Goal: Information Seeking & Learning: Learn about a topic

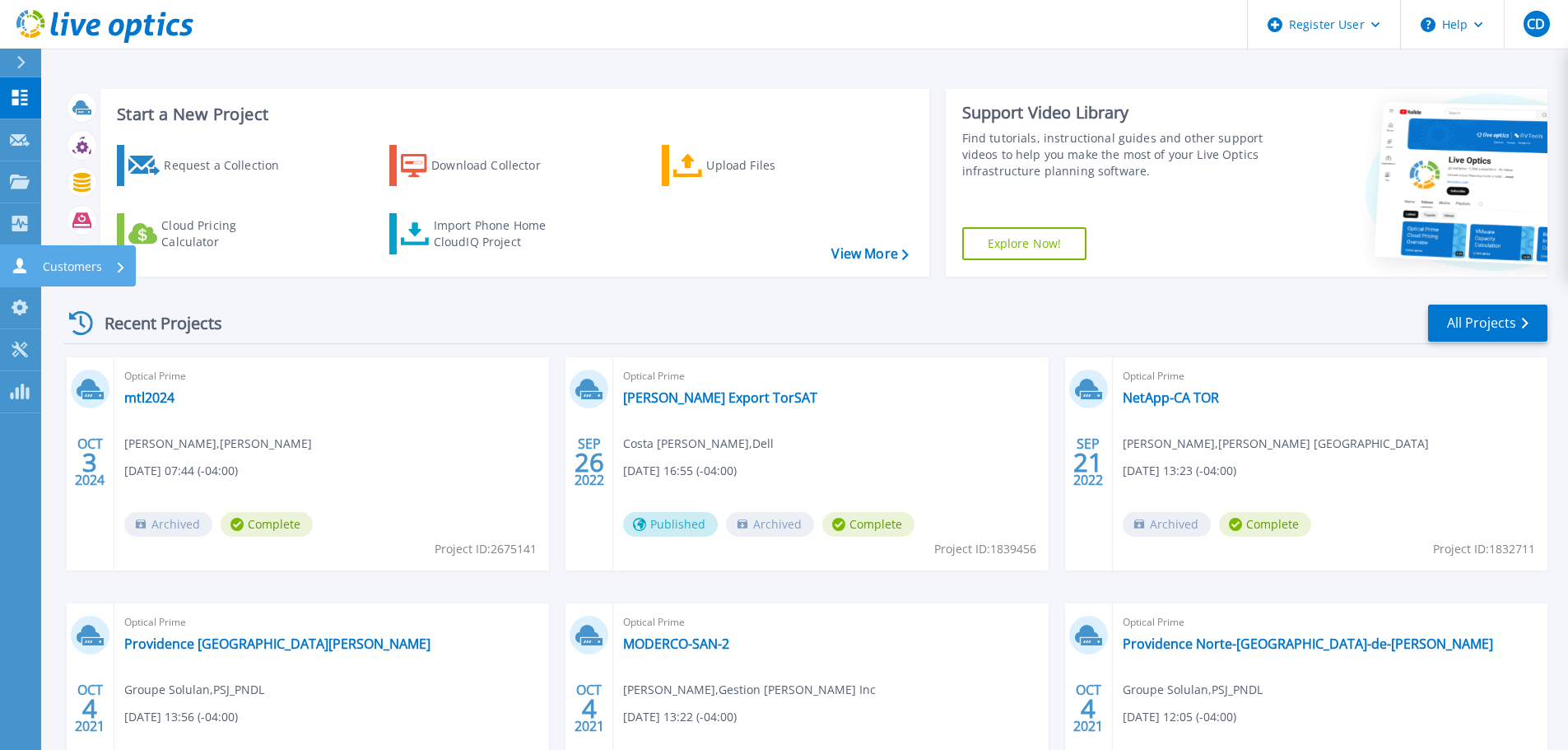
click at [19, 252] on link "Customers Customers" at bounding box center [20, 266] width 41 height 42
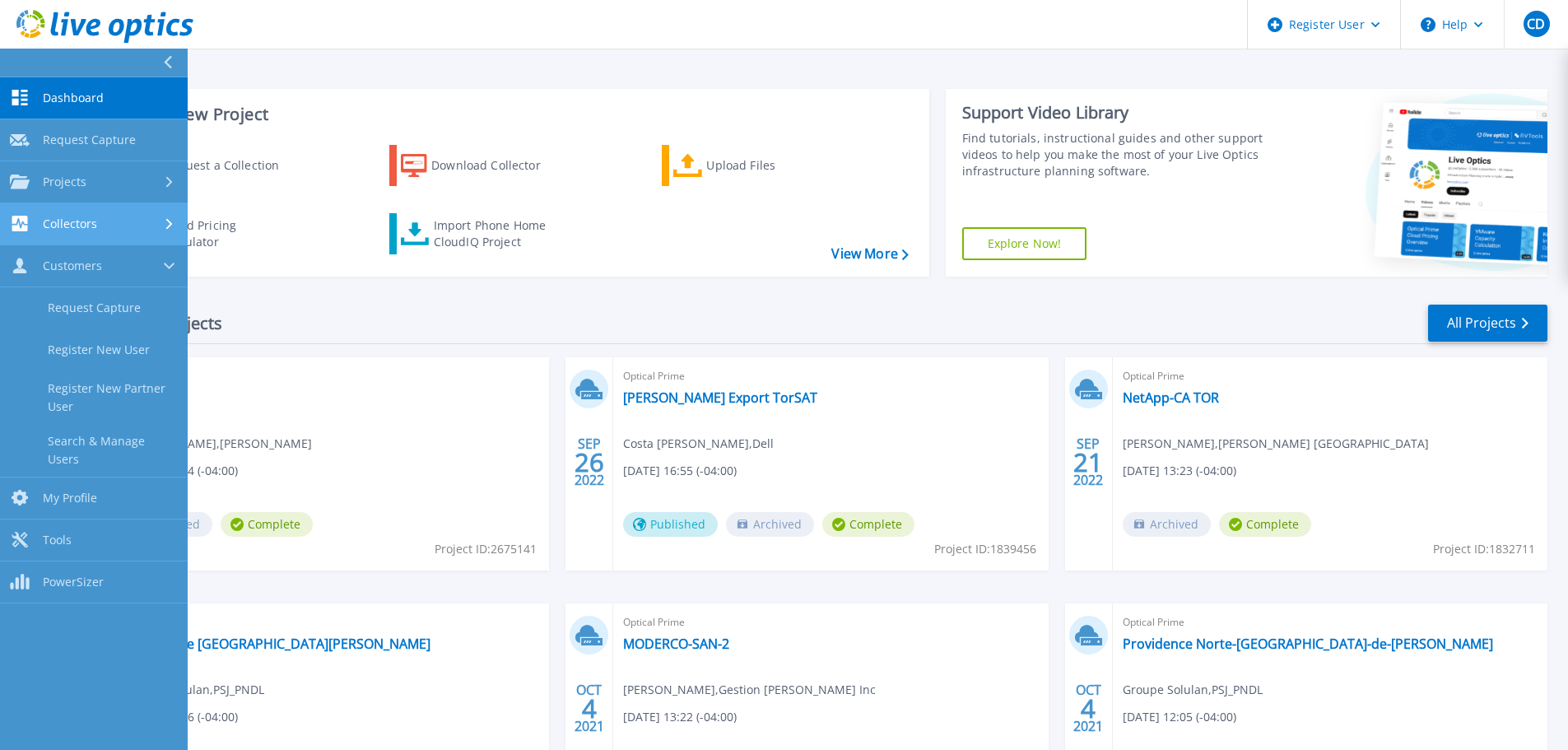
click at [81, 231] on div "Collectors" at bounding box center [54, 223] width 87 height 15
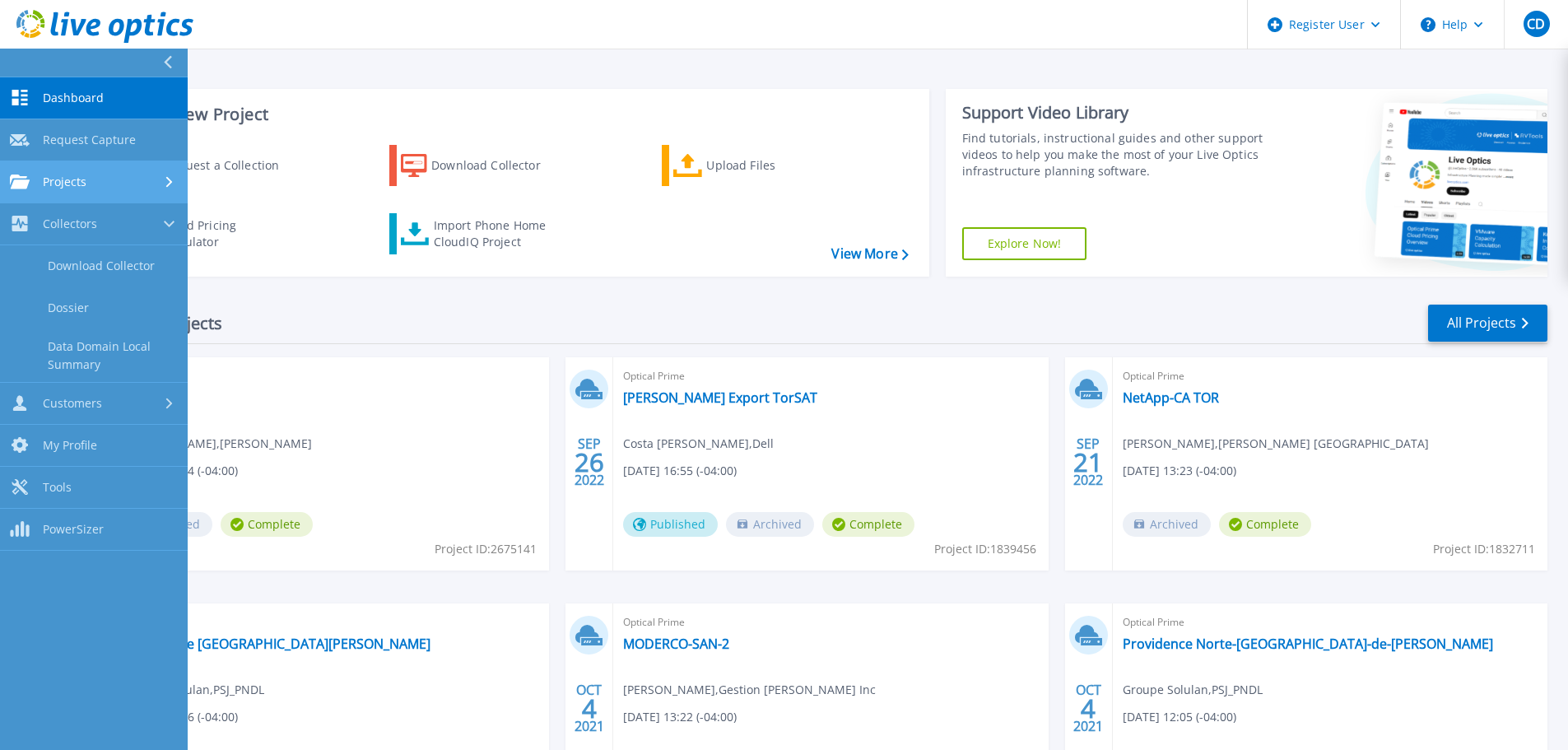
click at [150, 176] on div "Projects" at bounding box center [94, 182] width 168 height 15
click at [110, 225] on link "Search Projects" at bounding box center [94, 225] width 187 height 42
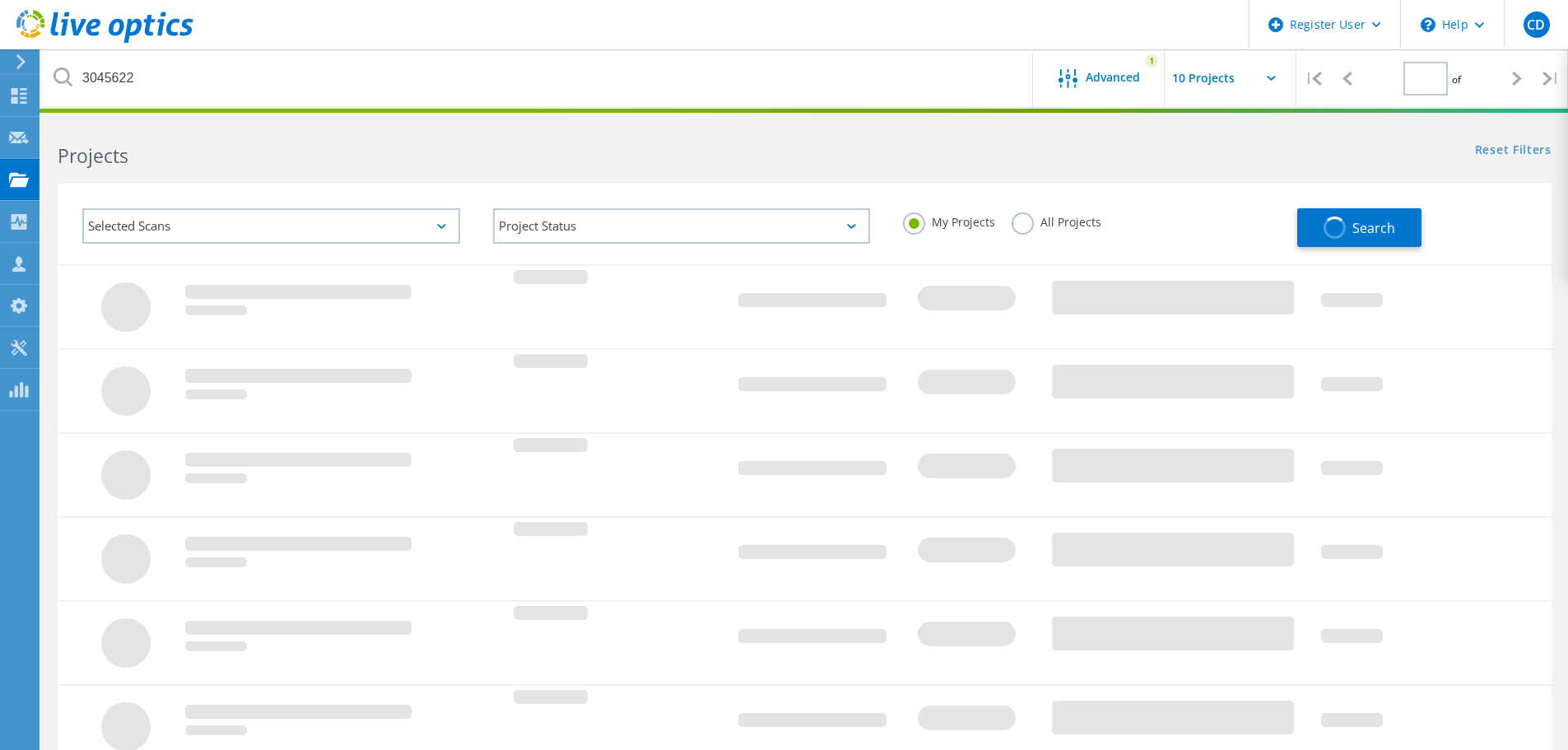
type input "1"
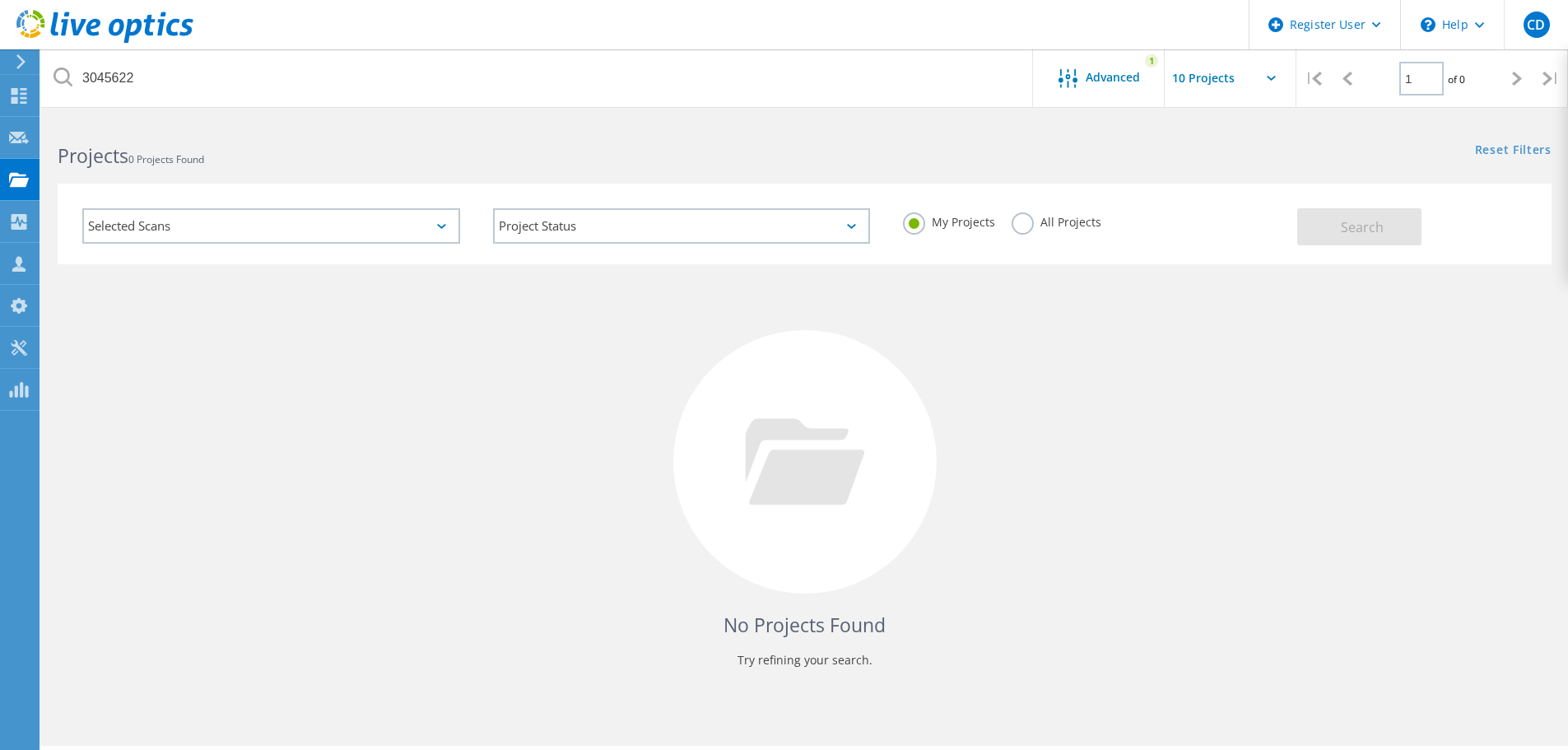
click at [1018, 222] on label "All Projects" at bounding box center [1056, 220] width 90 height 15
click at [0, 0] on input "All Projects" at bounding box center [0, 0] width 0 height 0
click at [1401, 229] on button "Search" at bounding box center [1359, 226] width 125 height 37
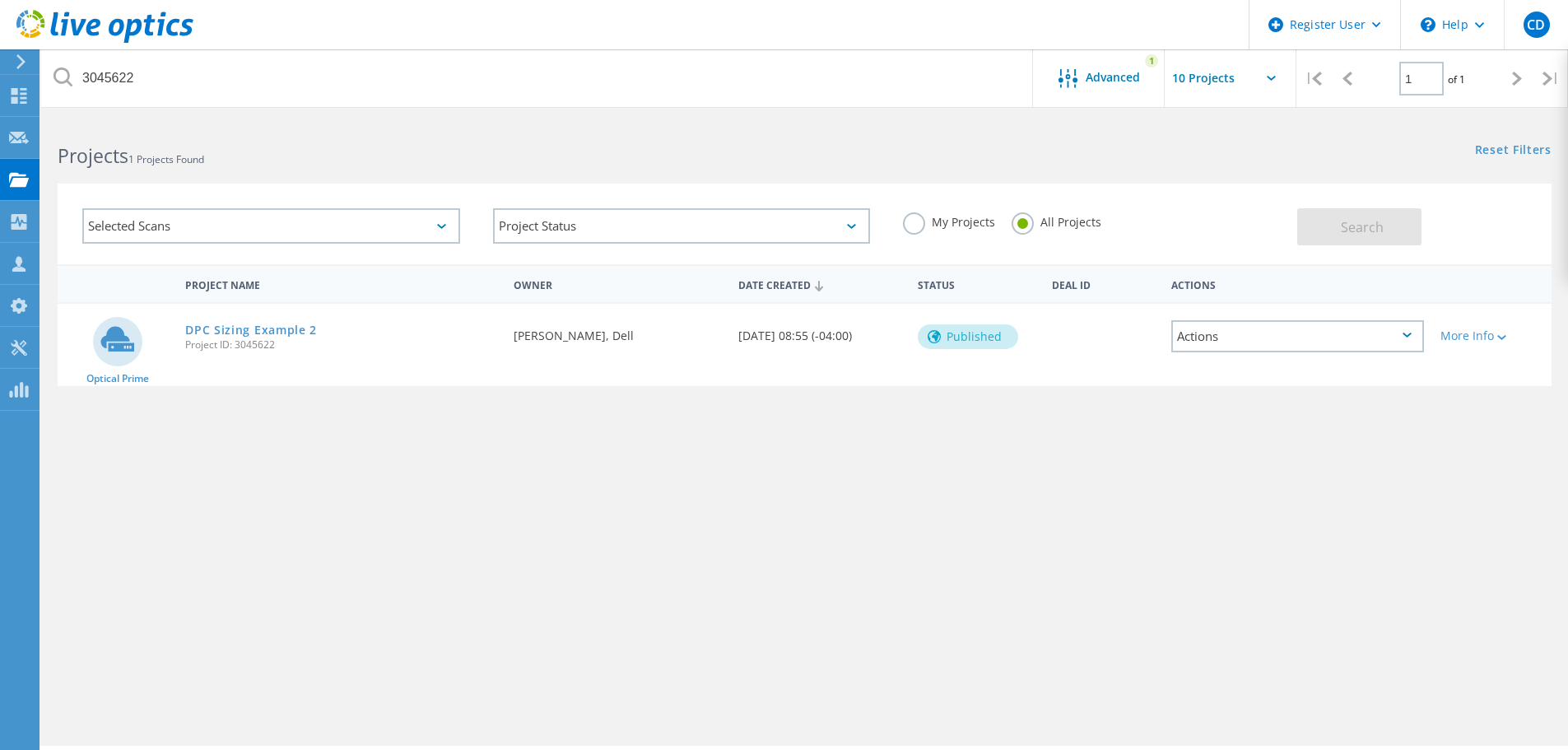
click at [936, 225] on label "My Projects" at bounding box center [948, 220] width 92 height 15
click at [0, 0] on input "My Projects" at bounding box center [0, 0] width 0 height 0
click at [1357, 223] on span "Search" at bounding box center [1362, 227] width 43 height 18
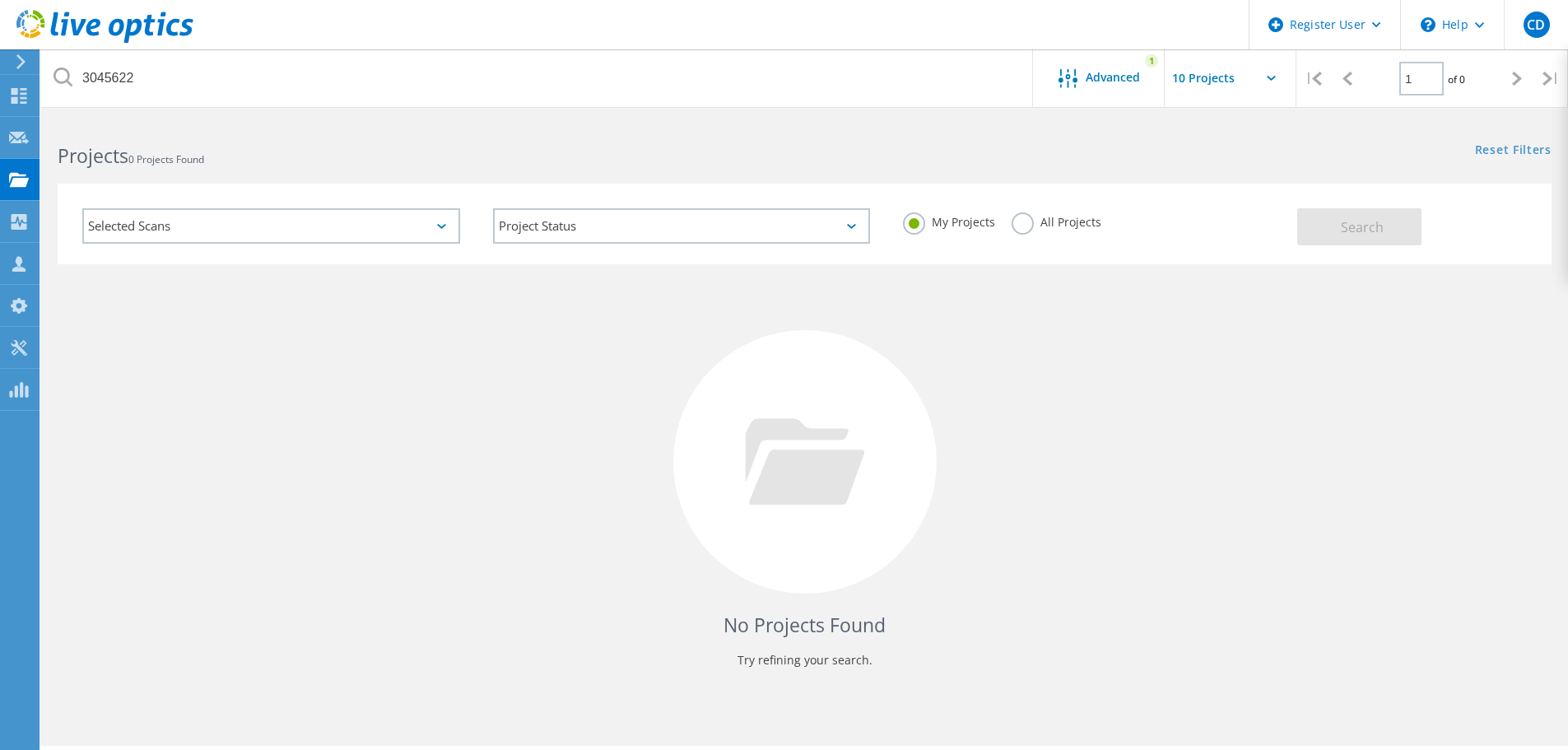
click at [273, 236] on div "Selected Scans" at bounding box center [272, 225] width 378 height 35
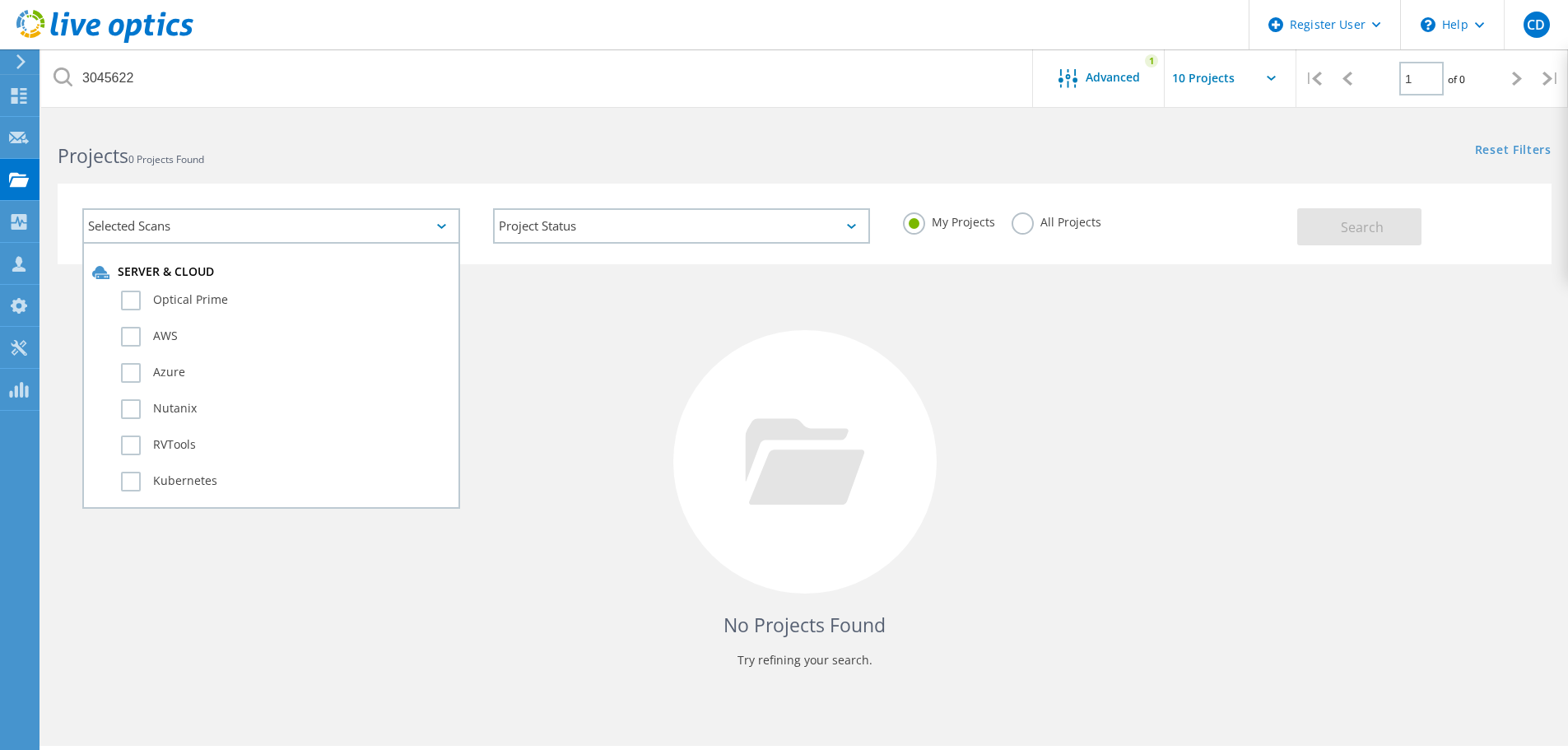
click at [603, 343] on div "No Projects Found Try refining your search." at bounding box center [804, 477] width 1493 height 425
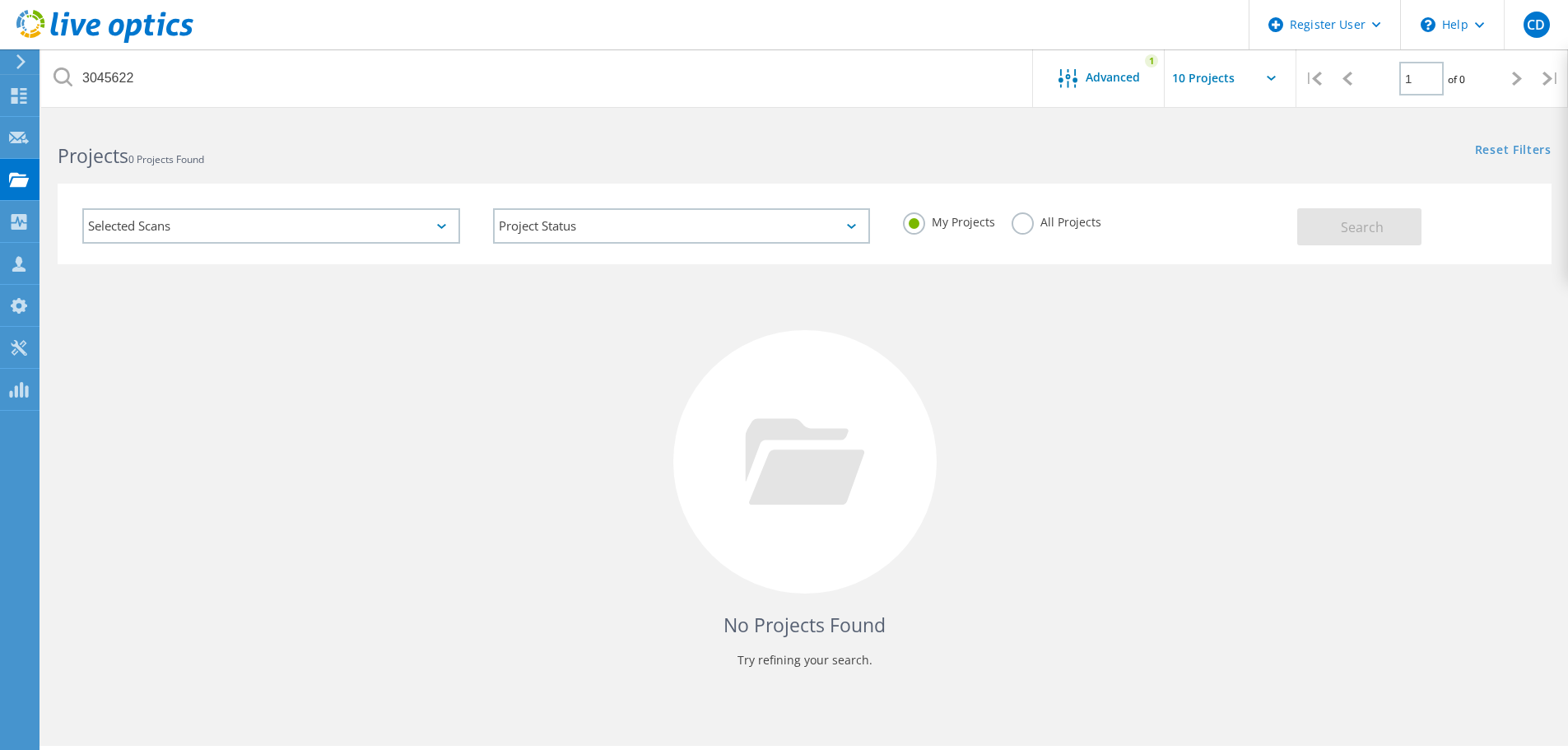
click at [380, 239] on div "Selected Scans" at bounding box center [272, 225] width 378 height 35
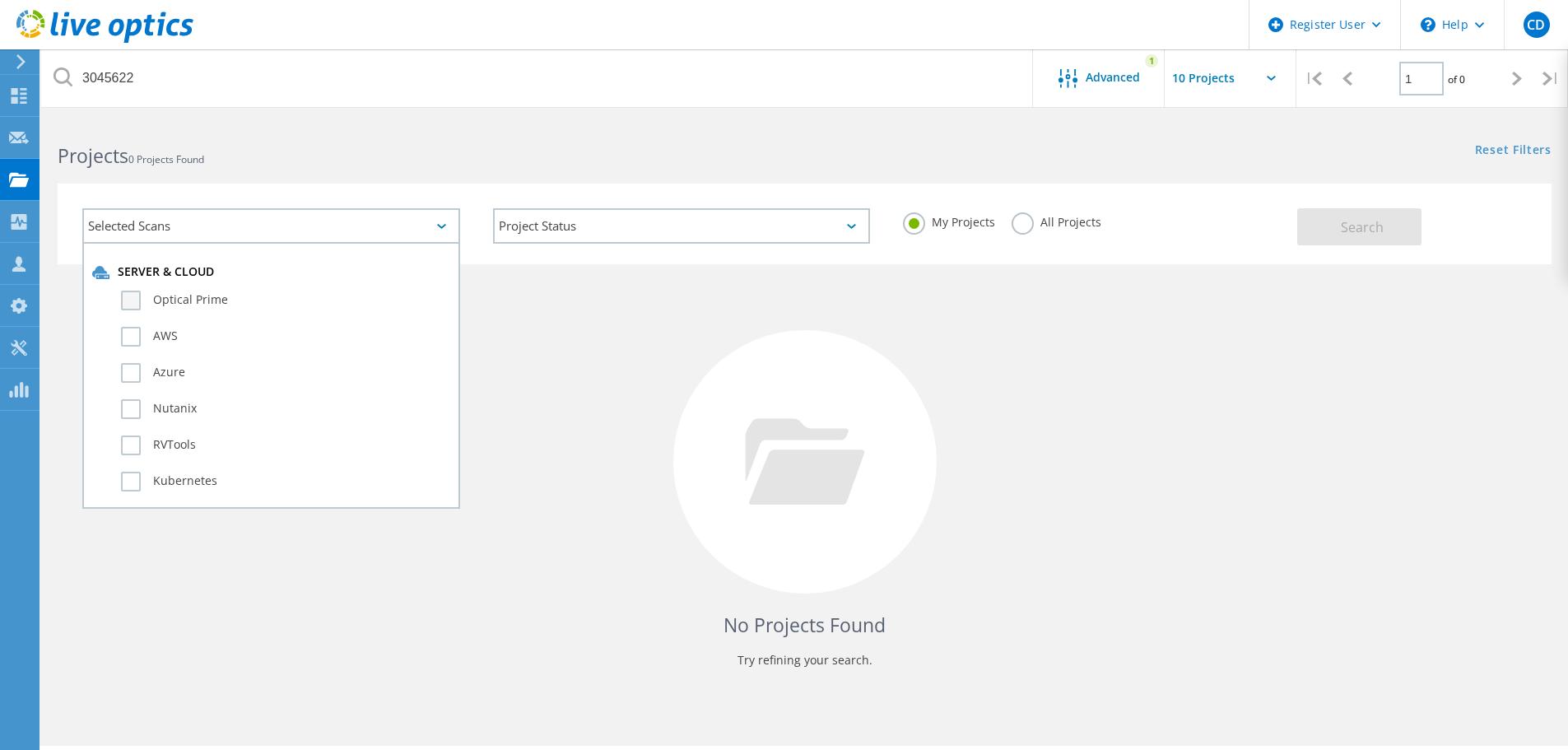
click at [135, 296] on label "Optical Prime" at bounding box center [285, 301] width 329 height 20
click at [0, 0] on input "Optical Prime" at bounding box center [0, 0] width 0 height 0
click at [137, 326] on div "AWS" at bounding box center [271, 341] width 358 height 36
click at [136, 338] on label "AWS" at bounding box center [285, 336] width 329 height 20
click at [0, 0] on input "AWS" at bounding box center [0, 0] width 0 height 0
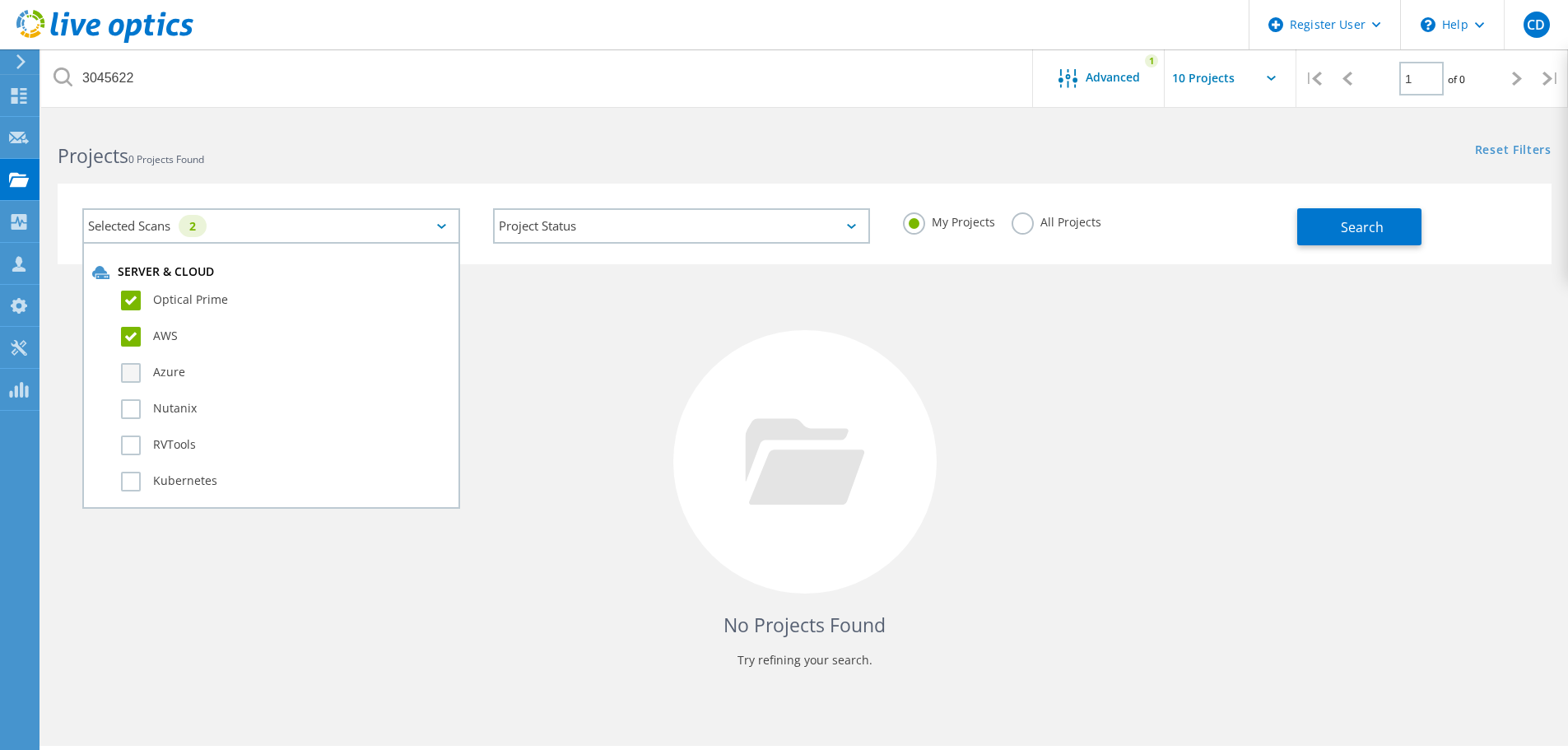
click at [134, 374] on label "Azure" at bounding box center [285, 373] width 329 height 20
click at [0, 0] on input "Azure" at bounding box center [0, 0] width 0 height 0
click at [127, 404] on label "Nutanix" at bounding box center [285, 409] width 329 height 20
click at [0, 0] on input "Nutanix" at bounding box center [0, 0] width 0 height 0
click at [125, 453] on label "RVTools" at bounding box center [285, 445] width 329 height 20
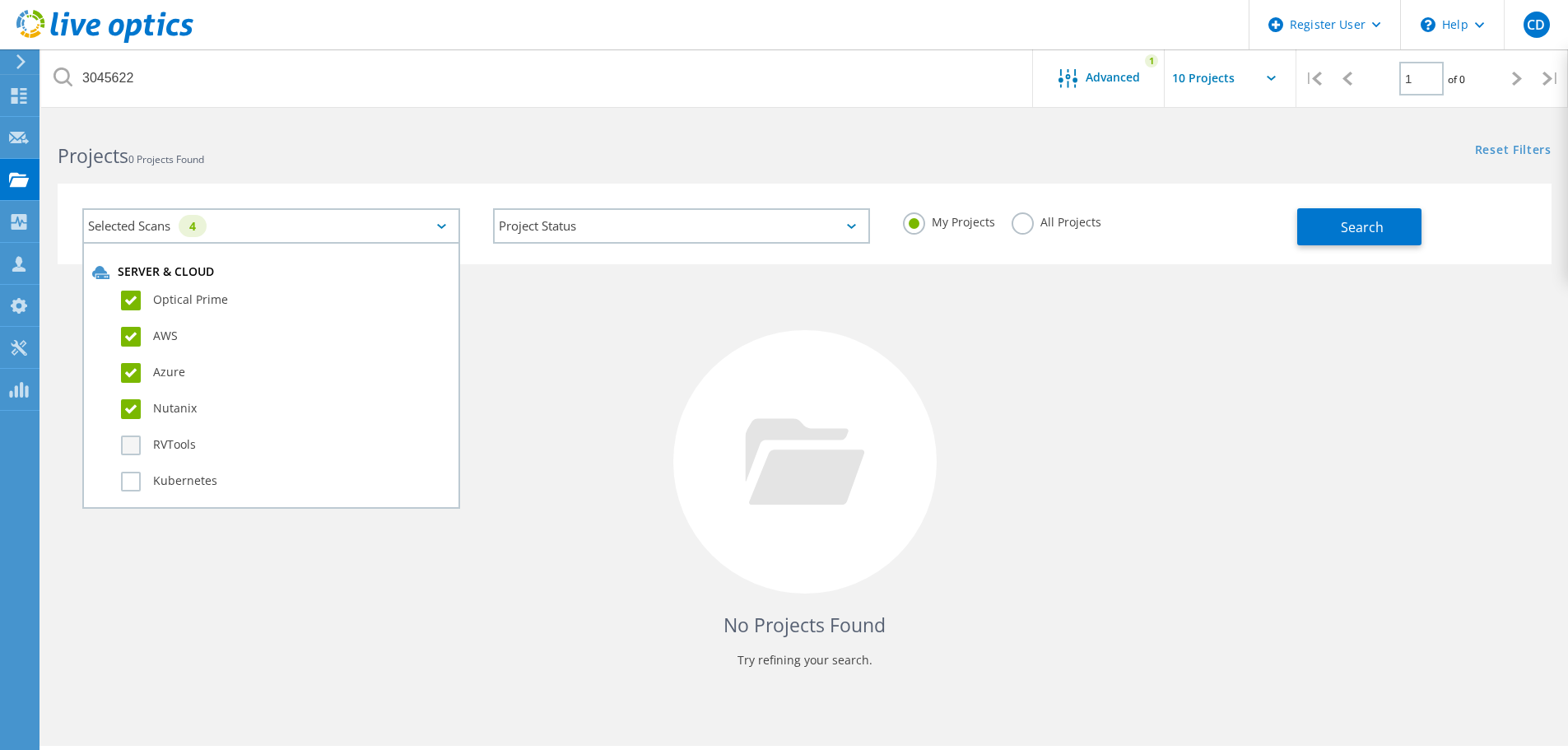
click at [0, 0] on input "RVTools" at bounding box center [0, 0] width 0 height 0
click at [126, 481] on label "Kubernetes" at bounding box center [285, 482] width 329 height 20
click at [0, 0] on input "Kubernetes" at bounding box center [0, 0] width 0 height 0
click at [135, 448] on label "Oracle" at bounding box center [285, 451] width 329 height 20
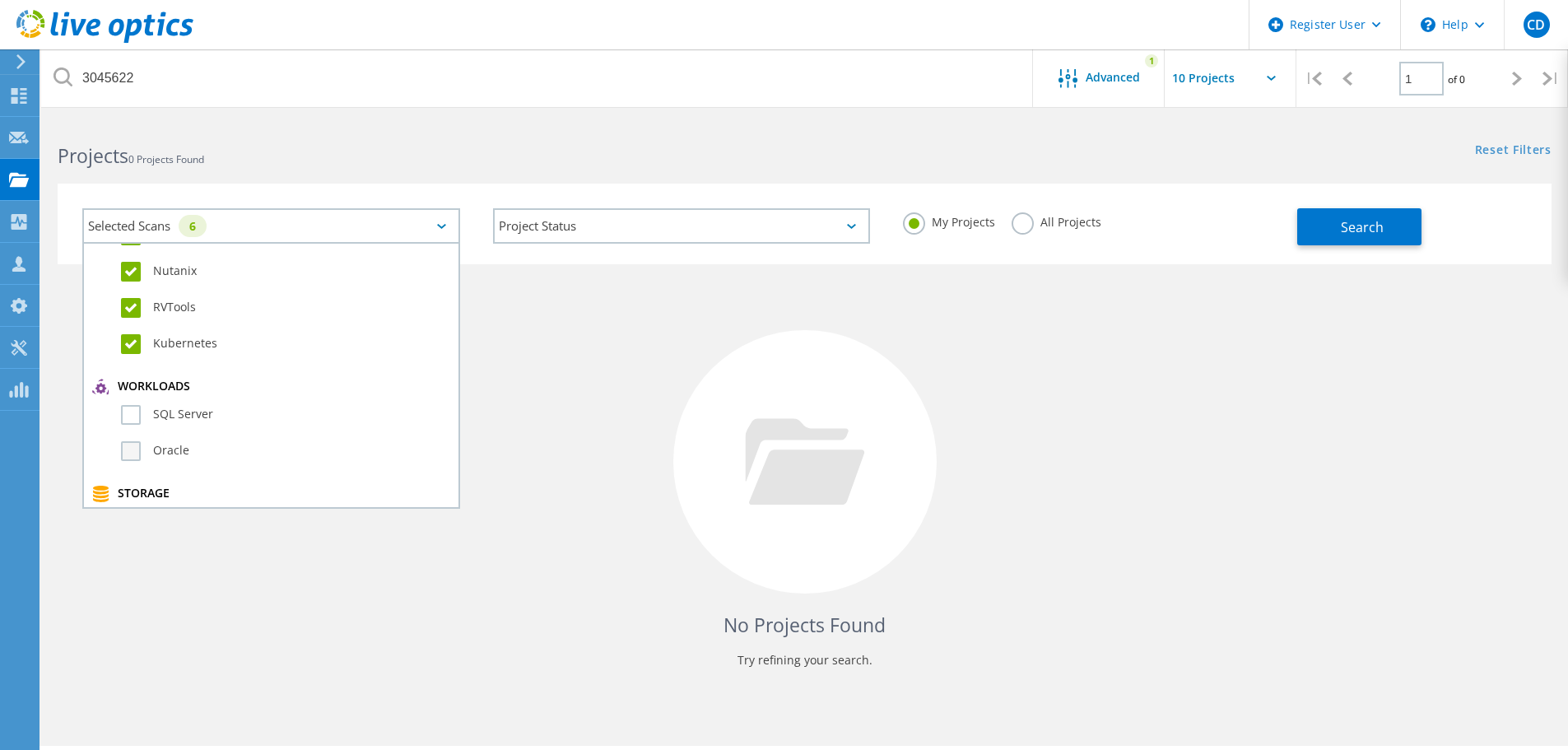
click at [0, 0] on input "Oracle" at bounding box center [0, 0] width 0 height 0
click at [132, 414] on label "SQL Server" at bounding box center [285, 415] width 329 height 20
click at [0, 0] on input "SQL Server" at bounding box center [0, 0] width 0 height 0
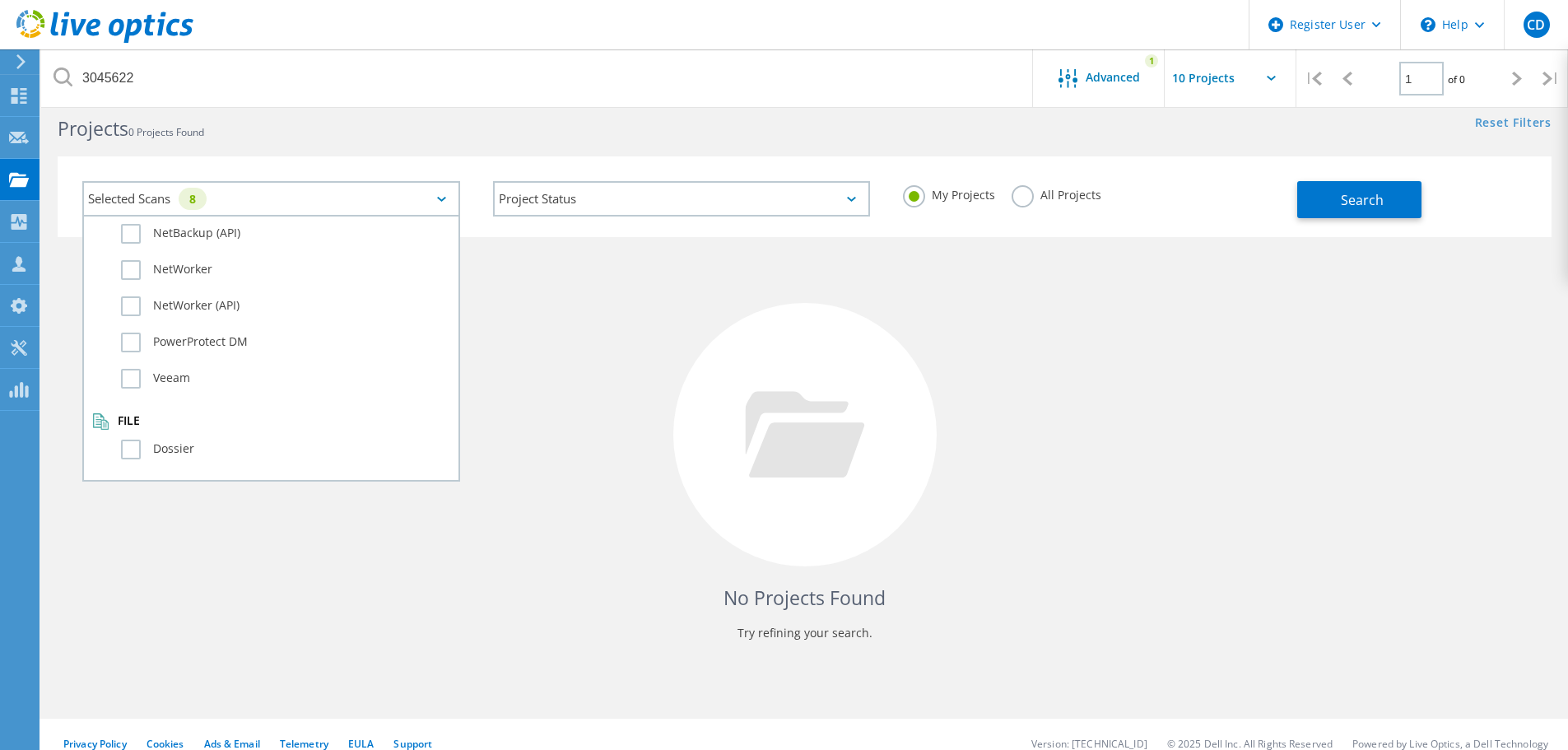
scroll to position [45, 0]
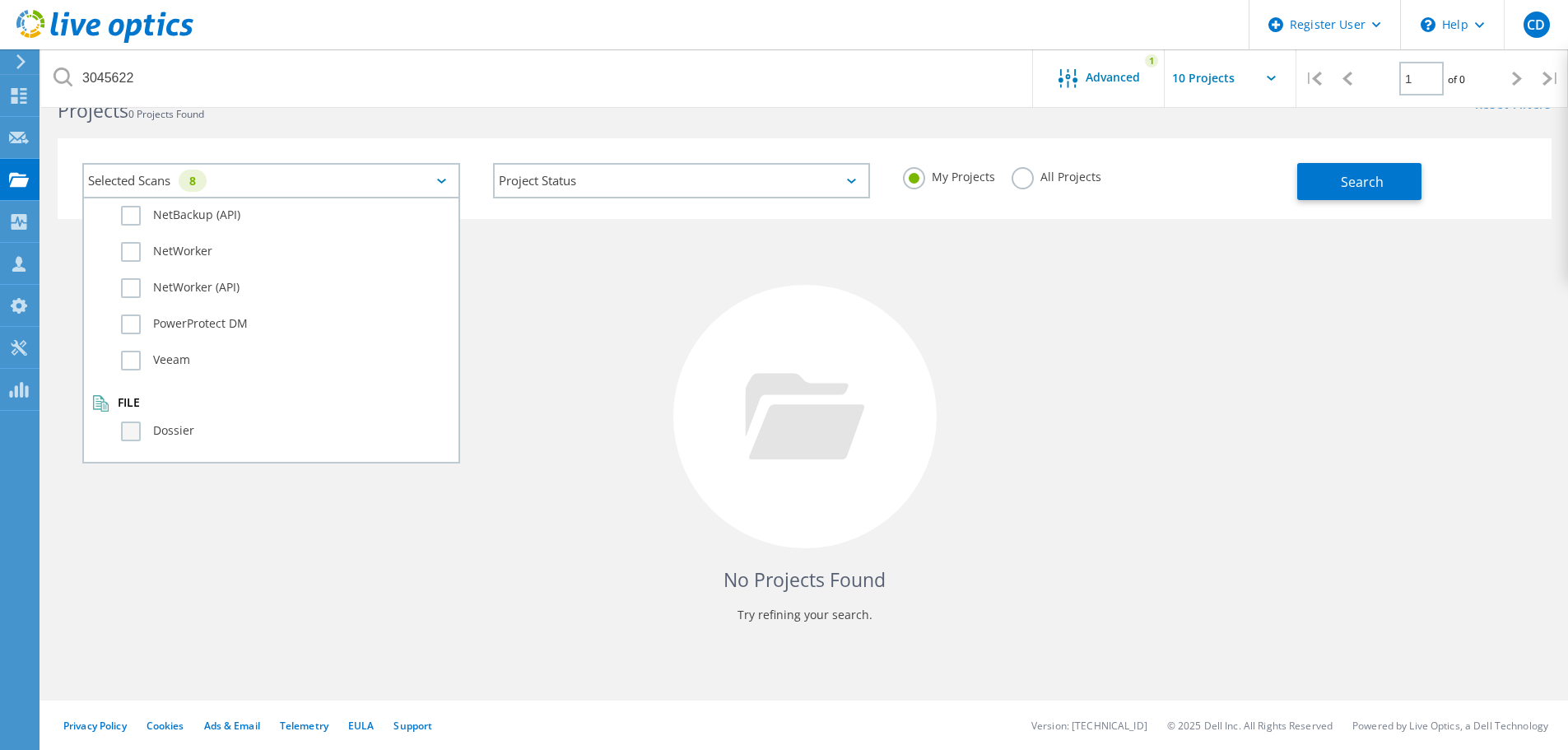
click at [133, 422] on label "Dossier" at bounding box center [285, 432] width 329 height 20
click at [0, 0] on input "Dossier" at bounding box center [0, 0] width 0 height 0
click at [142, 362] on label "Veeam" at bounding box center [285, 361] width 329 height 20
click at [0, 0] on input "Veeam" at bounding box center [0, 0] width 0 height 0
click at [140, 316] on label "PowerProtect DM" at bounding box center [285, 325] width 329 height 20
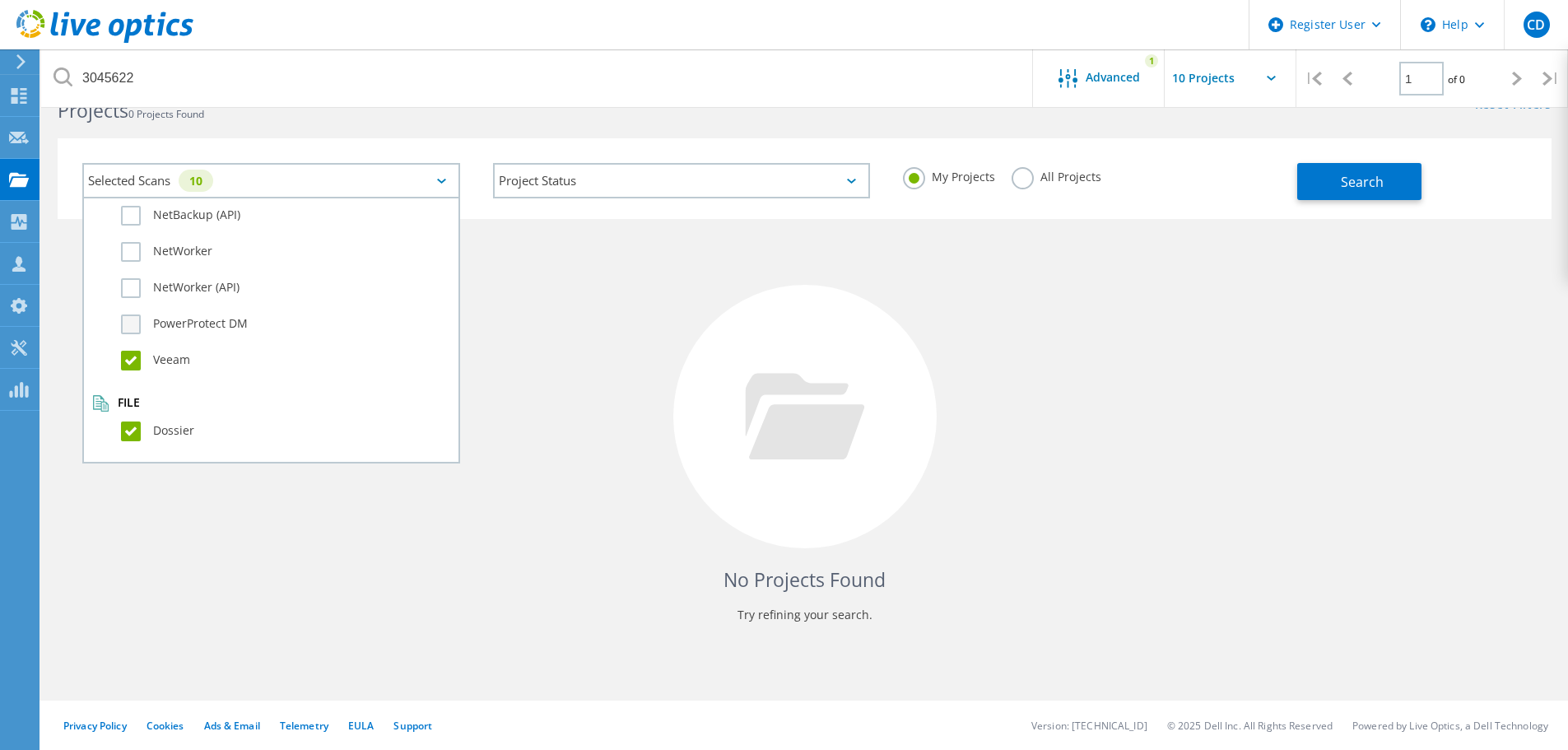
click at [0, 0] on input "PowerProtect DM" at bounding box center [0, 0] width 0 height 0
click at [143, 276] on div "NetWorker (API)" at bounding box center [271, 292] width 358 height 36
click at [127, 278] on label "NetWorker (API)" at bounding box center [285, 288] width 329 height 20
click at [0, 0] on input "NetWorker (API)" at bounding box center [0, 0] width 0 height 0
click at [135, 258] on label "NetWorker" at bounding box center [285, 252] width 329 height 20
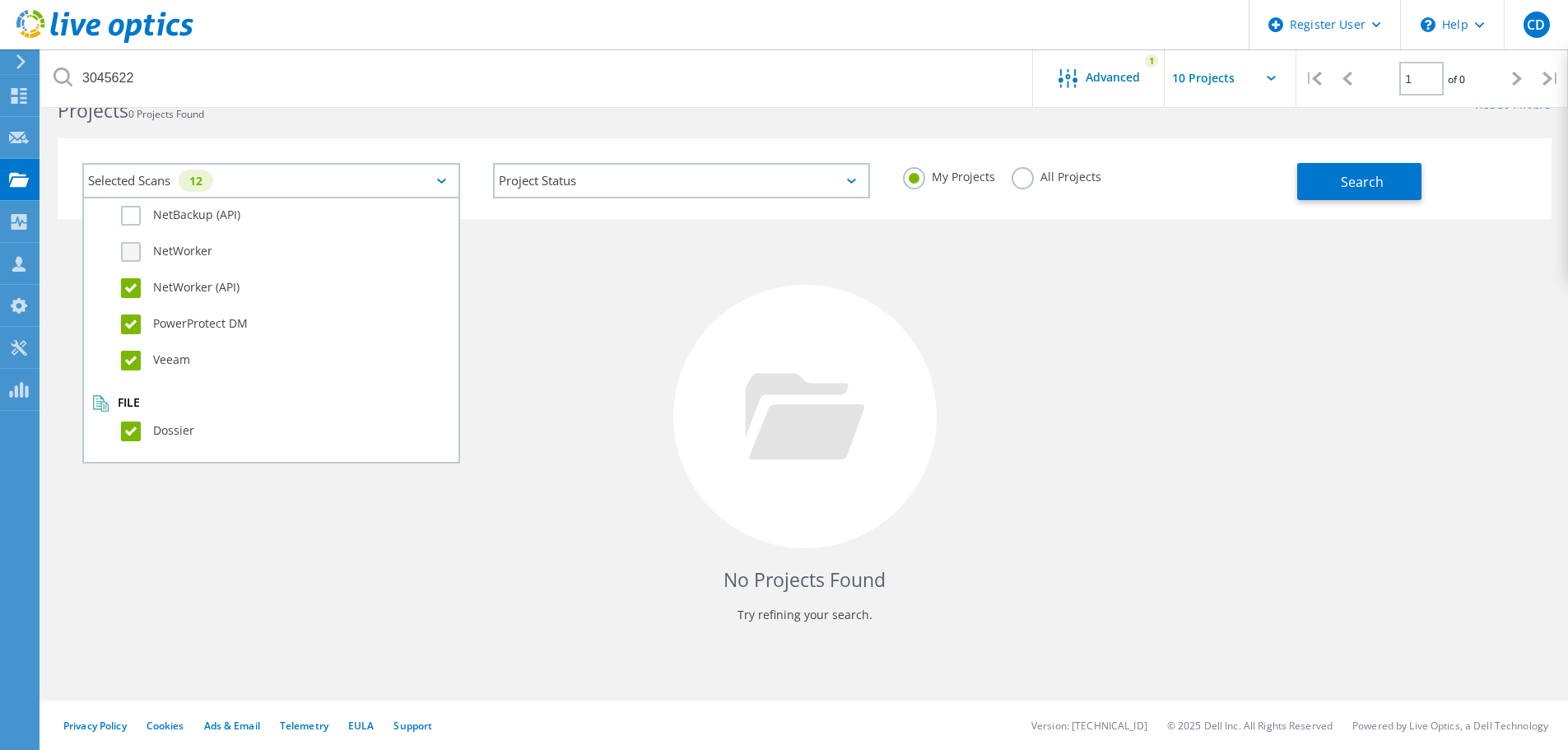
click at [0, 0] on input "NetWorker" at bounding box center [0, 0] width 0 height 0
click at [133, 222] on label "NetBackup (API)" at bounding box center [285, 215] width 329 height 20
click at [0, 0] on input "NetBackup (API)" at bounding box center [0, 0] width 0 height 0
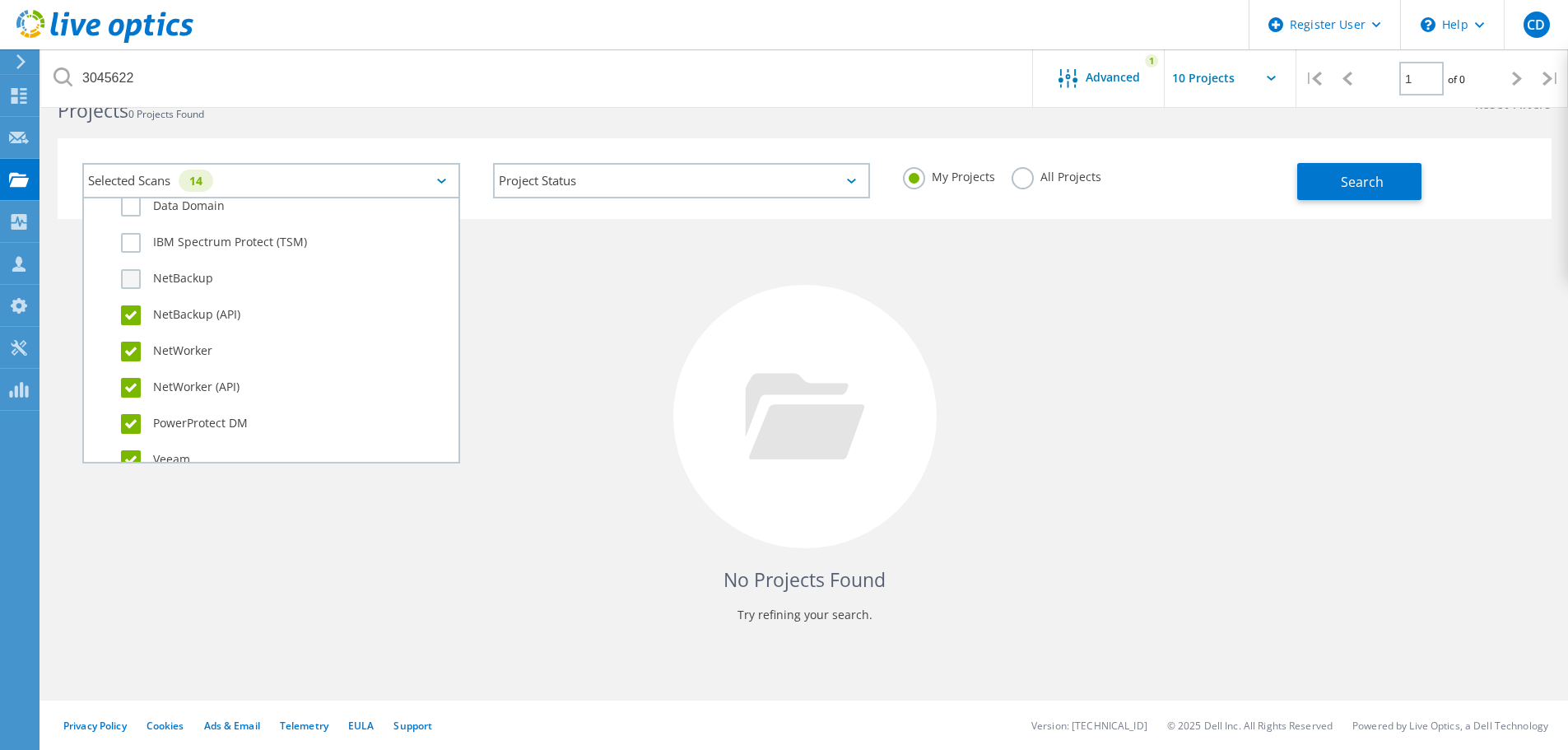
scroll to position [1020, 0]
click at [135, 313] on label "NetBackup" at bounding box center [285, 317] width 329 height 20
click at [0, 0] on input "NetBackup" at bounding box center [0, 0] width 0 height 0
click at [135, 272] on label "IBM Spectrum Protect (TSM)" at bounding box center [285, 281] width 329 height 20
click at [0, 0] on input "IBM Spectrum Protect (TSM)" at bounding box center [0, 0] width 0 height 0
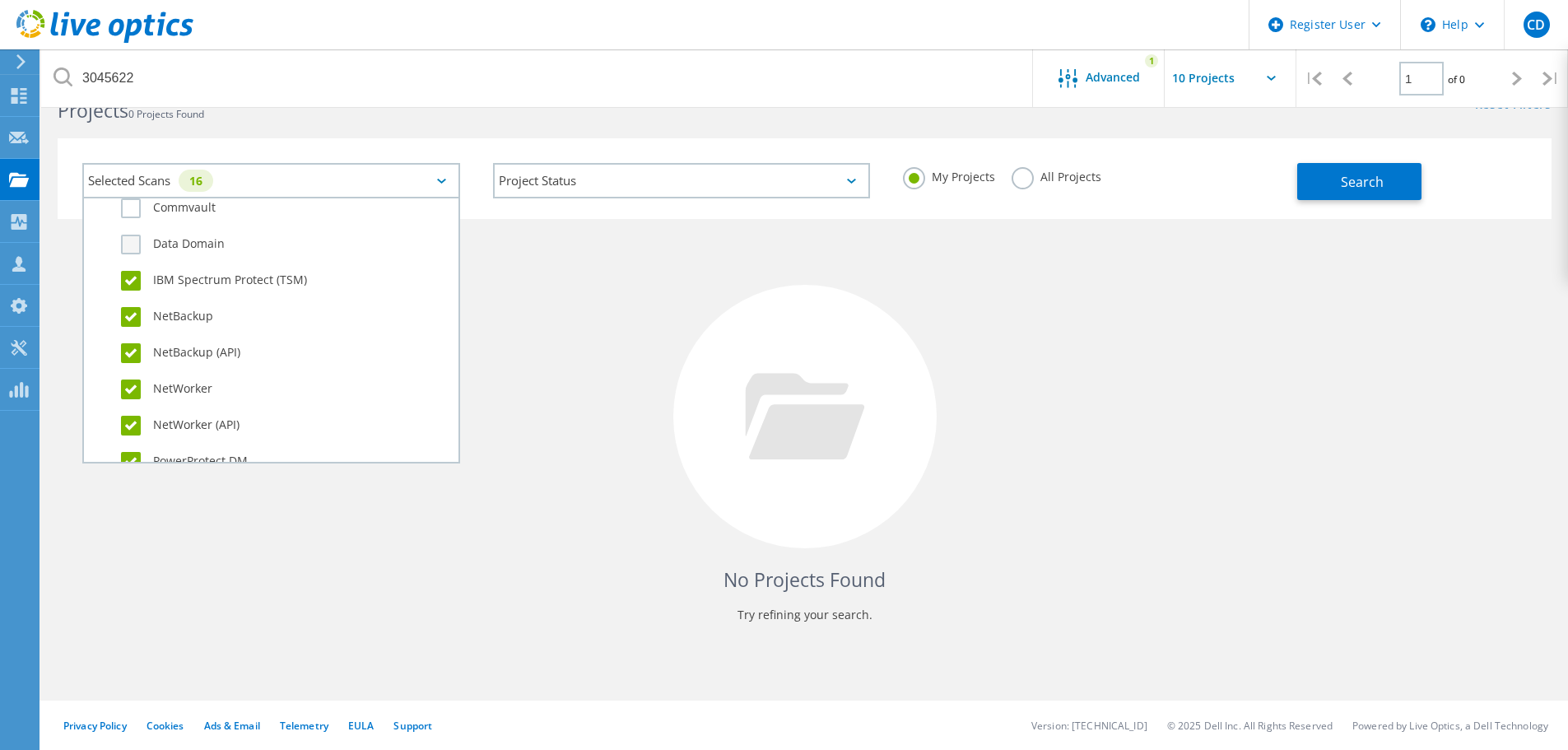
click at [132, 247] on label "Data Domain" at bounding box center [285, 245] width 329 height 20
click at [0, 0] on input "Data Domain" at bounding box center [0, 0] width 0 height 0
click at [130, 212] on label "Commvault" at bounding box center [285, 208] width 329 height 20
click at [0, 0] on input "Commvault" at bounding box center [0, 0] width 0 height 0
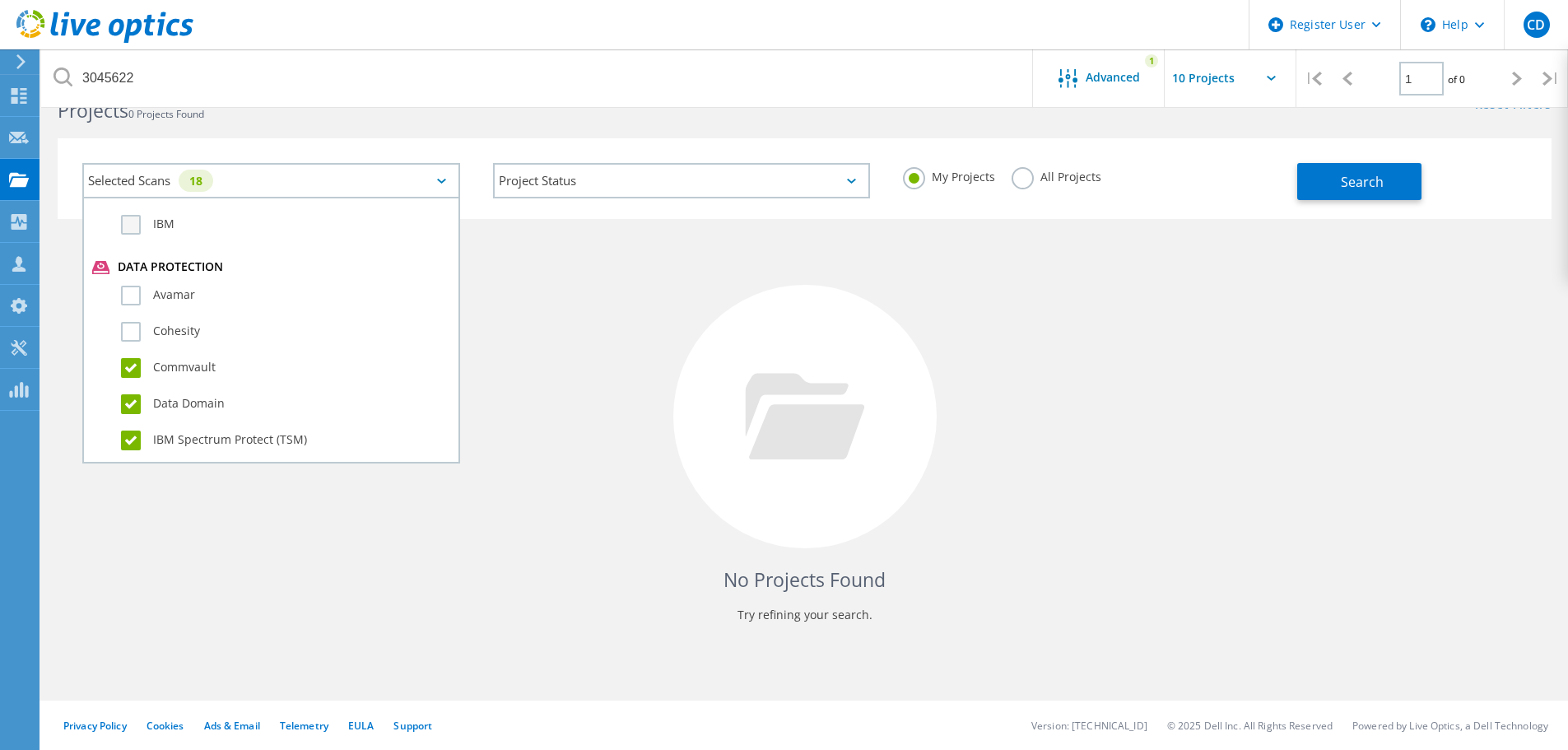
scroll to position [745, 0]
drag, startPoint x: 134, startPoint y: 406, endPoint x: 135, endPoint y: 426, distance: 20.0
click at [134, 408] on label "Avamar" at bounding box center [285, 410] width 329 height 20
click at [0, 0] on input "Avamar" at bounding box center [0, 0] width 0 height 0
click at [134, 435] on div "Cohesity" at bounding box center [271, 450] width 358 height 36
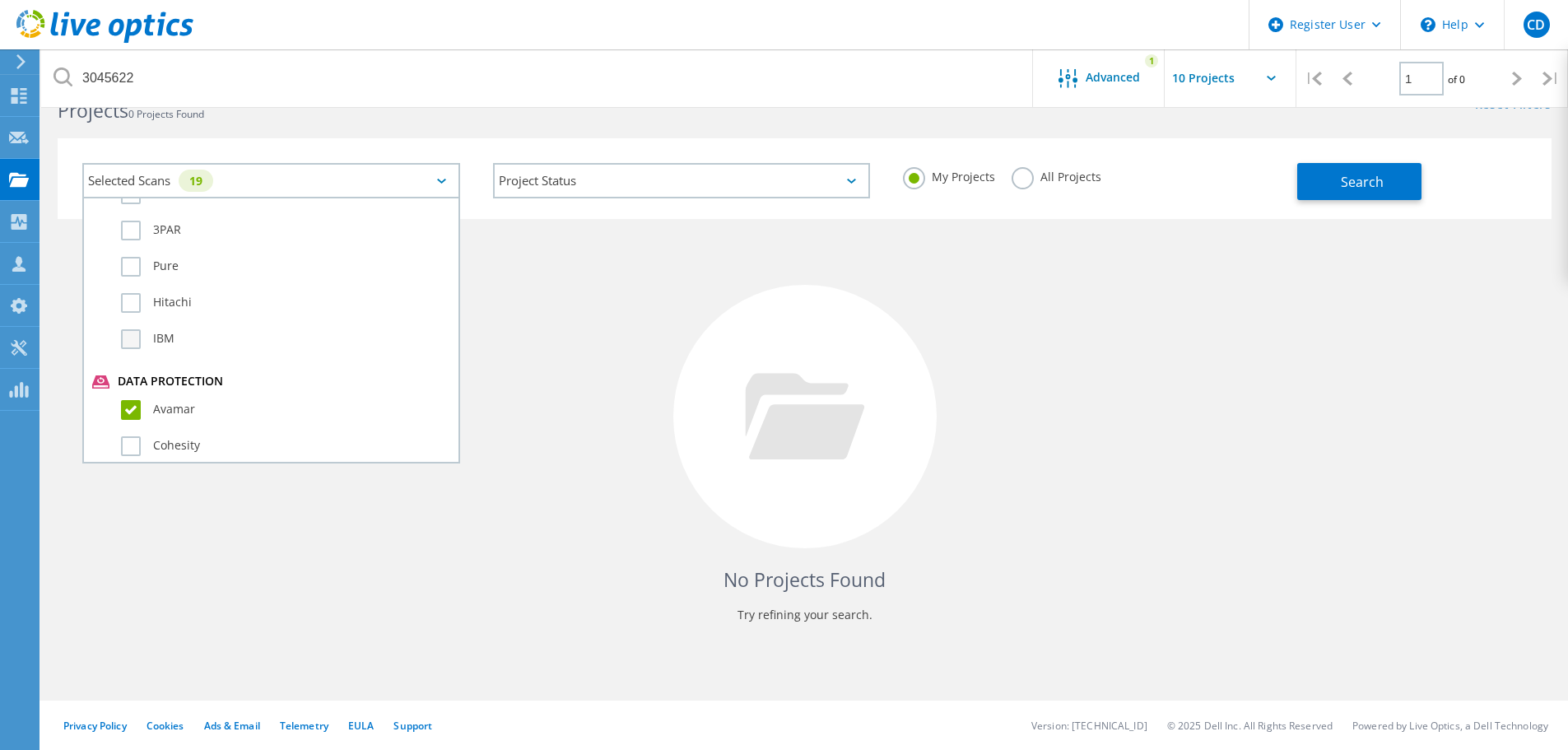
click at [133, 337] on label "IBM" at bounding box center [285, 339] width 329 height 20
click at [0, 0] on input "IBM" at bounding box center [0, 0] width 0 height 0
click at [135, 450] on label "Cohesity" at bounding box center [285, 446] width 329 height 20
click at [0, 0] on input "Cohesity" at bounding box center [0, 0] width 0 height 0
click at [131, 304] on label "Hitachi" at bounding box center [285, 303] width 329 height 20
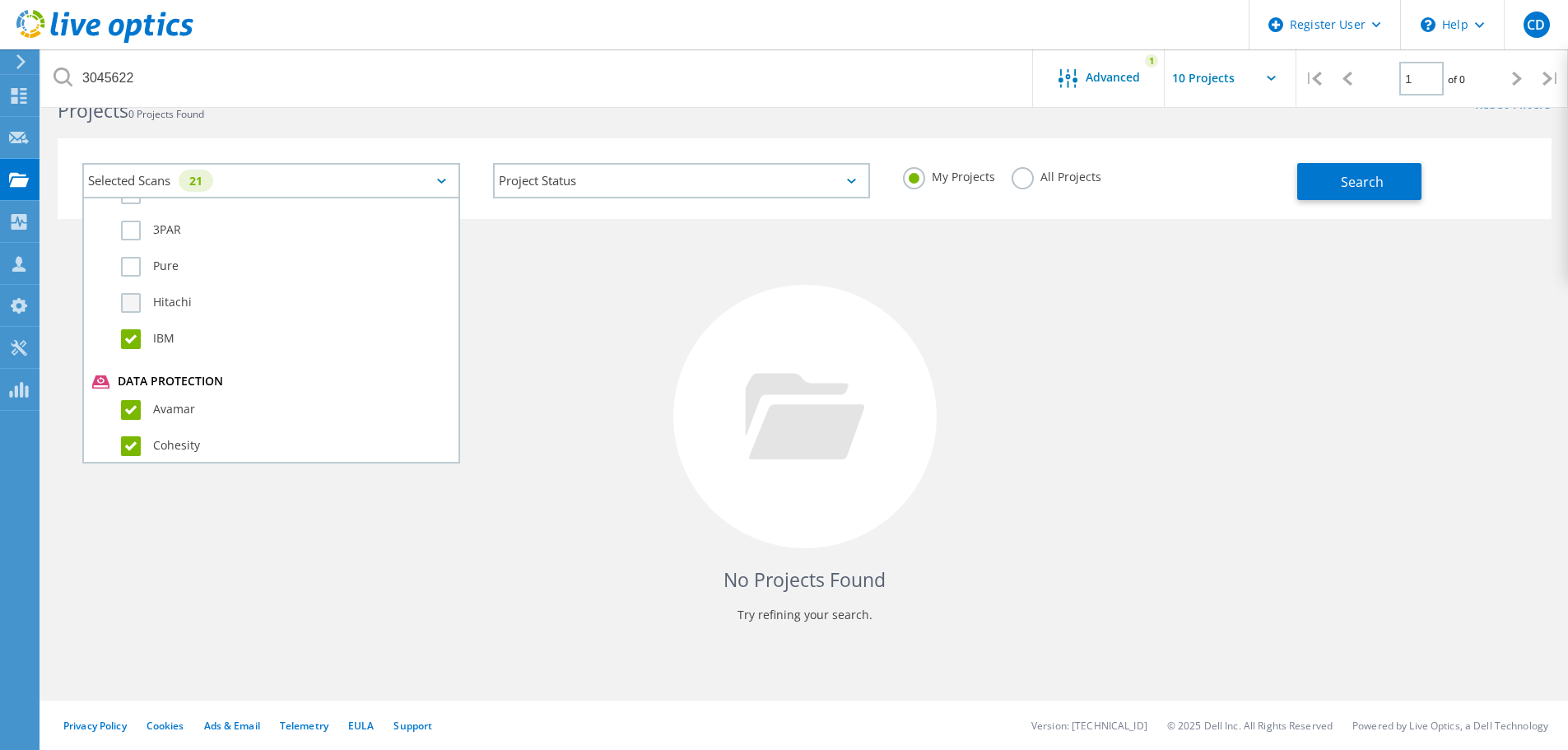
click at [0, 0] on input "Hitachi" at bounding box center [0, 0] width 0 height 0
click at [140, 263] on label "Pure" at bounding box center [285, 266] width 329 height 20
click at [0, 0] on input "Pure" at bounding box center [0, 0] width 0 height 0
click at [135, 231] on label "3PAR" at bounding box center [285, 231] width 329 height 20
click at [0, 0] on input "3PAR" at bounding box center [0, 0] width 0 height 0
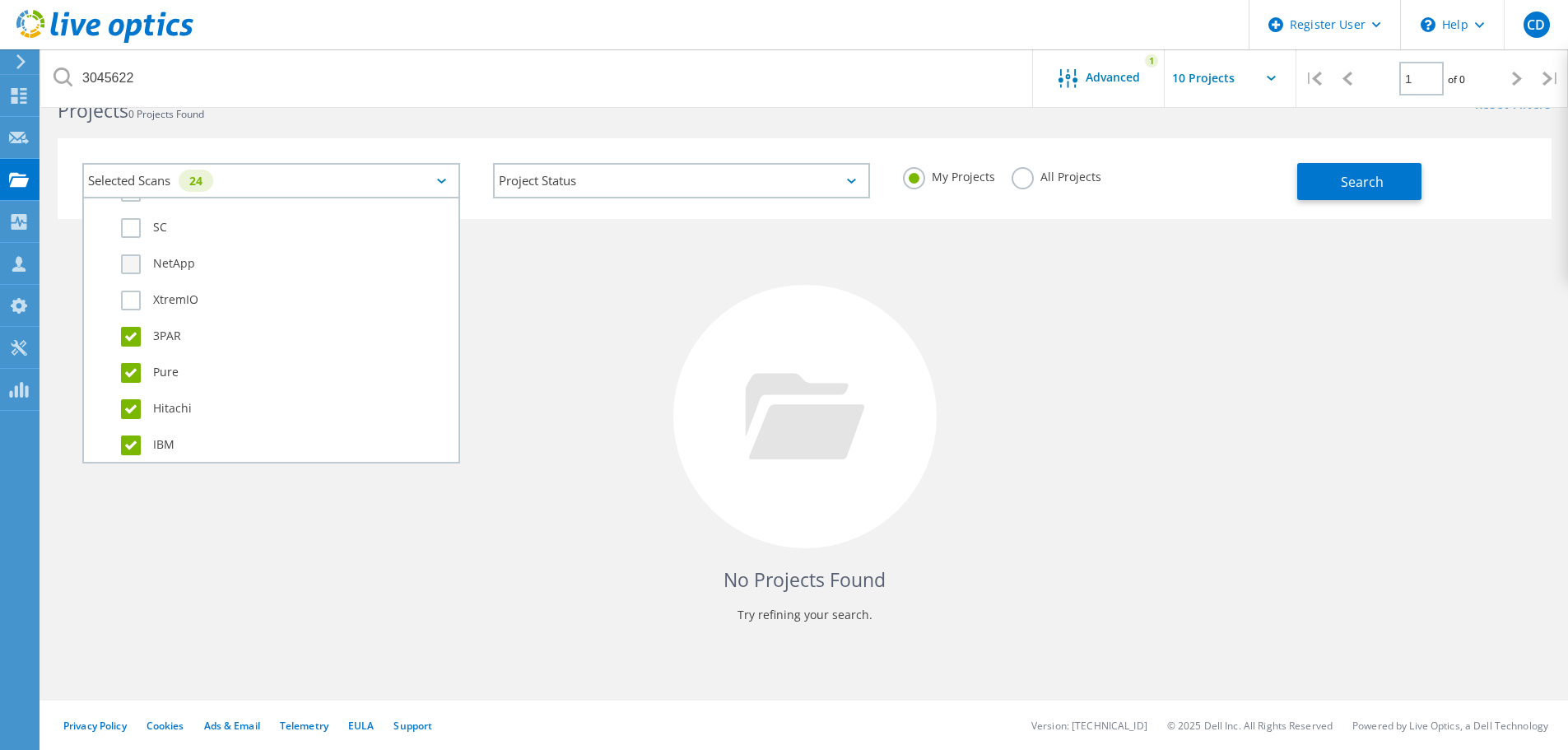
scroll to position [608, 0]
click at [139, 330] on label "XtremIO" at bounding box center [285, 332] width 329 height 20
click at [0, 0] on input "XtremIO" at bounding box center [0, 0] width 0 height 0
click at [139, 295] on label "NetApp" at bounding box center [285, 295] width 329 height 20
click at [0, 0] on input "NetApp" at bounding box center [0, 0] width 0 height 0
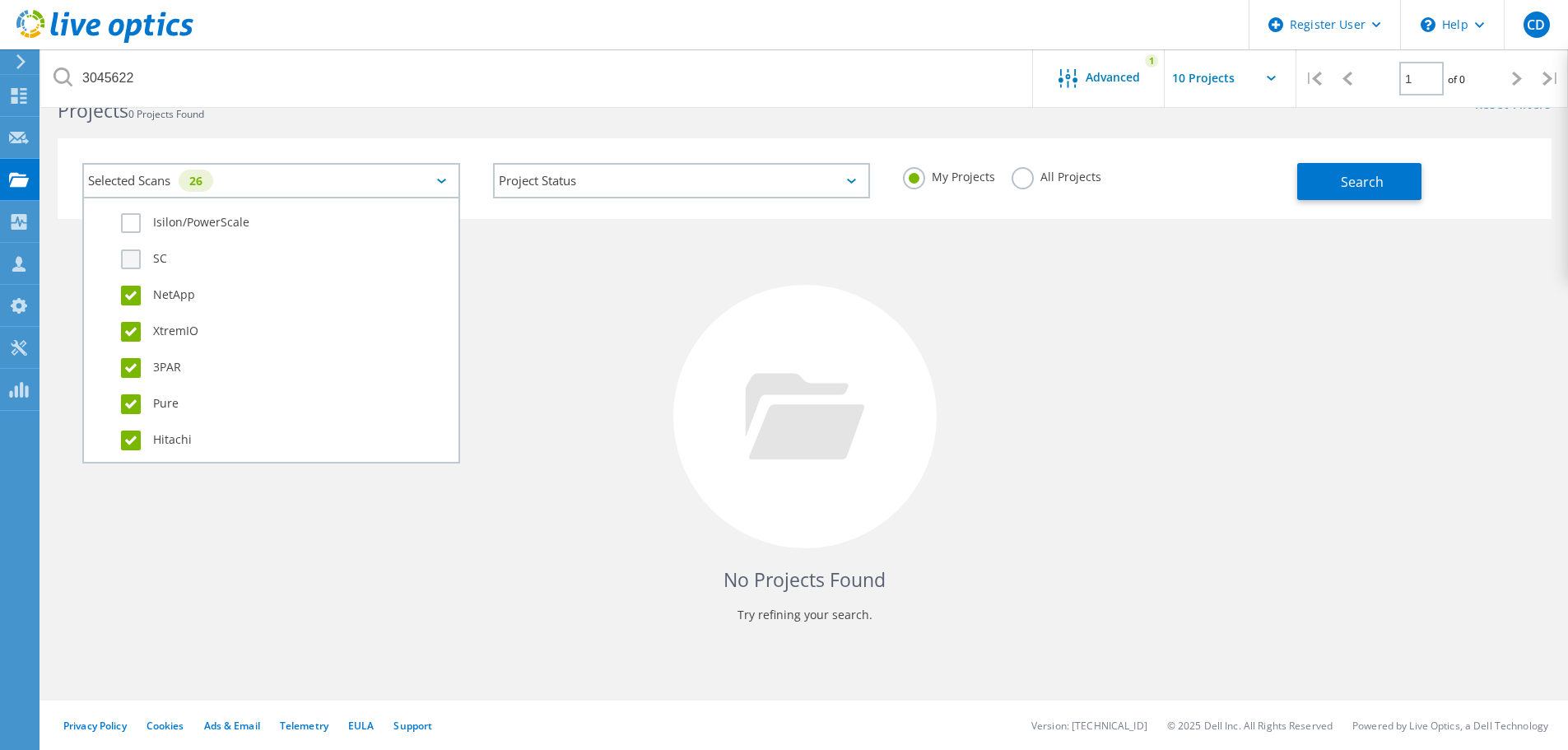
click at [135, 264] on label "SC" at bounding box center [285, 259] width 329 height 20
click at [0, 0] on input "SC" at bounding box center [0, 0] width 0 height 0
click at [135, 225] on label "Isilon/PowerScale" at bounding box center [285, 223] width 329 height 20
click at [0, 0] on input "Isilon/PowerScale" at bounding box center [0, 0] width 0 height 0
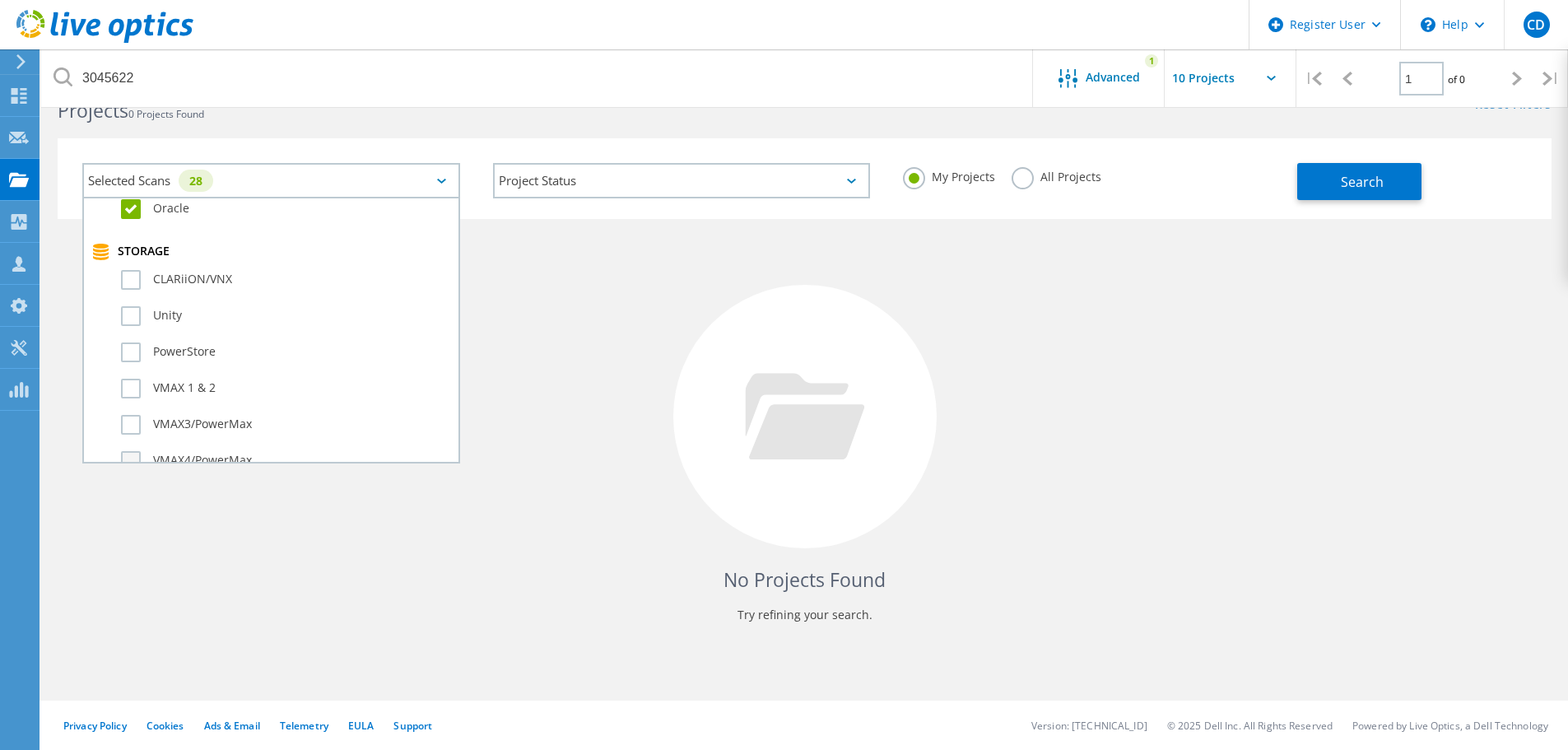
click at [134, 456] on label "VMAX4/PowerMax" at bounding box center [285, 461] width 329 height 20
click at [0, 0] on input "VMAX4/PowerMax" at bounding box center [0, 0] width 0 height 0
click at [133, 422] on label "VMAX3/PowerMax" at bounding box center [285, 425] width 329 height 20
click at [0, 0] on input "VMAX3/PowerMax" at bounding box center [0, 0] width 0 height 0
click at [141, 379] on label "VMAX 1 & 2" at bounding box center [285, 388] width 329 height 20
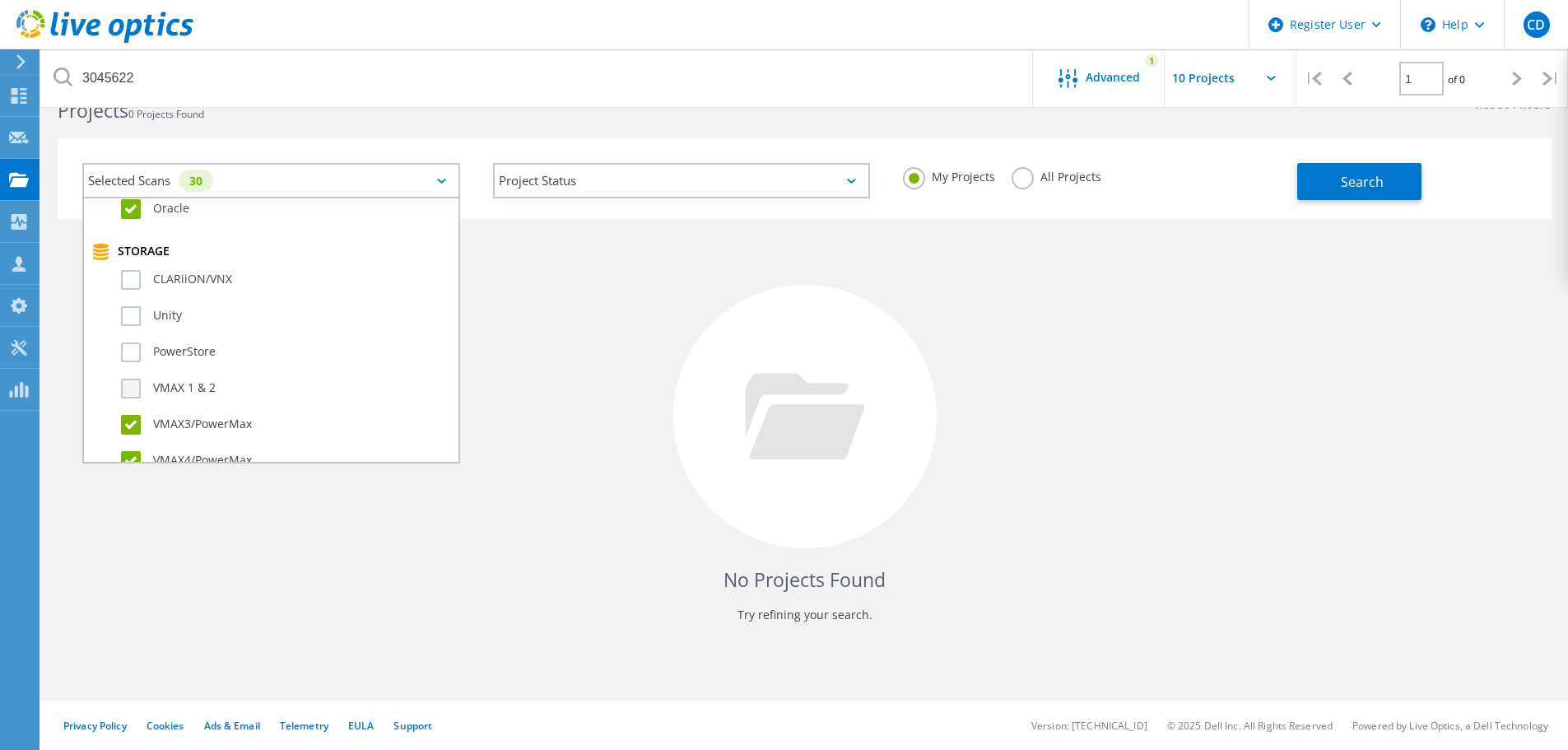
click at [0, 0] on input "VMAX 1 & 2" at bounding box center [0, 0] width 0 height 0
click at [130, 341] on div "PowerStore" at bounding box center [271, 356] width 358 height 36
click at [130, 321] on label "Unity" at bounding box center [285, 316] width 329 height 20
click at [0, 0] on input "Unity" at bounding box center [0, 0] width 0 height 0
click at [134, 283] on label "CLARiiON/VNX" at bounding box center [285, 280] width 329 height 20
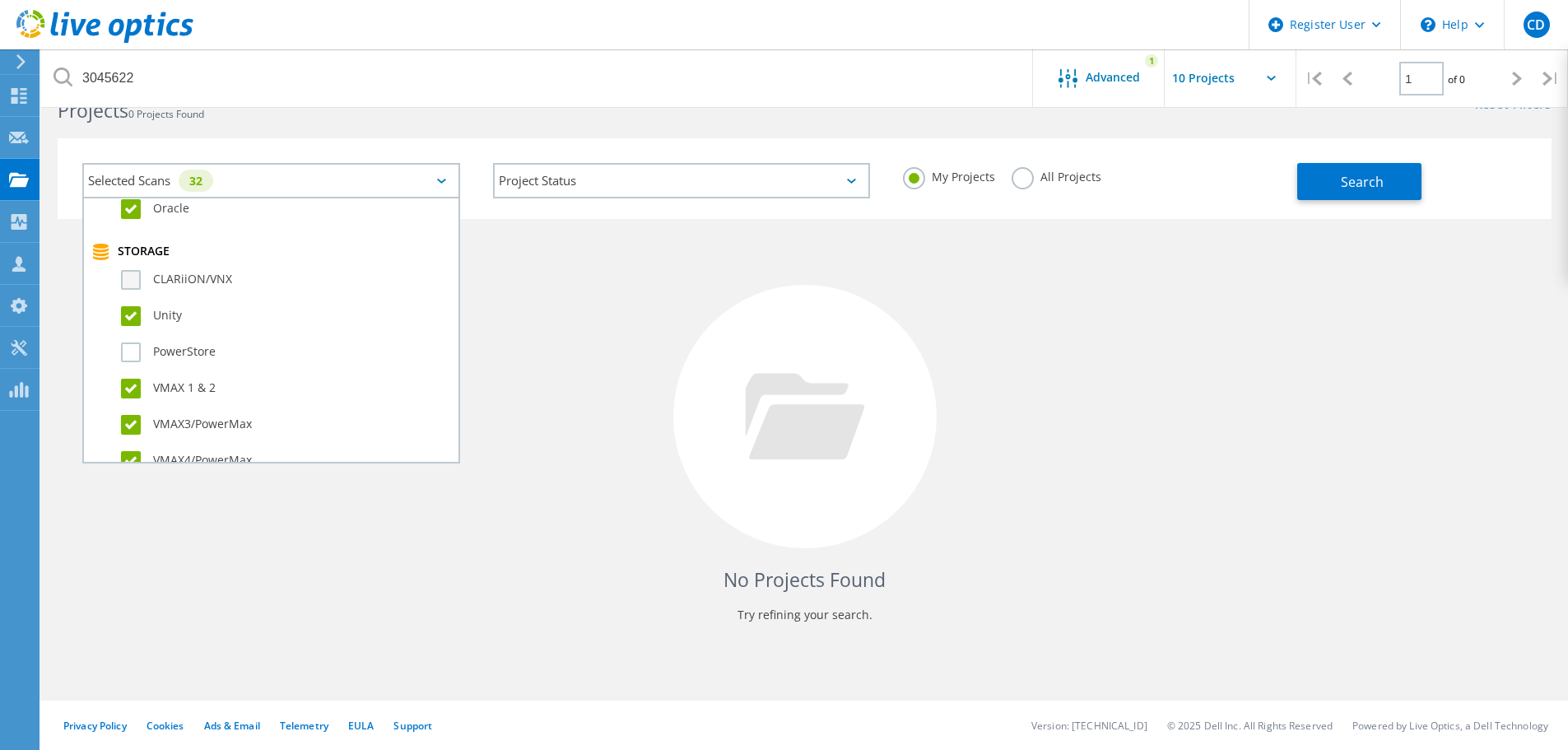
click at [0, 0] on input "CLARiiON/VNX" at bounding box center [0, 0] width 0 height 0
click at [126, 367] on div "PowerStore" at bounding box center [271, 356] width 358 height 36
click at [131, 360] on label "PowerStore" at bounding box center [285, 353] width 329 height 20
click at [0, 0] on input "PowerStore" at bounding box center [0, 0] width 0 height 0
click at [608, 353] on div "No Projects Found Try refining your search." at bounding box center [804, 432] width 1493 height 425
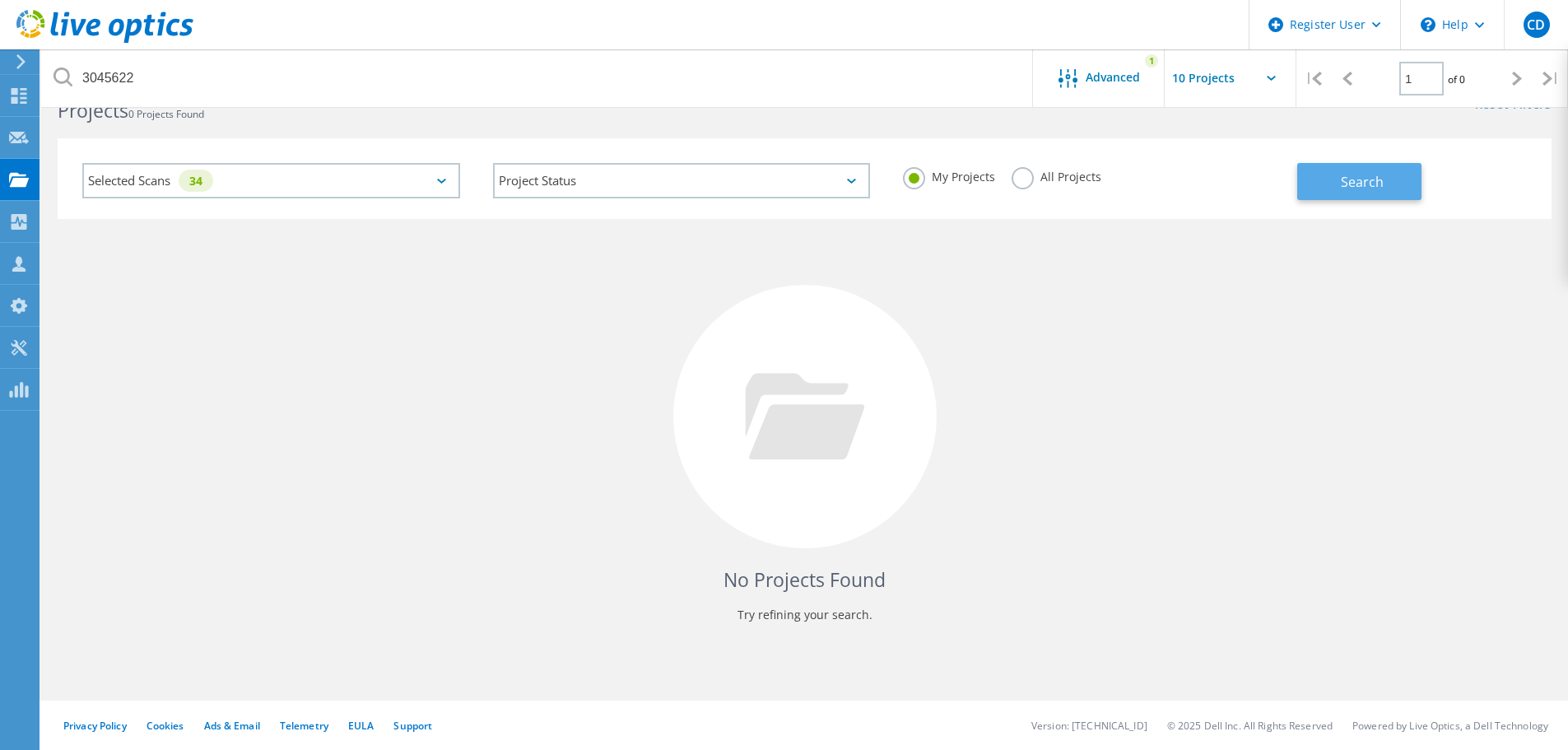
click at [1366, 183] on span "Search" at bounding box center [1362, 182] width 43 height 18
click at [17, 178] on use at bounding box center [19, 178] width 20 height 14
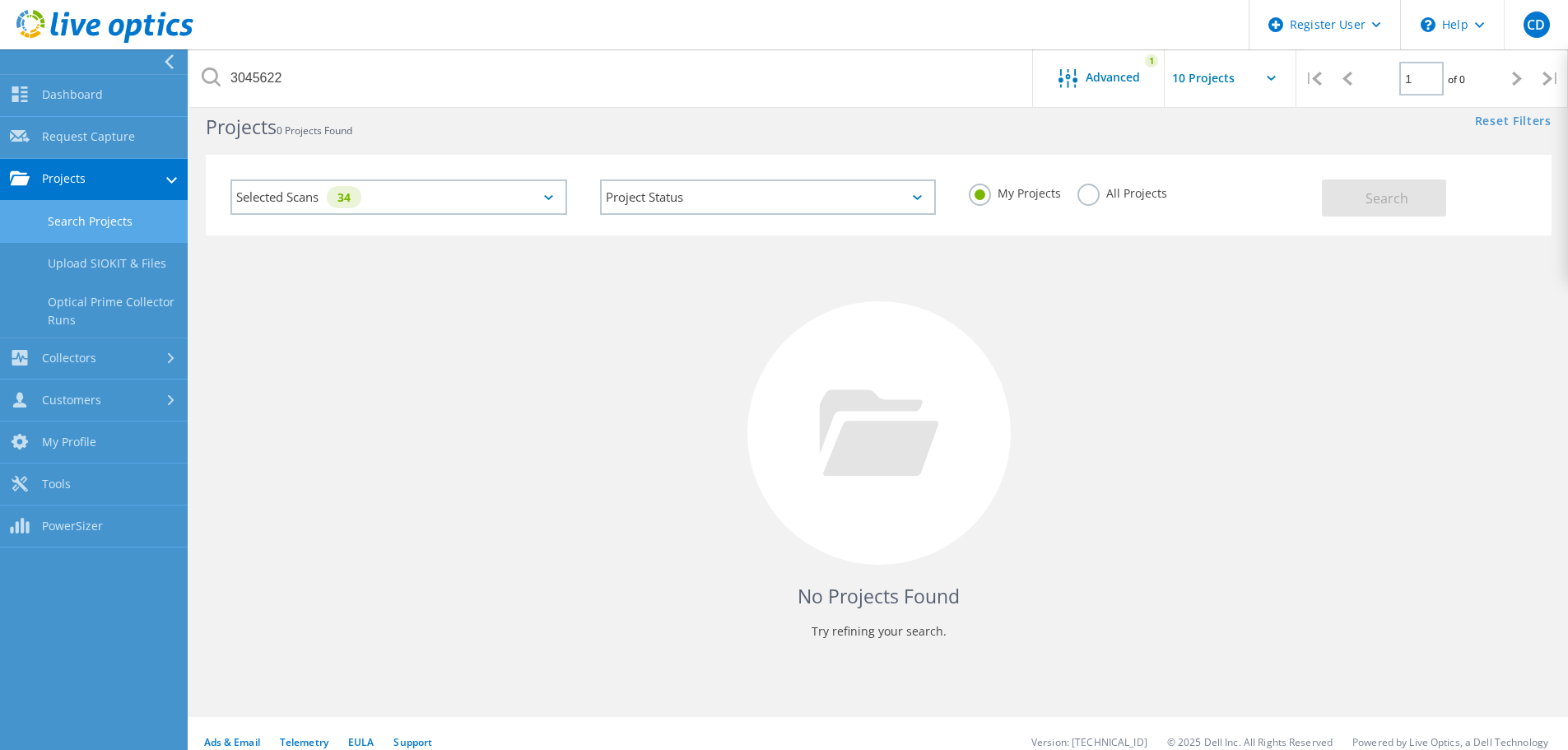
scroll to position [0, 0]
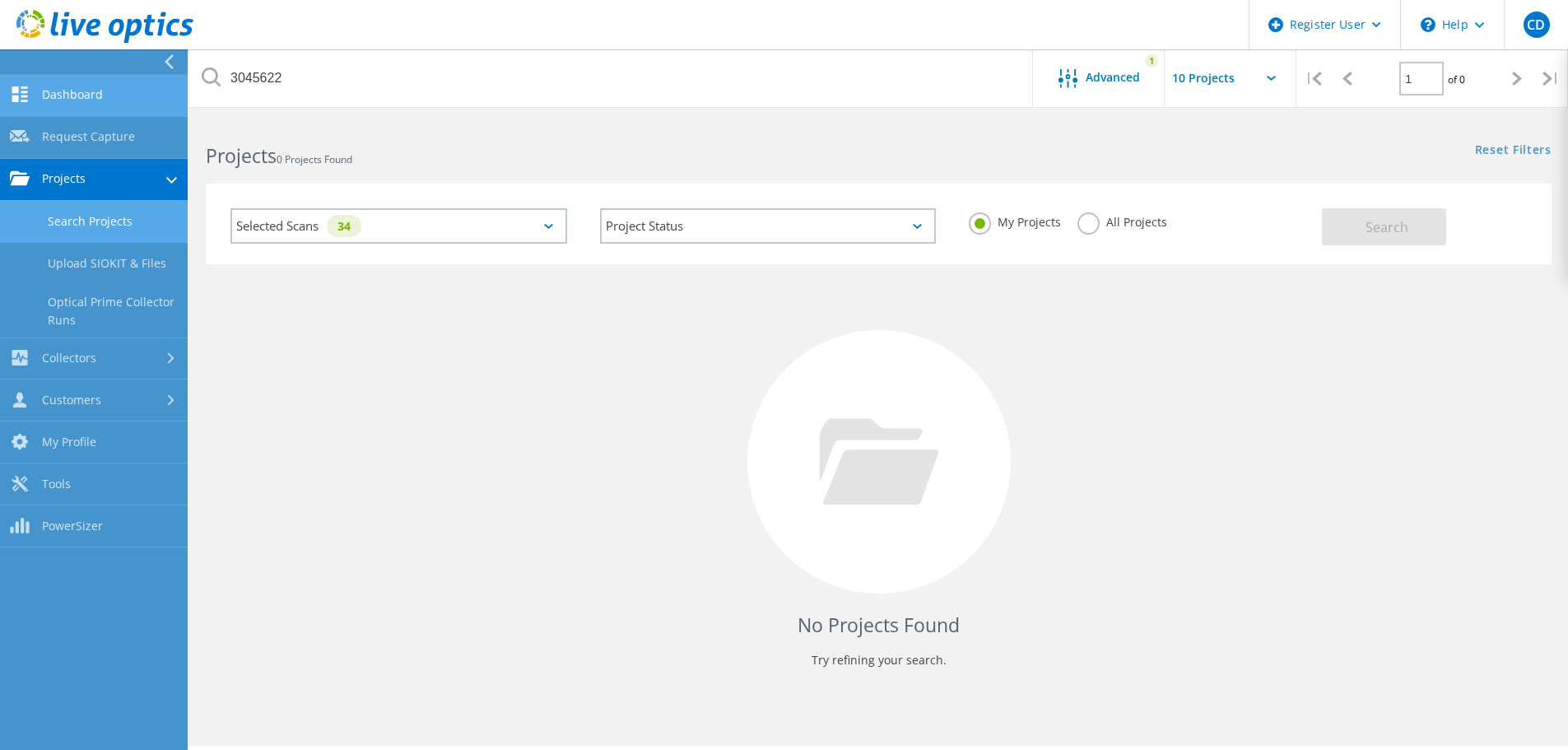
click at [91, 103] on link "Dashboard" at bounding box center [94, 95] width 187 height 42
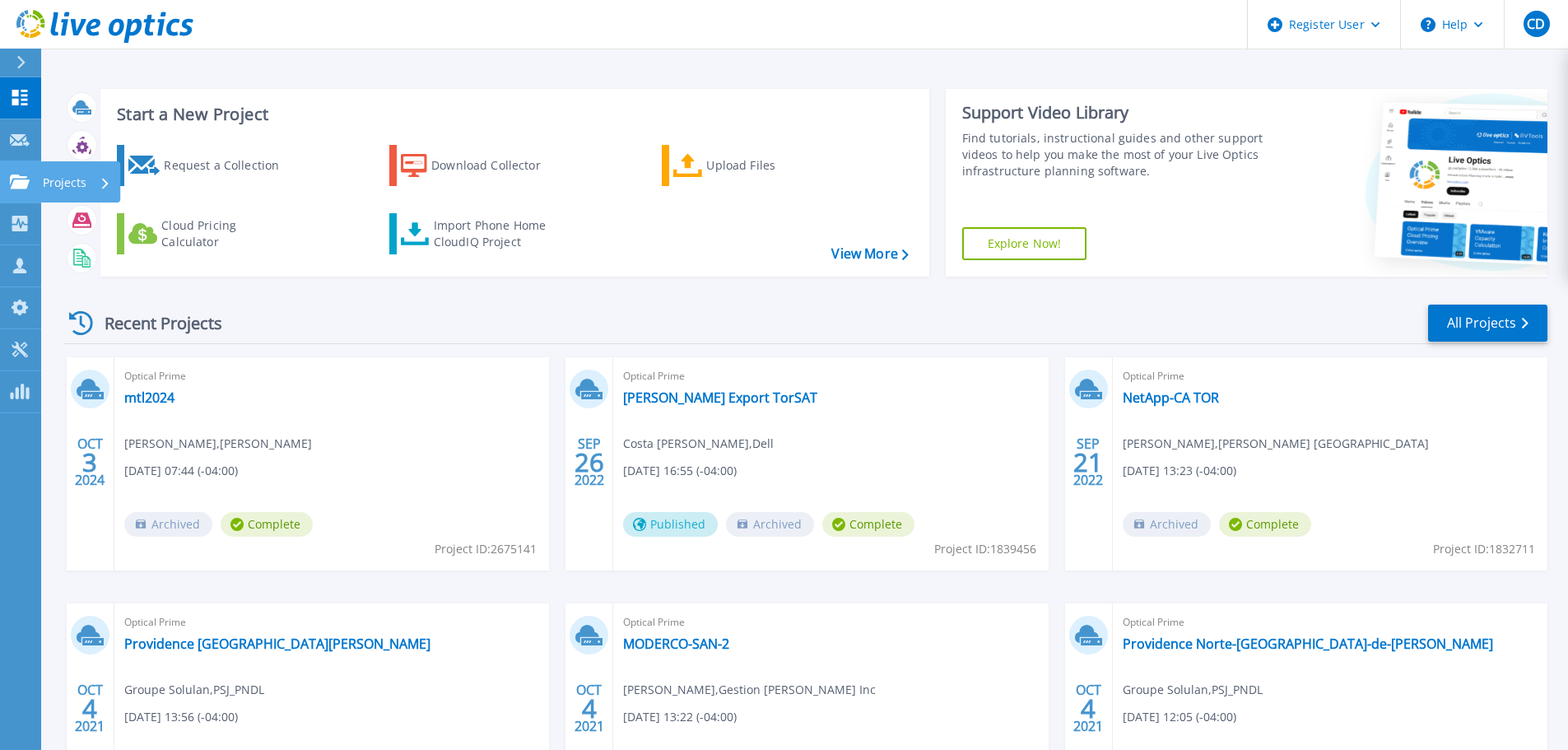
click at [46, 183] on p "Projects" at bounding box center [65, 182] width 44 height 43
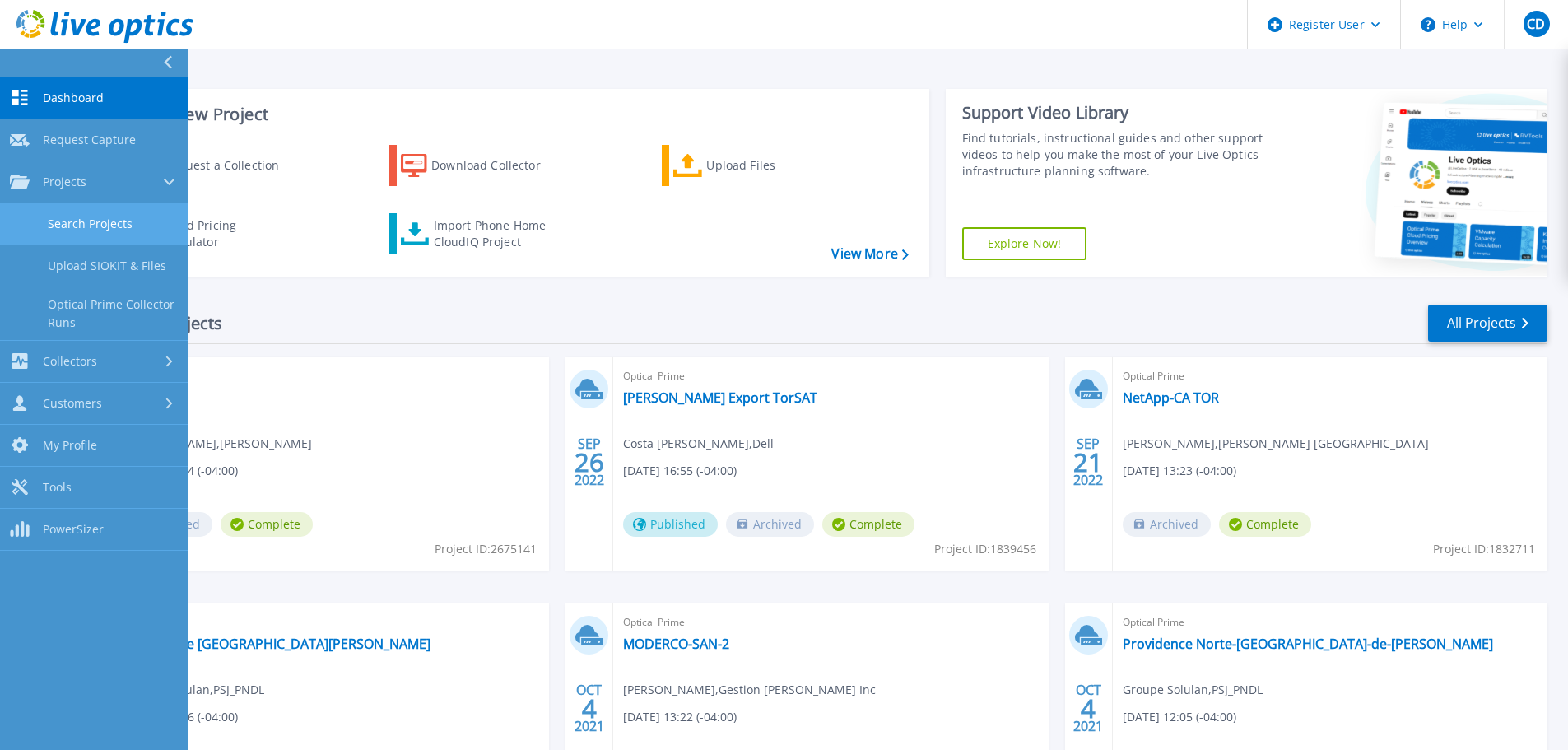
click at [125, 232] on link "Search Projects" at bounding box center [94, 225] width 187 height 42
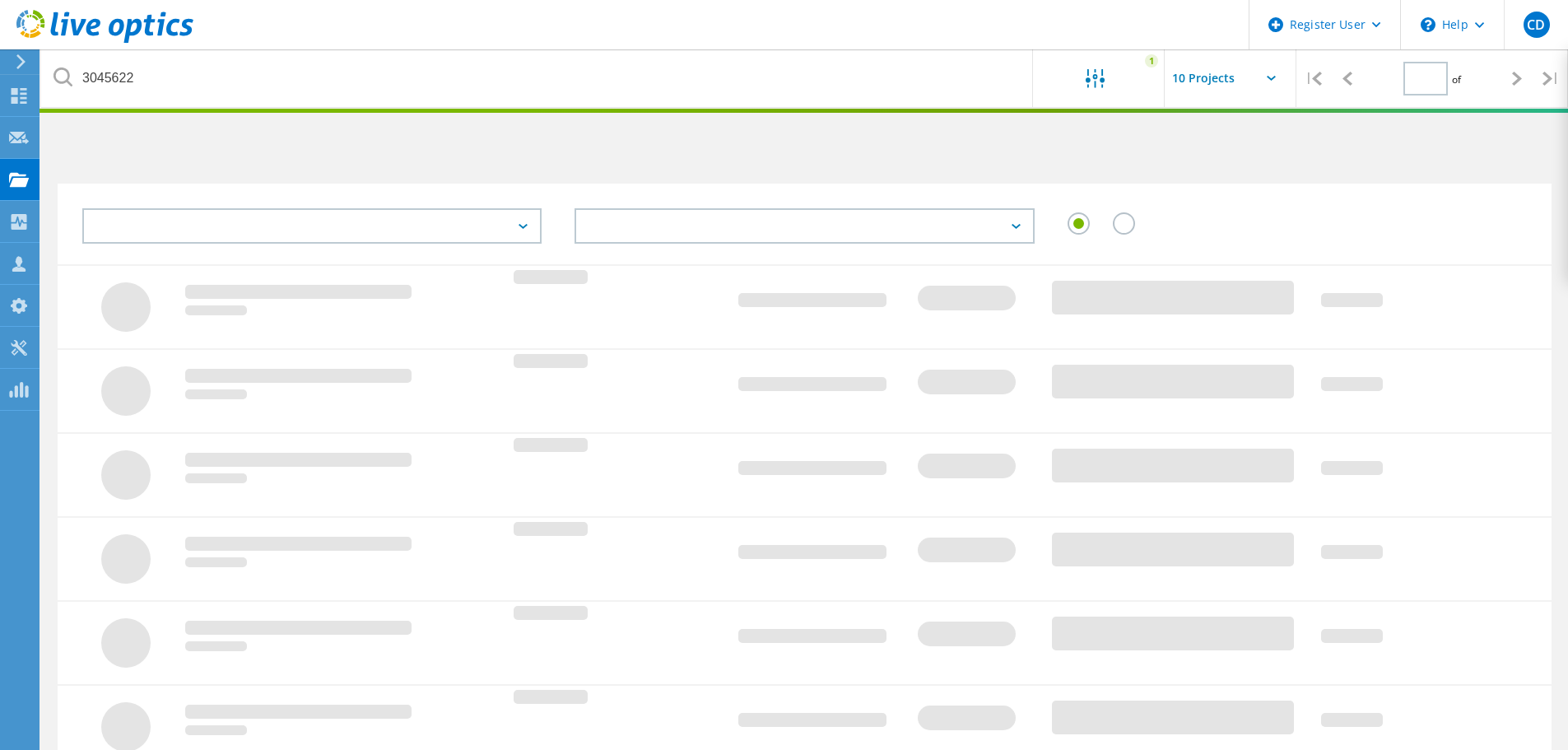
type input "1"
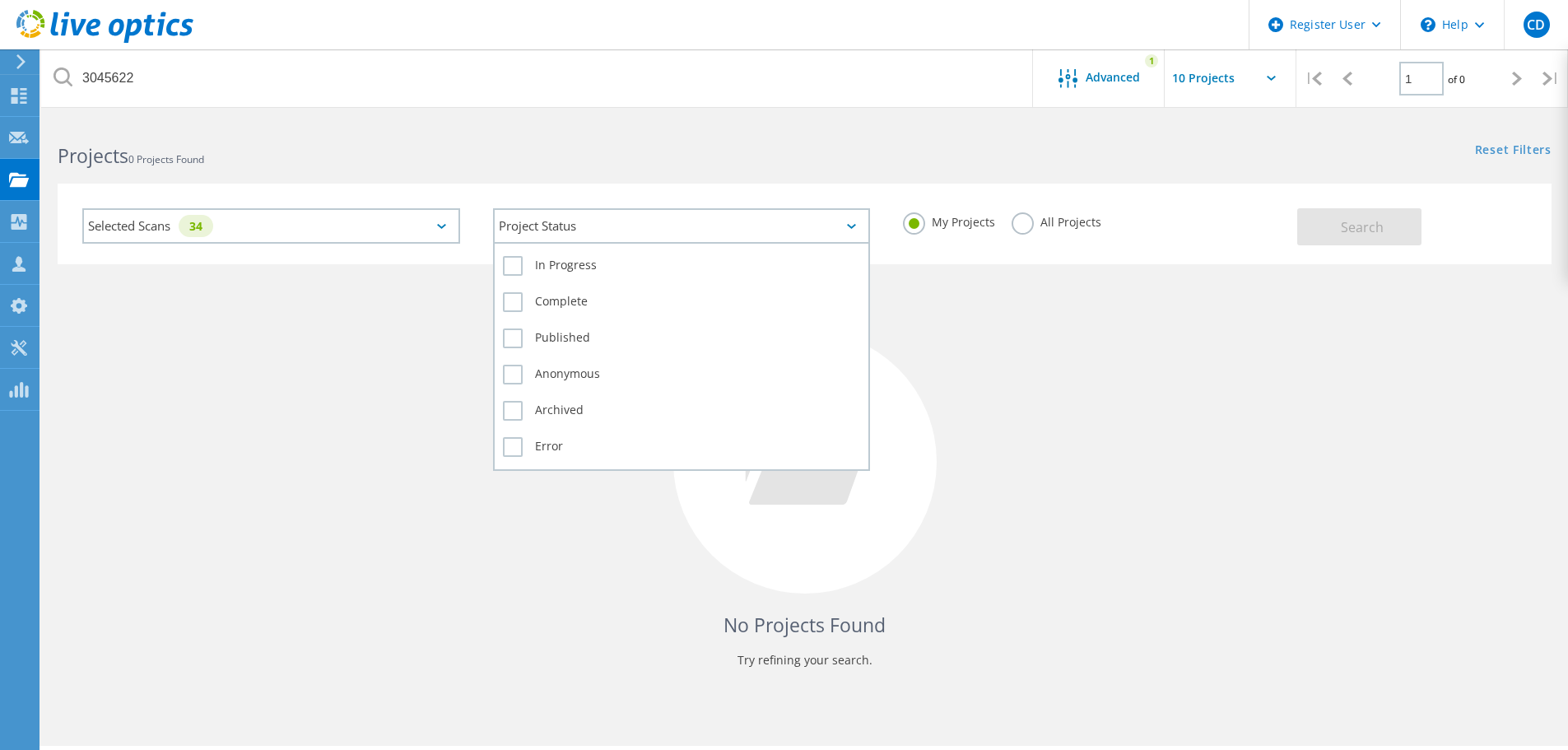
click at [748, 215] on div "Project Status" at bounding box center [682, 225] width 378 height 35
click at [668, 230] on div "Project Status" at bounding box center [682, 225] width 378 height 35
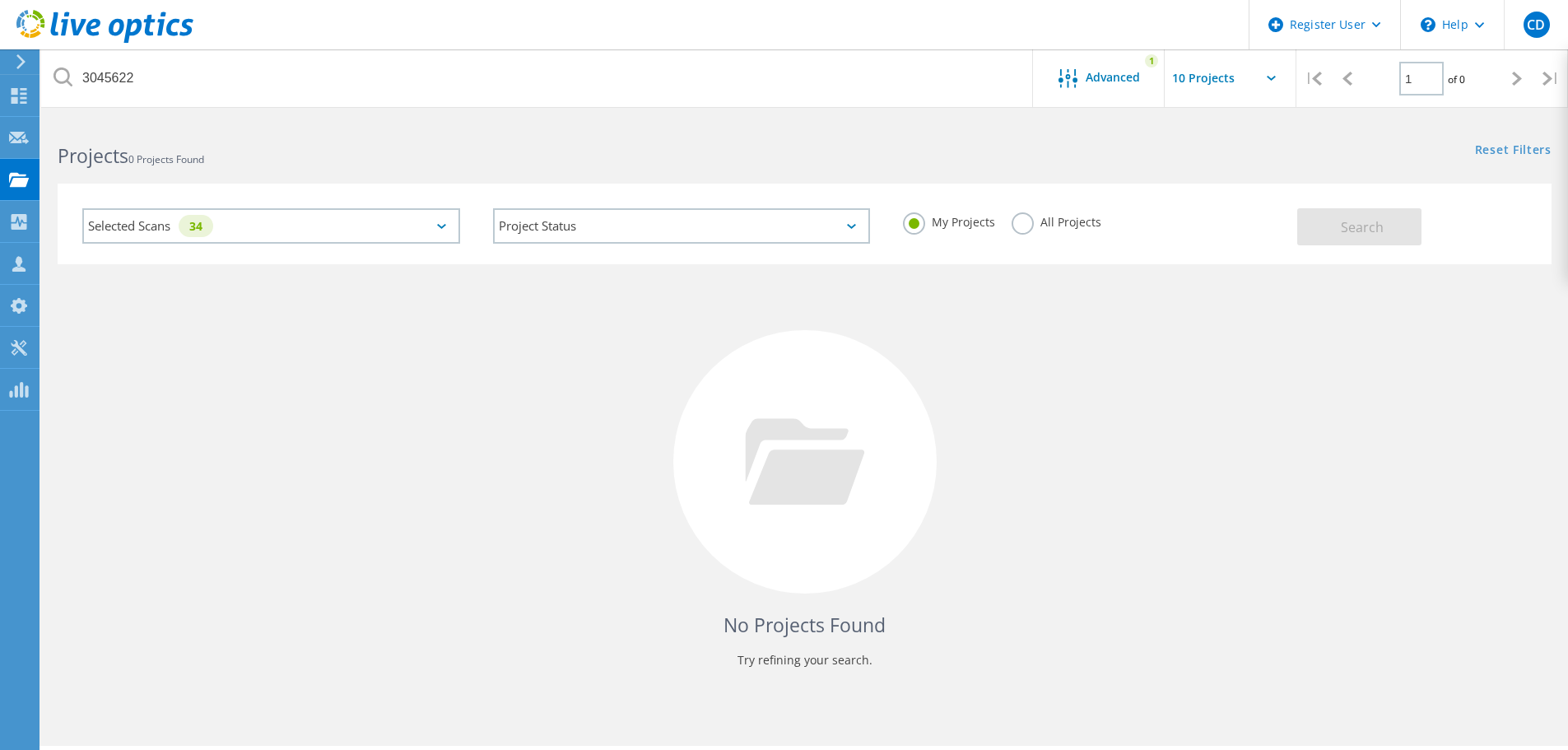
click at [1048, 225] on label "All Projects" at bounding box center [1056, 220] width 90 height 15
click at [0, 0] on input "All Projects" at bounding box center [0, 0] width 0 height 0
click at [909, 224] on label "My Projects" at bounding box center [948, 220] width 92 height 15
click at [0, 0] on input "My Projects" at bounding box center [0, 0] width 0 height 0
click at [251, 260] on div "Selected Scans 34" at bounding box center [271, 228] width 411 height 73
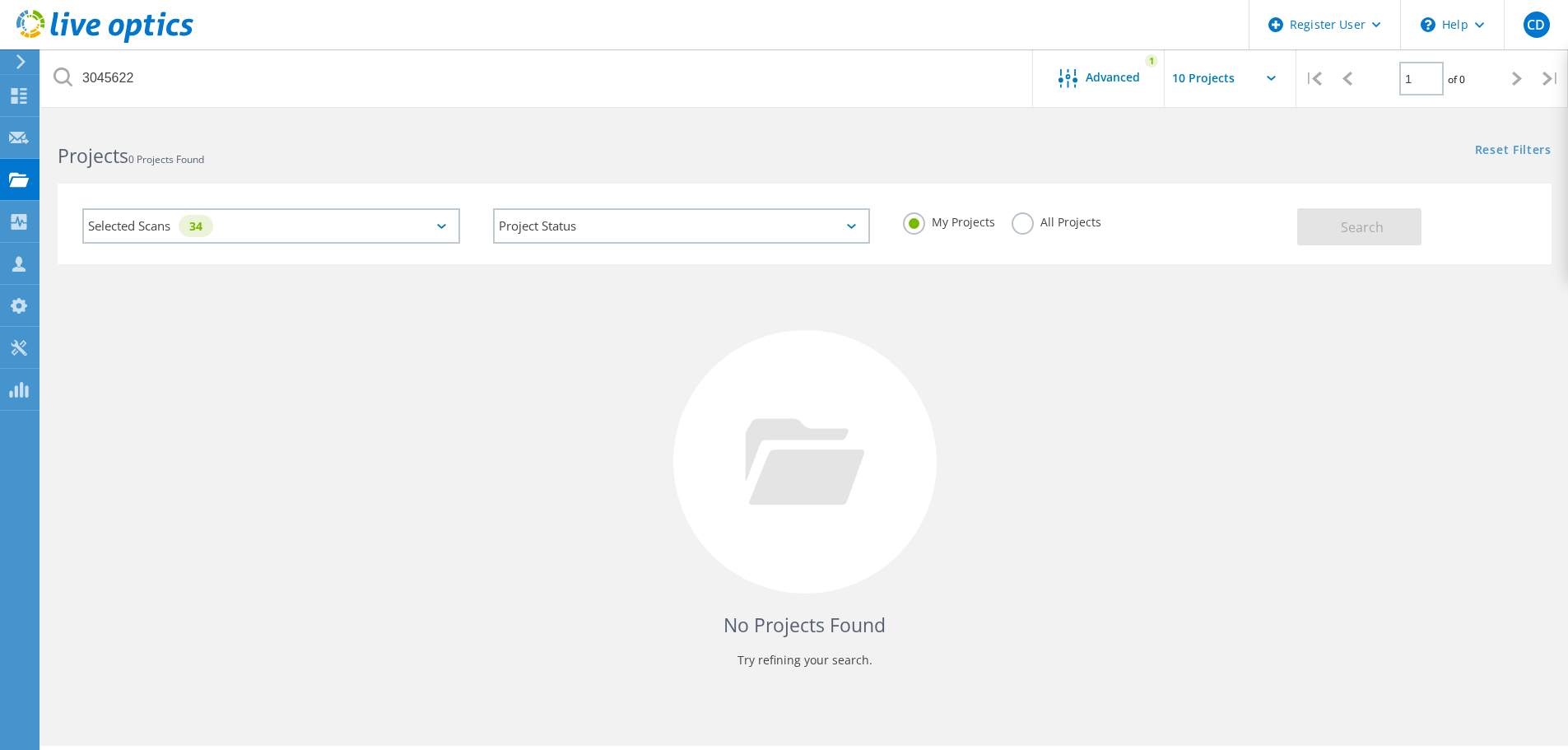
click at [284, 237] on div "Selected Scans 34" at bounding box center [272, 225] width 378 height 35
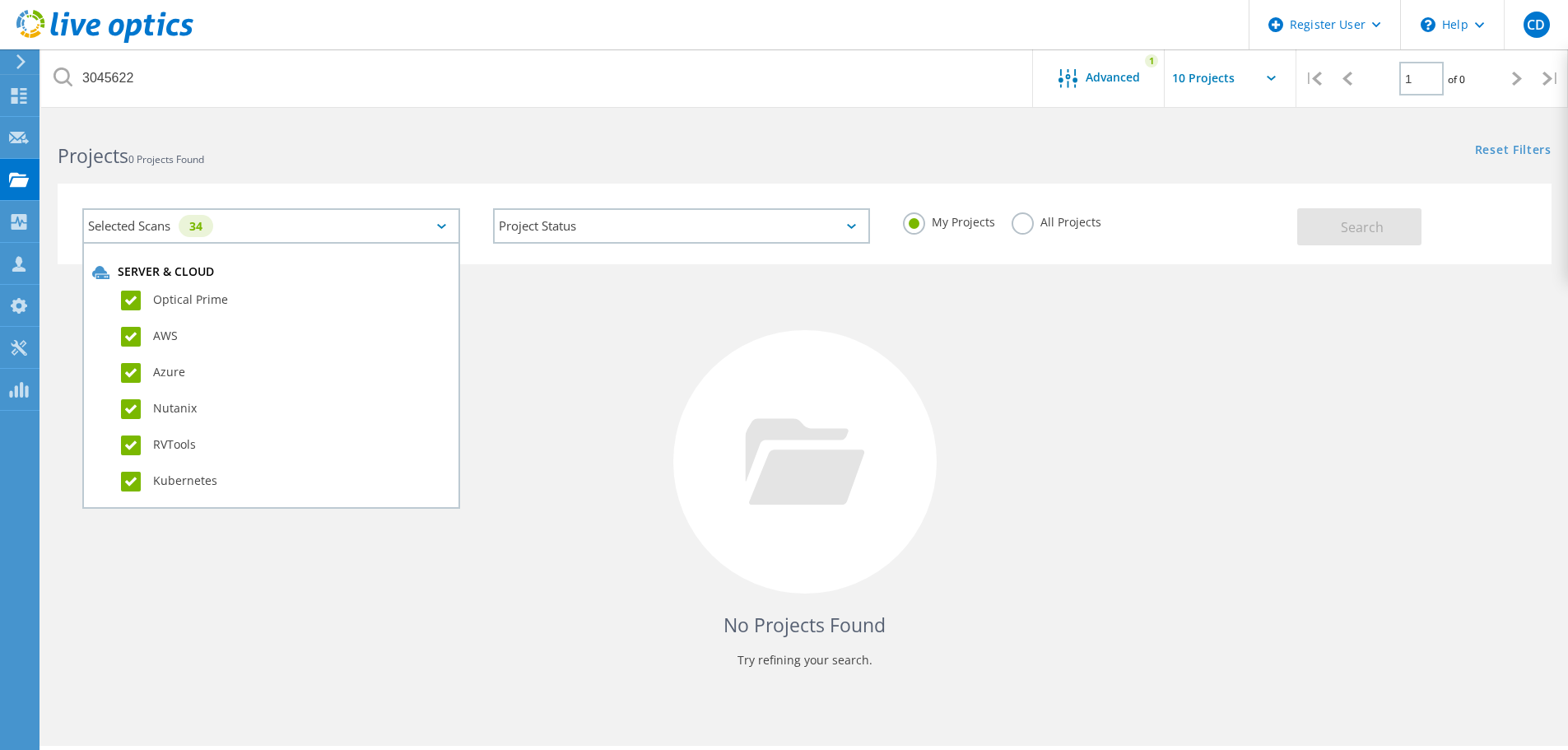
click at [770, 197] on div "Project Status In Progress Complete Published Anonymous Archived Error" at bounding box center [682, 225] width 411 height 68
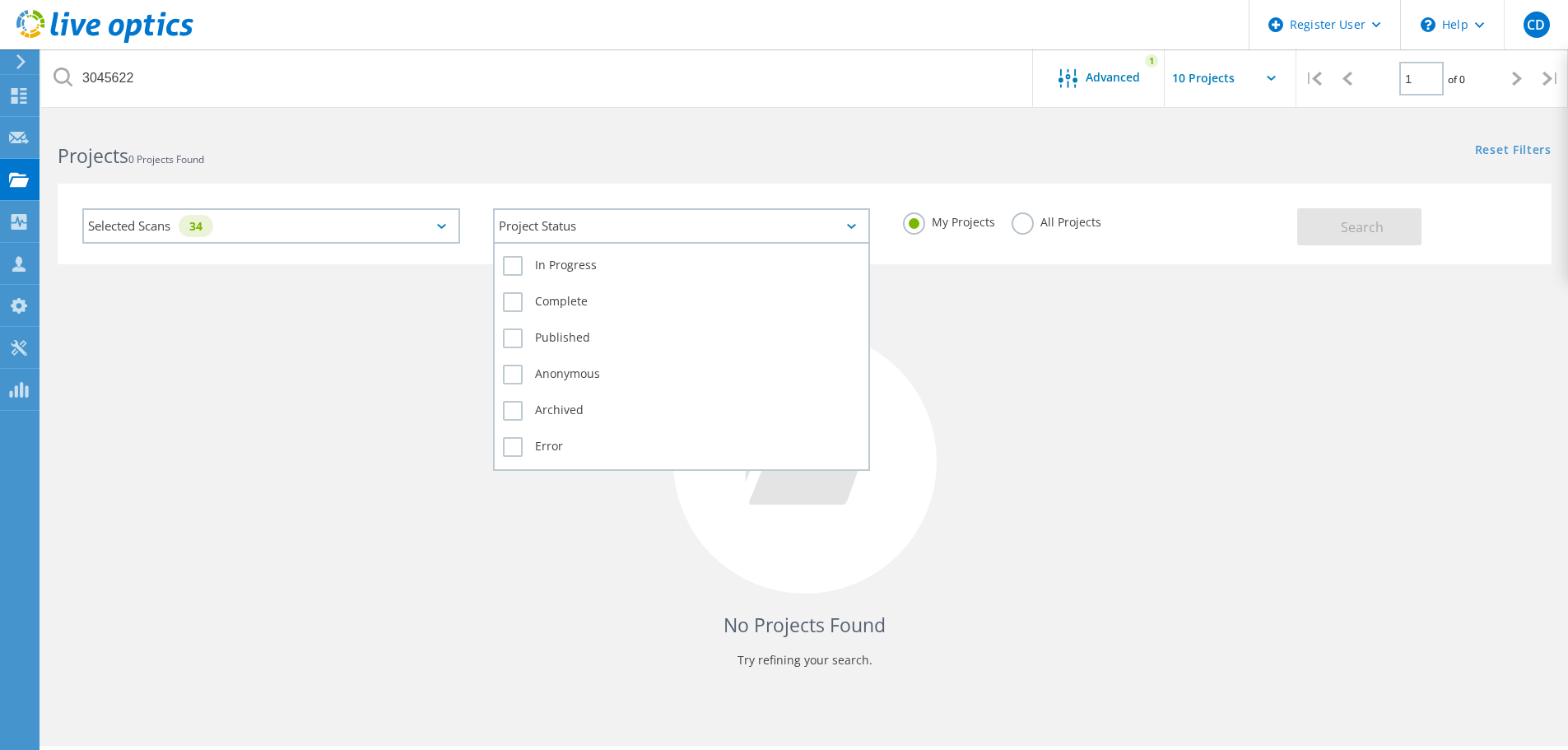
click at [711, 219] on div "Project Status" at bounding box center [682, 225] width 378 height 35
click at [562, 284] on div "In Progress" at bounding box center [682, 270] width 358 height 36
drag, startPoint x: 553, startPoint y: 277, endPoint x: 543, endPoint y: 269, distance: 12.8
click at [553, 276] on div "In Progress" at bounding box center [682, 270] width 358 height 36
drag, startPoint x: 512, startPoint y: 295, endPoint x: 510, endPoint y: 285, distance: 10.2
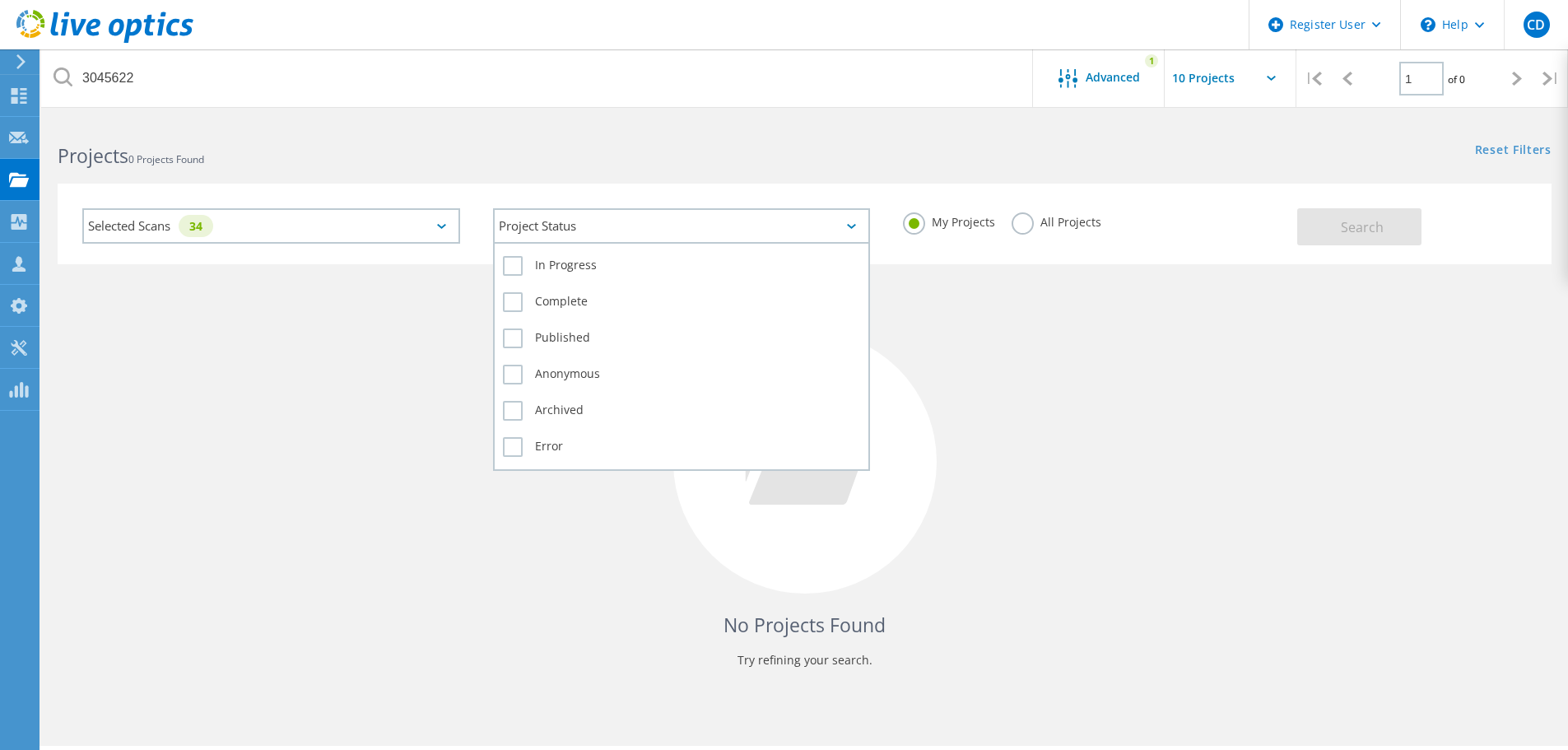
click at [512, 296] on label "Complete" at bounding box center [682, 302] width 358 height 20
click at [0, 0] on input "Complete" at bounding box center [0, 0] width 0 height 0
click at [511, 262] on label "In Progress" at bounding box center [682, 266] width 358 height 20
click at [0, 0] on input "In Progress" at bounding box center [0, 0] width 0 height 0
click at [510, 344] on label "Published" at bounding box center [682, 338] width 358 height 20
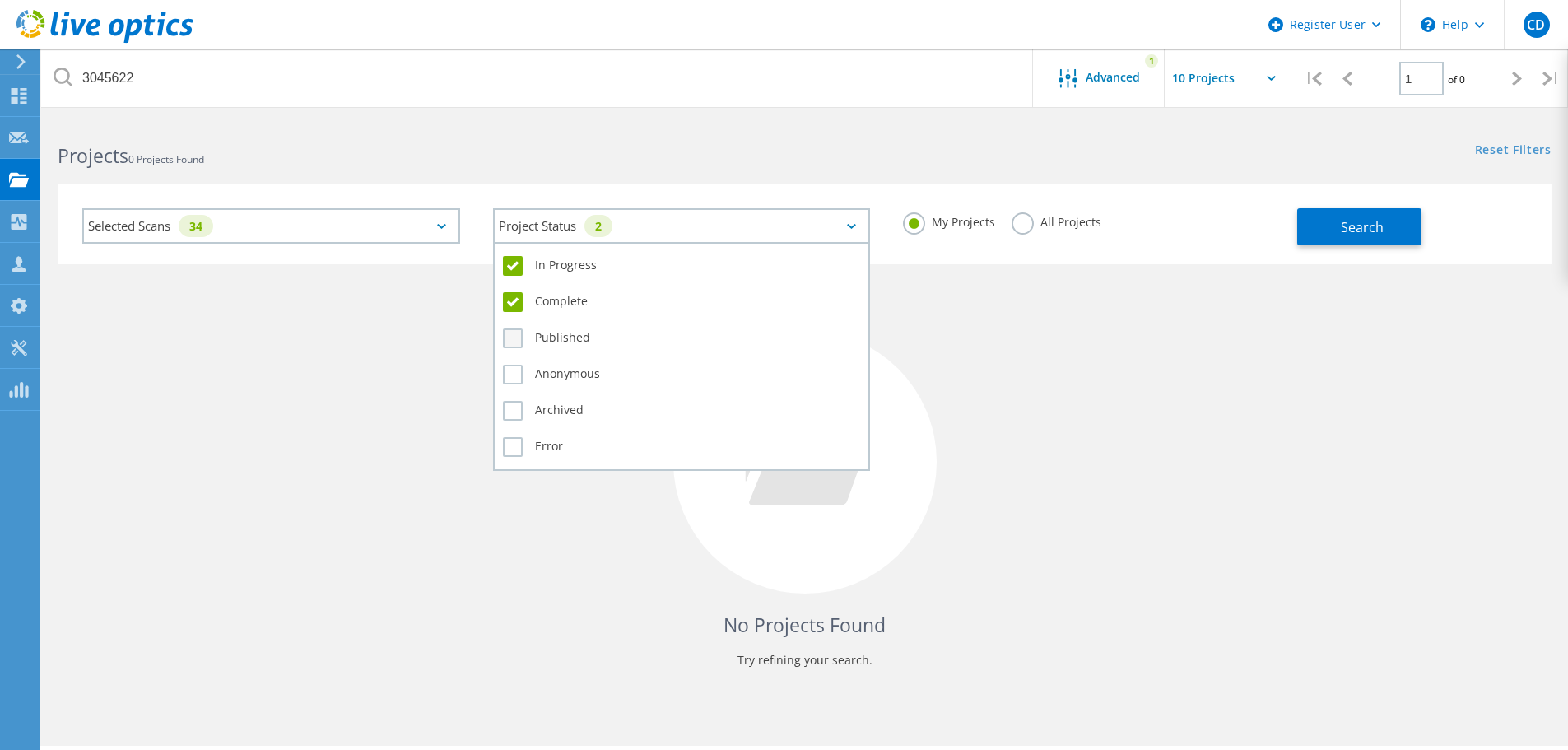
click at [0, 0] on input "Published" at bounding box center [0, 0] width 0 height 0
click at [510, 375] on label "Anonymous" at bounding box center [682, 375] width 358 height 20
click at [0, 0] on input "Anonymous" at bounding box center [0, 0] width 0 height 0
drag, startPoint x: 511, startPoint y: 405, endPoint x: 510, endPoint y: 440, distance: 35.0
click at [511, 406] on label "Archived" at bounding box center [682, 411] width 358 height 20
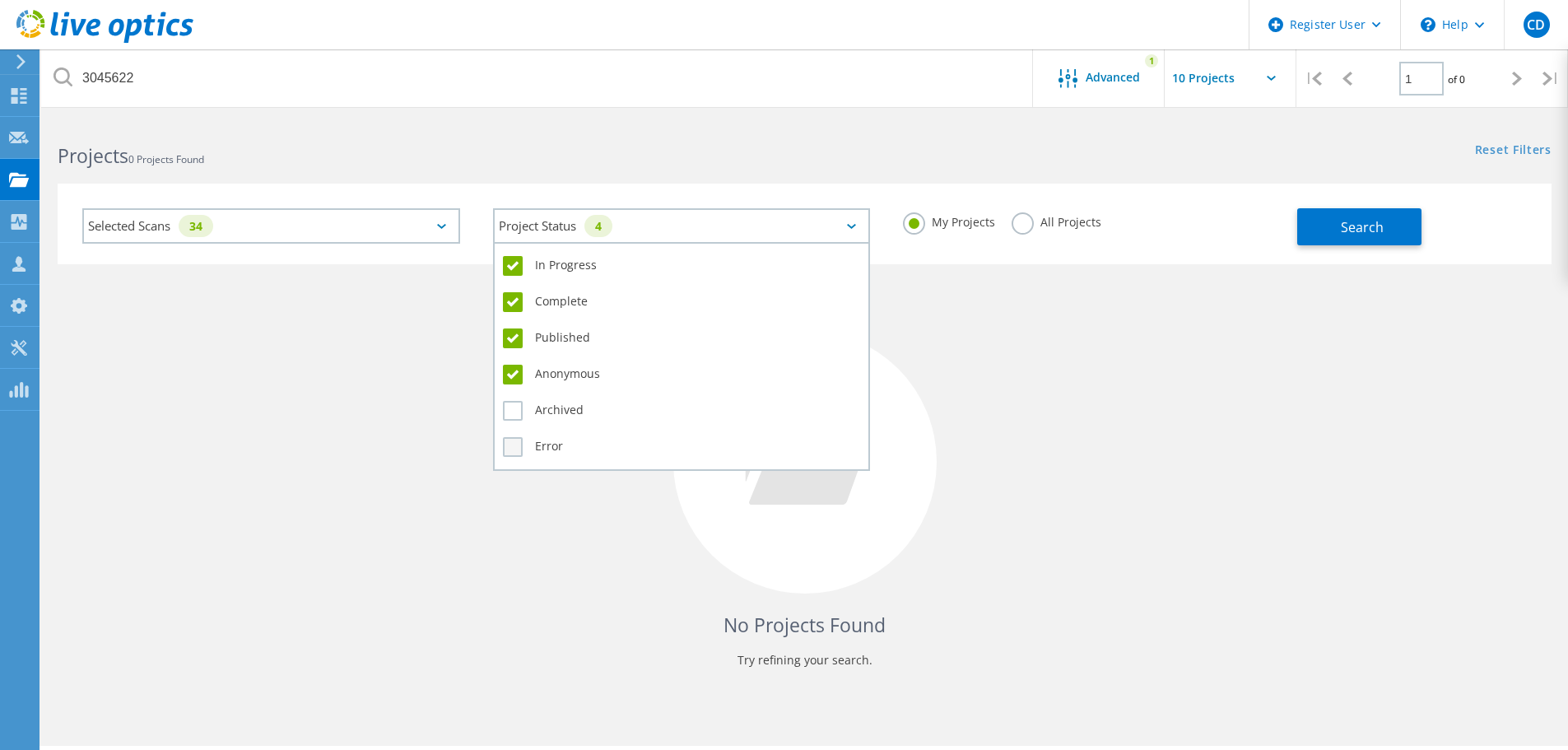
click at [0, 0] on input "Archived" at bounding box center [0, 0] width 0 height 0
click at [512, 442] on label "Error" at bounding box center [682, 447] width 358 height 20
click at [0, 0] on input "Error" at bounding box center [0, 0] width 0 height 0
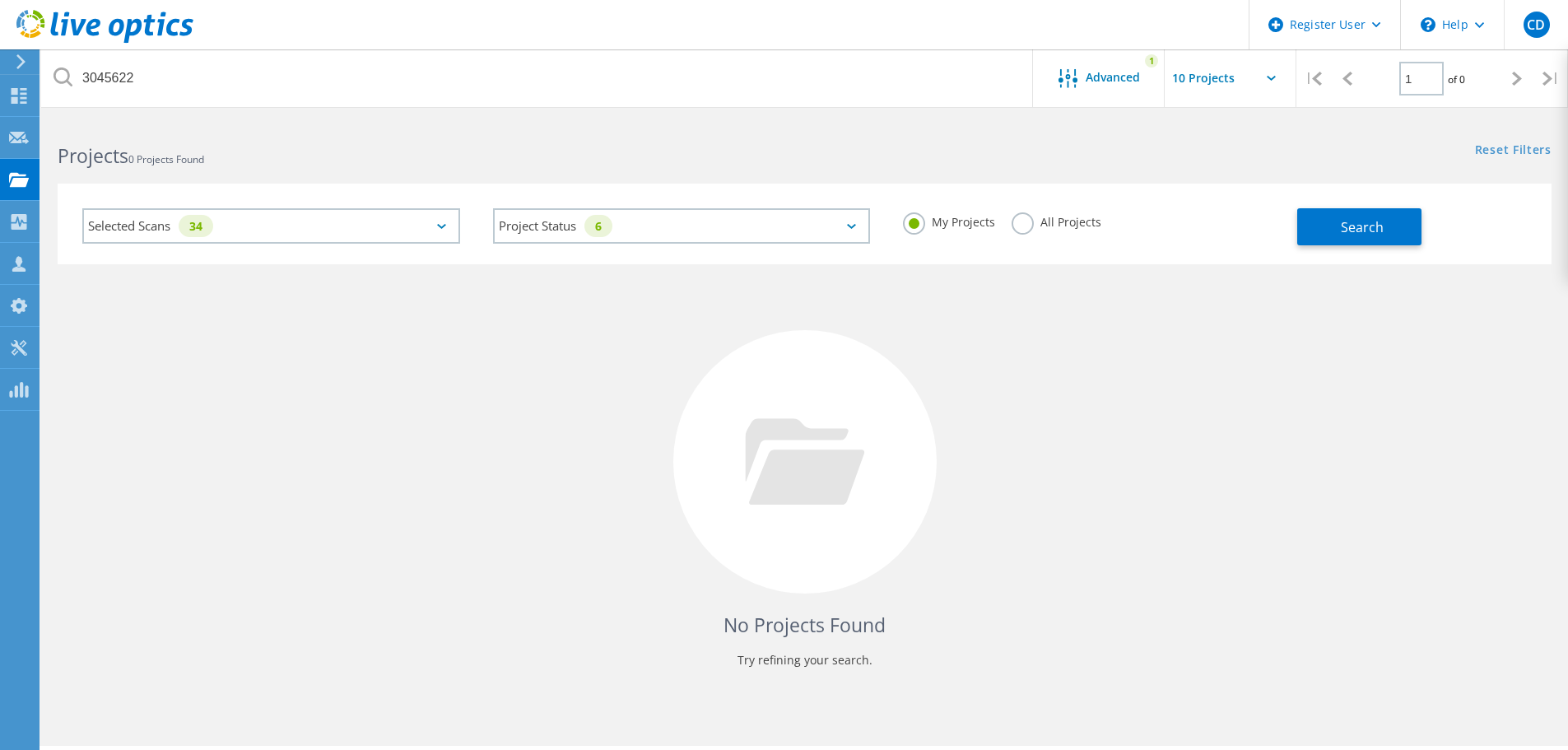
click at [1262, 344] on div "No Projects Found Try refining your search." at bounding box center [804, 477] width 1493 height 425
click at [1351, 231] on span "Search" at bounding box center [1362, 227] width 43 height 18
click at [1202, 83] on input "text" at bounding box center [1246, 77] width 165 height 57
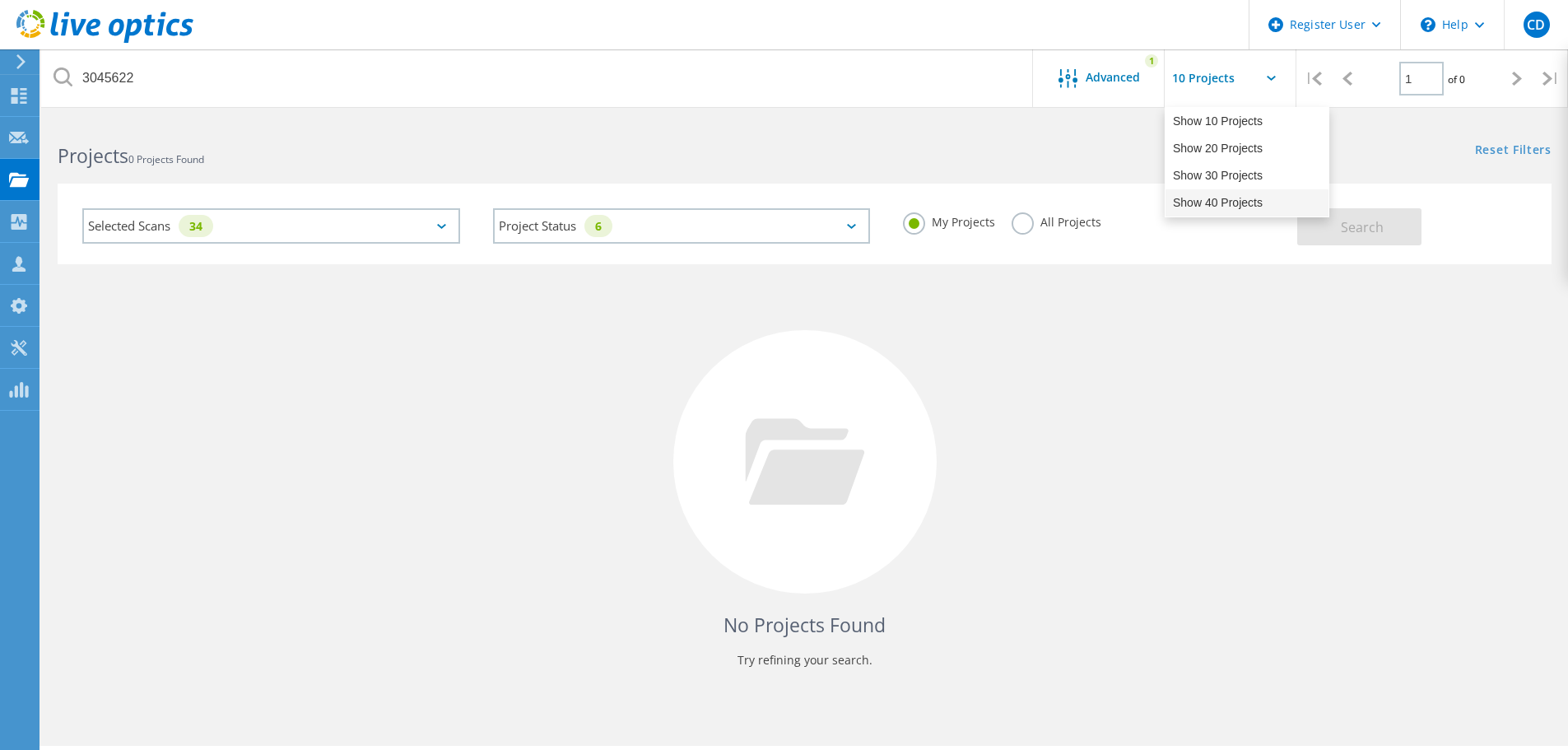
click at [1223, 193] on div "Show 40 Projects" at bounding box center [1246, 203] width 163 height 27
type input "Show 40 Projects"
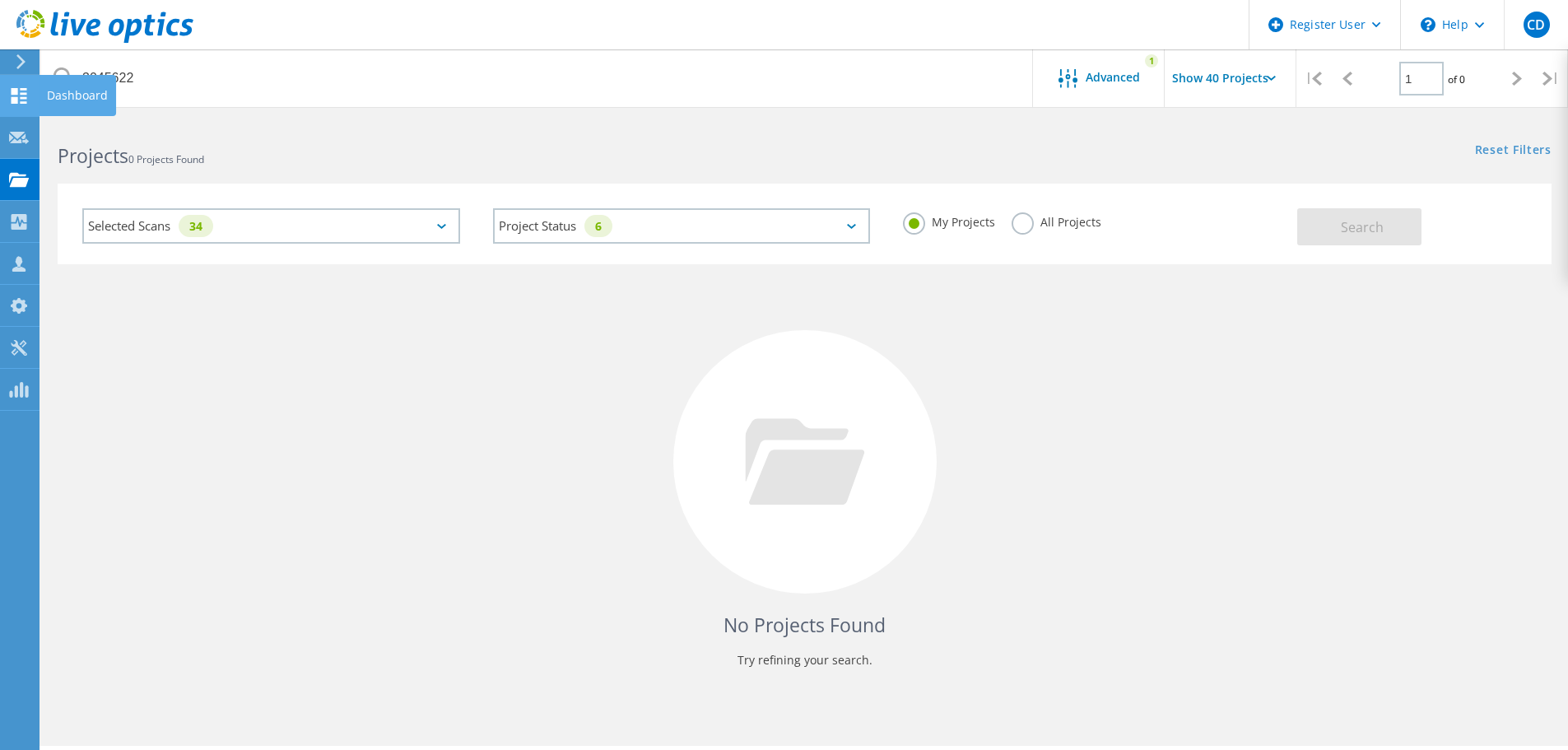
click at [25, 100] on icon at bounding box center [19, 95] width 20 height 15
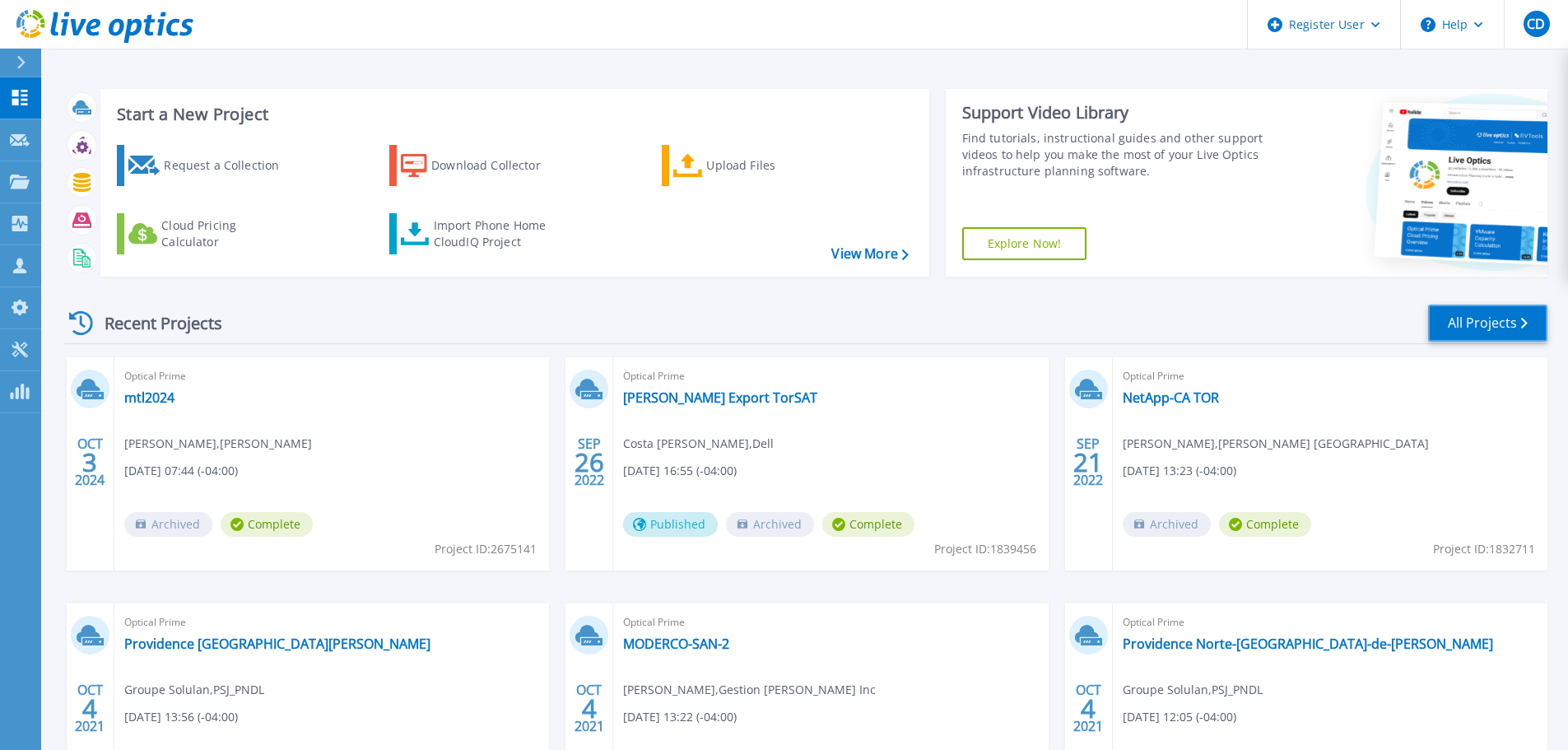
click at [1476, 317] on link "All Projects" at bounding box center [1487, 323] width 119 height 37
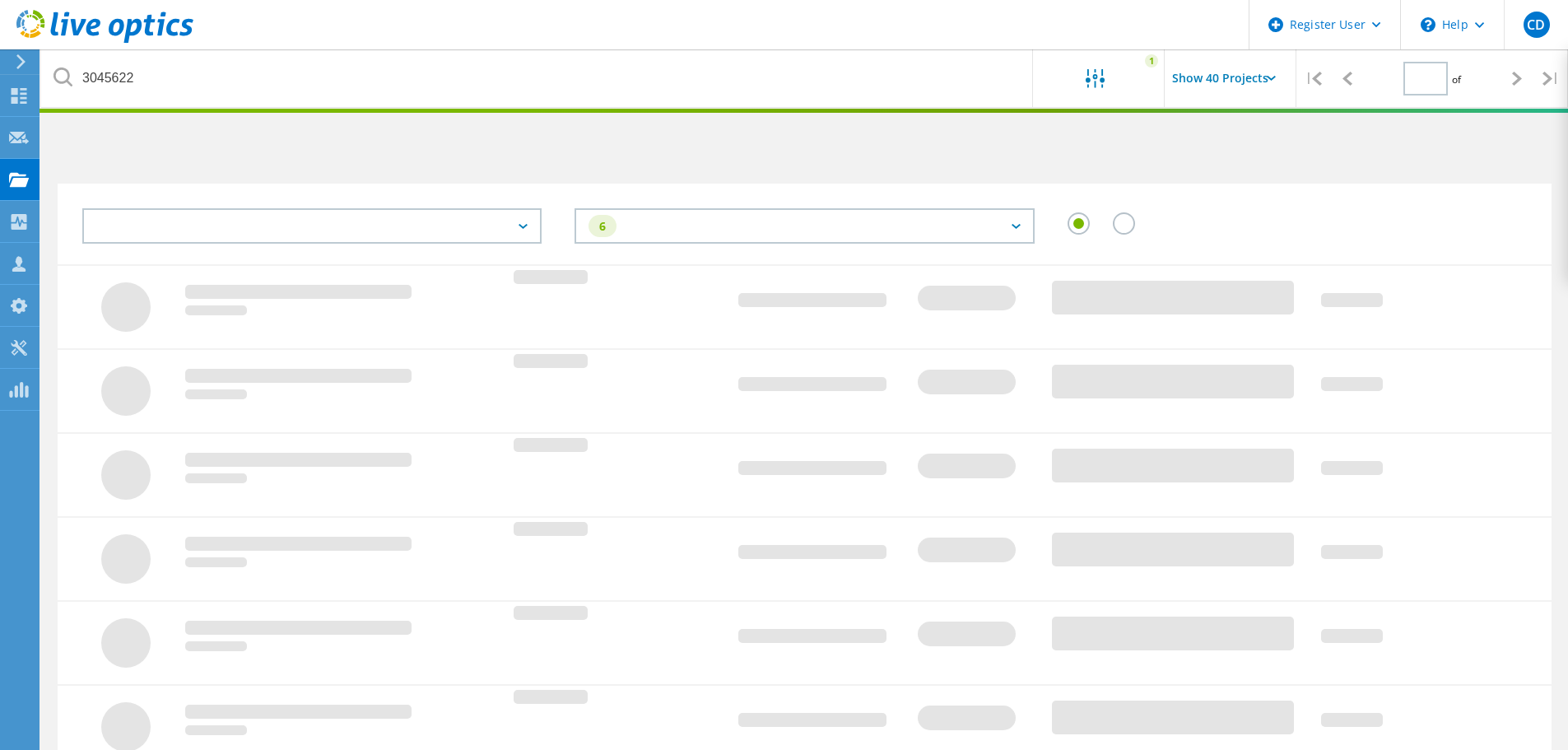
type input "1"
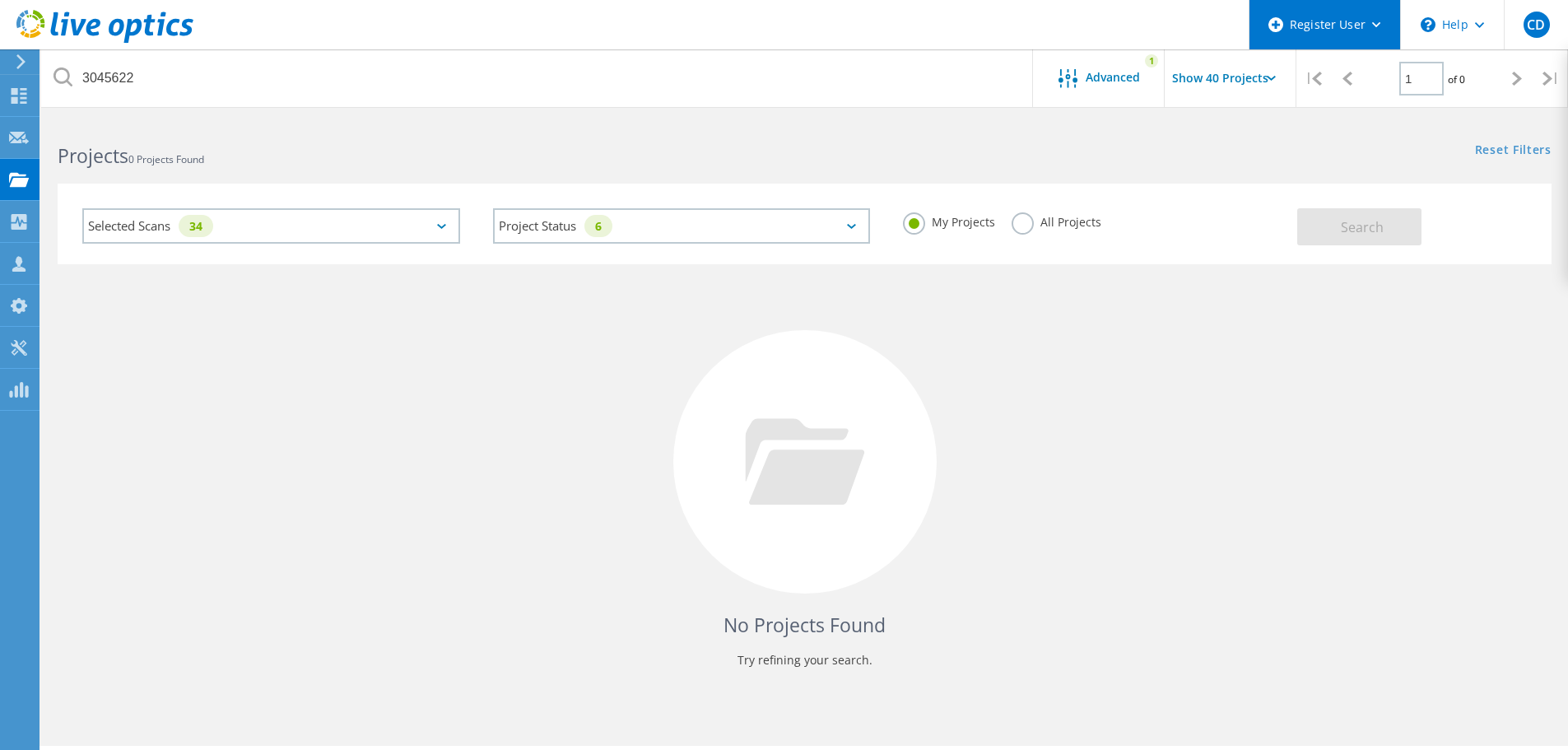
click at [1372, 27] on icon at bounding box center [1376, 25] width 9 height 5
click at [536, 136] on div "Projects 0 Projects Found" at bounding box center [422, 141] width 763 height 44
click at [1535, 23] on span "CD" at bounding box center [1536, 25] width 18 height 13
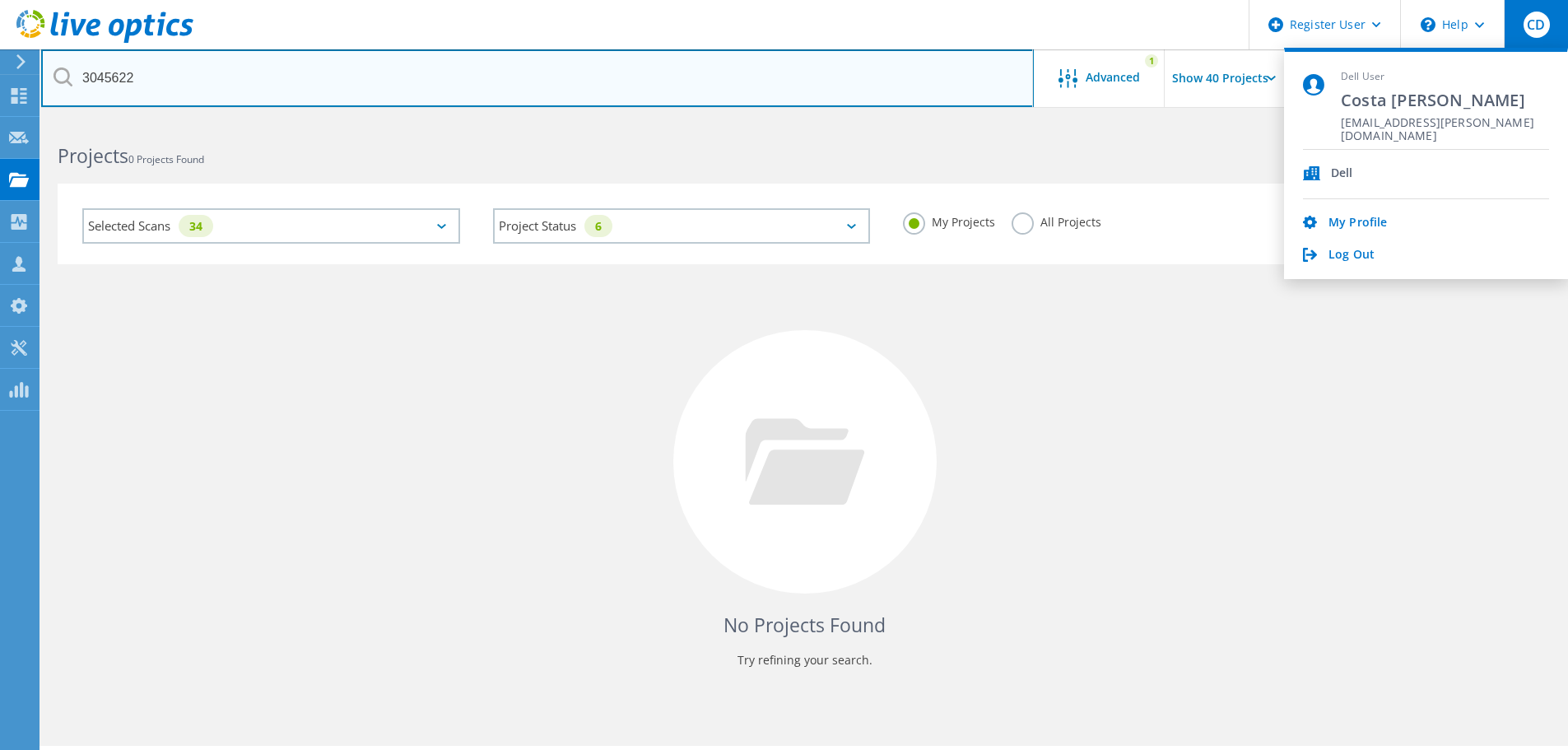
click at [255, 83] on input "3045622" at bounding box center [537, 77] width 993 height 57
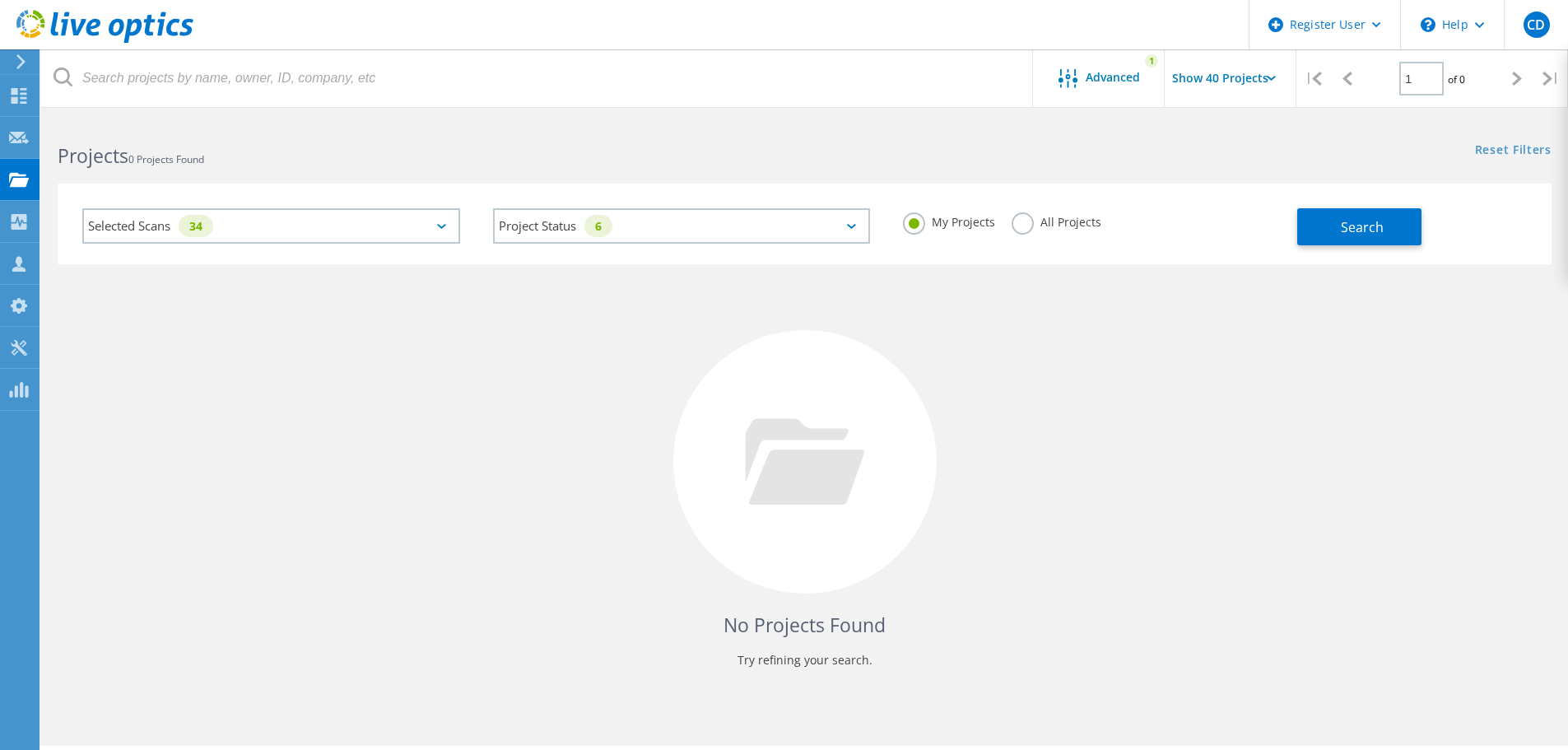
click at [430, 173] on div "Selected Scans 34 Project Status 6 In Progress Complete Published Anonymous Arc…" at bounding box center [804, 213] width 1527 height 101
click at [1393, 215] on button "Search" at bounding box center [1359, 226] width 125 height 37
click at [15, 94] on use at bounding box center [19, 95] width 15 height 15
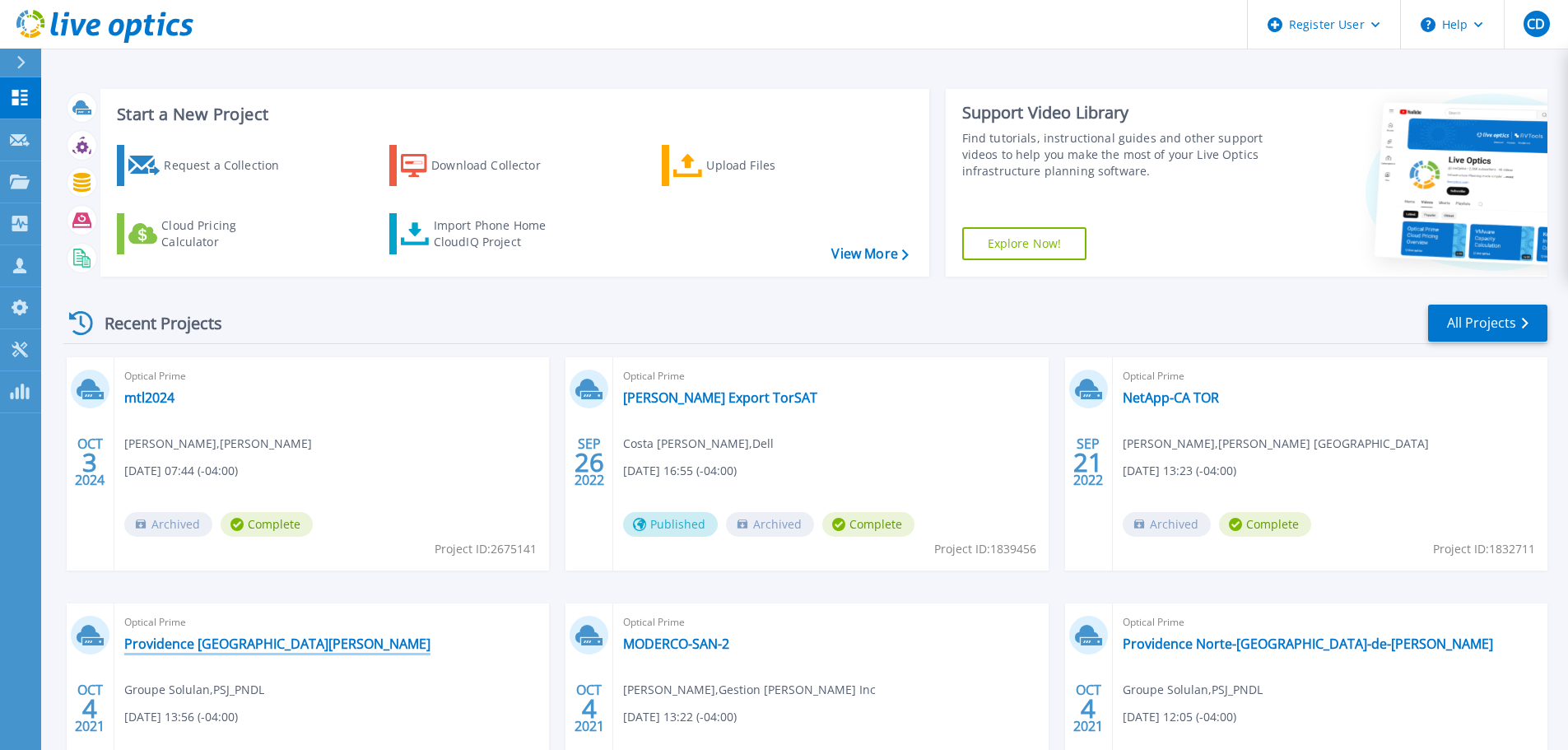
drag, startPoint x: 192, startPoint y: 657, endPoint x: 152, endPoint y: 638, distance: 44.3
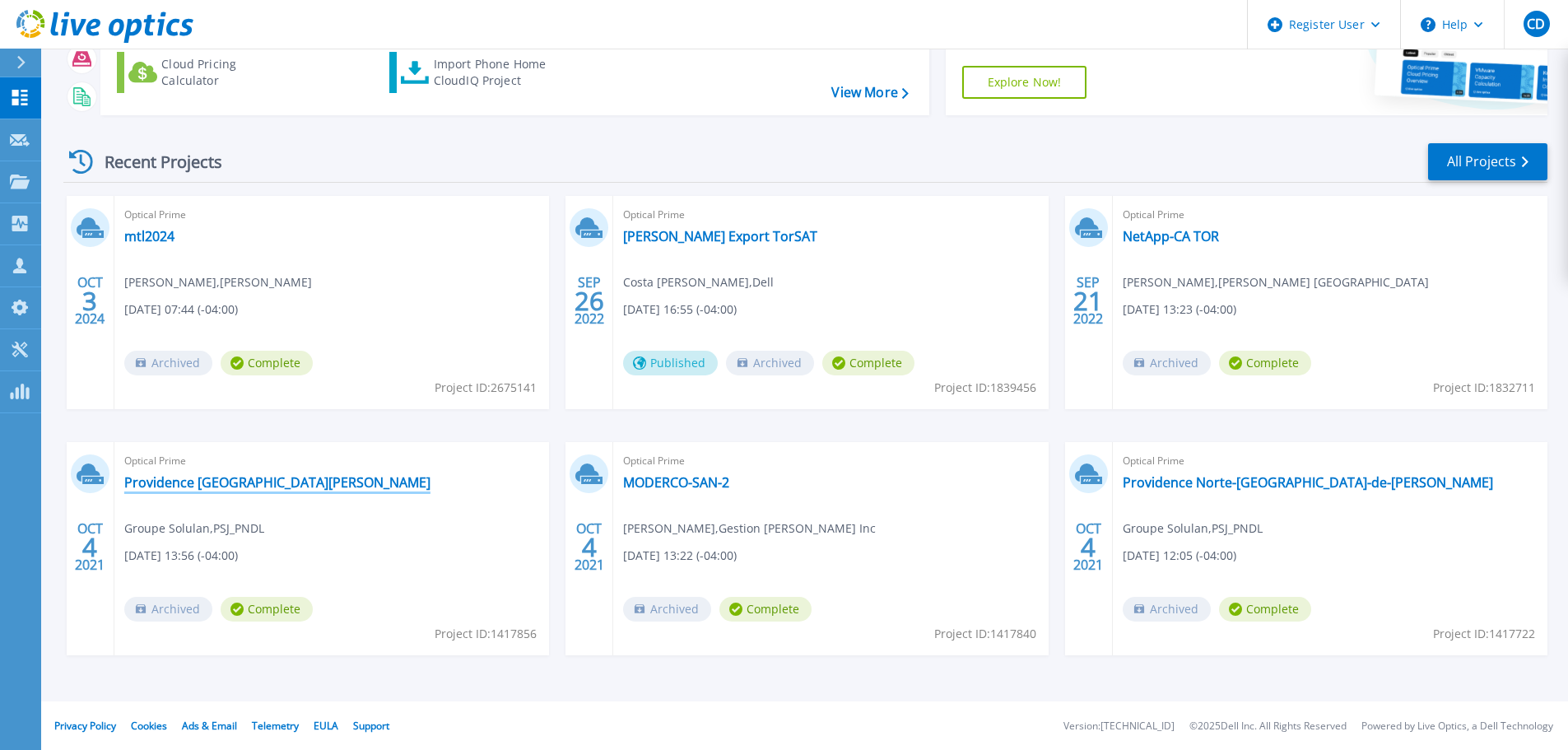
scroll to position [162, 0]
click at [514, 629] on span "Project ID: 1417856" at bounding box center [485, 633] width 102 height 18
click at [499, 382] on span "Project ID: 2675141" at bounding box center [485, 387] width 102 height 18
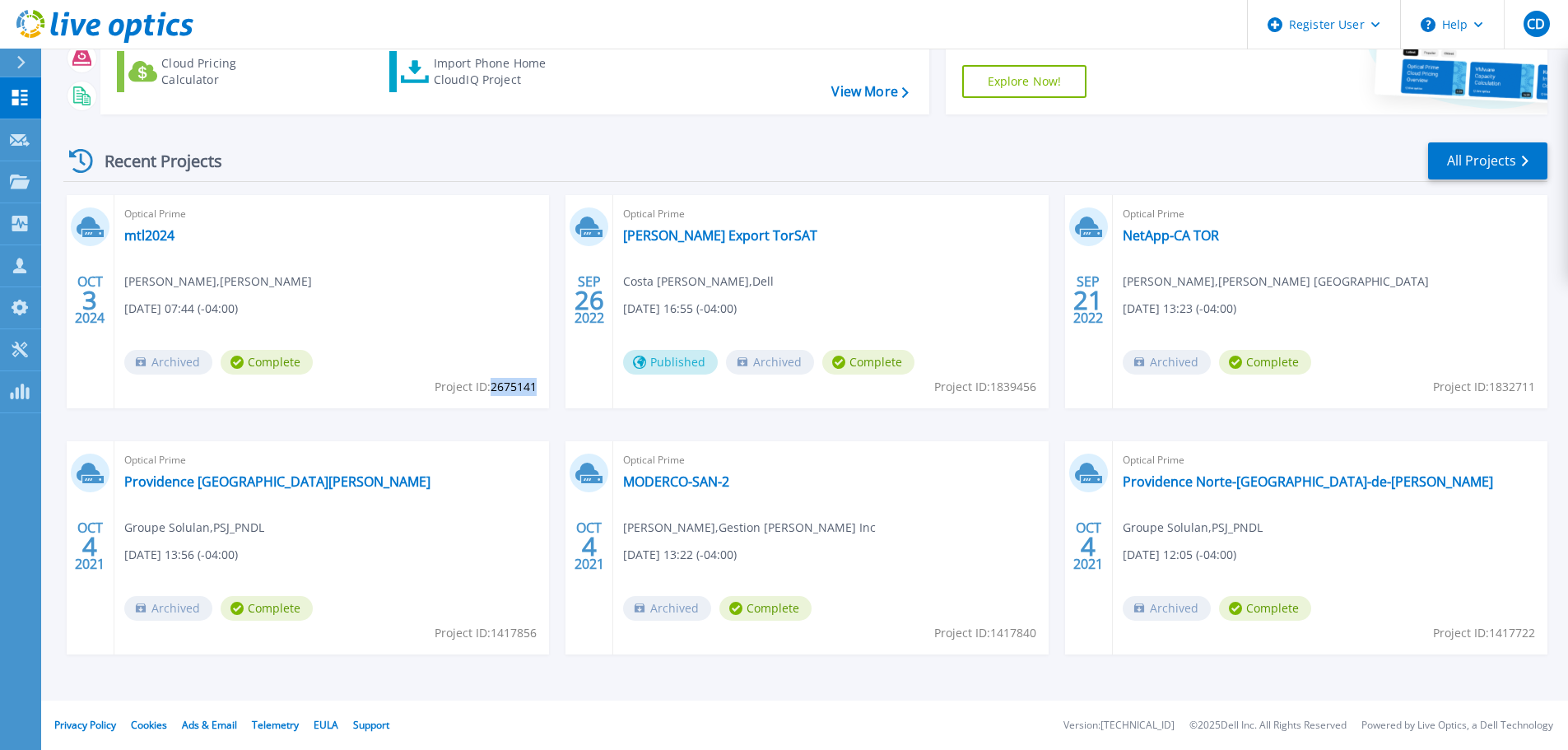
click at [499, 382] on span "Project ID: 2675141" at bounding box center [485, 387] width 102 height 18
click at [495, 382] on span "Project ID: 2675141" at bounding box center [485, 387] width 102 height 18
click at [970, 384] on span "Project ID: 1839456" at bounding box center [985, 387] width 102 height 18
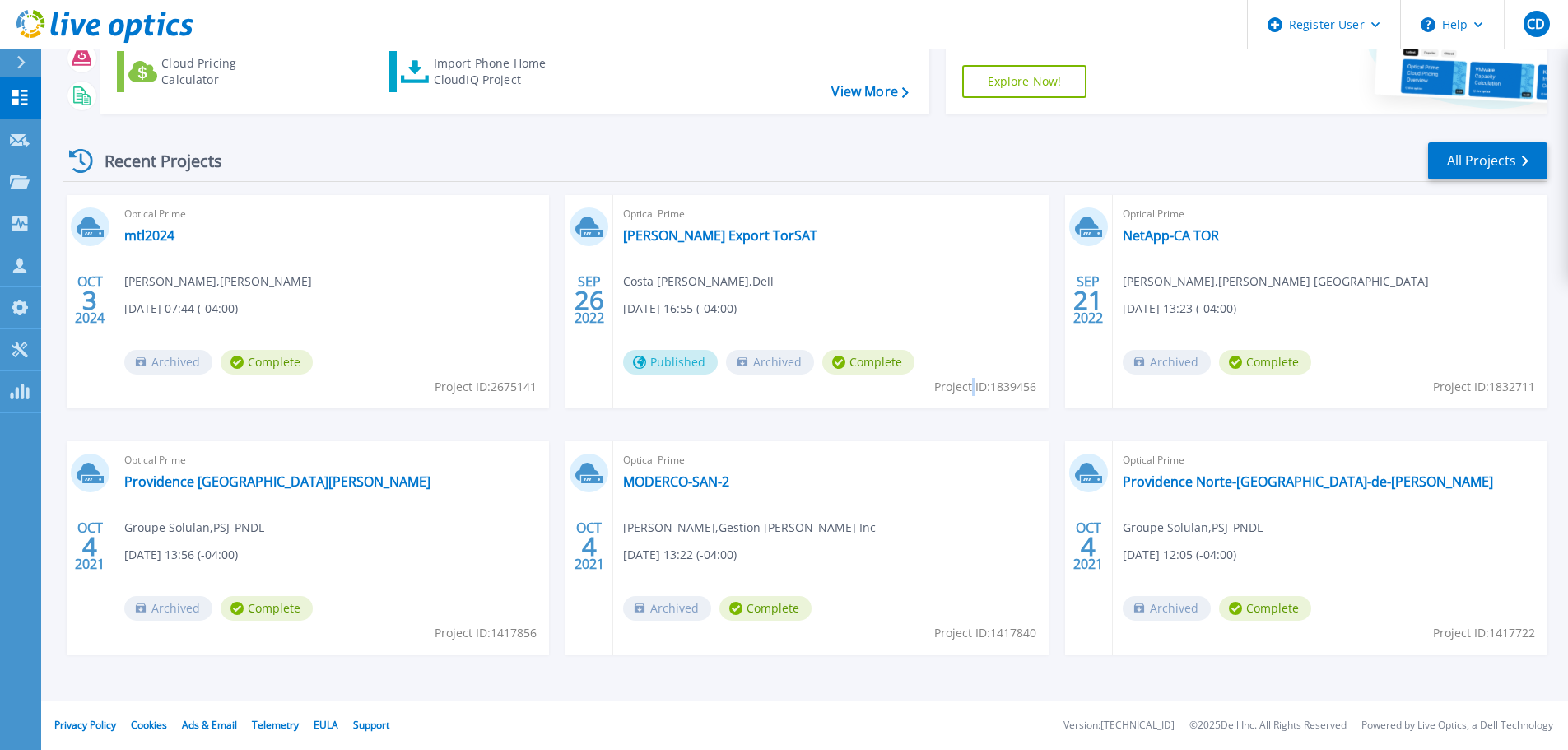
click at [970, 384] on span "Project ID: 1839456" at bounding box center [985, 387] width 102 height 18
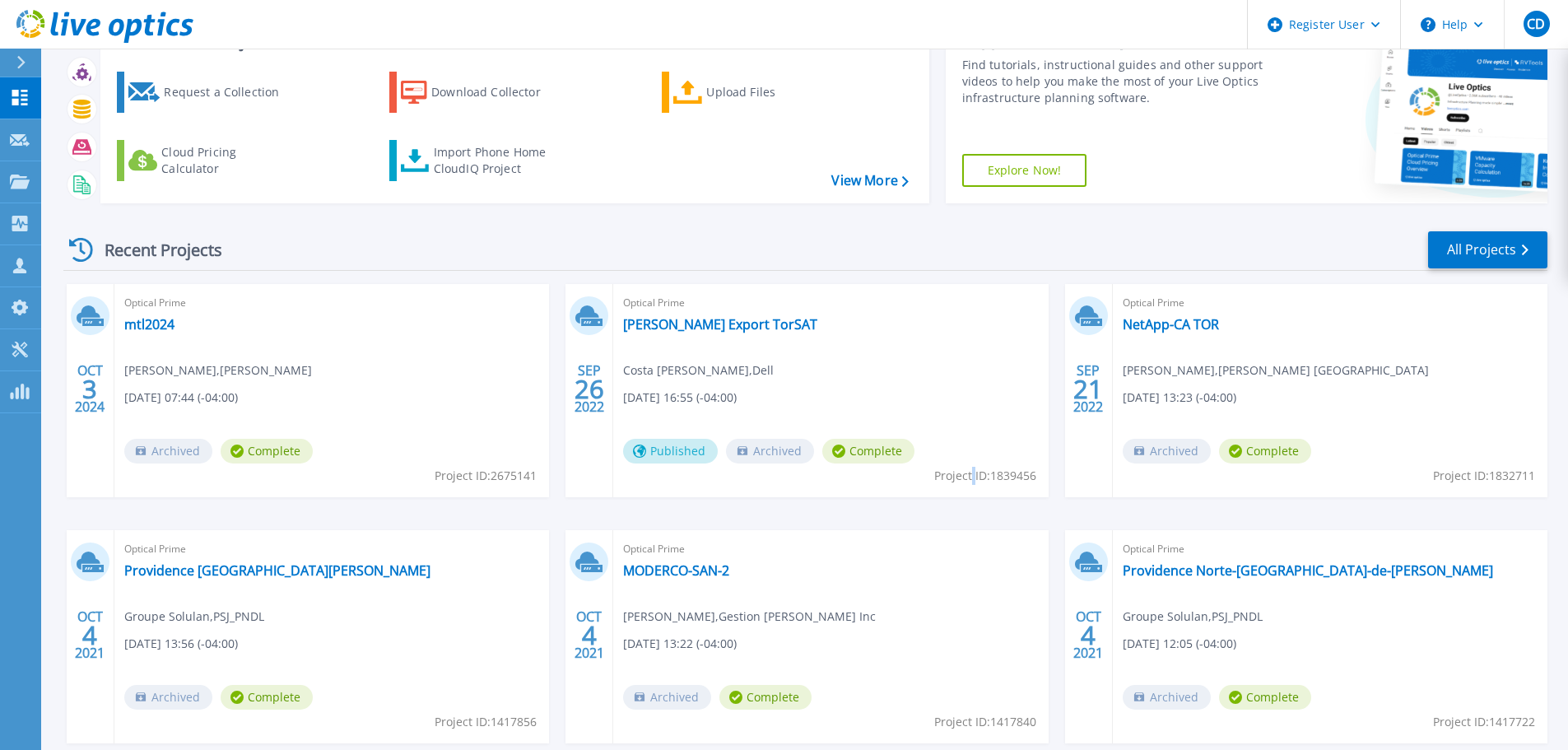
scroll to position [0, 0]
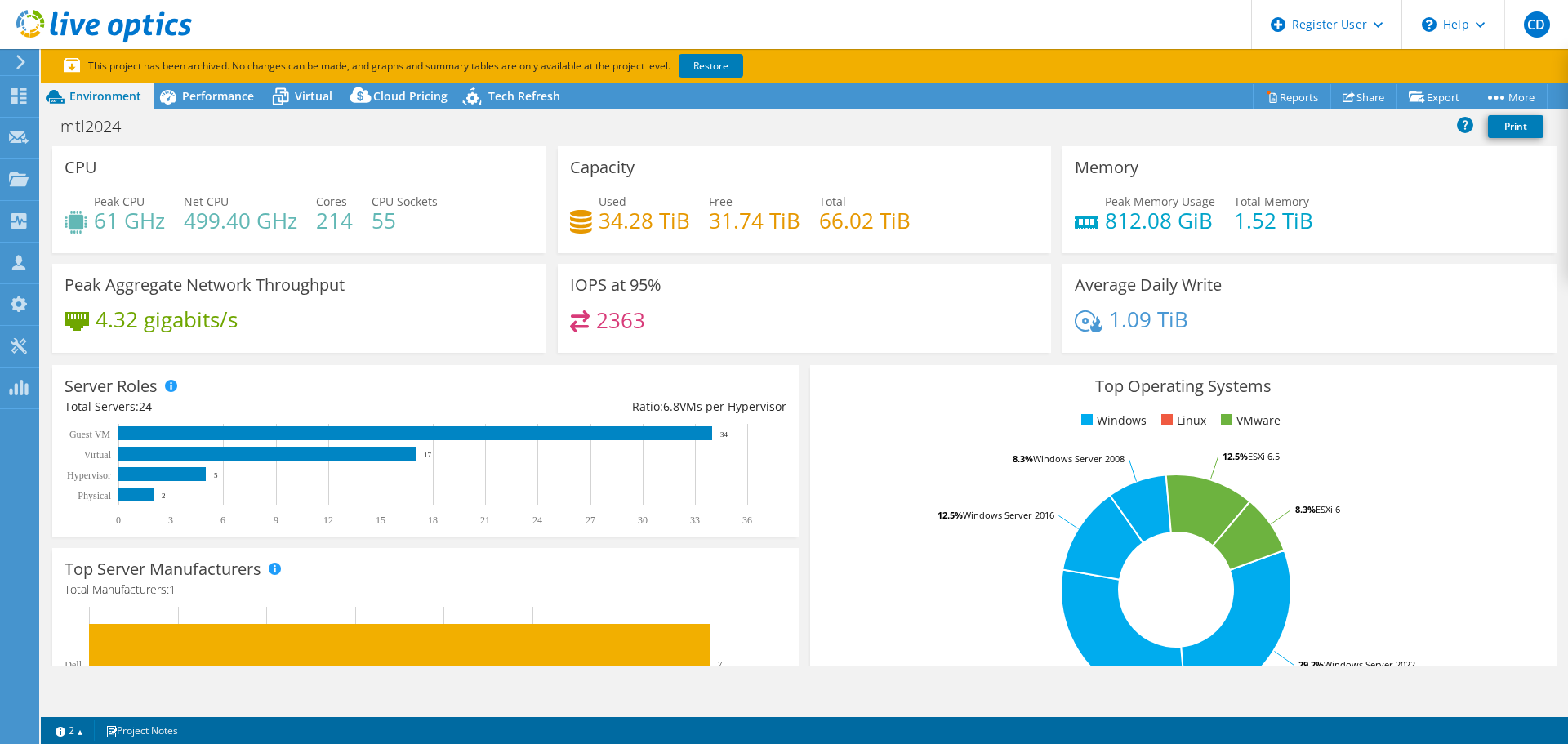
select select "USD"
click at [219, 86] on div "Performance" at bounding box center [209, 96] width 113 height 26
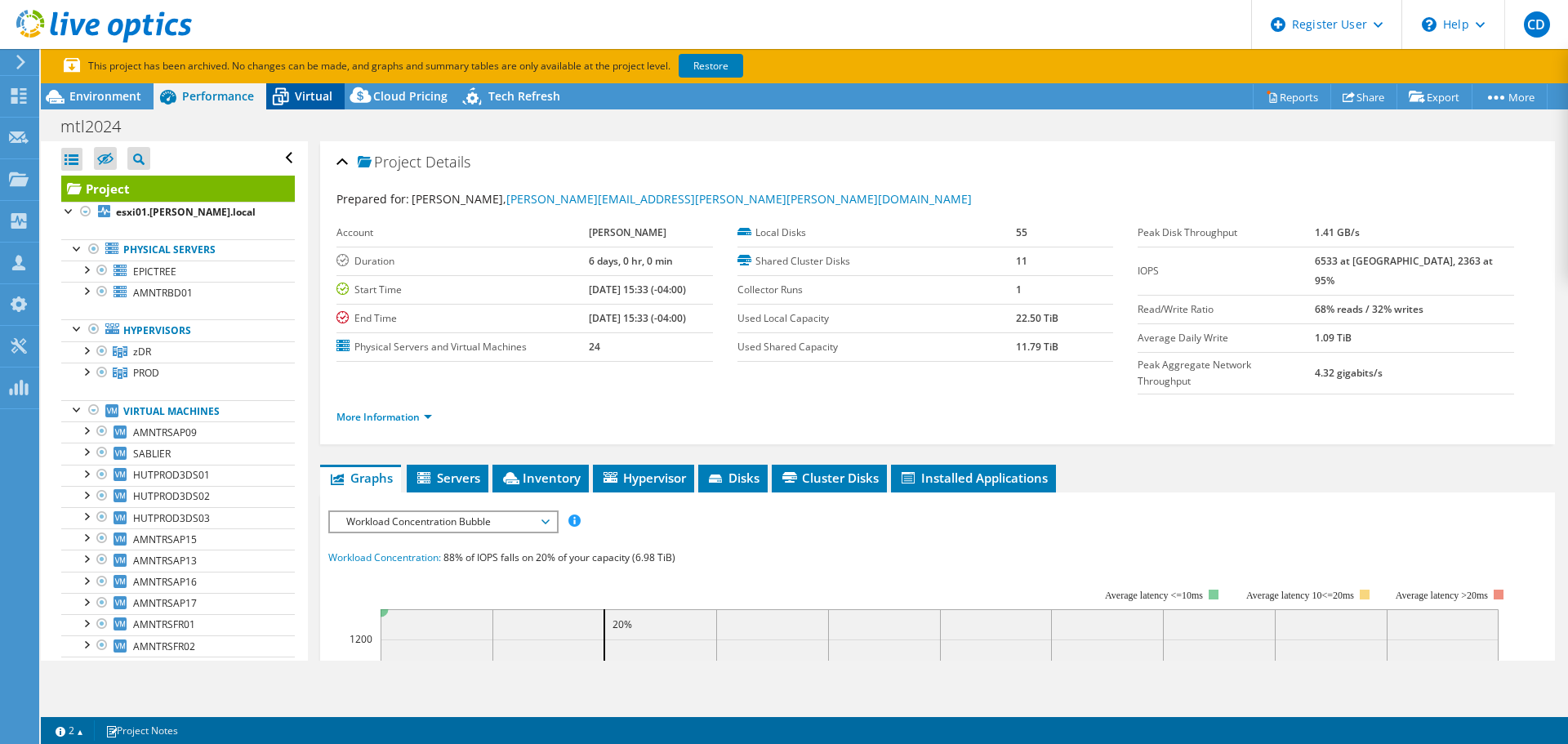
click at [280, 93] on icon at bounding box center [281, 97] width 16 height 13
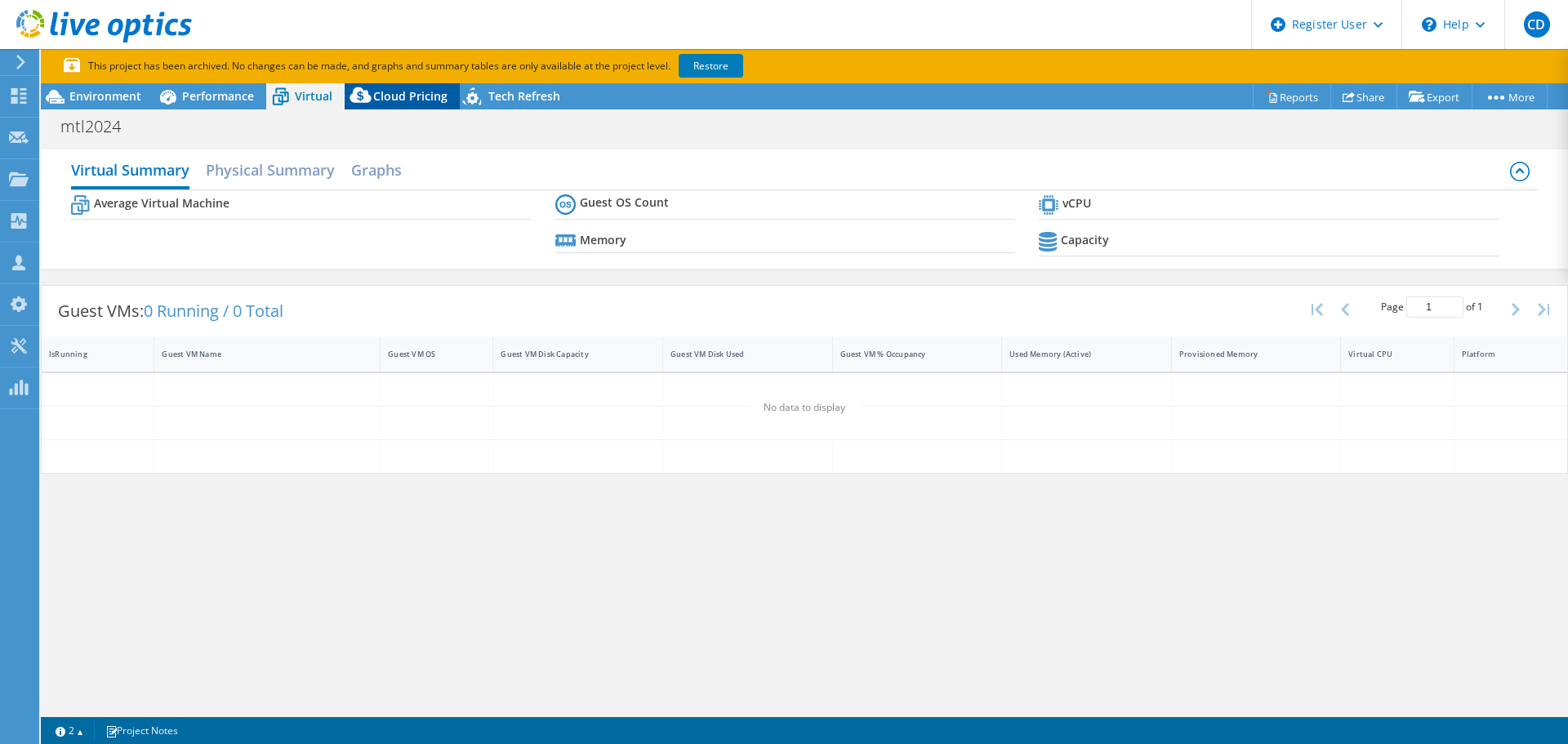
click at [374, 96] on icon at bounding box center [361, 98] width 32 height 32
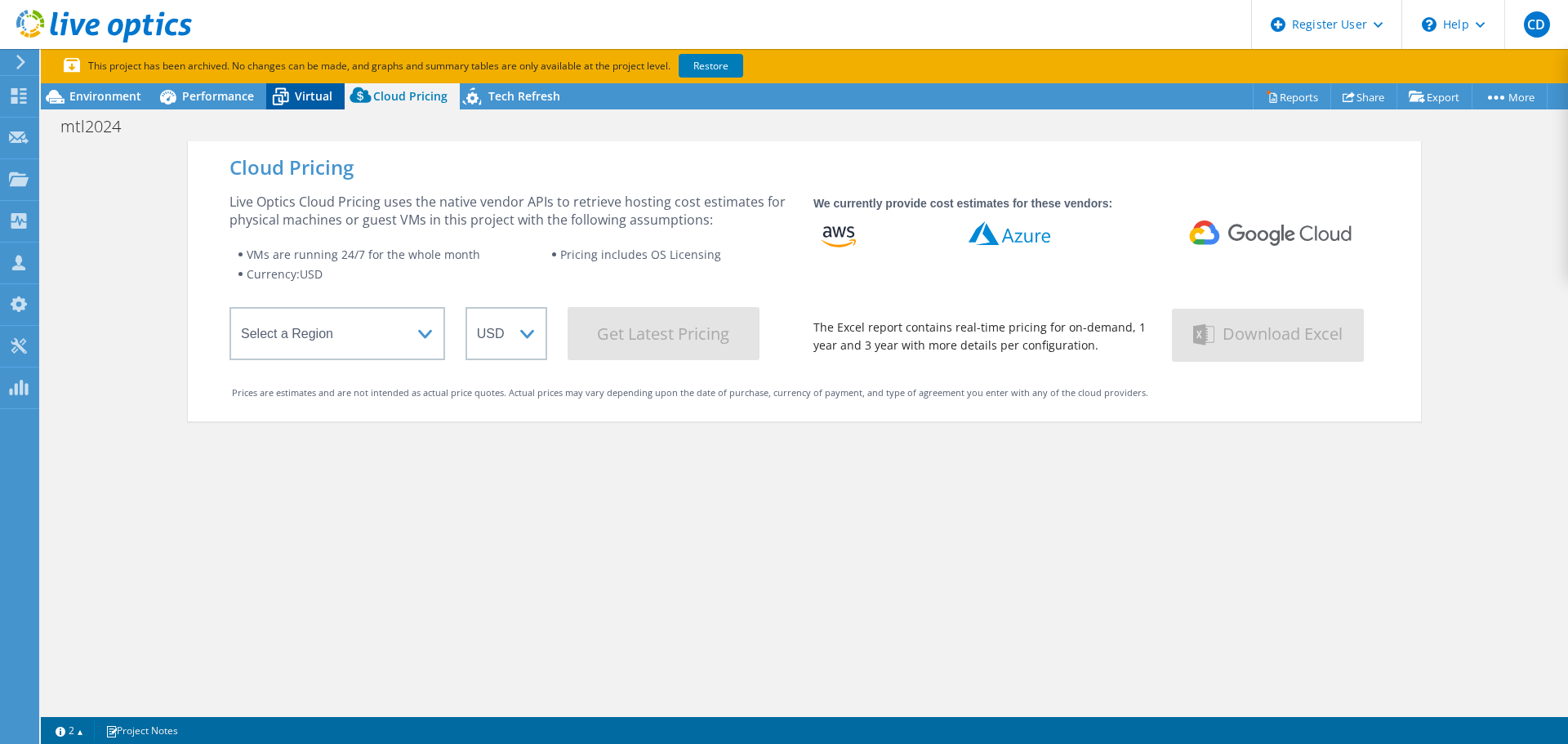
click at [269, 99] on icon at bounding box center [281, 96] width 29 height 29
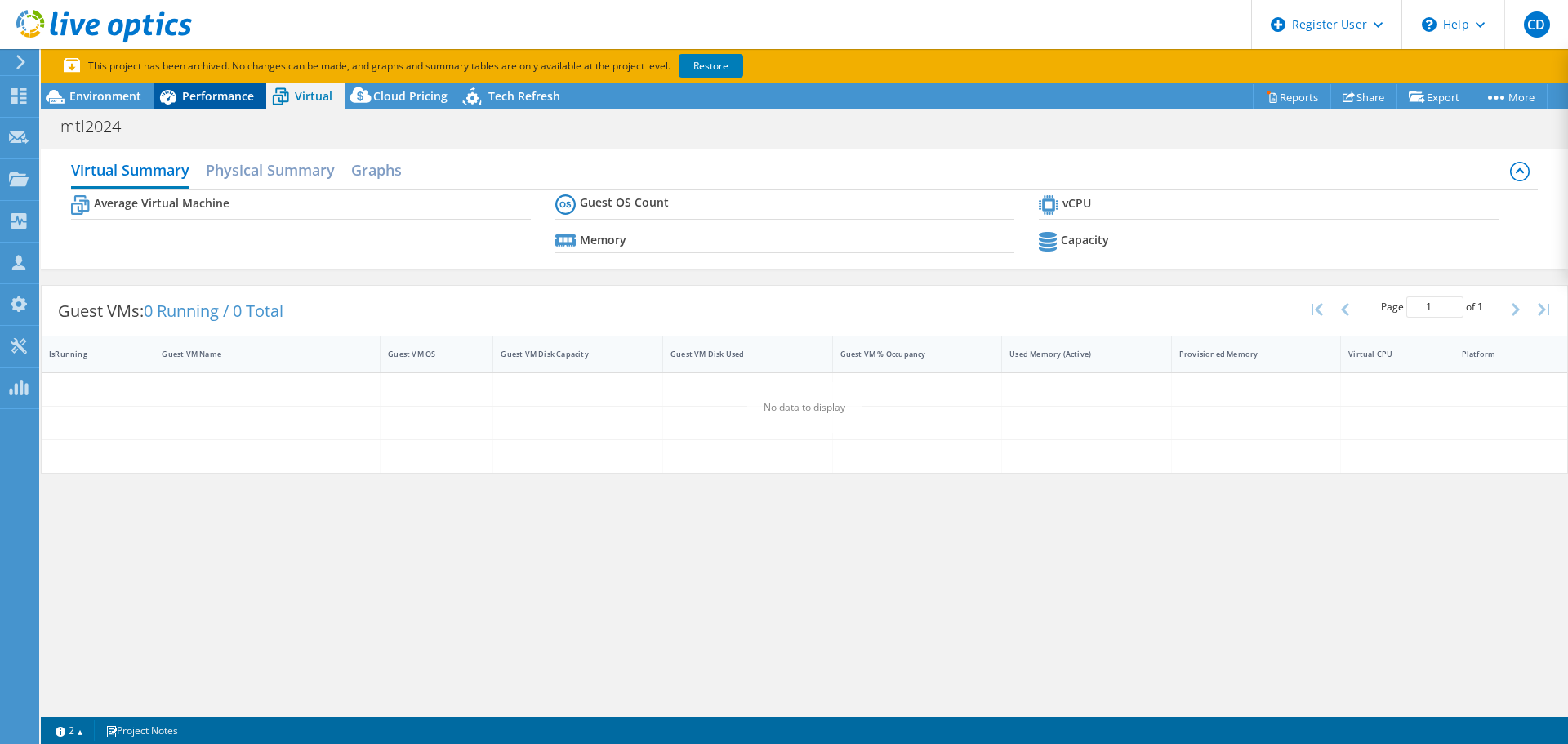
click at [200, 99] on span "Performance" at bounding box center [218, 96] width 72 height 15
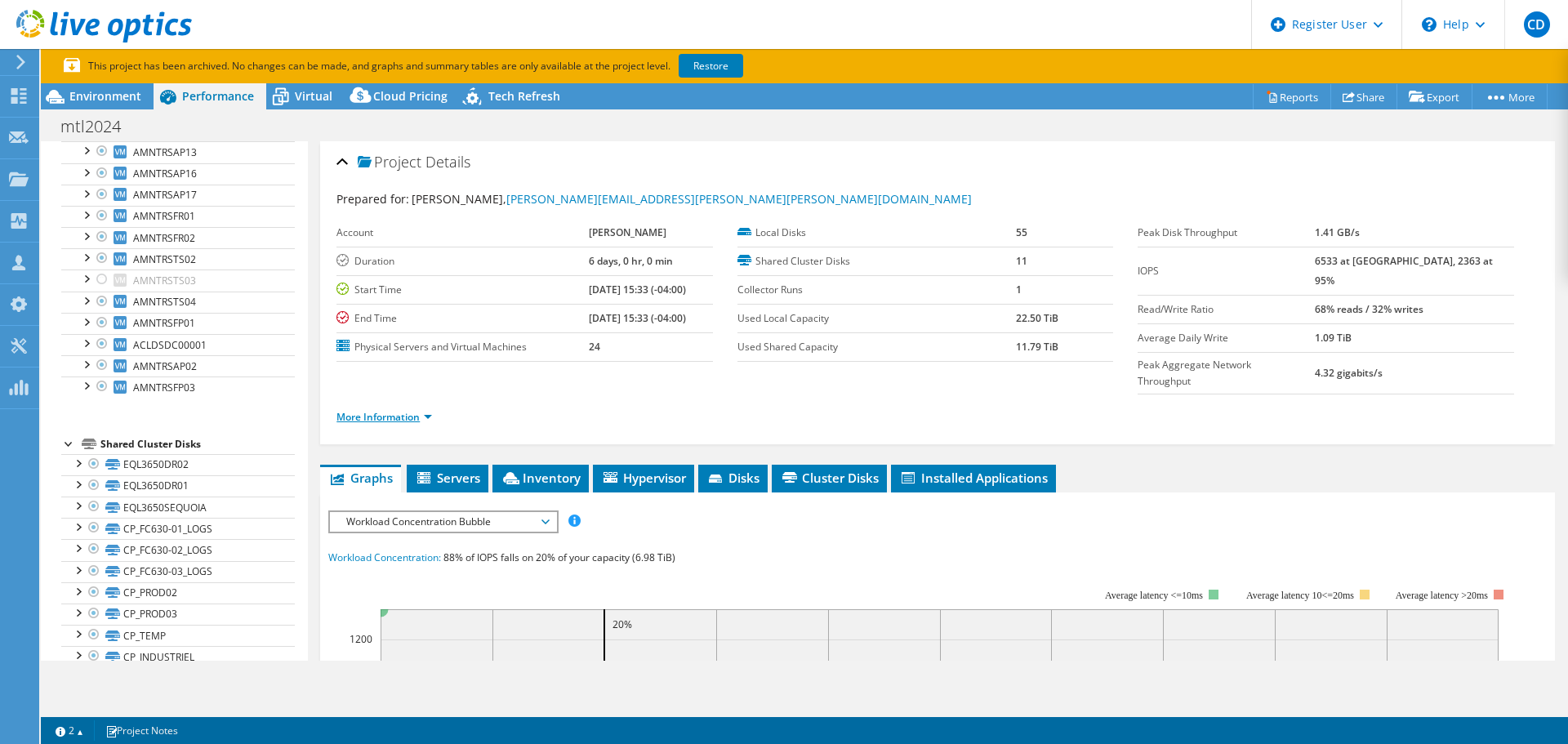
click at [380, 410] on link "More Information" at bounding box center [384, 417] width 96 height 14
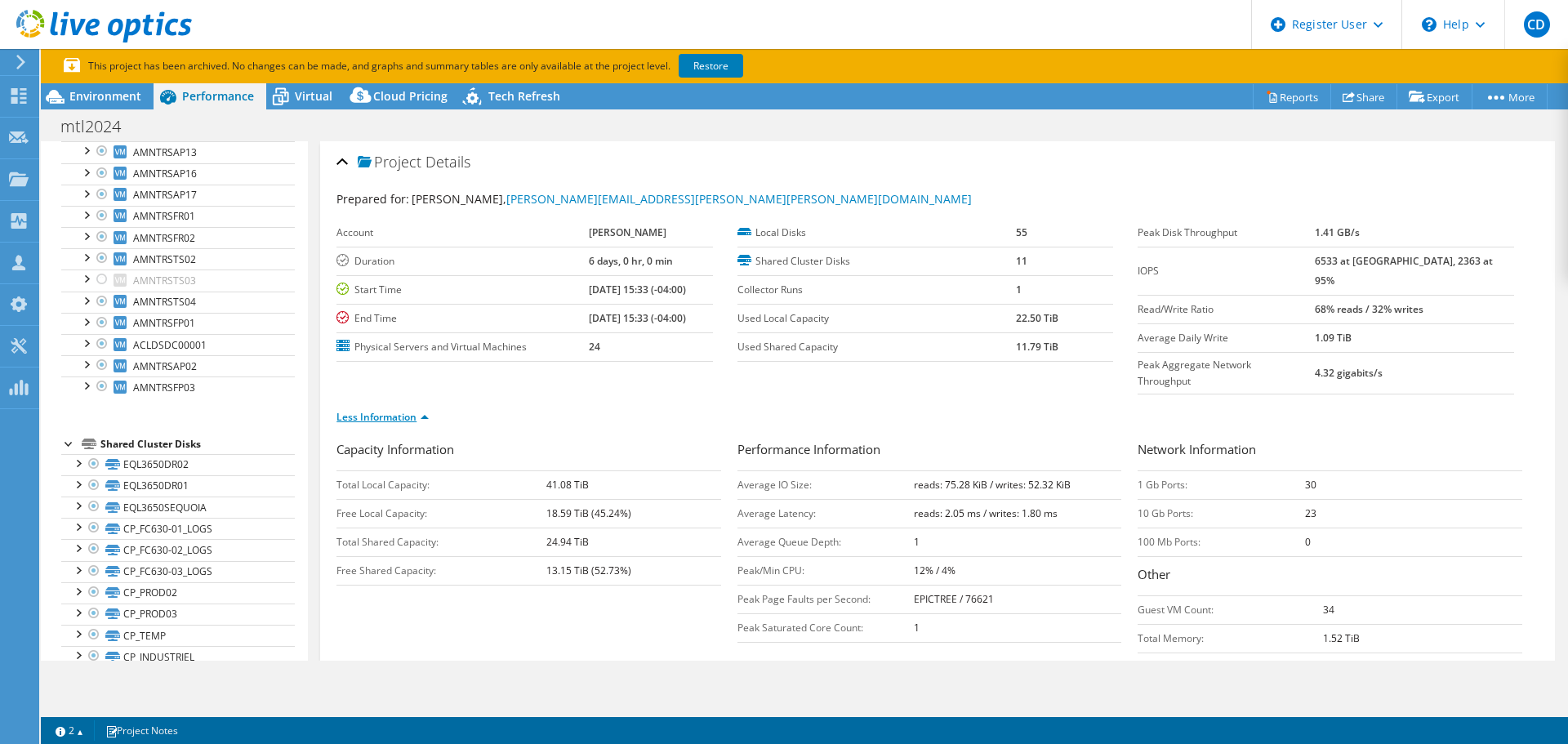
click at [414, 410] on link "Less Information" at bounding box center [383, 417] width 92 height 14
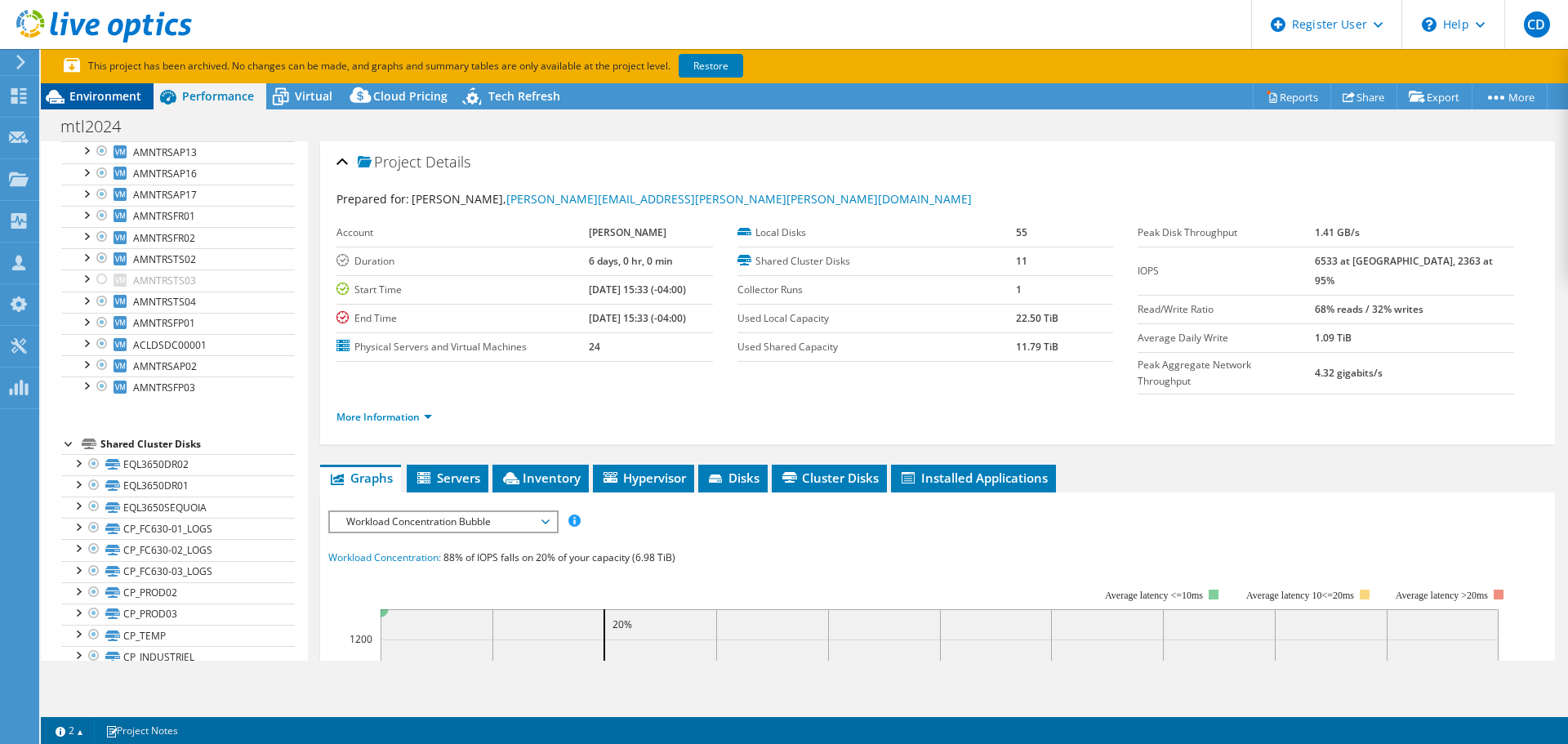
click at [115, 101] on span "Environment" at bounding box center [106, 96] width 72 height 15
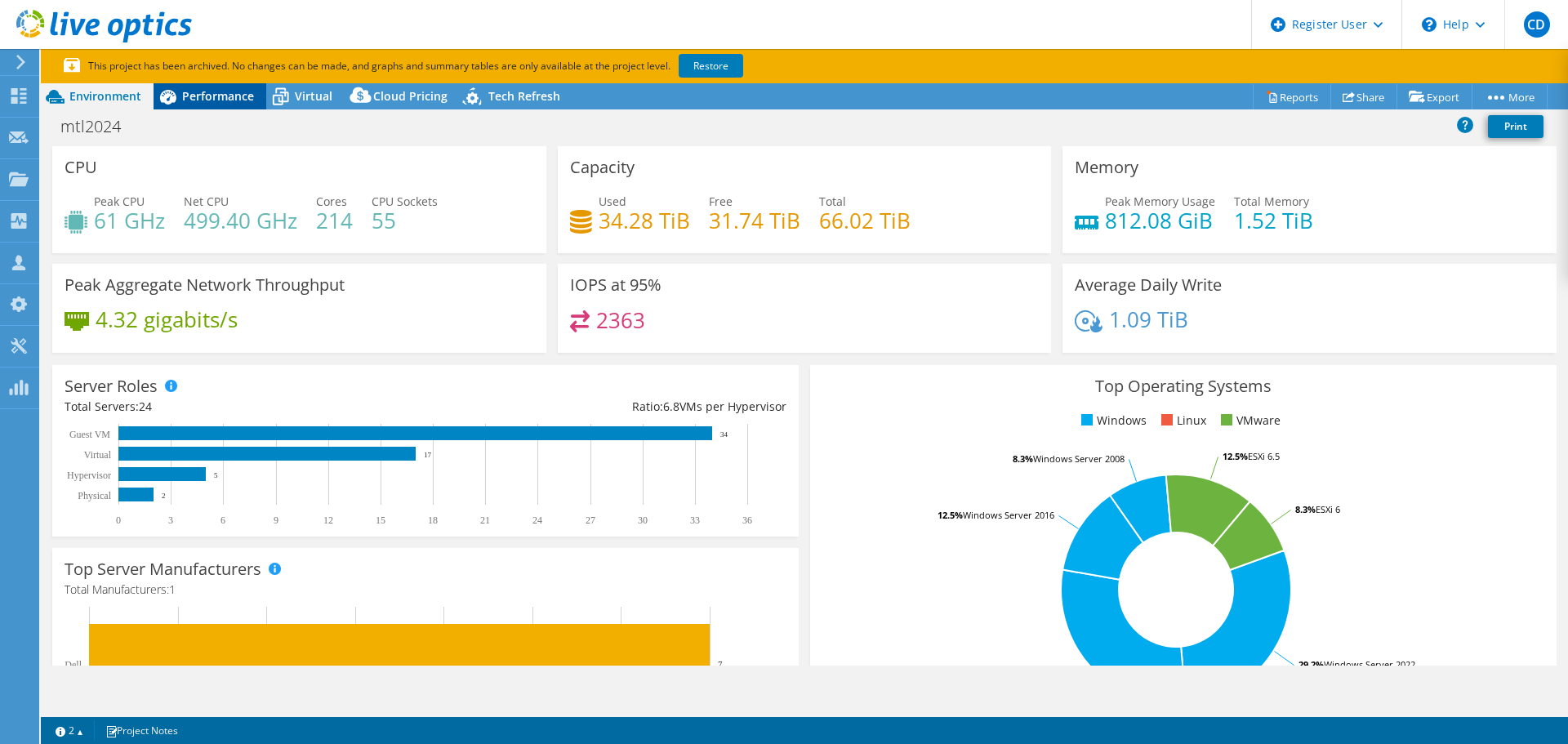
click at [222, 102] on span "Performance" at bounding box center [218, 96] width 72 height 15
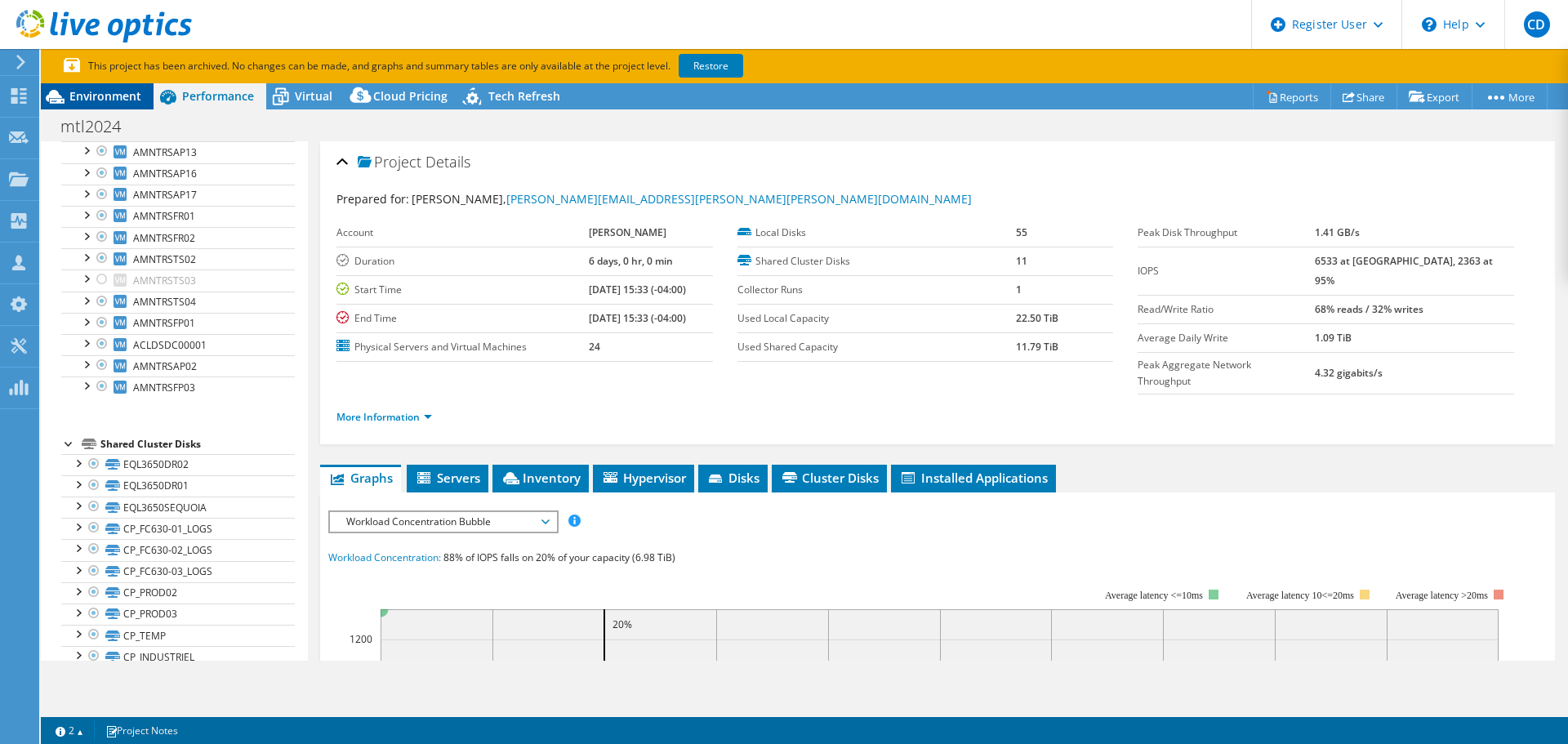
click at [128, 98] on span "Environment" at bounding box center [106, 96] width 72 height 15
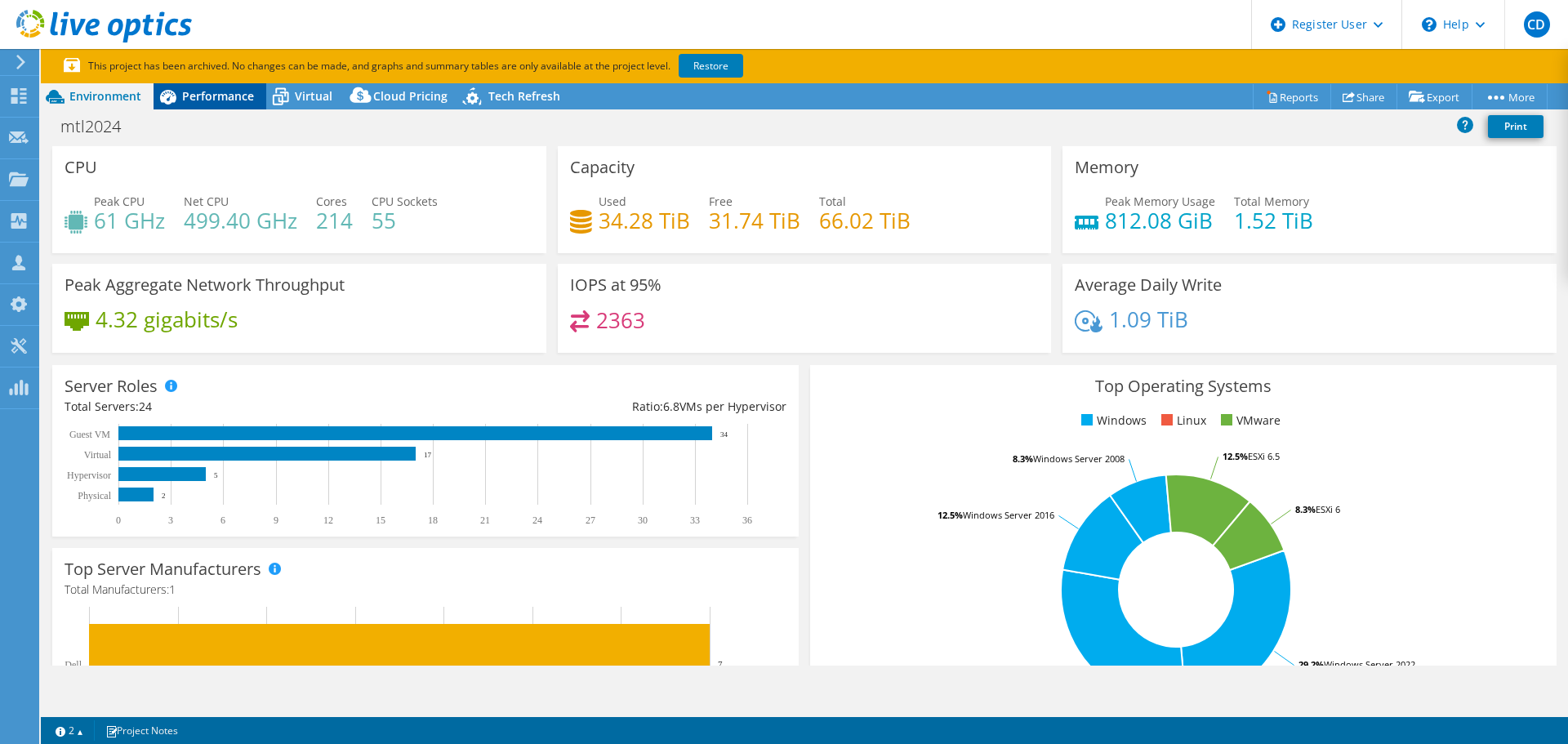
click at [191, 97] on span "Performance" at bounding box center [218, 96] width 72 height 15
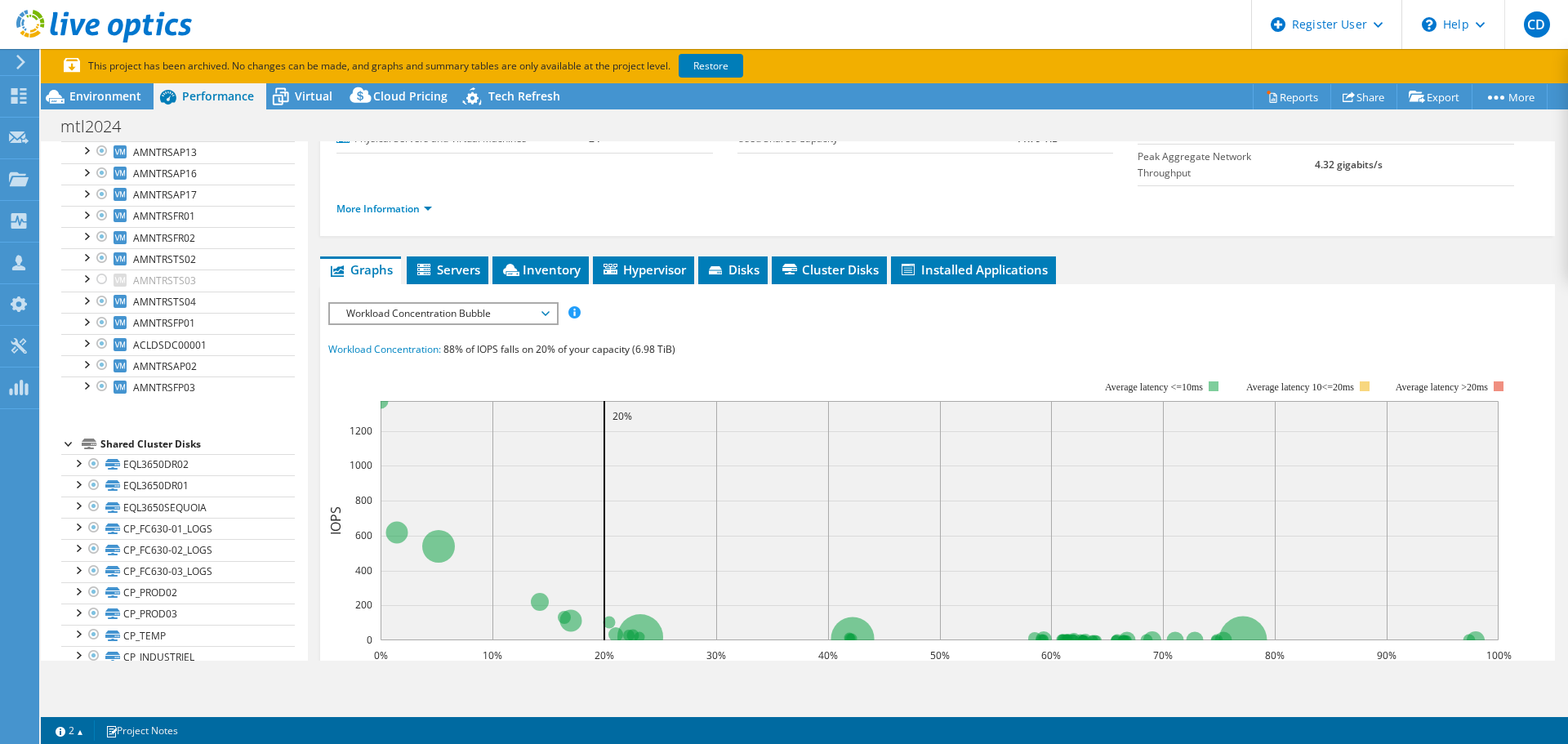
scroll to position [271, 0]
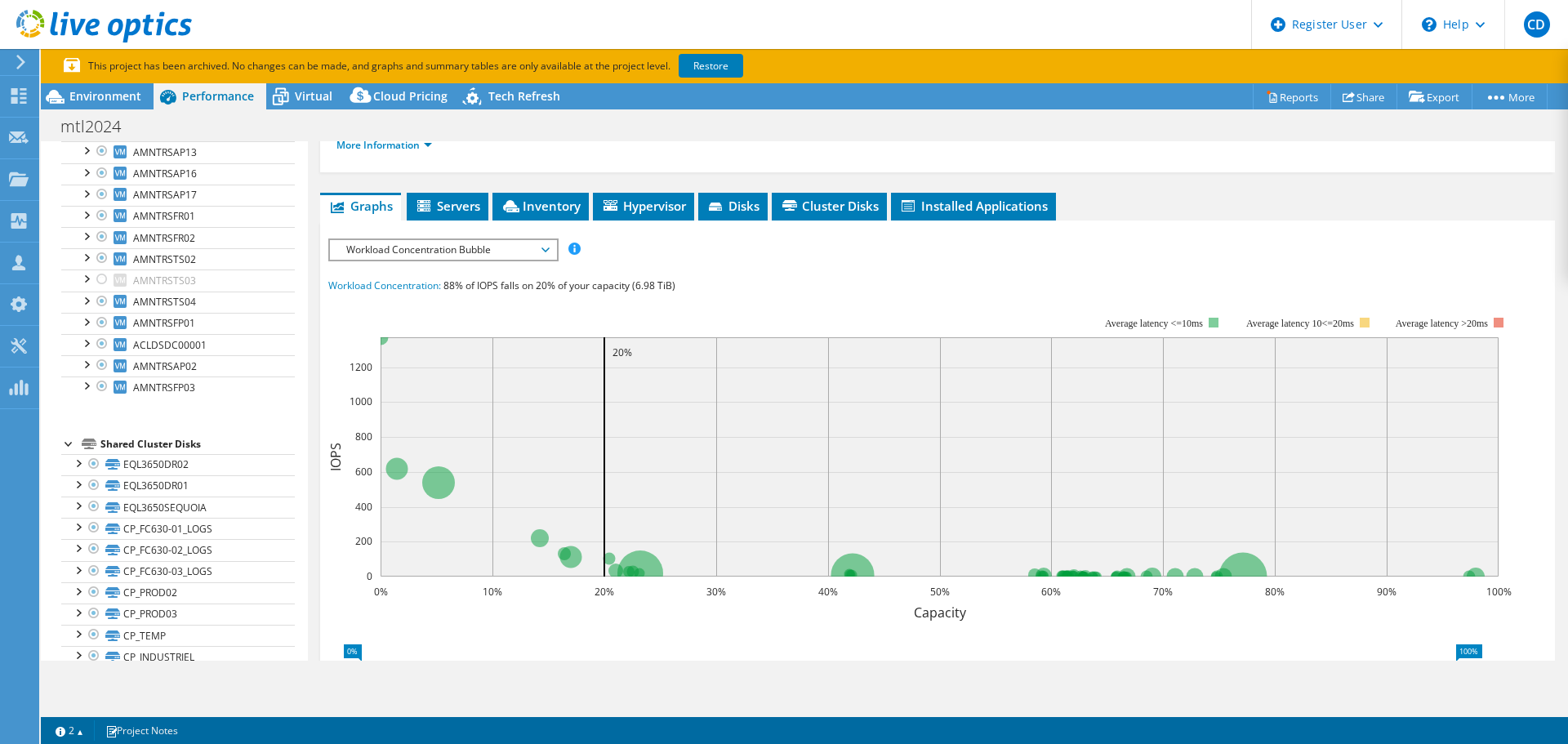
click at [420, 238] on div "Workload Concentration Bubble IOPS Disk Throughput IO Size Latency Queue Depth …" at bounding box center [443, 249] width 230 height 23
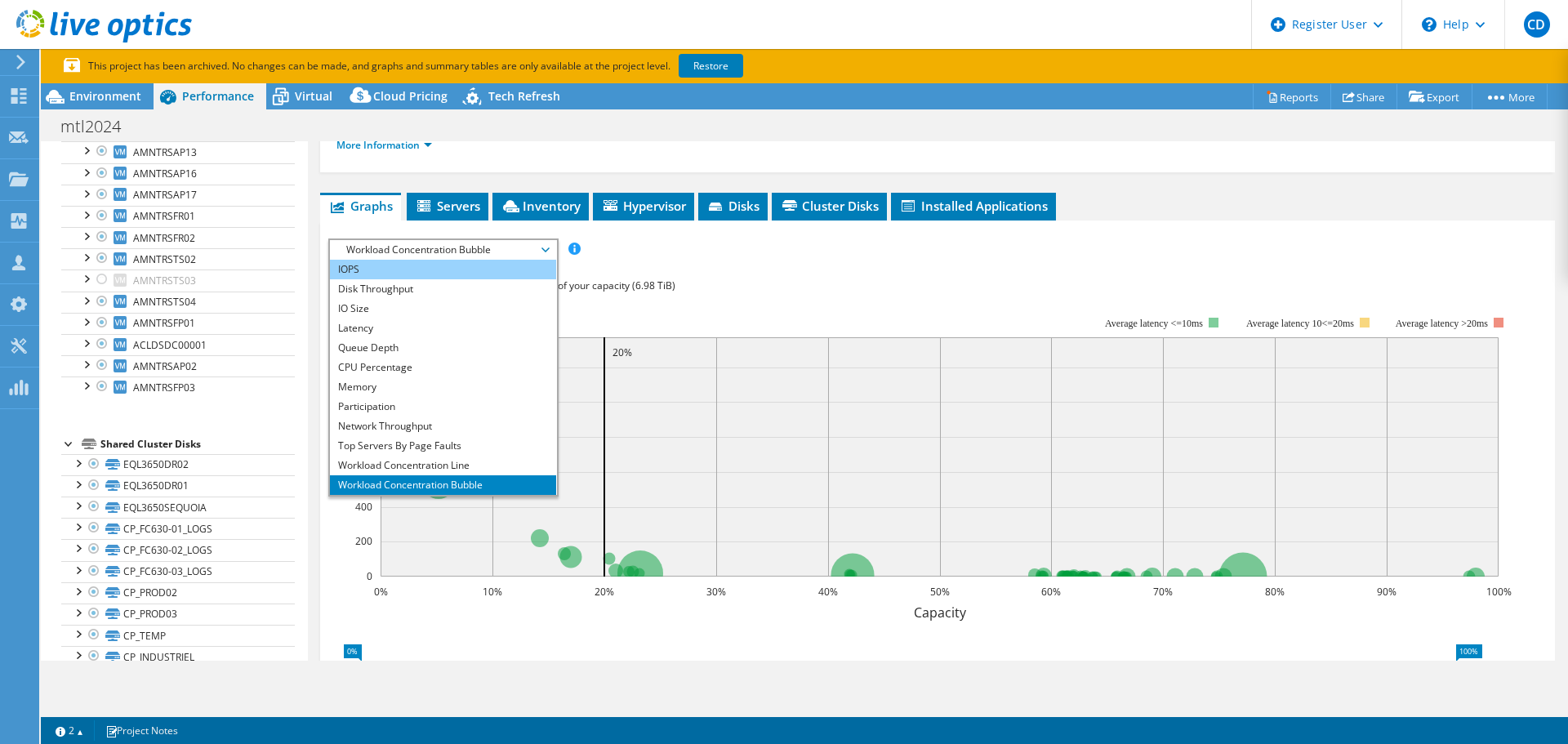
click at [478, 260] on li "IOPS" at bounding box center [443, 270] width 226 height 20
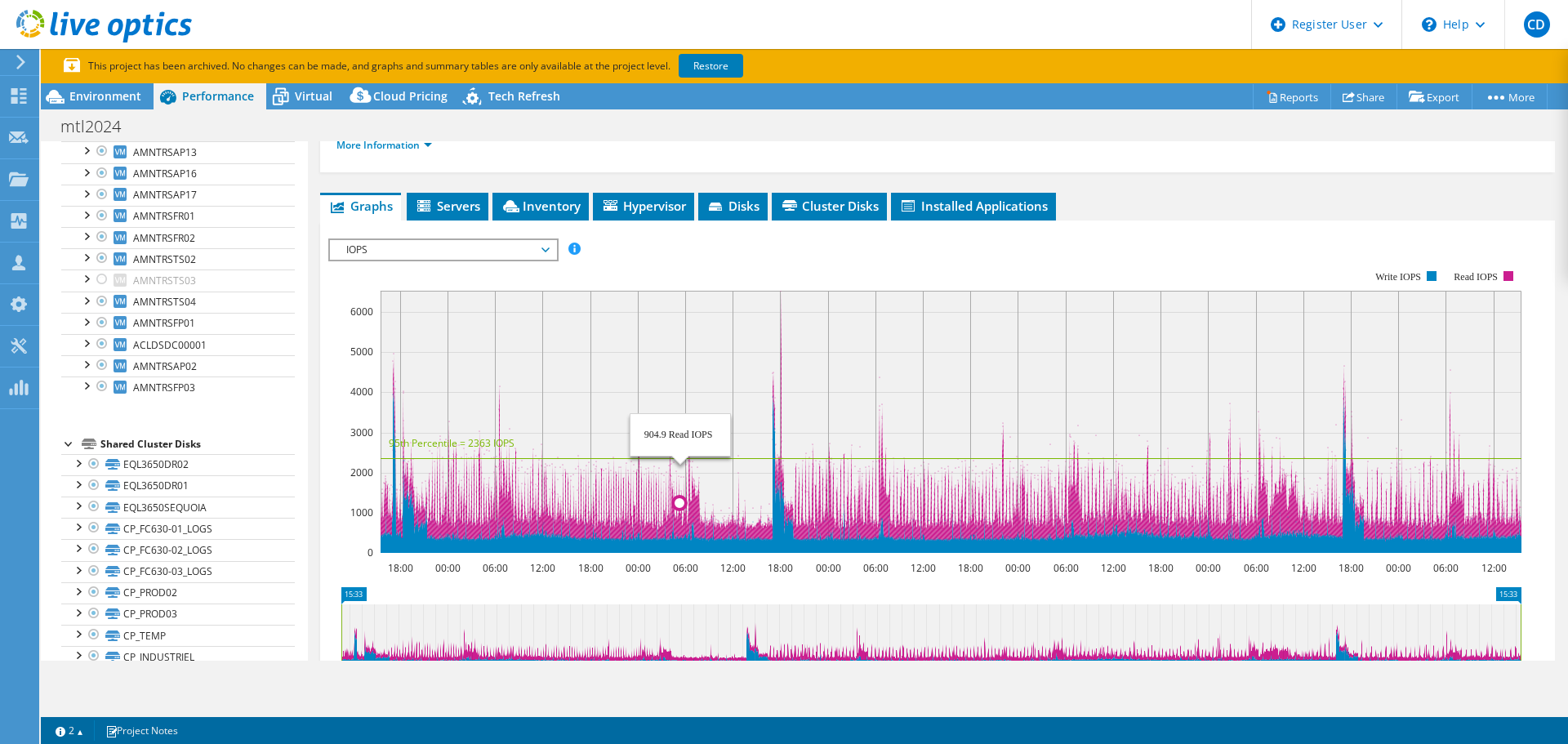
click at [696, 318] on rect at bounding box center [951, 421] width 1141 height 262
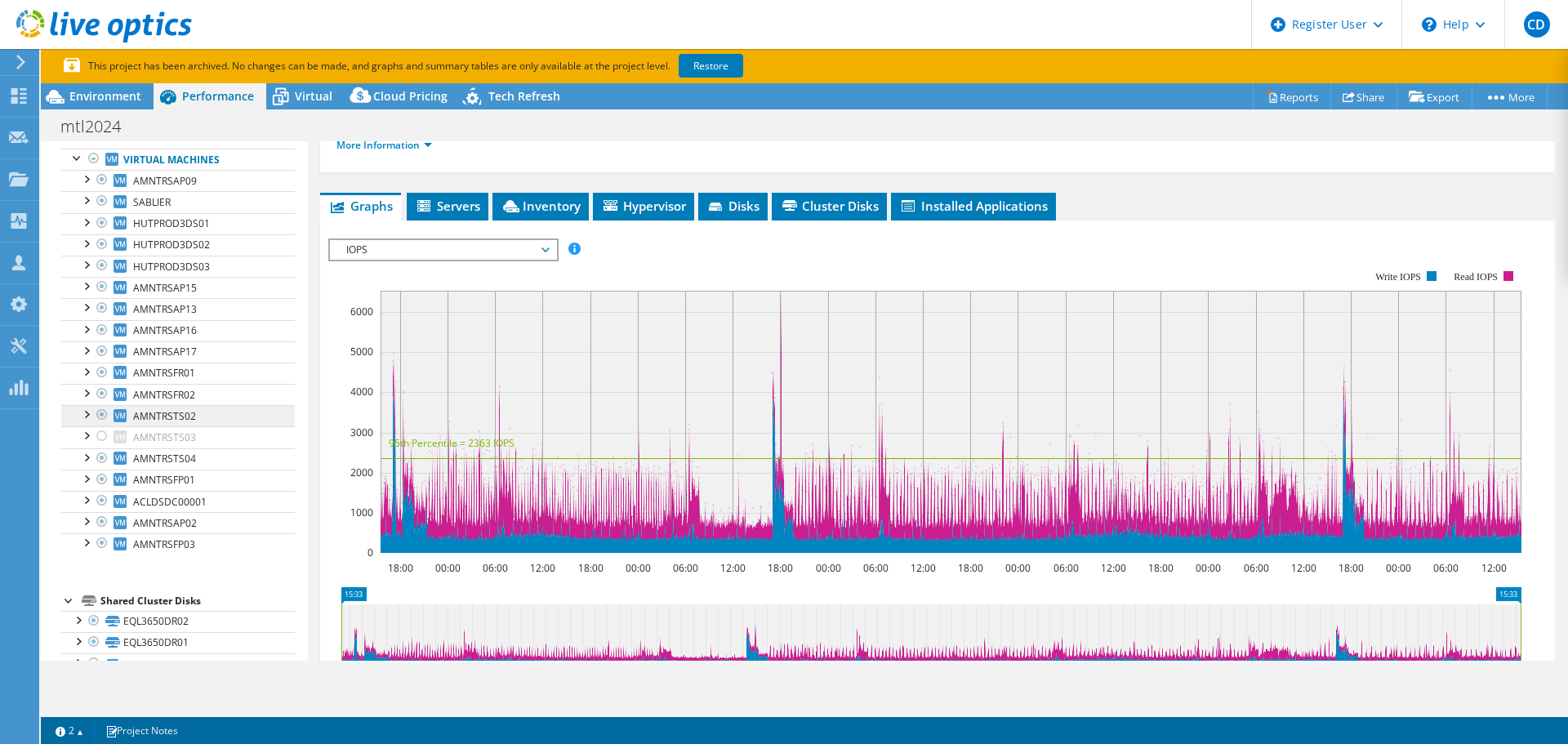
scroll to position [185, 0]
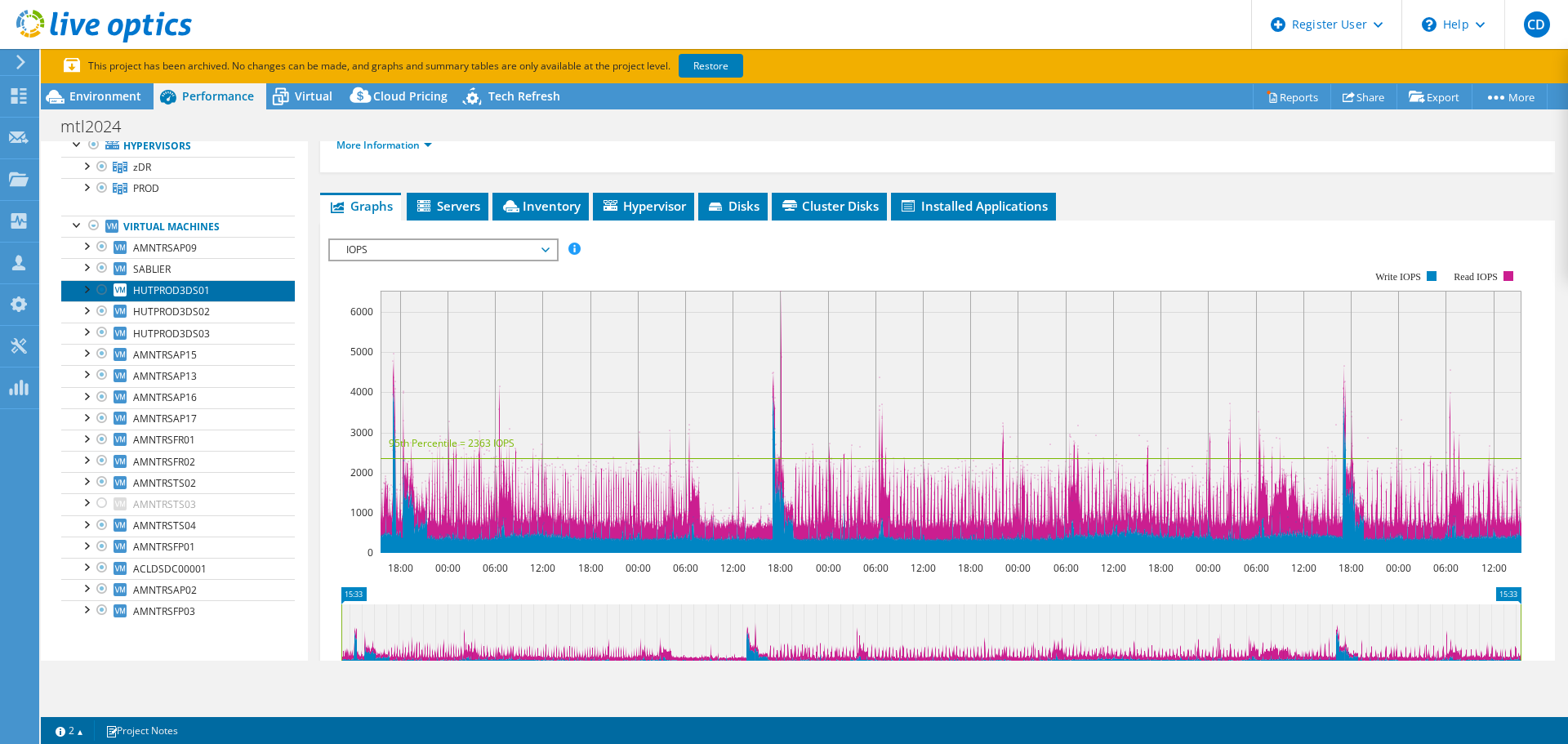
click at [160, 289] on span "HUTPROD3DS01" at bounding box center [171, 289] width 77 height 14
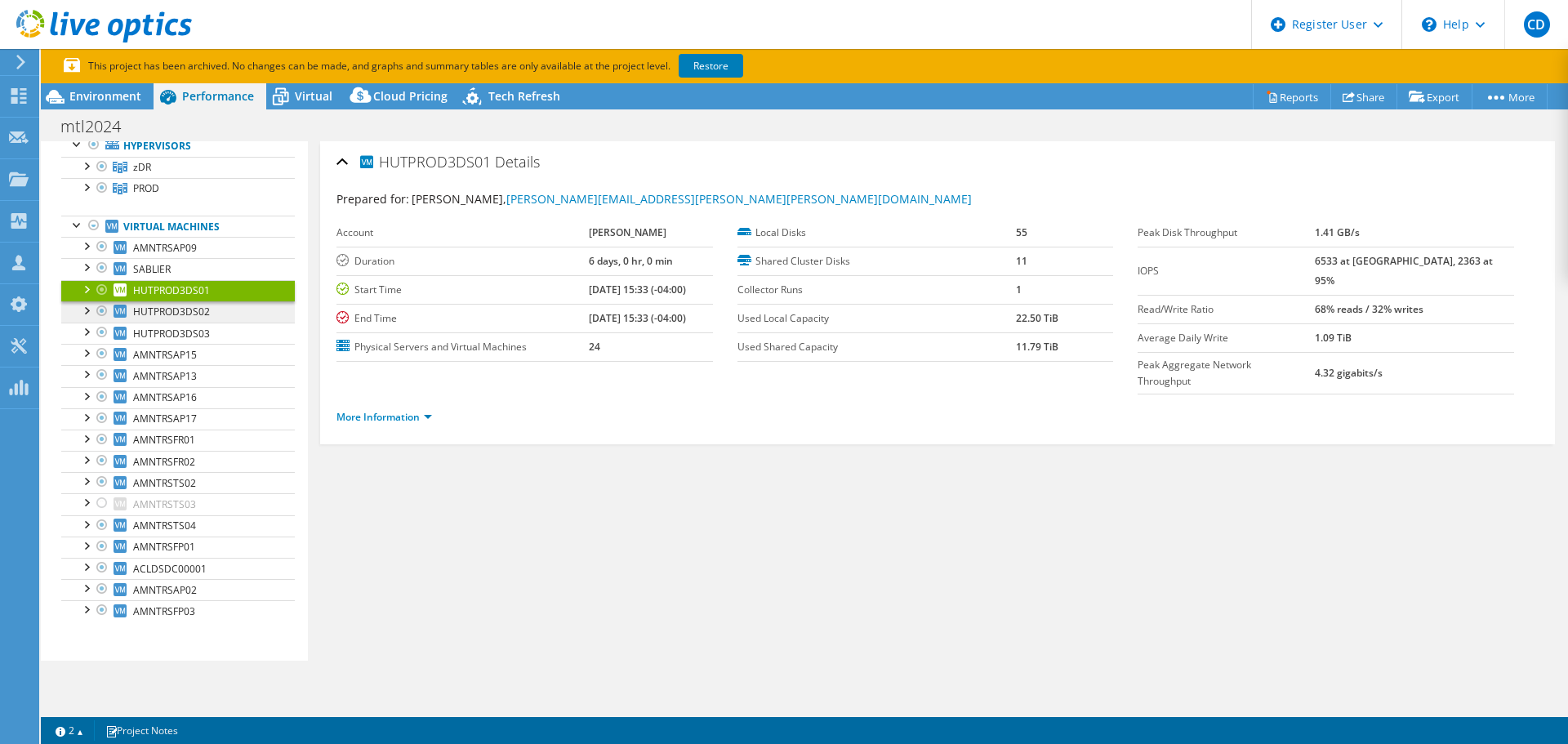
scroll to position [0, 0]
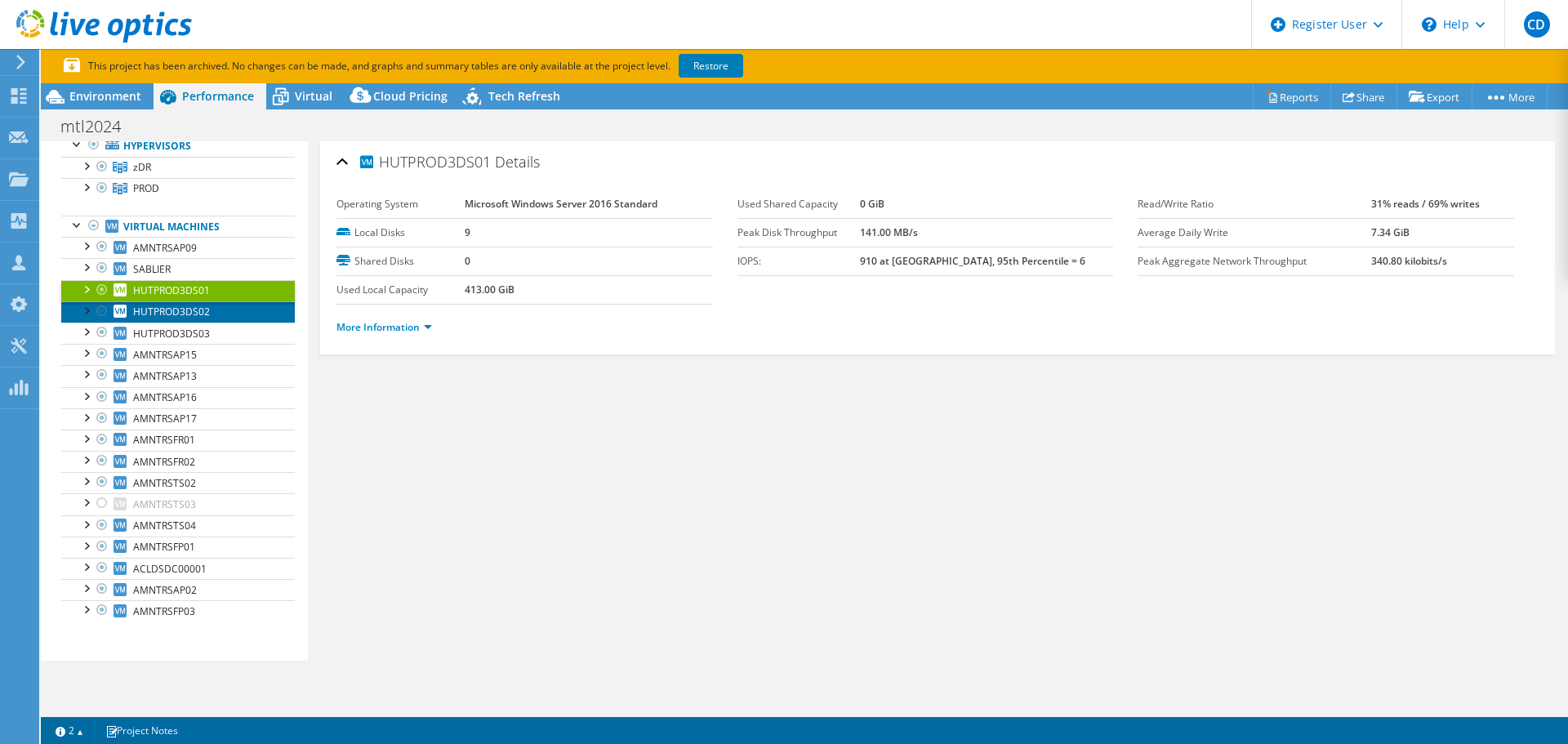
click at [195, 304] on link "HUTPROD3DS02" at bounding box center [178, 312] width 234 height 22
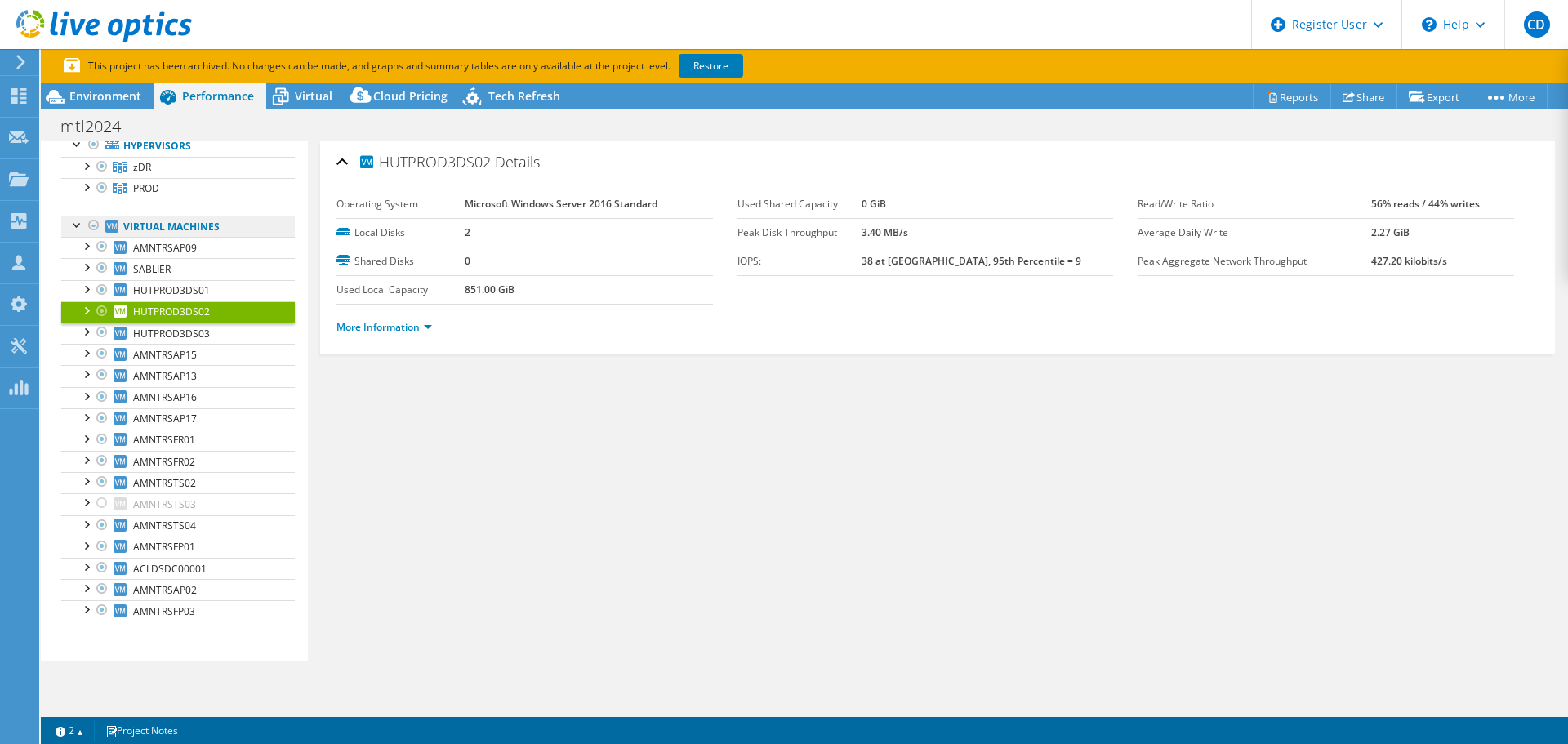
click at [148, 235] on link "Virtual Machines" at bounding box center [178, 226] width 234 height 22
click at [86, 246] on div at bounding box center [86, 245] width 16 height 16
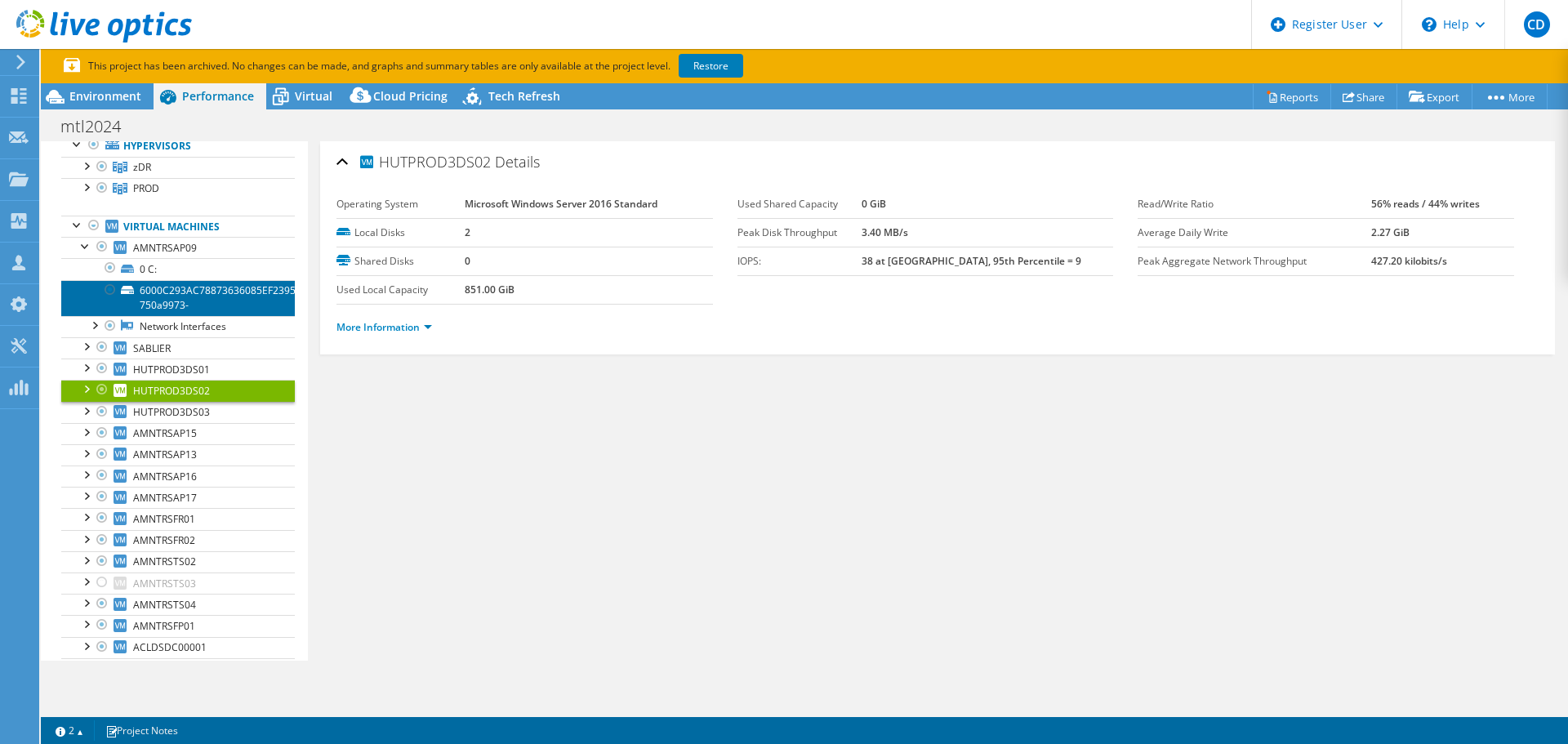
click at [172, 280] on link "6000C293AC78873636085EF23957C5D1-750a9973-" at bounding box center [178, 299] width 234 height 36
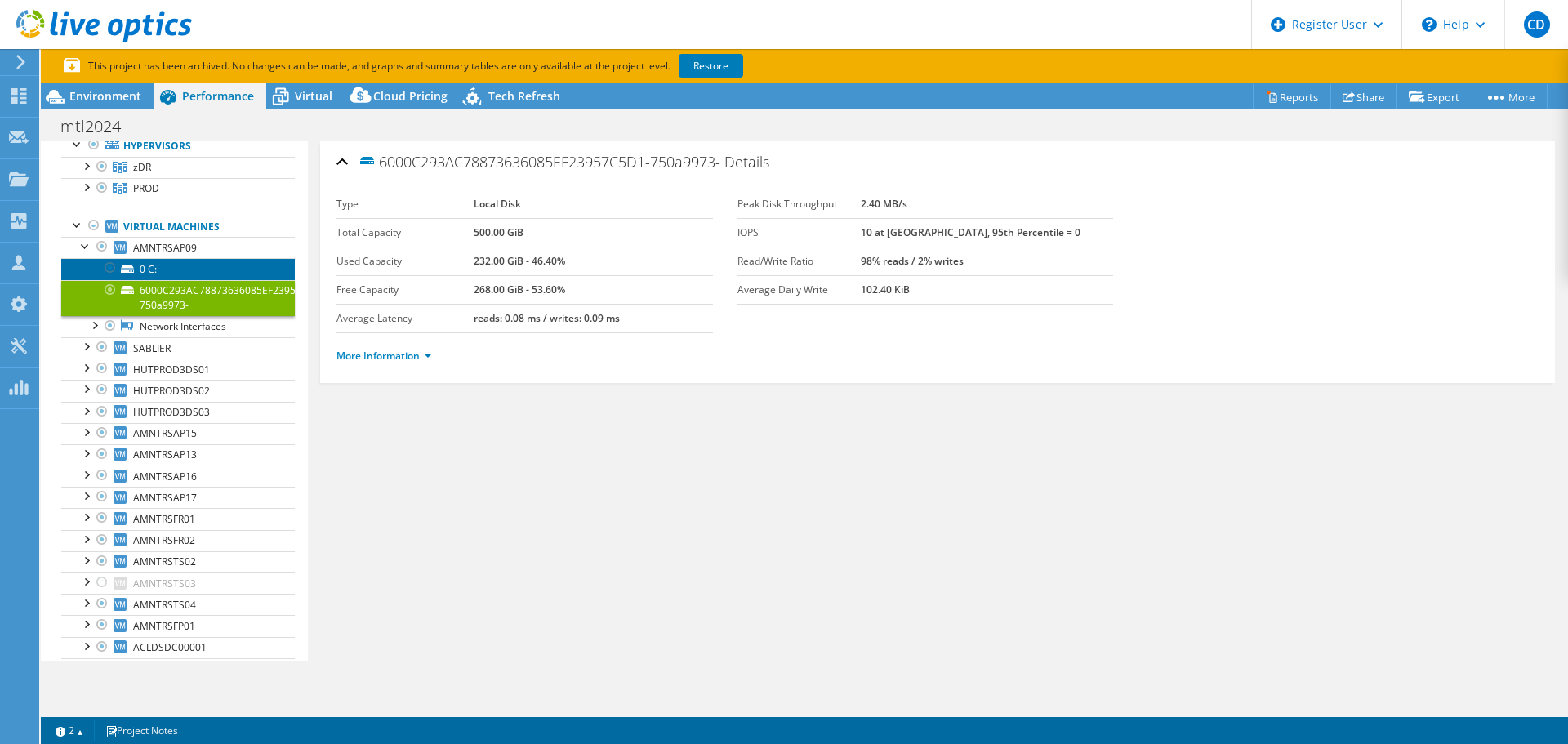
click at [172, 271] on link "0 C:" at bounding box center [178, 269] width 234 height 22
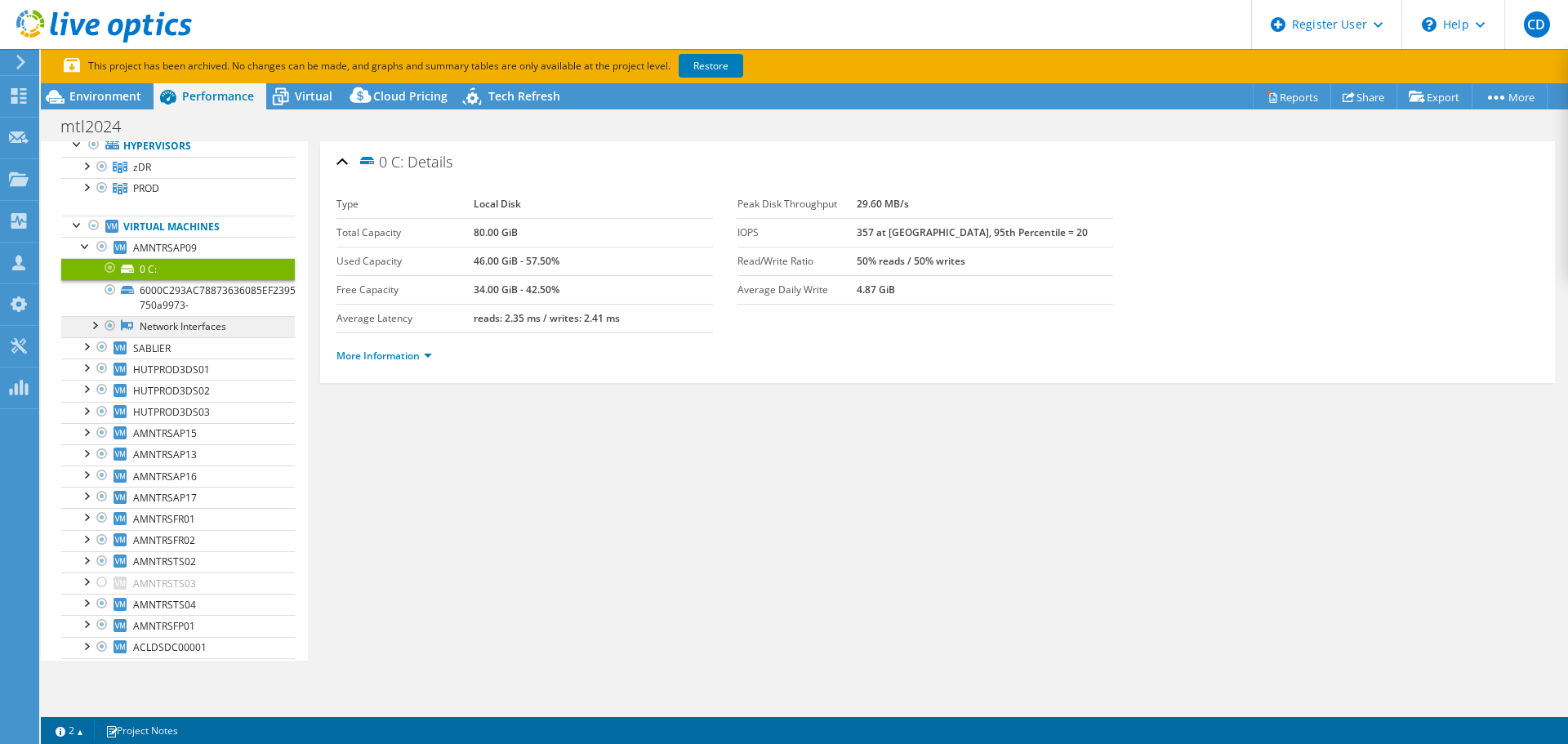
click at [180, 320] on link "Network Interfaces" at bounding box center [178, 326] width 234 height 22
click at [89, 326] on div at bounding box center [94, 324] width 16 height 16
click at [188, 345] on link "vmxnet3 Ethernet Adapter" at bounding box center [178, 348] width 234 height 22
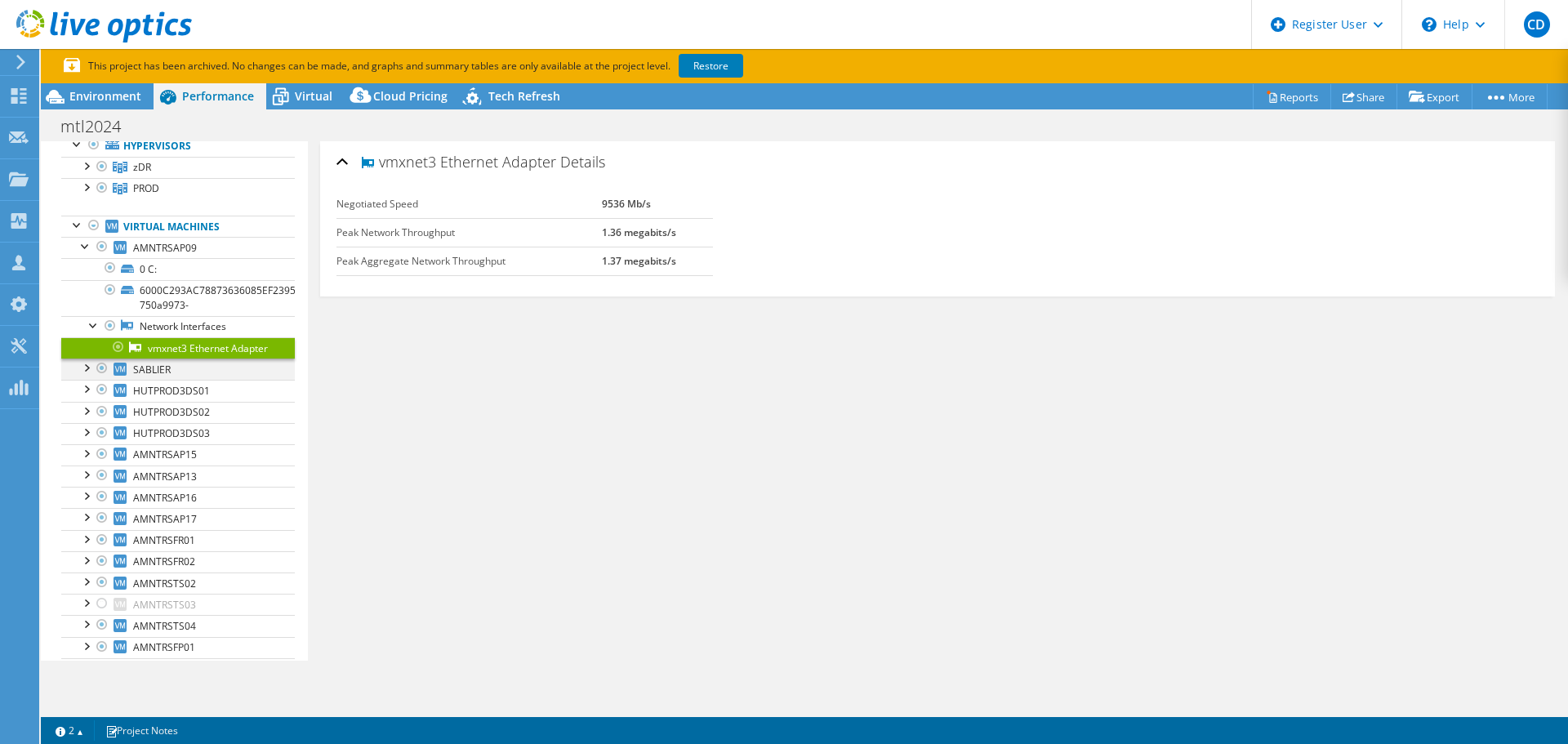
click at [88, 375] on div at bounding box center [86, 366] width 16 height 16
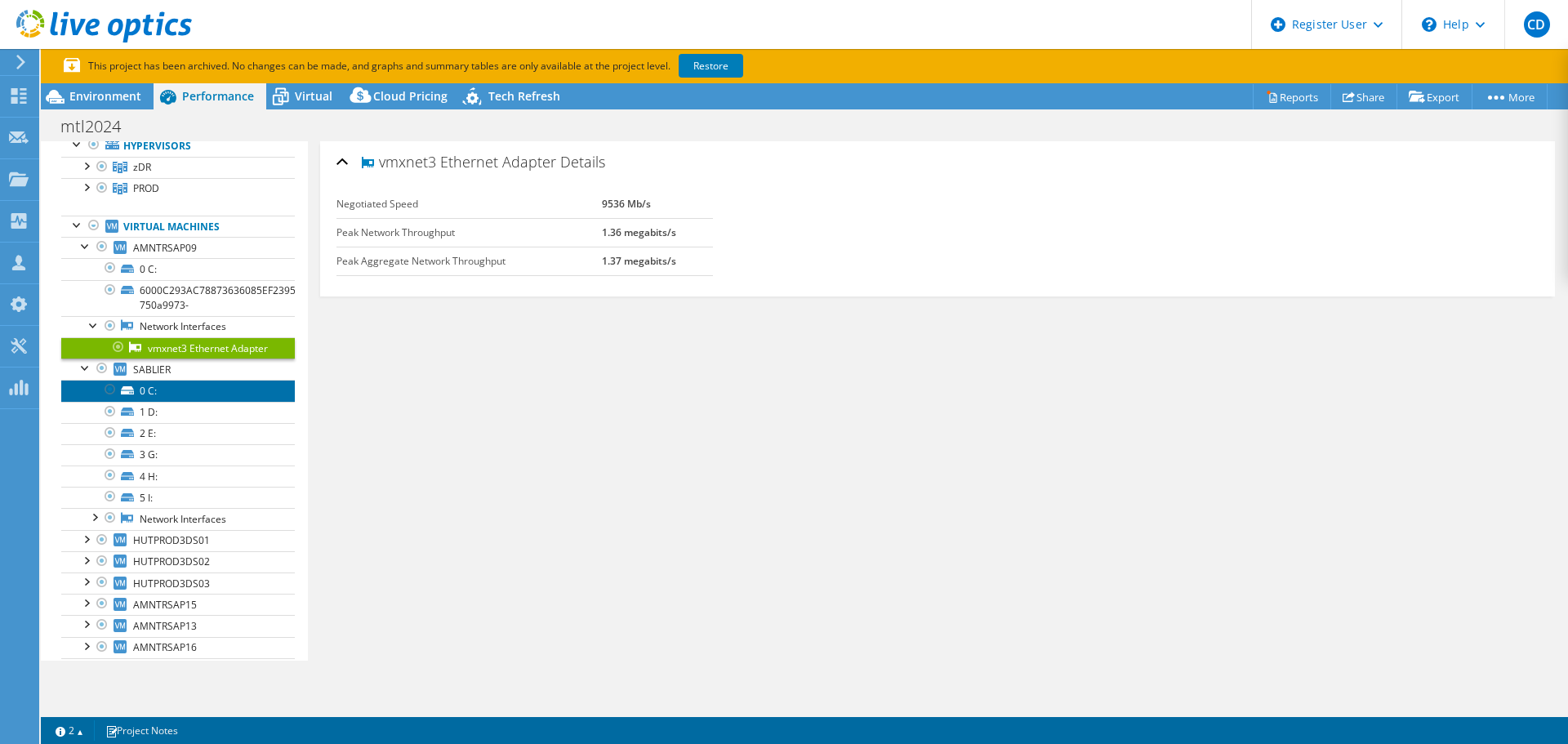
click at [201, 401] on link "0 C:" at bounding box center [178, 390] width 234 height 22
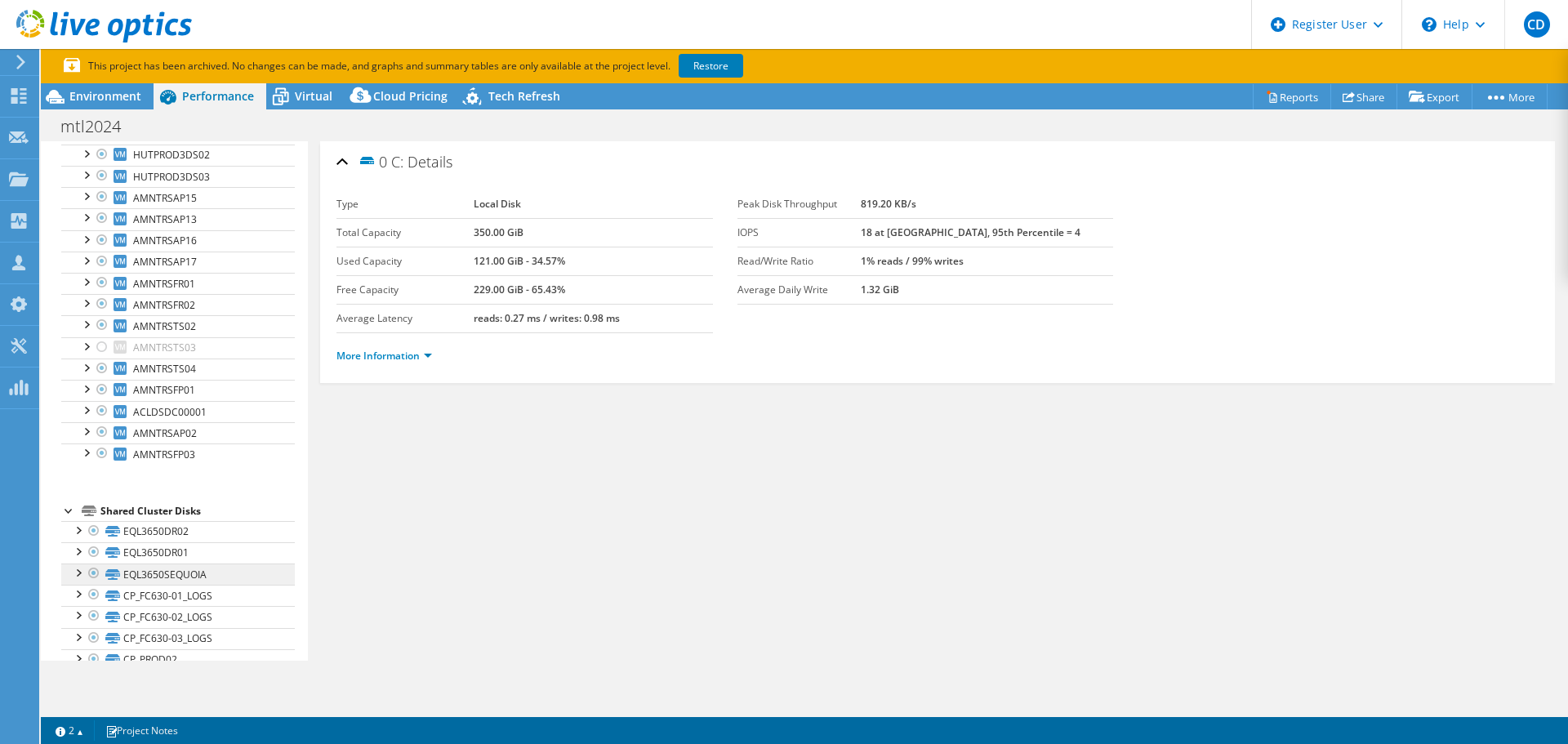
scroll to position [721, 0]
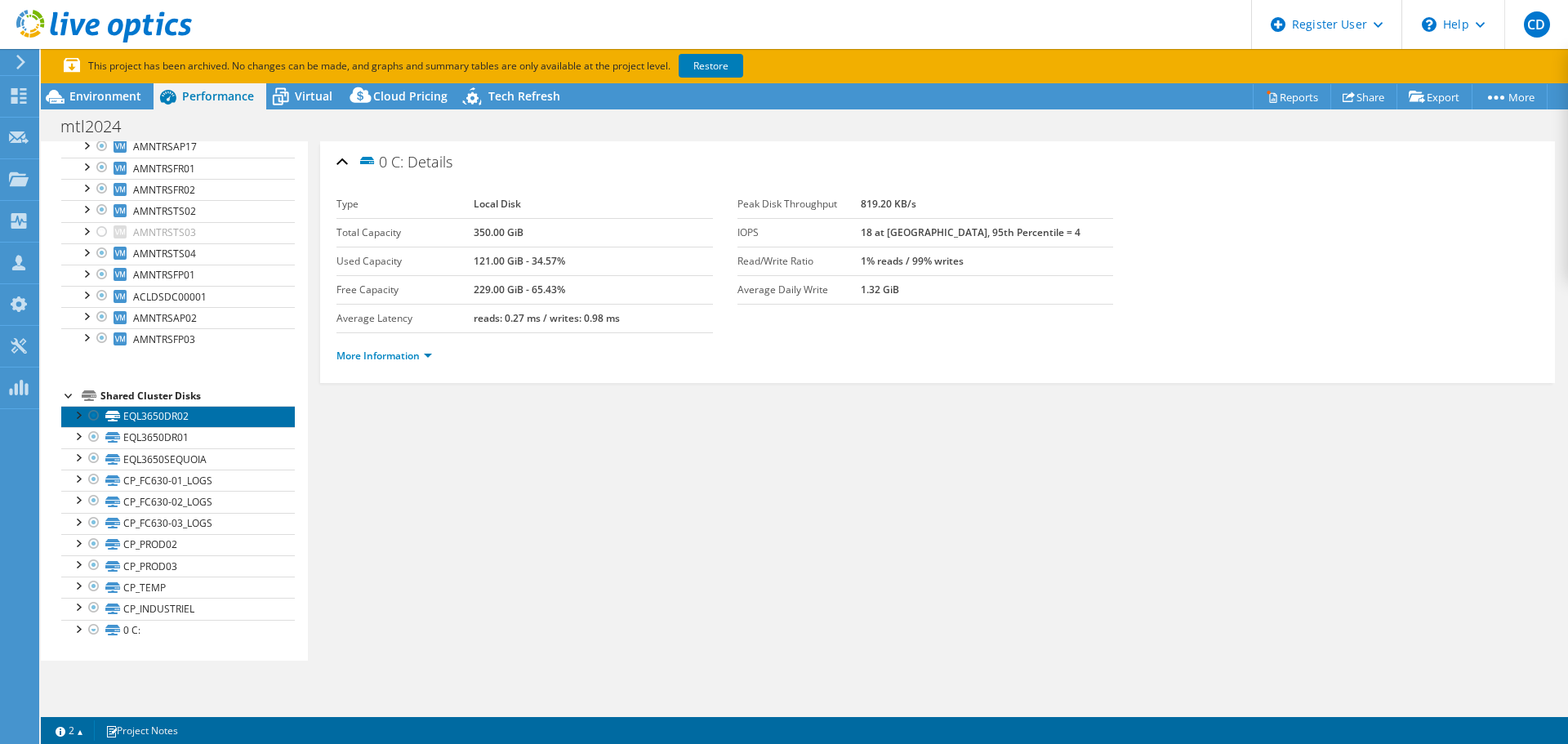
click at [177, 422] on link "EQL3650DR02" at bounding box center [178, 417] width 234 height 22
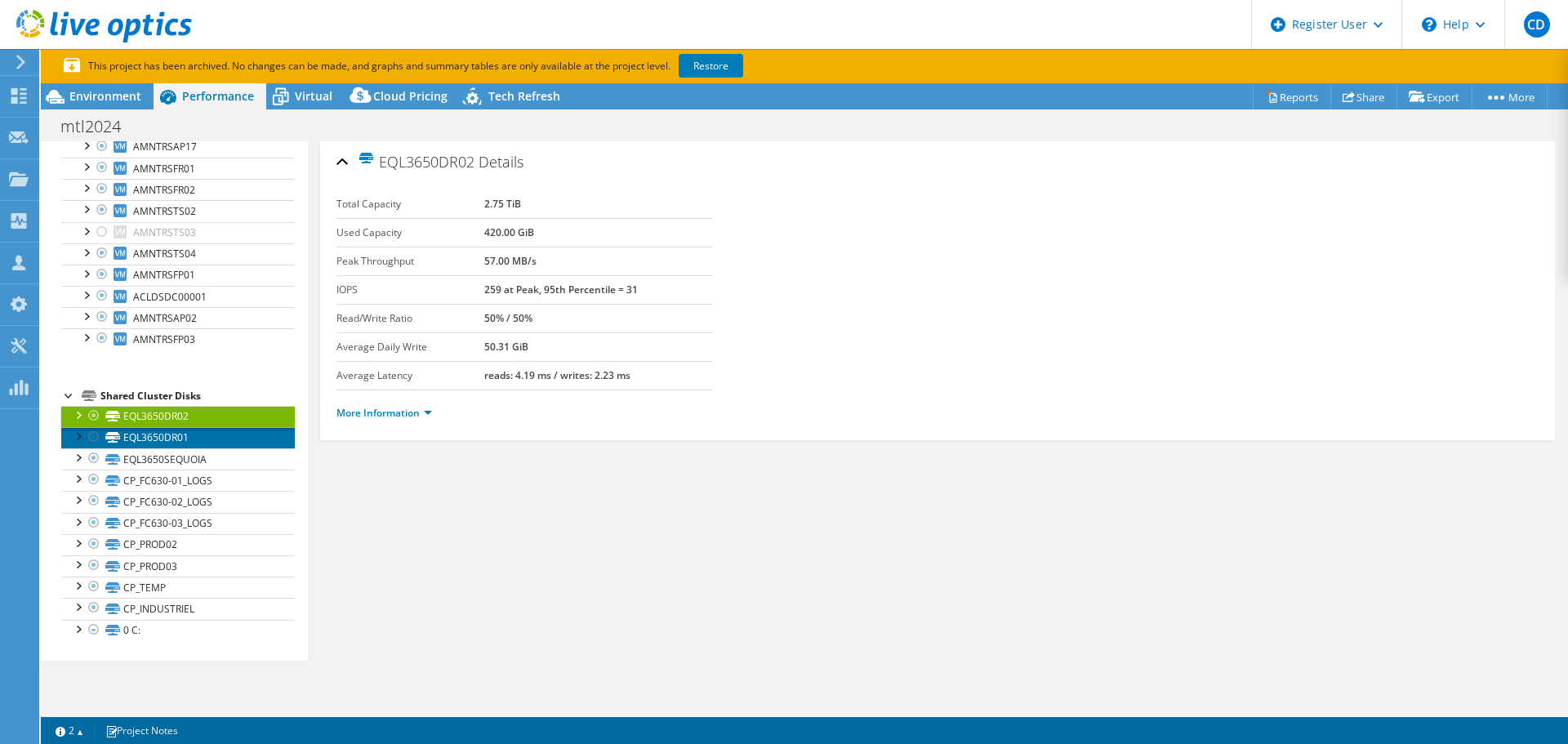
click at [183, 444] on link "EQL3650DR01" at bounding box center [178, 438] width 234 height 22
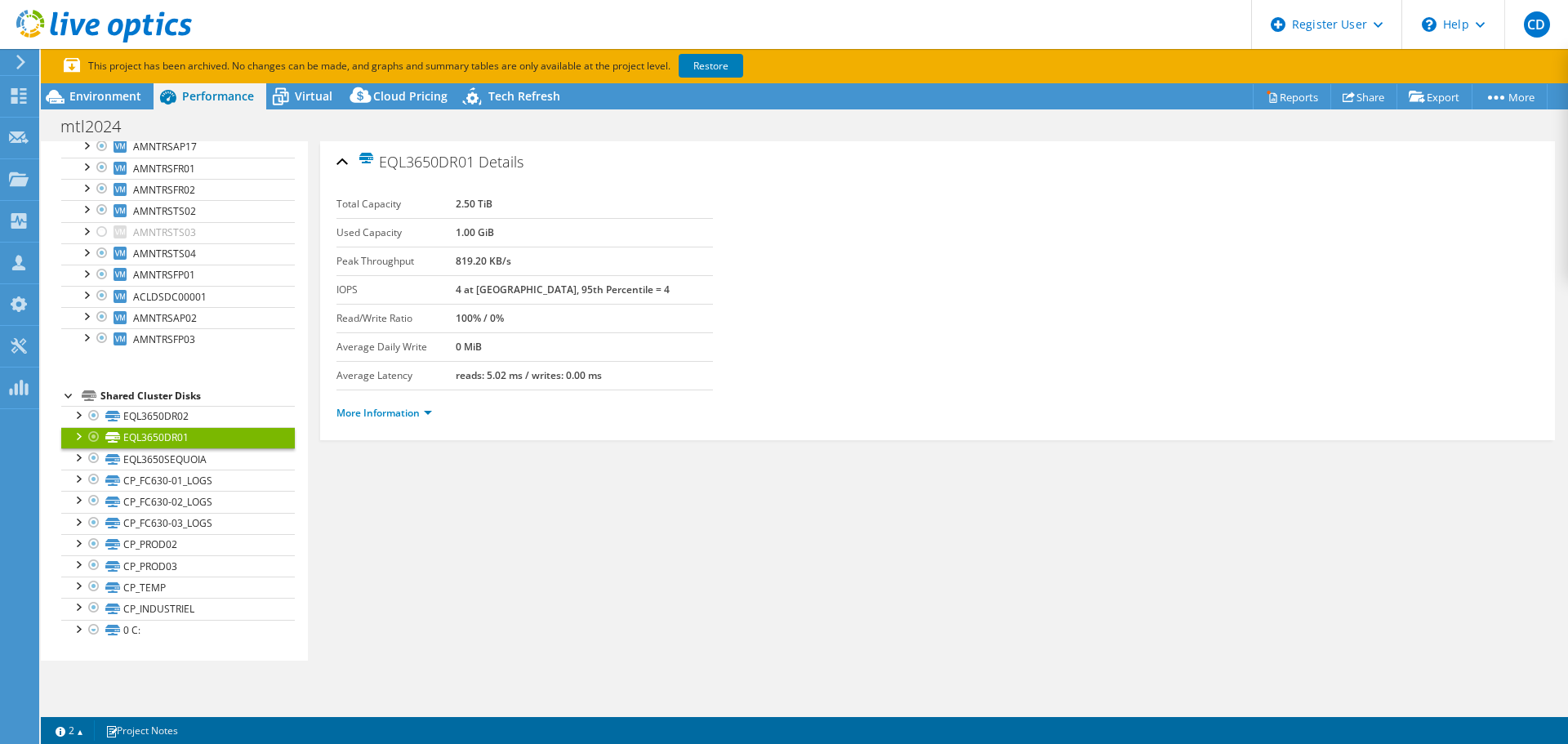
click at [77, 436] on div at bounding box center [78, 436] width 16 height 16
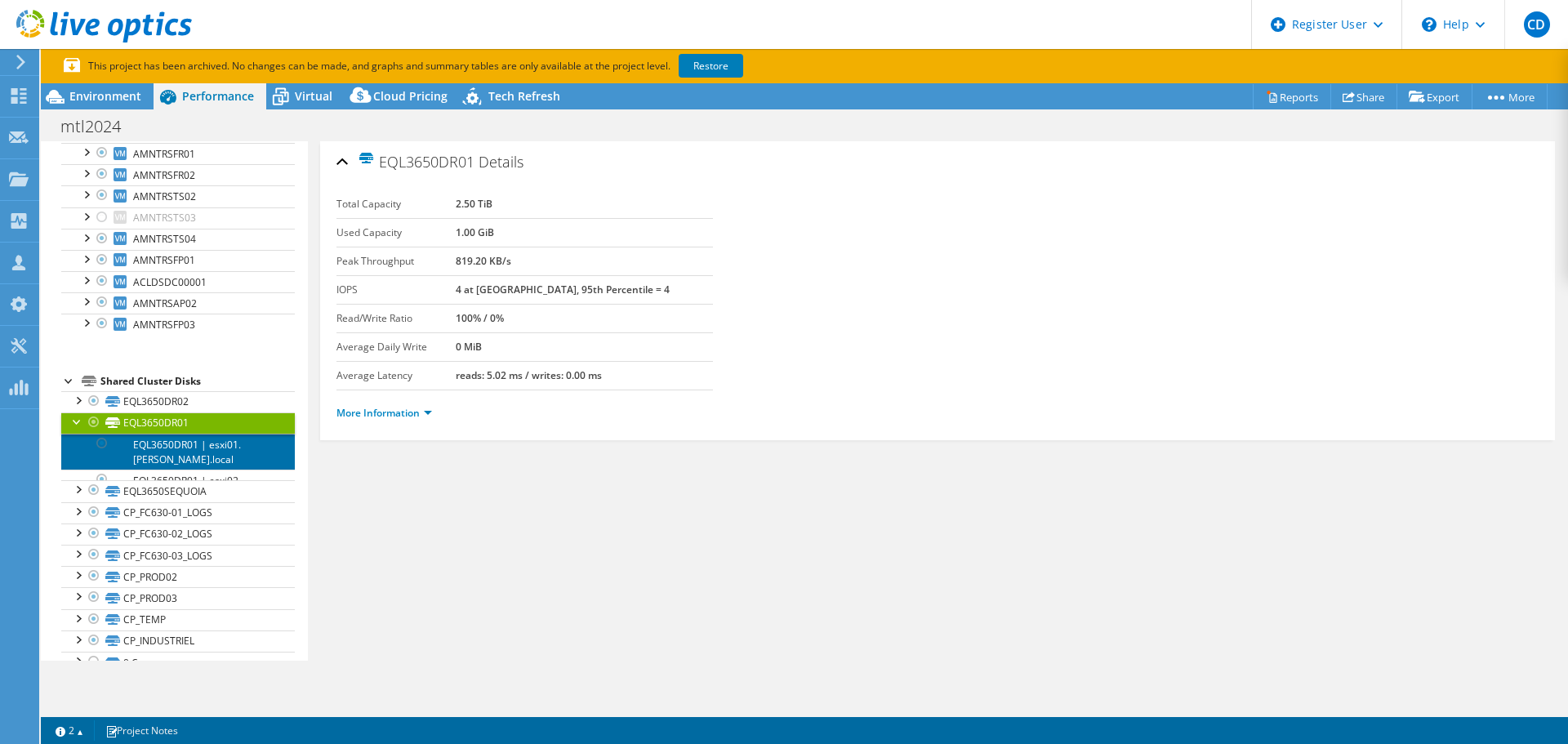
click at [172, 464] on link "EQL3650DR01 | esxi01.marquez.local" at bounding box center [178, 452] width 234 height 36
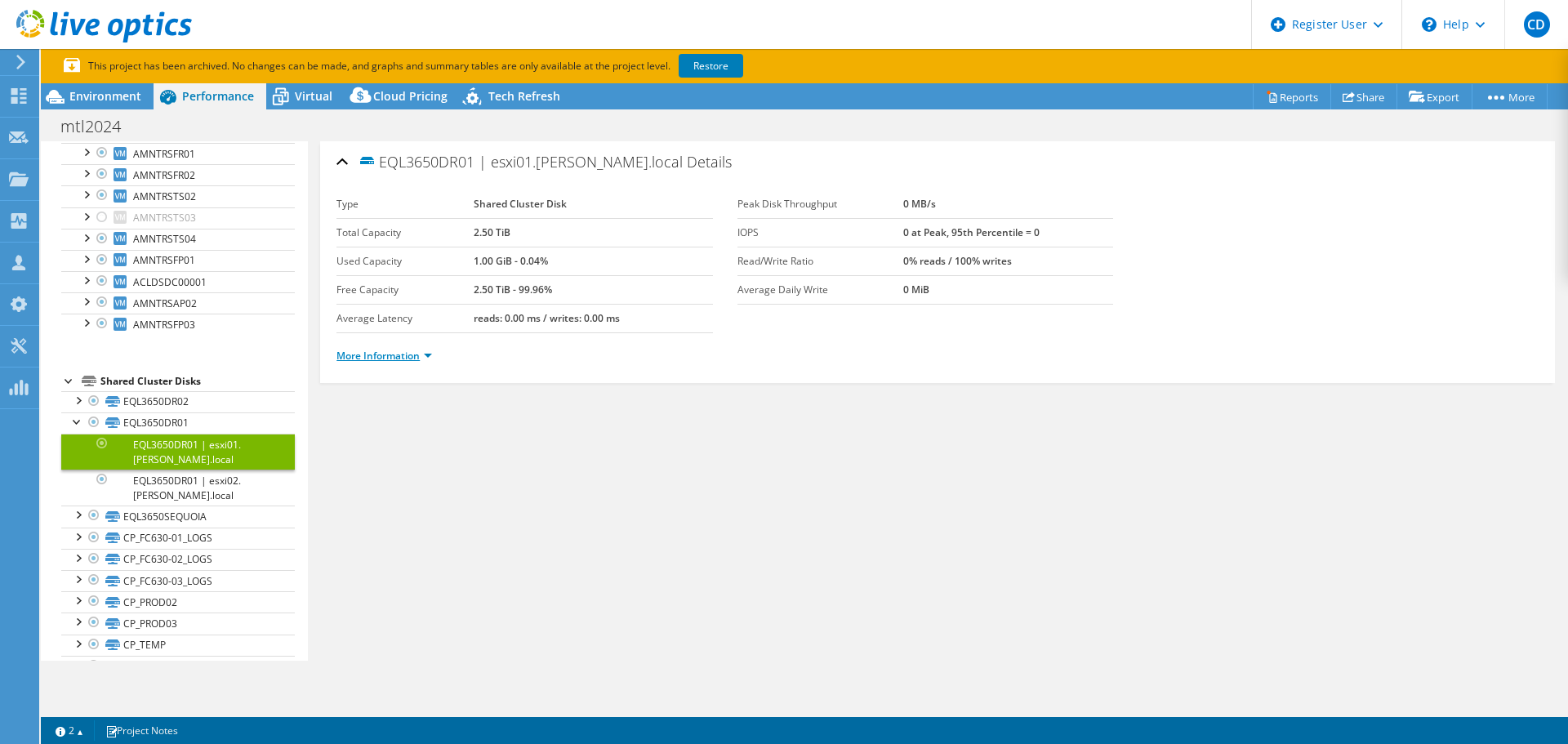
click at [404, 352] on link "More Information" at bounding box center [384, 355] width 96 height 14
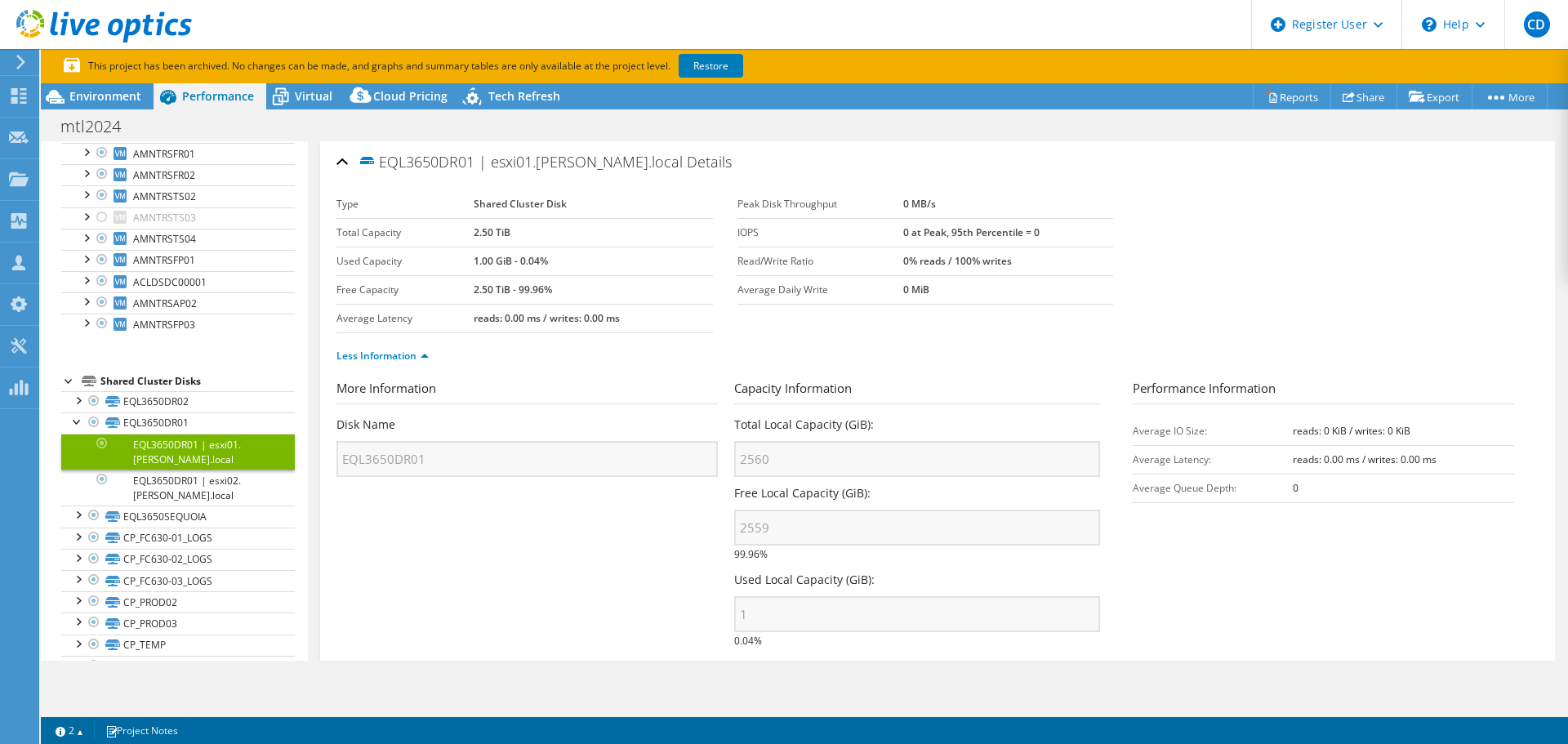
drag, startPoint x: 1062, startPoint y: 234, endPoint x: 868, endPoint y: 238, distance: 194.0
click at [868, 238] on tr "IOPS 0 at Peak, 95th Percentile = 0" at bounding box center [926, 233] width 376 height 29
click at [868, 239] on label "IOPS" at bounding box center [821, 233] width 166 height 16
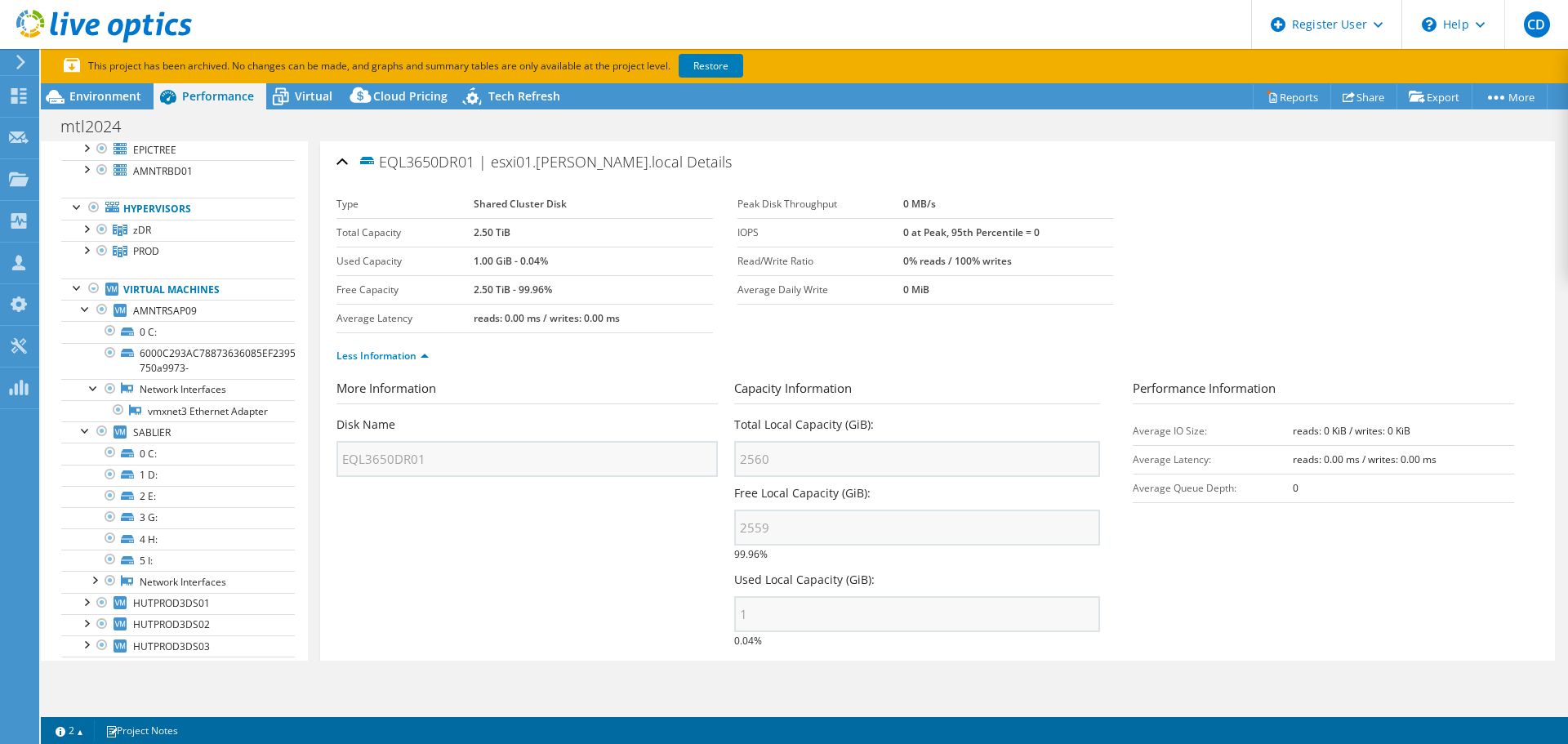
scroll to position [409, 0]
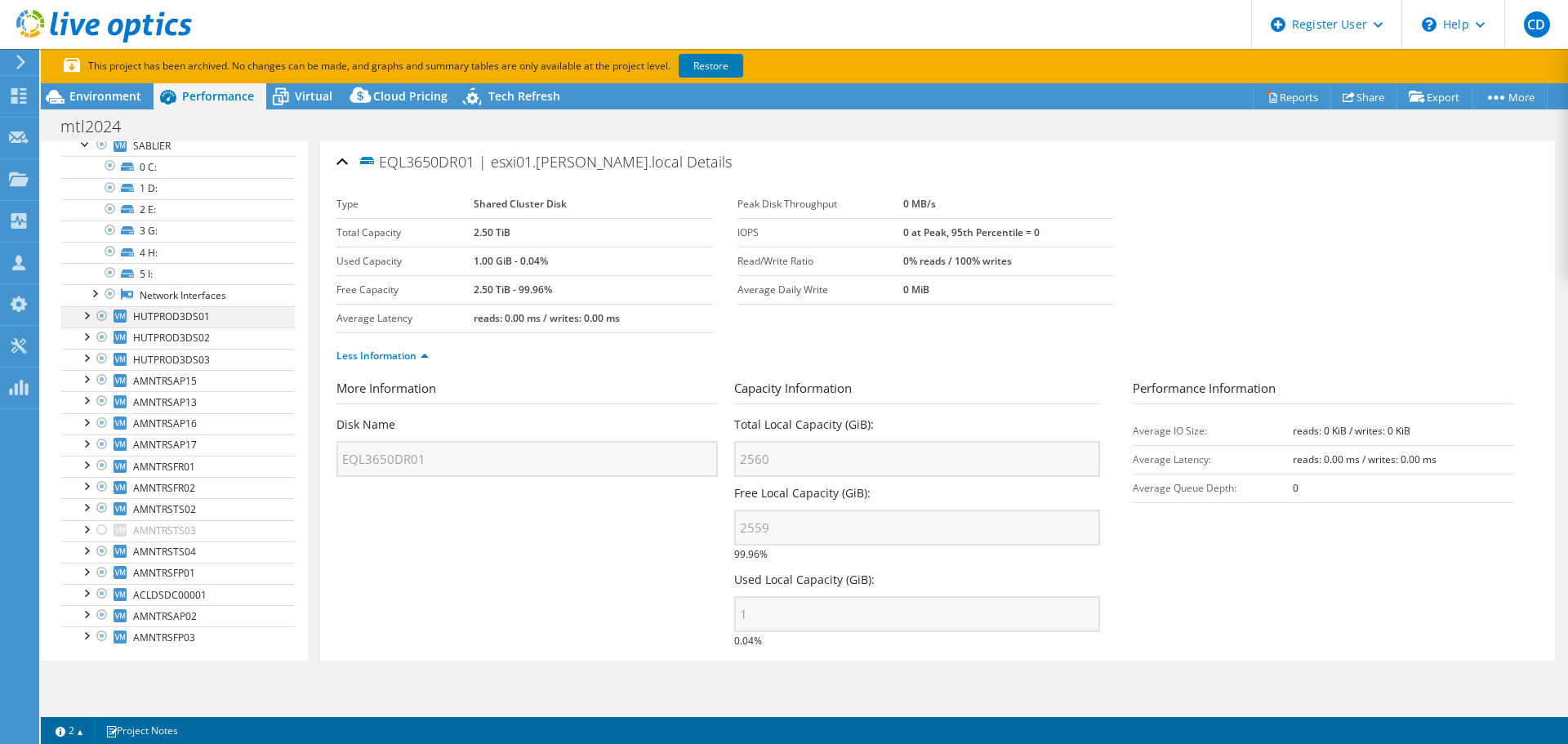
click at [99, 326] on div at bounding box center [102, 317] width 16 height 20
click at [100, 326] on div at bounding box center [102, 317] width 16 height 20
click at [101, 326] on div at bounding box center [102, 317] width 16 height 20
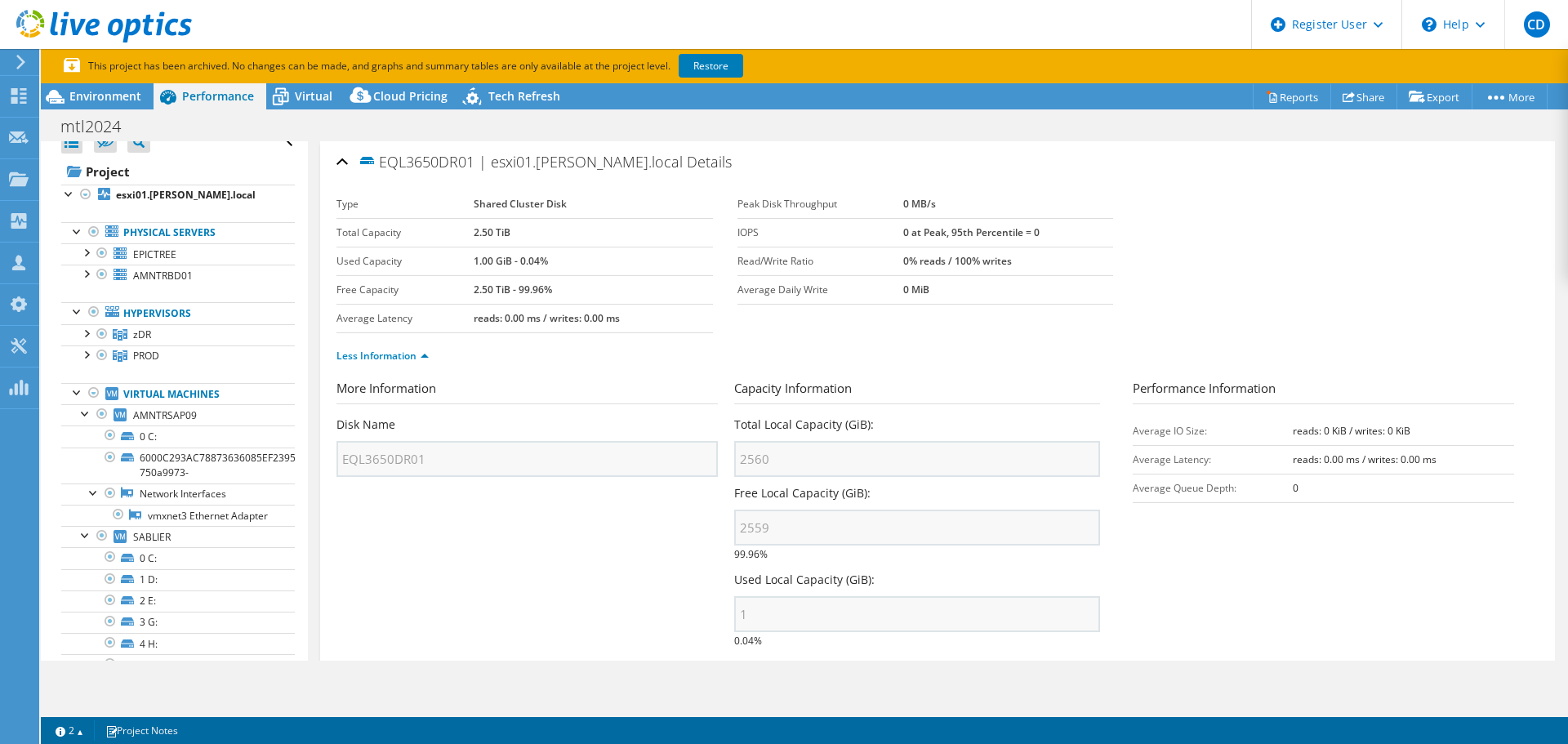
scroll to position [0, 0]
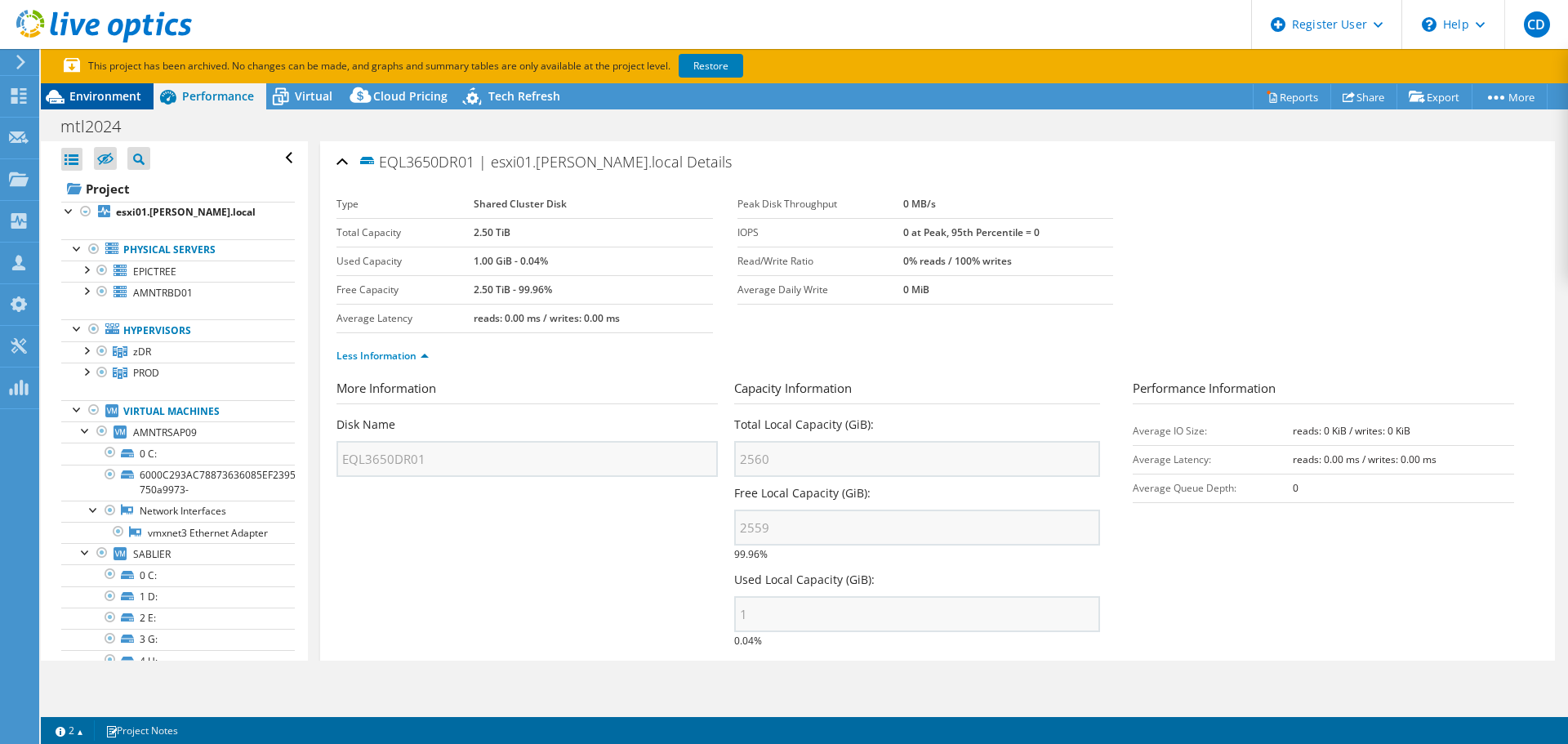
click at [120, 90] on span "Environment" at bounding box center [106, 96] width 72 height 15
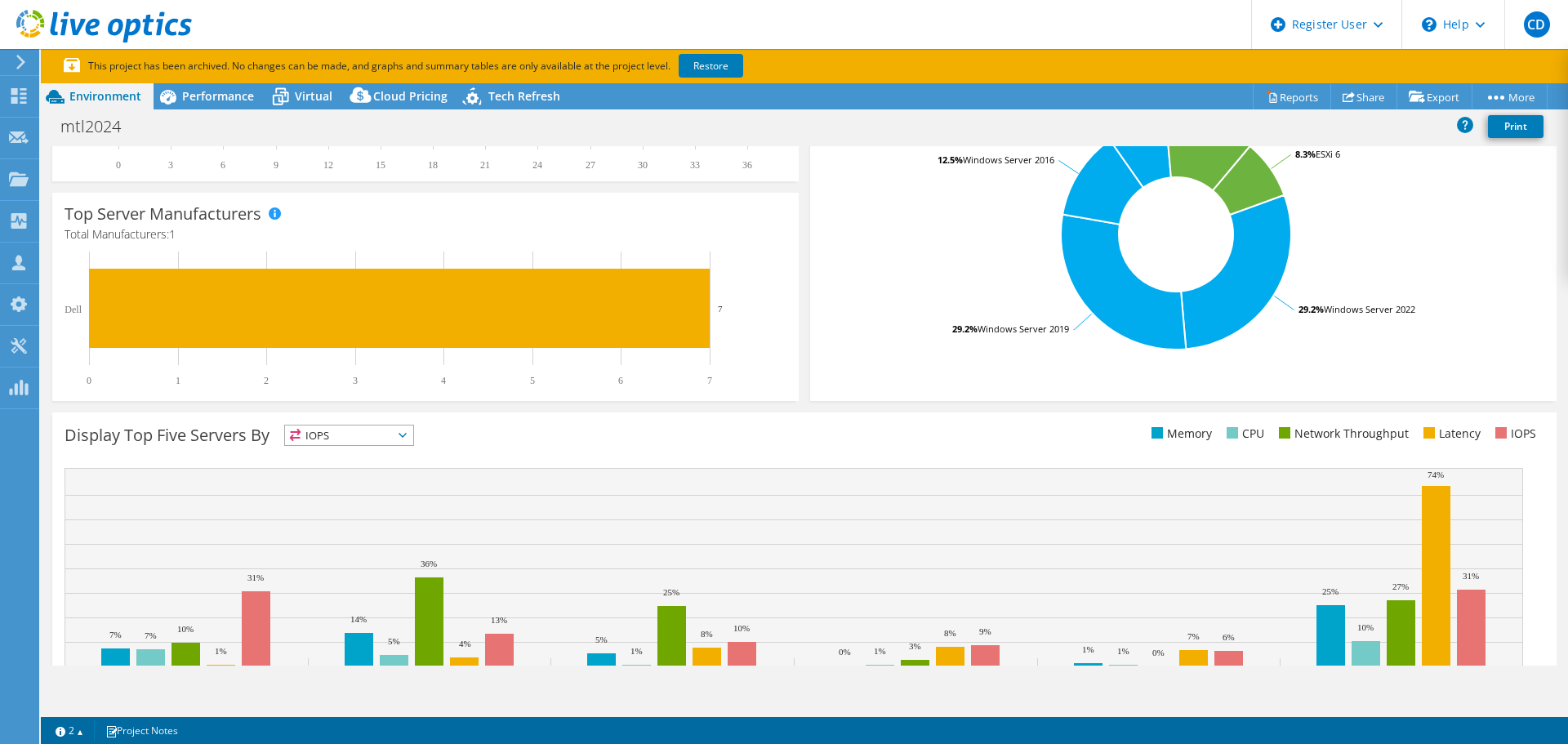
scroll to position [409, 0]
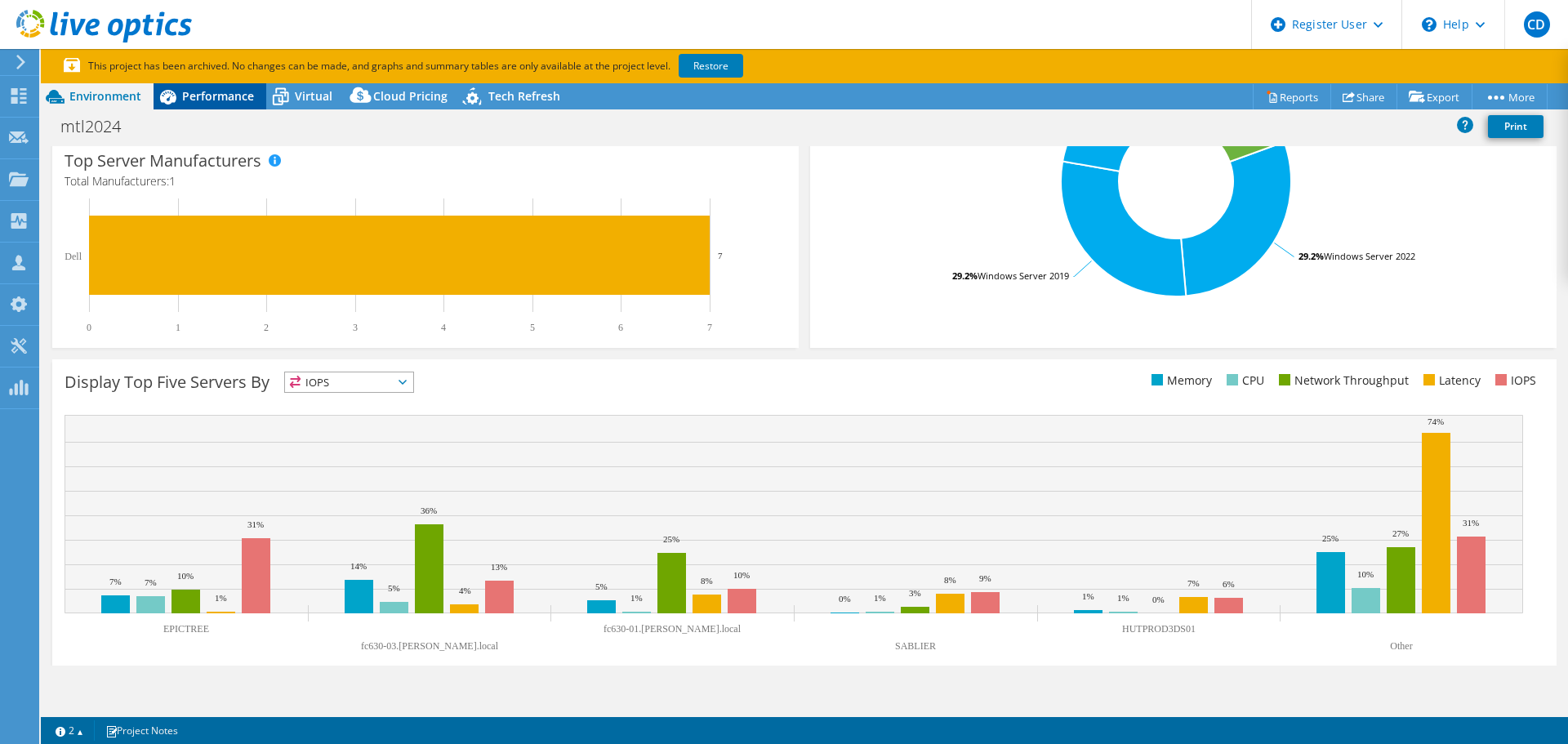
click at [229, 91] on span "Performance" at bounding box center [218, 96] width 72 height 15
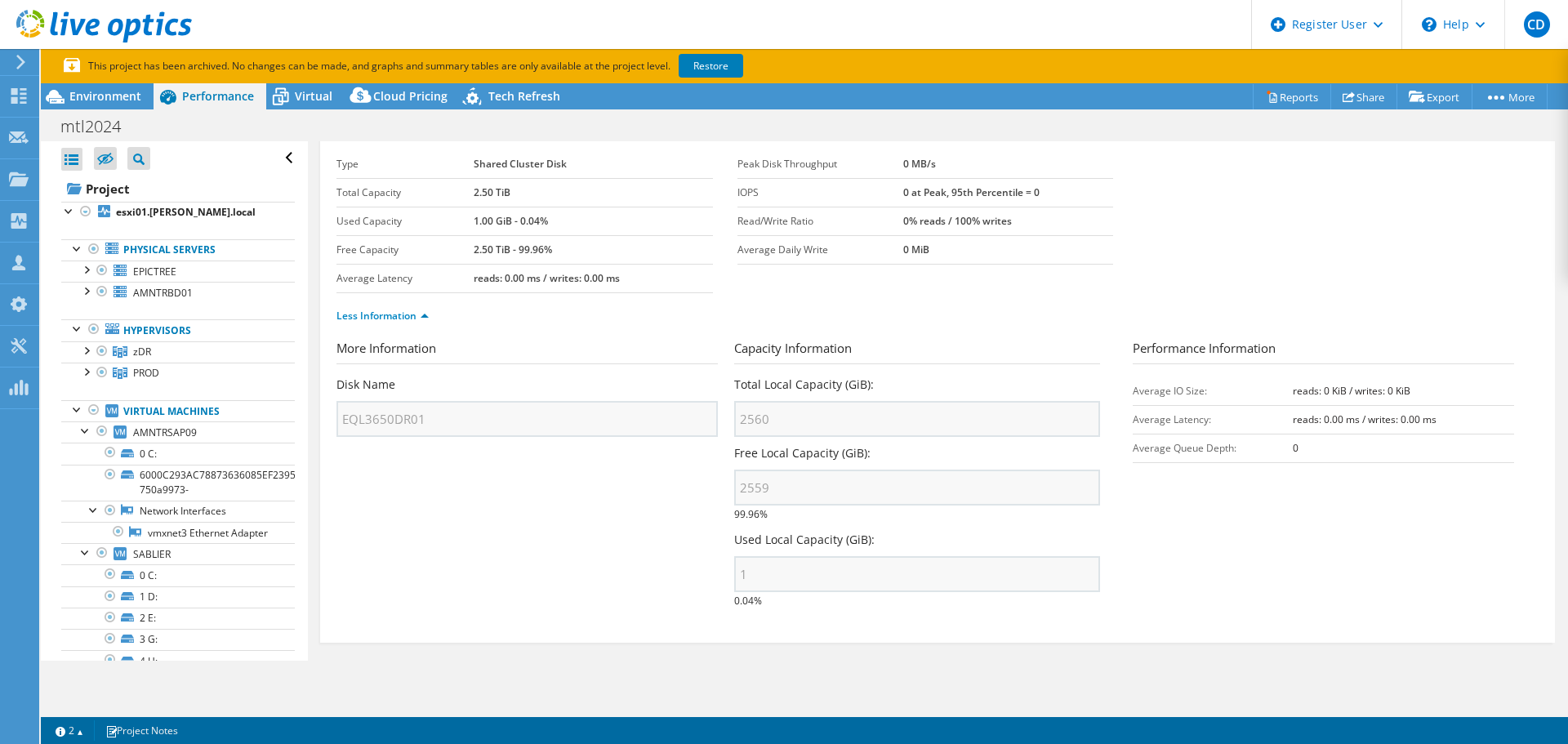
scroll to position [51, 0]
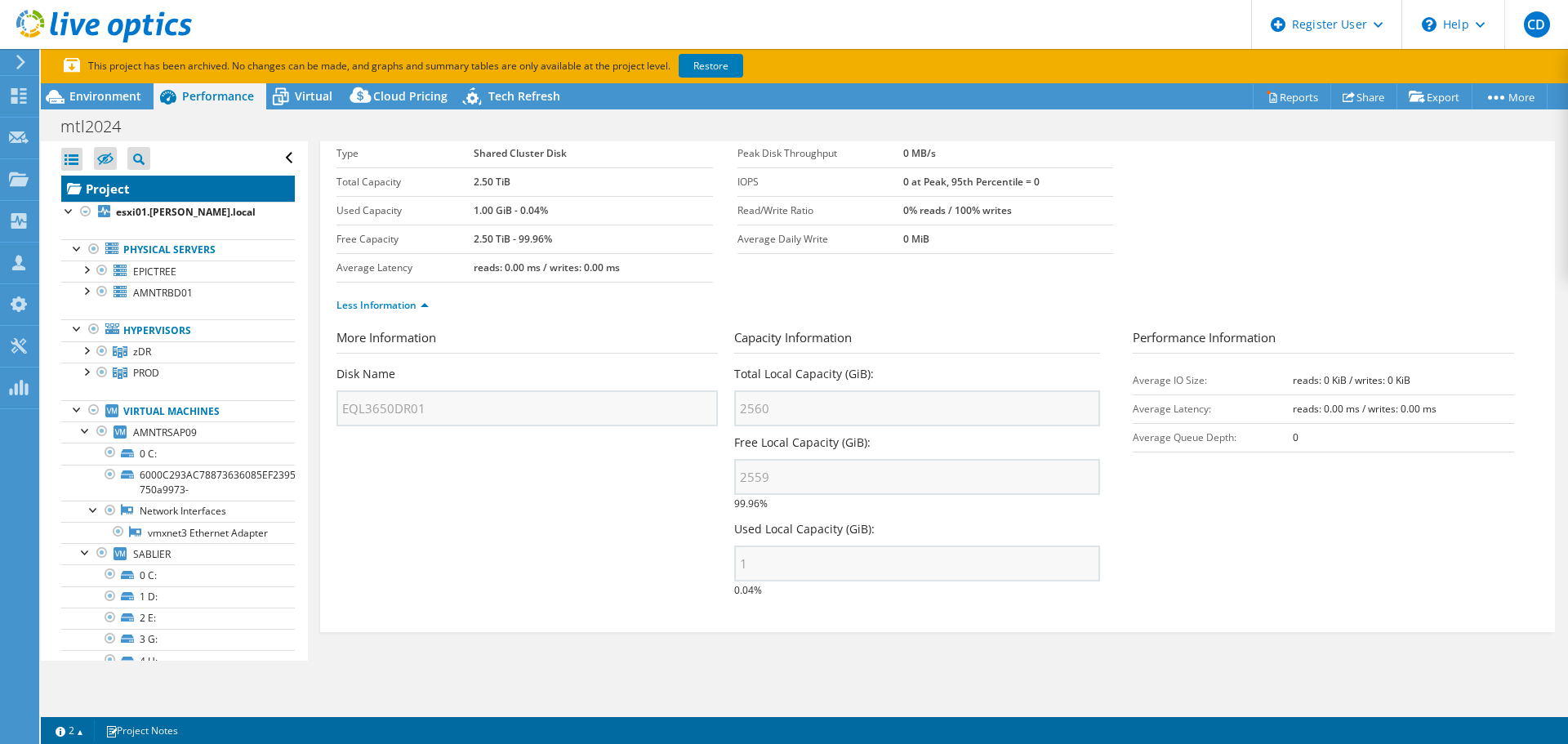
click at [129, 188] on link "Project" at bounding box center [178, 188] width 234 height 26
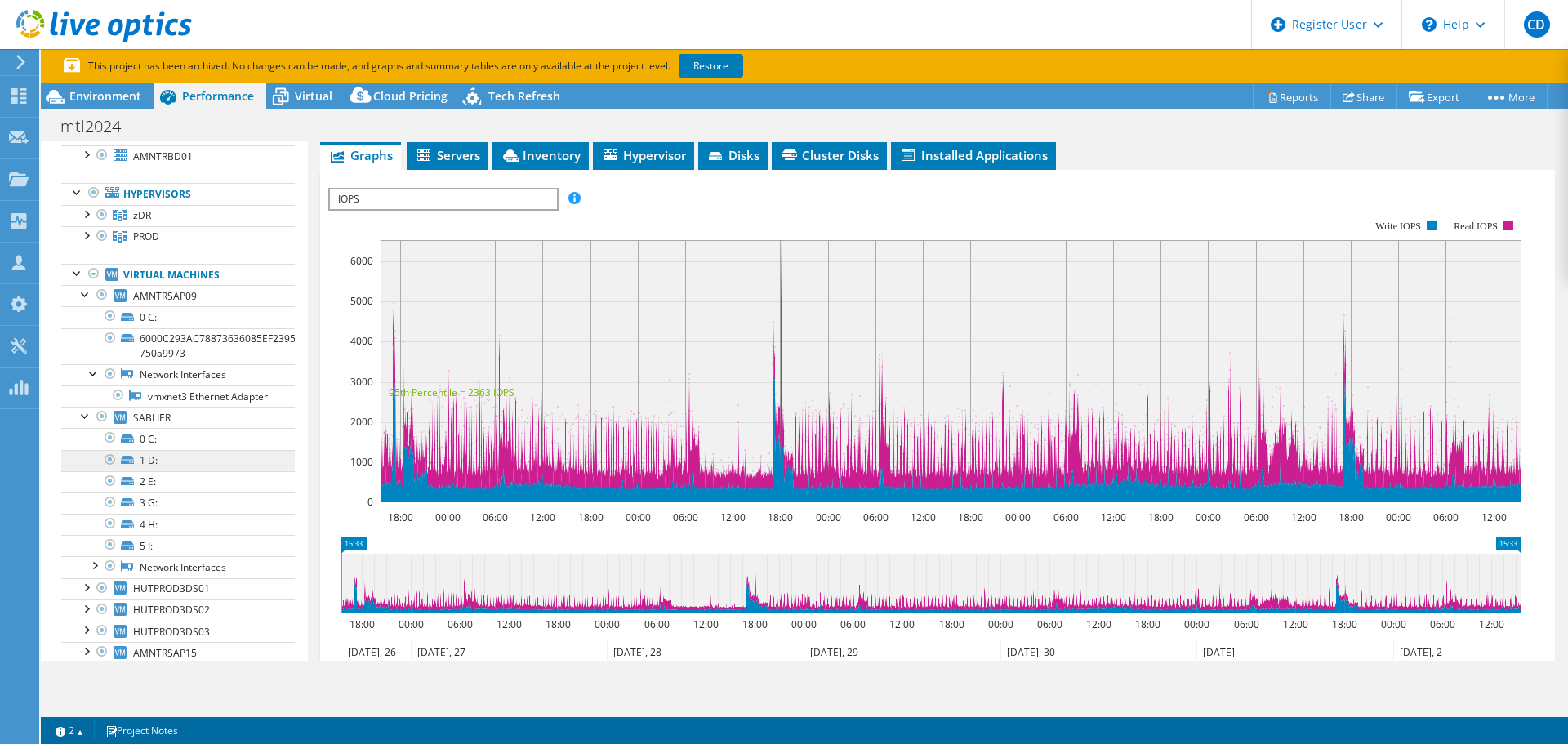
scroll to position [0, 0]
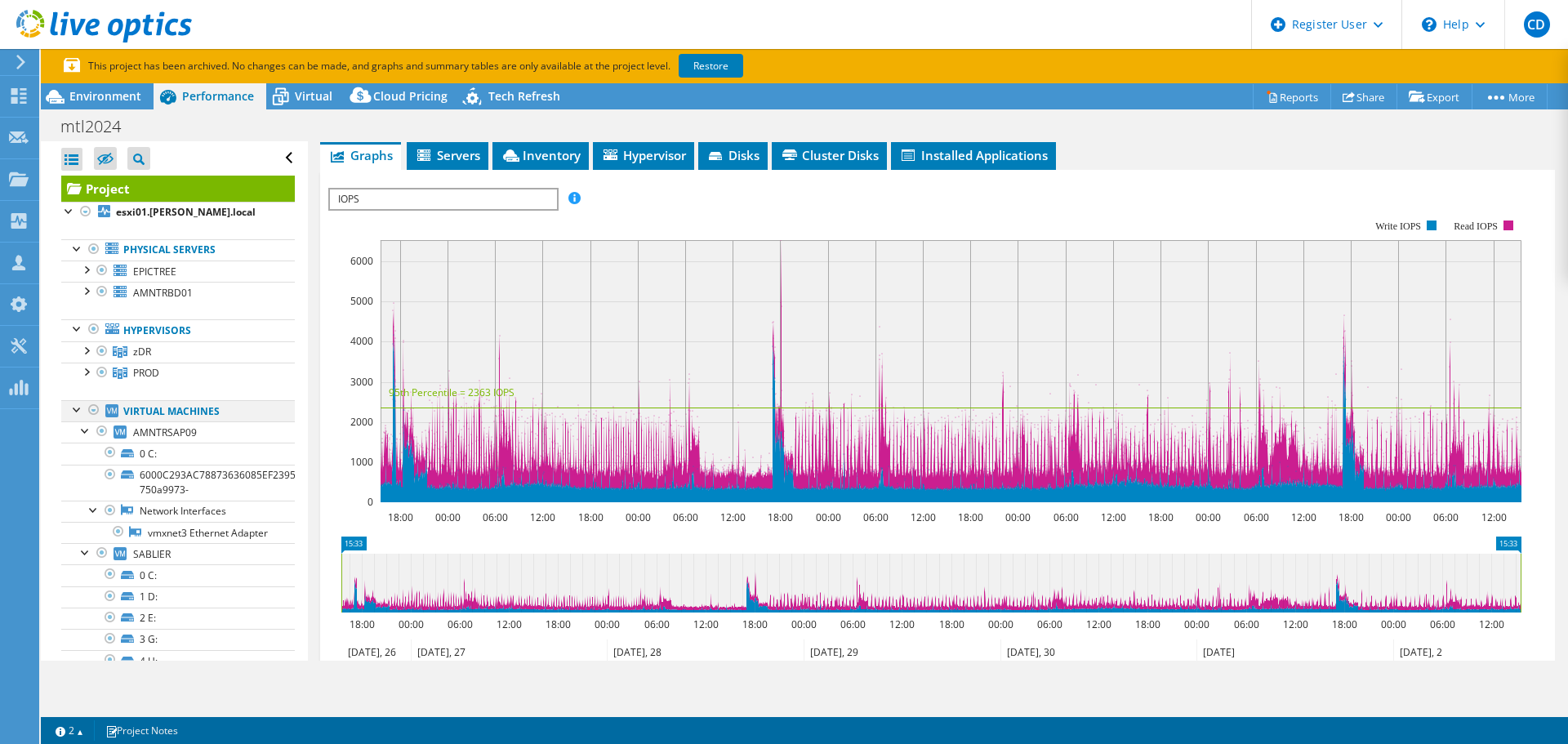
click at [76, 412] on div at bounding box center [78, 409] width 16 height 16
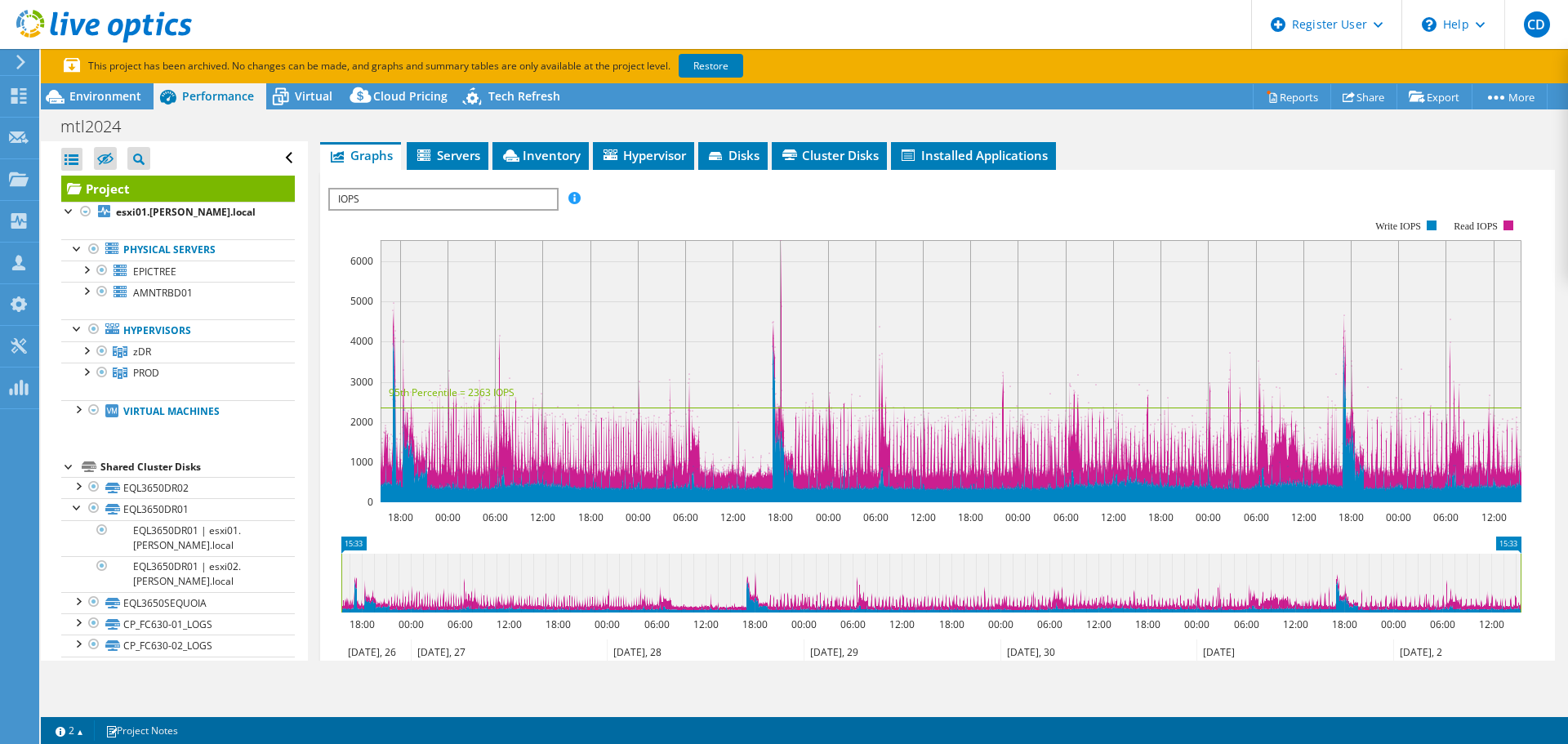
click at [66, 462] on div at bounding box center [69, 465] width 16 height 16
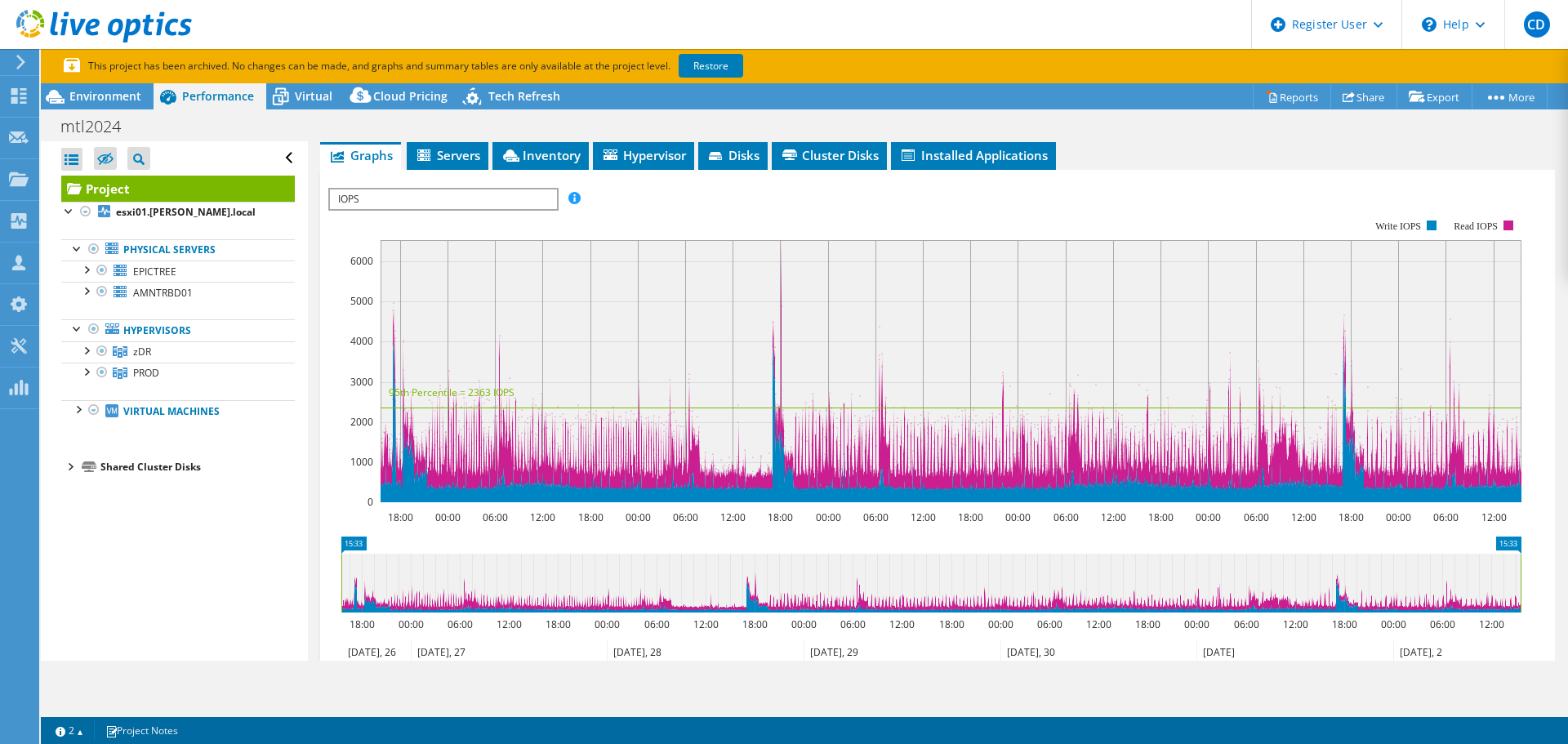
click at [69, 470] on div at bounding box center [69, 465] width 16 height 16
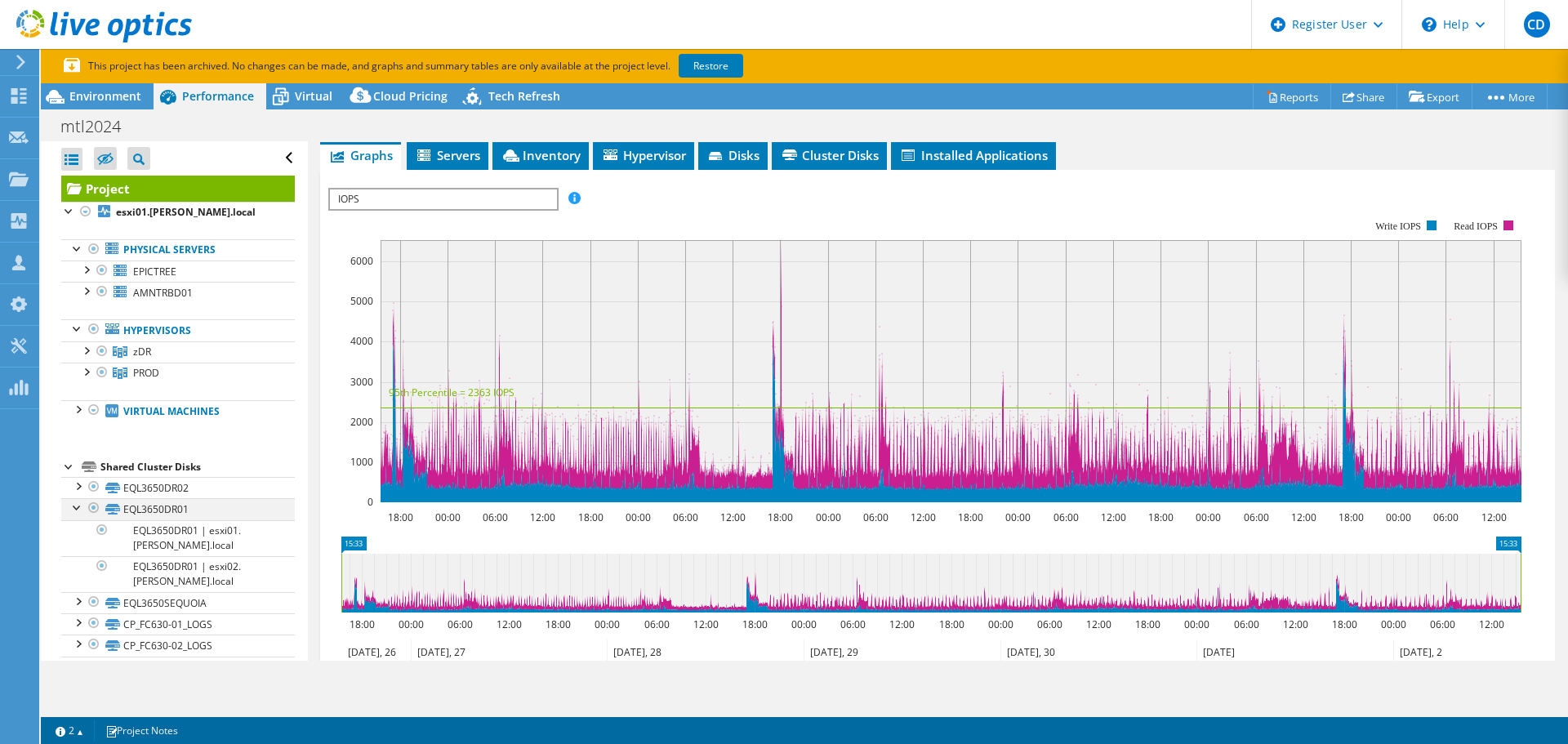
click at [73, 511] on div at bounding box center [78, 506] width 16 height 16
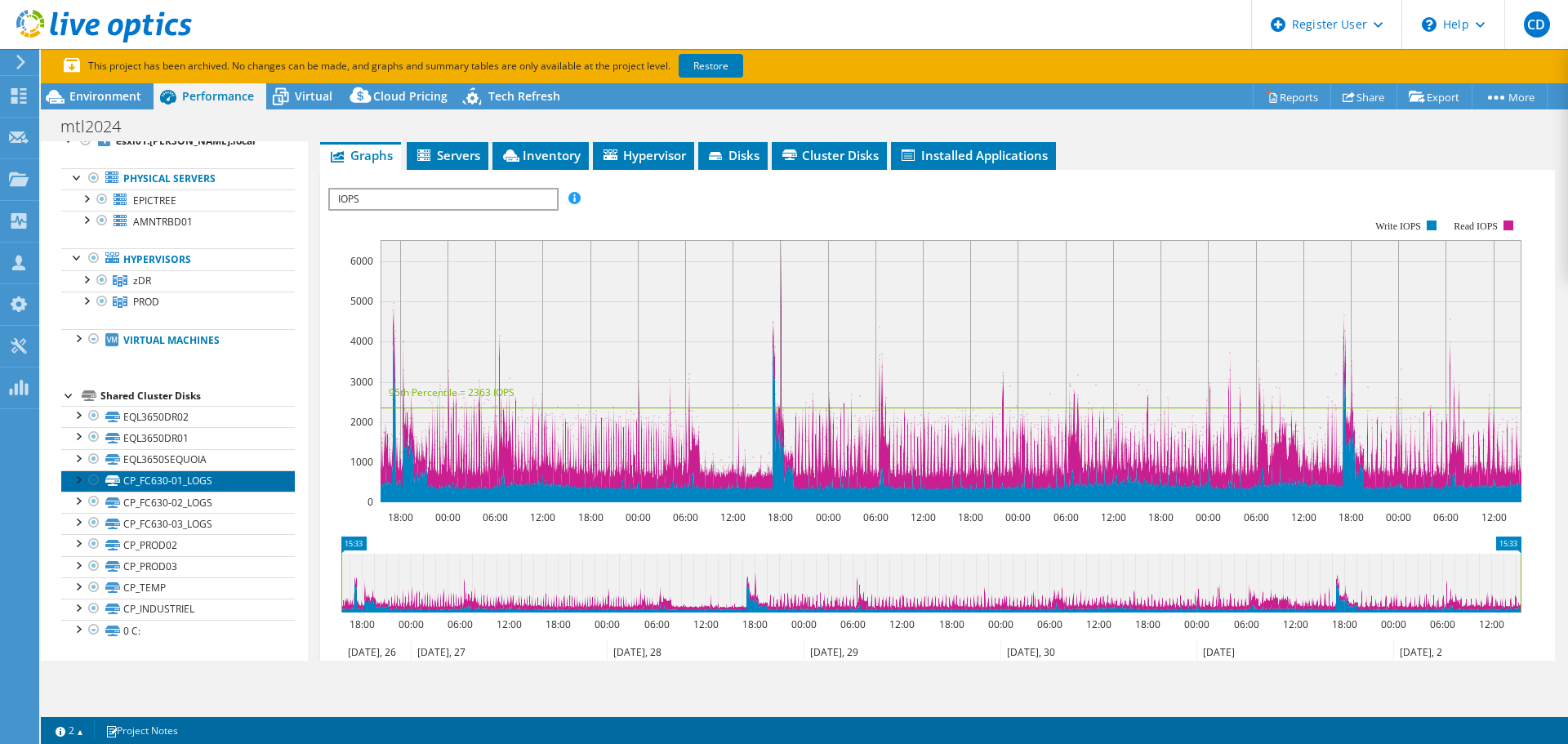
click at [78, 489] on link "CP_FC630-01_LOGS" at bounding box center [178, 482] width 234 height 22
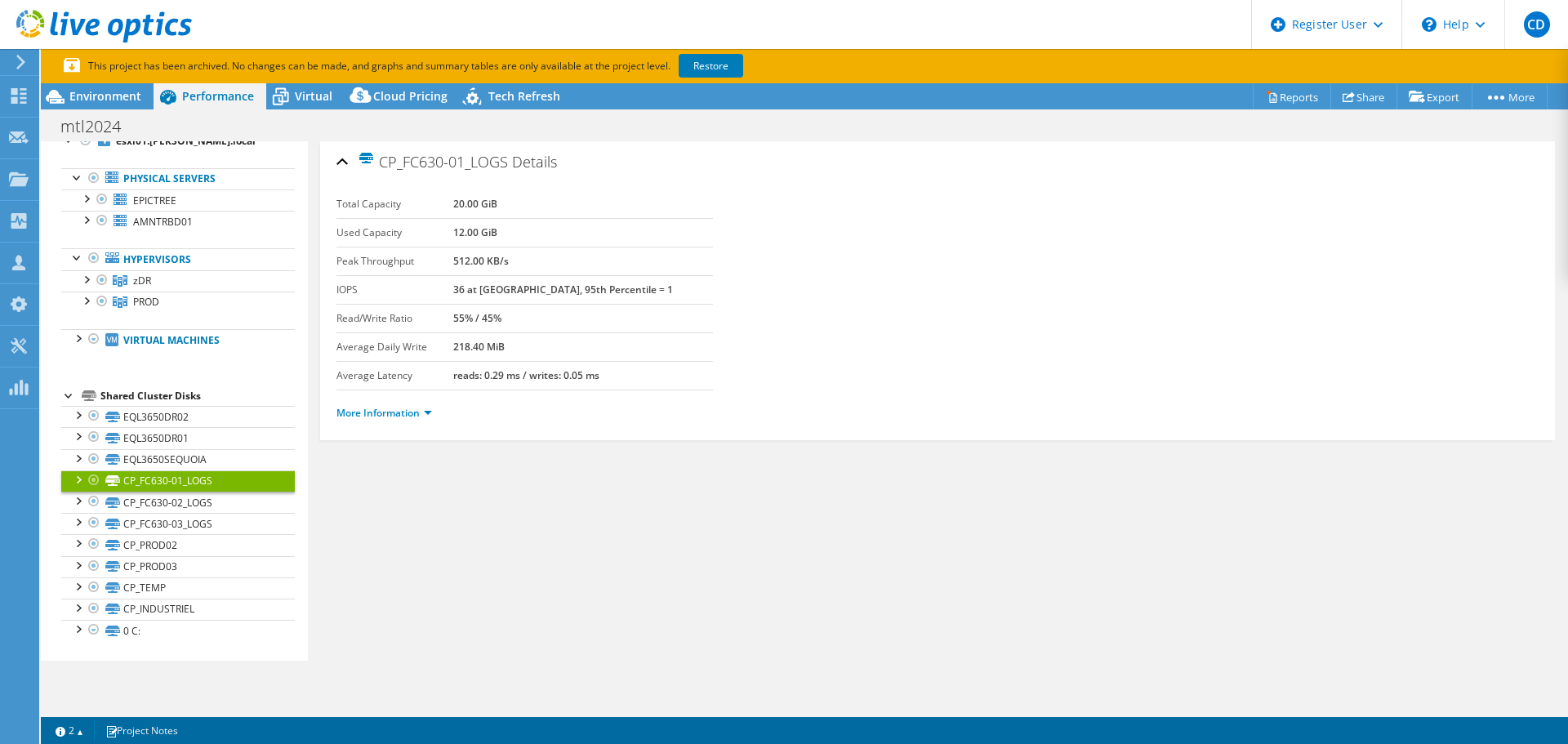
click at [86, 481] on div at bounding box center [94, 481] width 16 height 20
click at [65, 483] on link "CP_FC630-01_LOGS" at bounding box center [178, 482] width 234 height 22
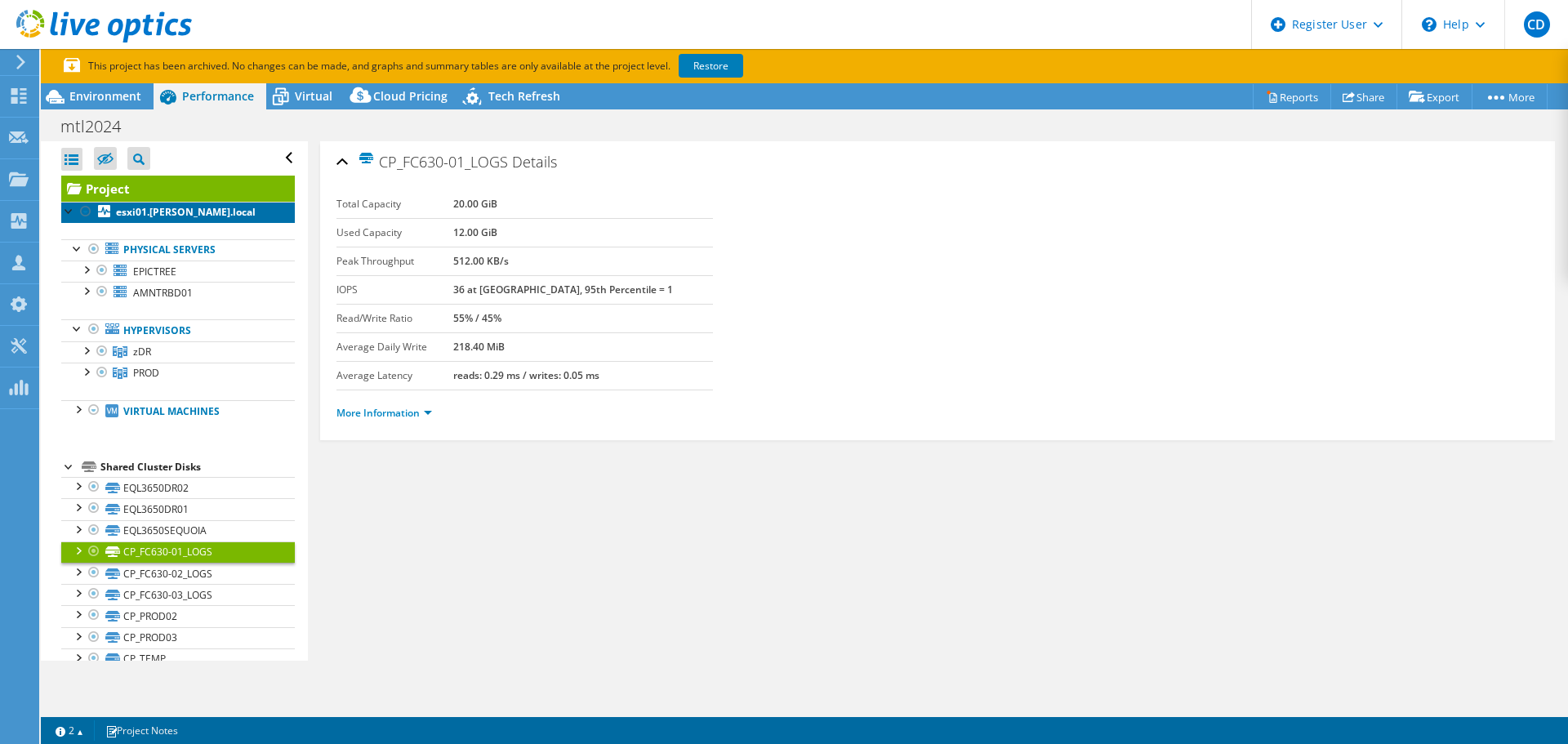
click at [147, 215] on b "esxi01.marquez.local" at bounding box center [186, 211] width 140 height 14
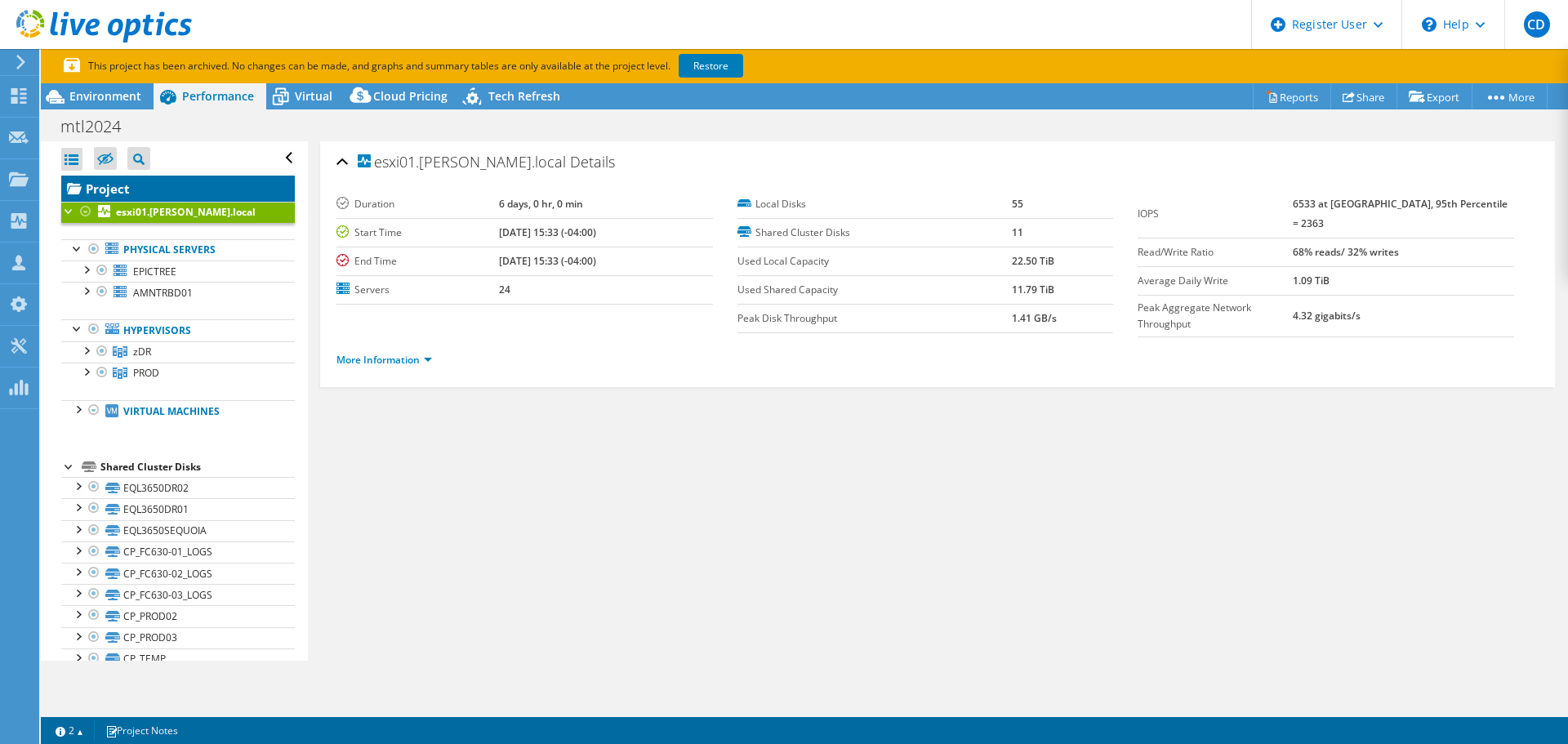
click at [108, 187] on link "Project" at bounding box center [178, 188] width 234 height 26
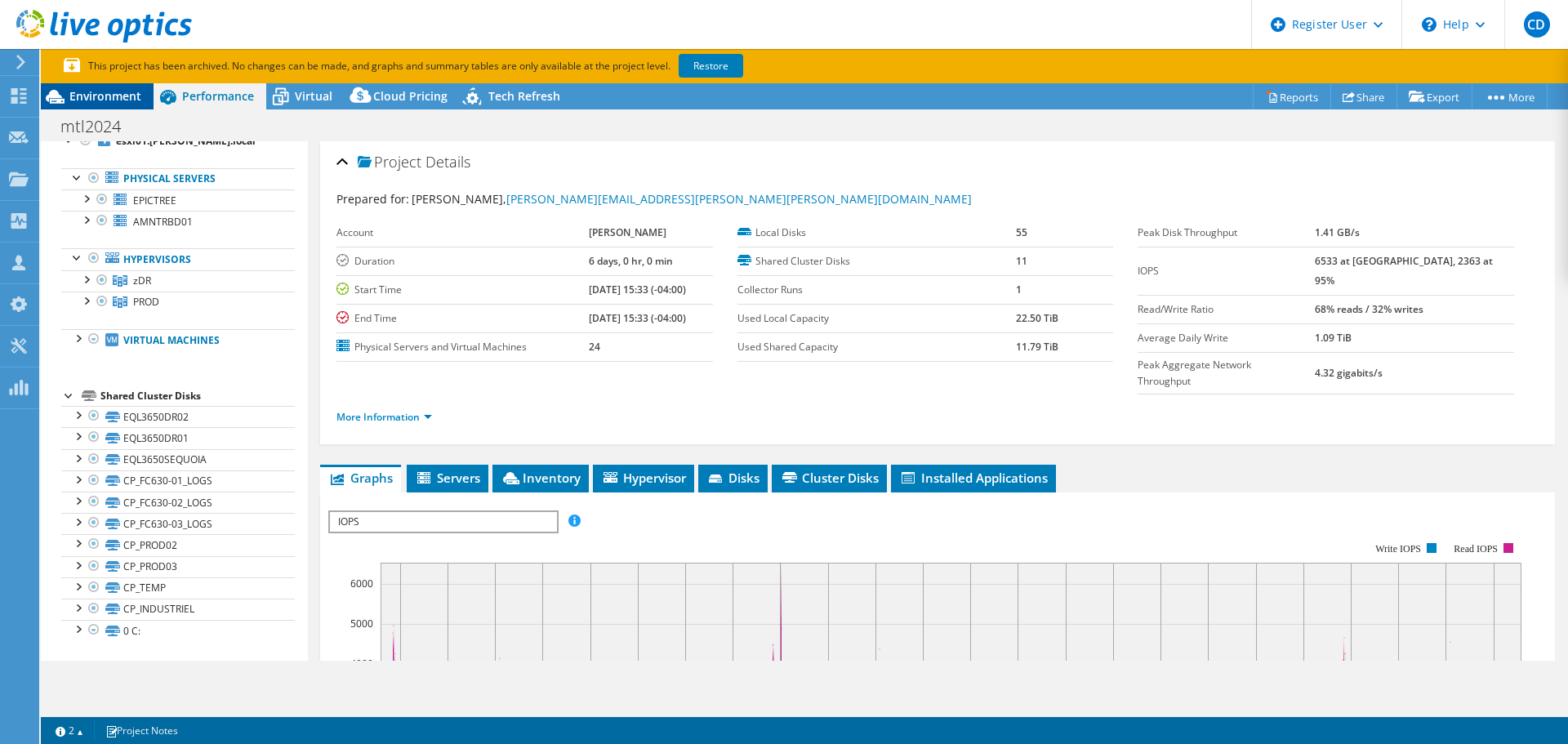
click at [110, 99] on span "Environment" at bounding box center [106, 96] width 72 height 15
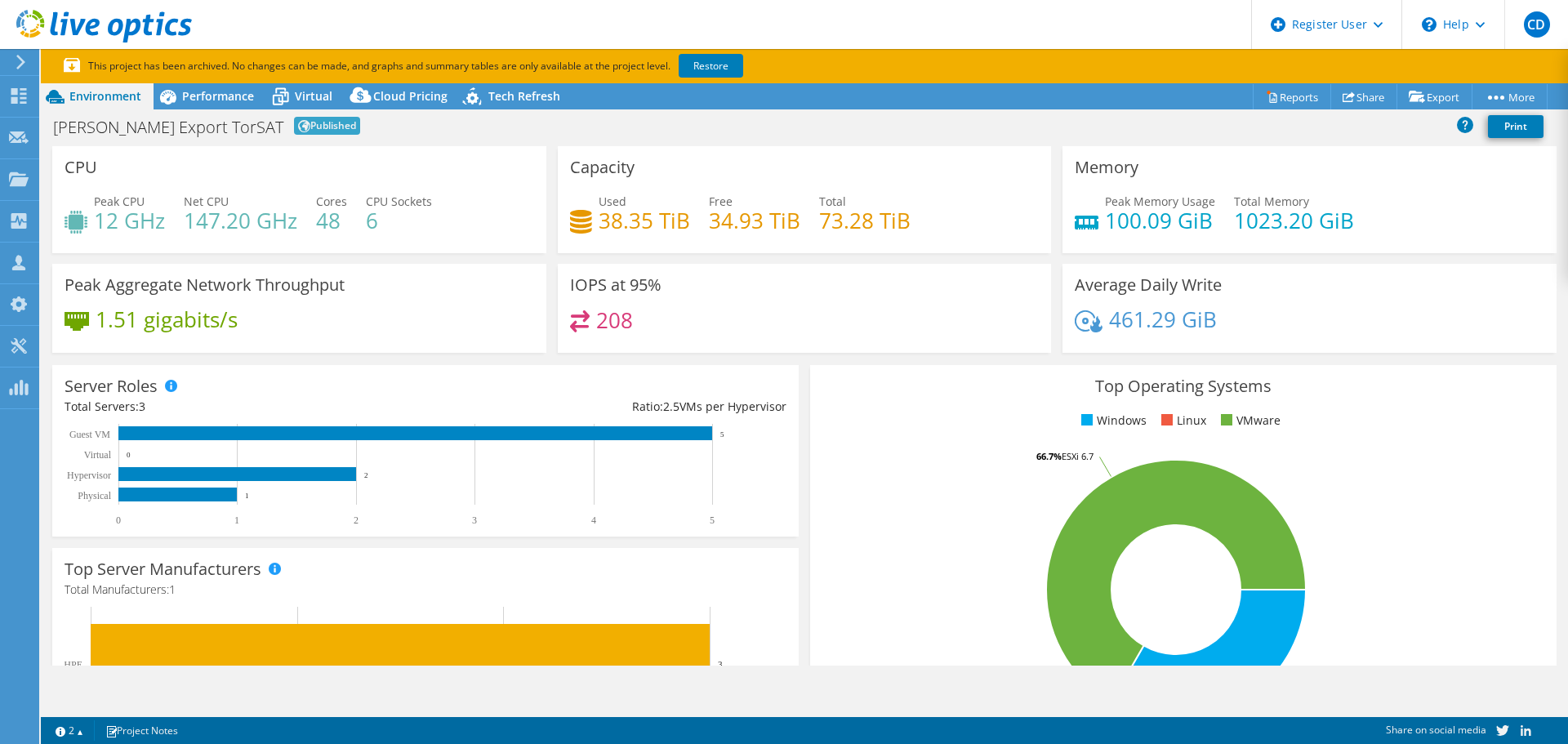
select select "USD"
click at [219, 90] on span "Performance" at bounding box center [218, 96] width 72 height 15
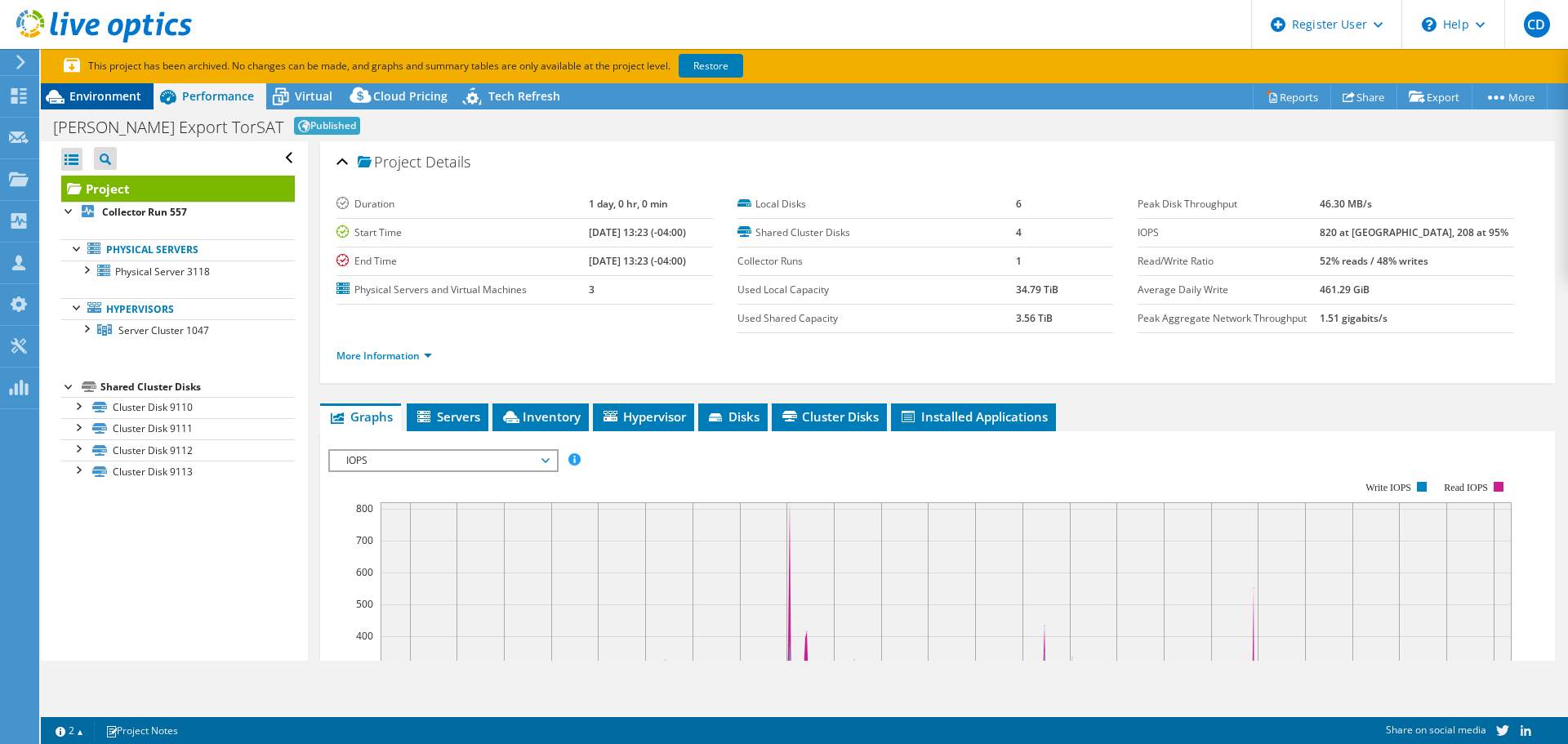
click at [125, 97] on span "Environment" at bounding box center [106, 96] width 72 height 15
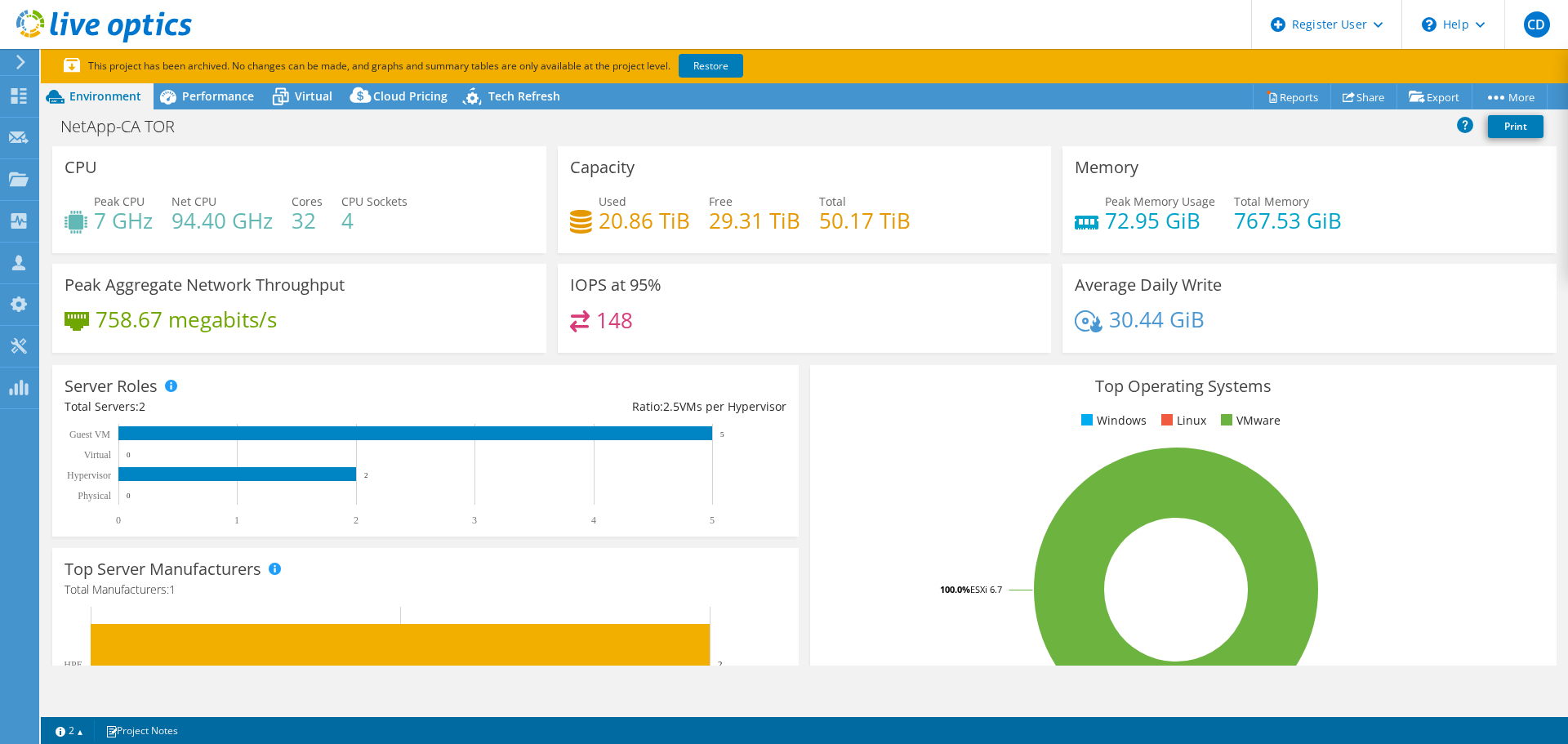
select select "USD"
drag, startPoint x: 234, startPoint y: 110, endPoint x: 229, endPoint y: 103, distance: 8.6
click at [234, 110] on div "NetApp-CA TOR Print" at bounding box center [804, 127] width 1527 height 37
click at [226, 99] on span "Performance" at bounding box center [218, 96] width 72 height 15
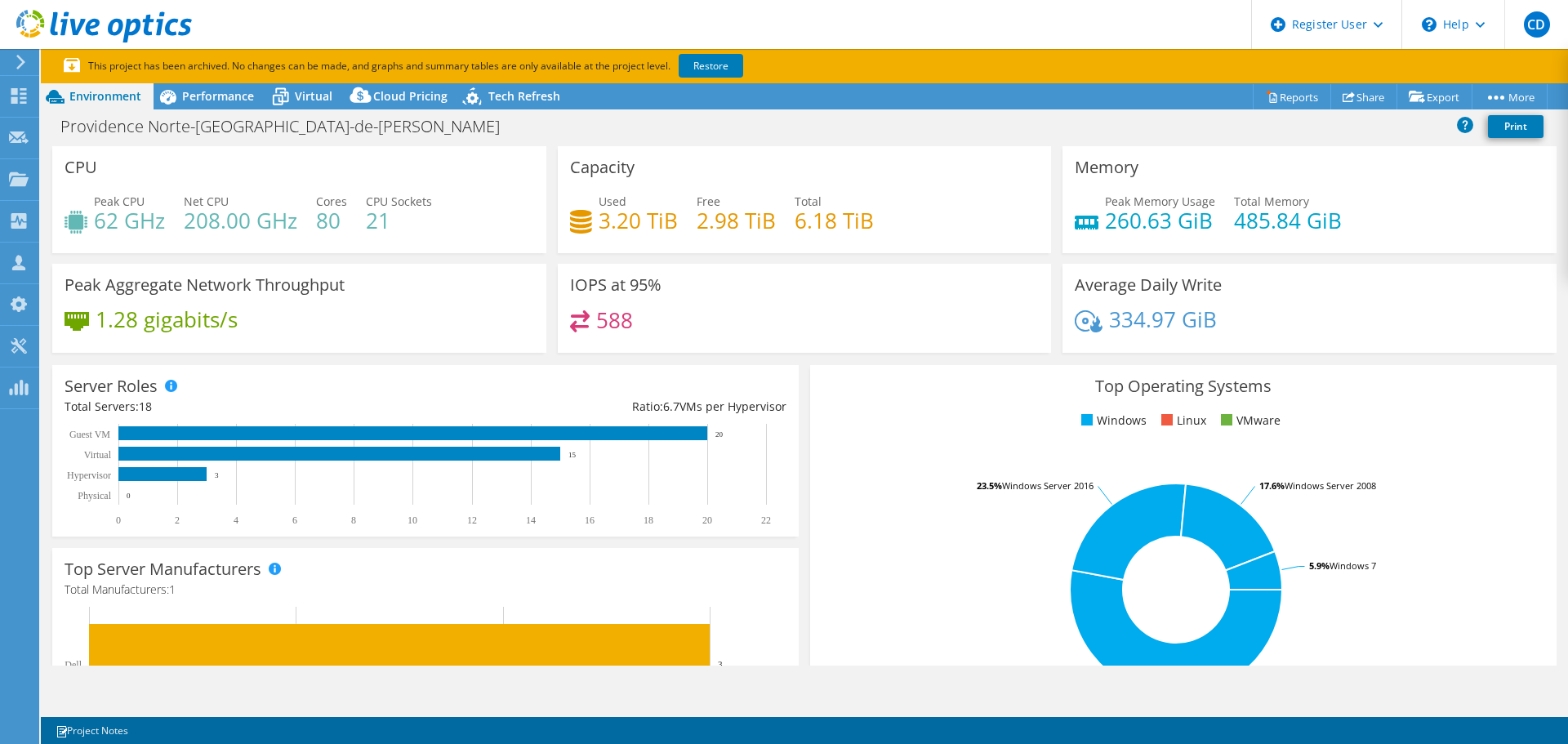
select select "USD"
click at [237, 98] on span "Performance" at bounding box center [218, 96] width 72 height 15
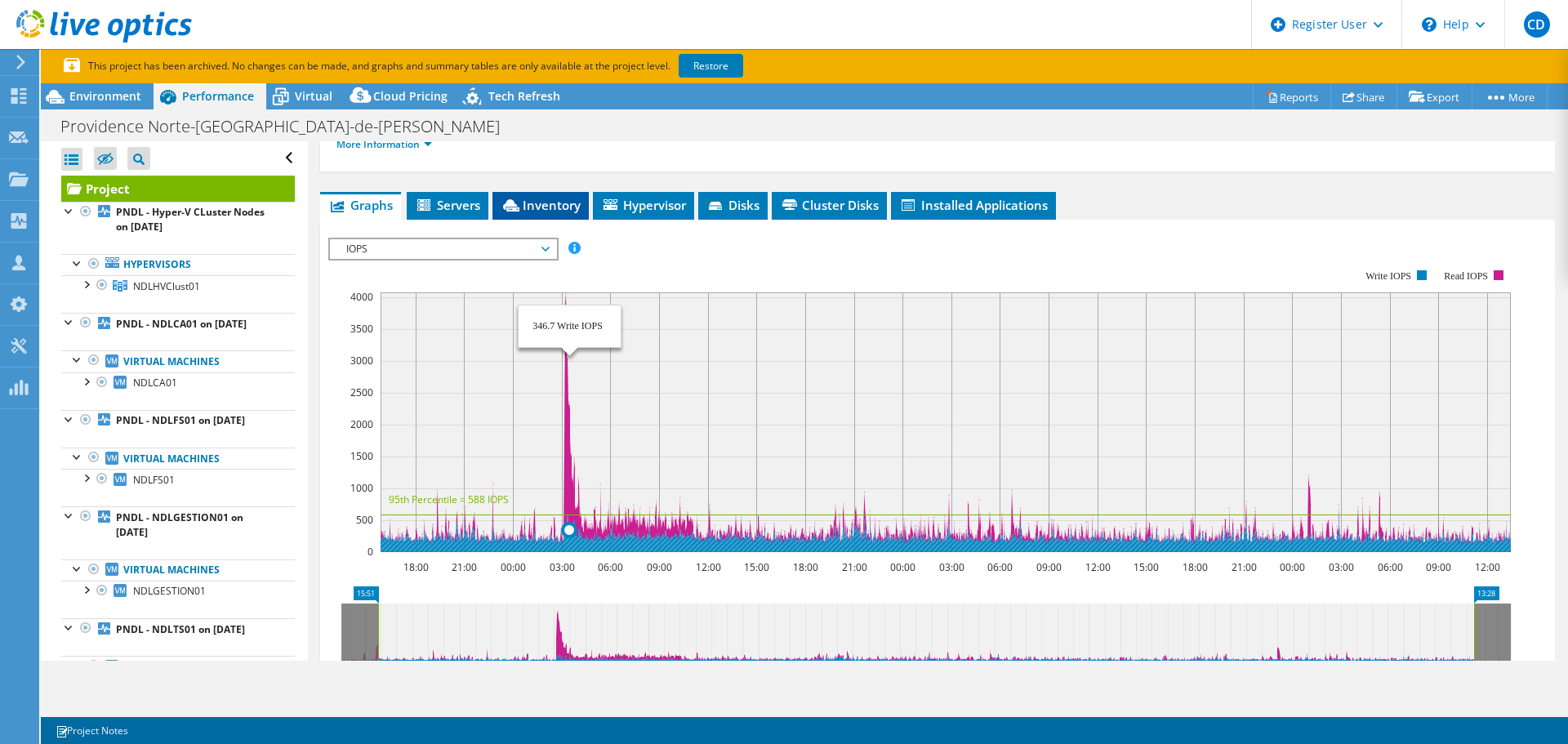
scroll to position [136, 0]
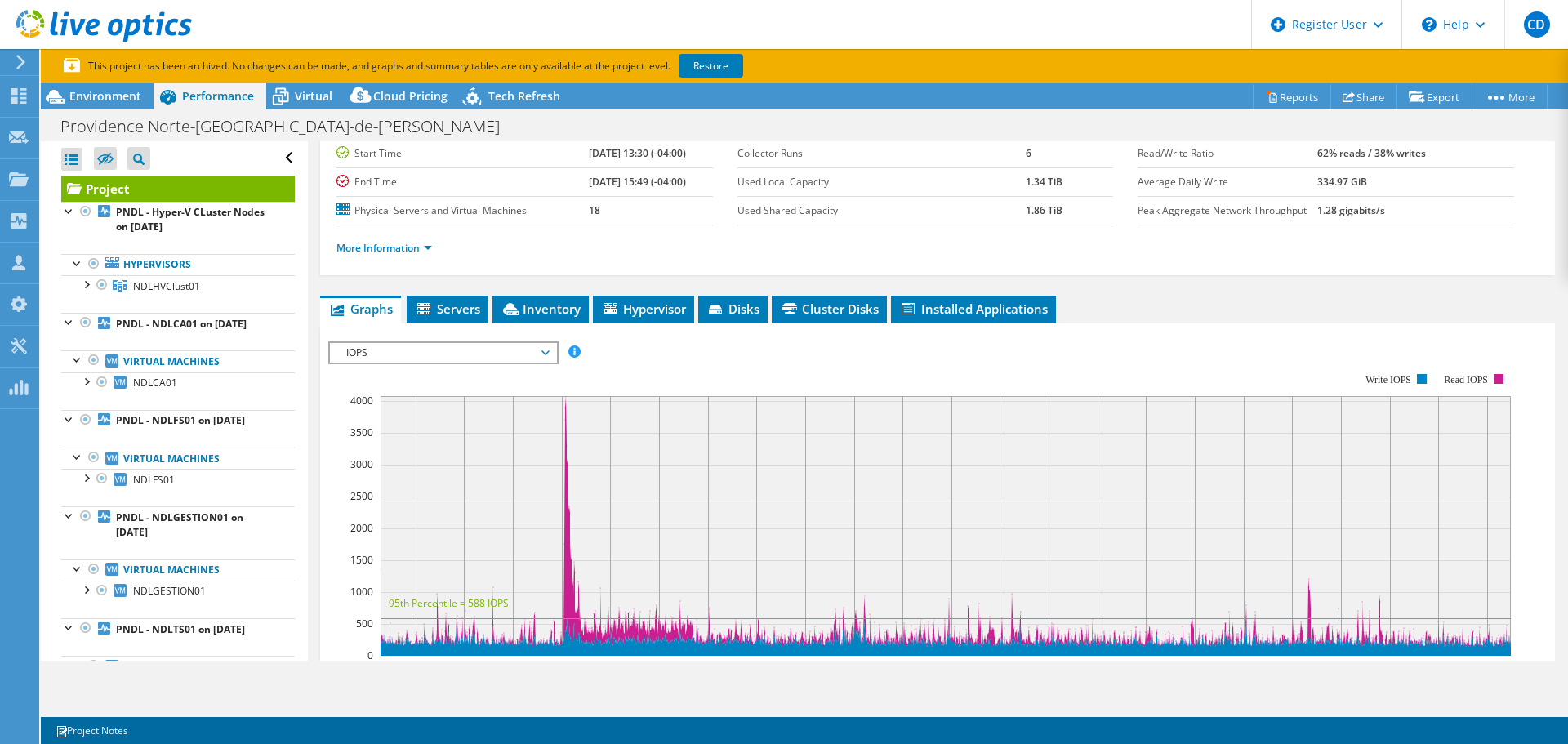
click at [530, 358] on span "IOPS" at bounding box center [443, 353] width 210 height 20
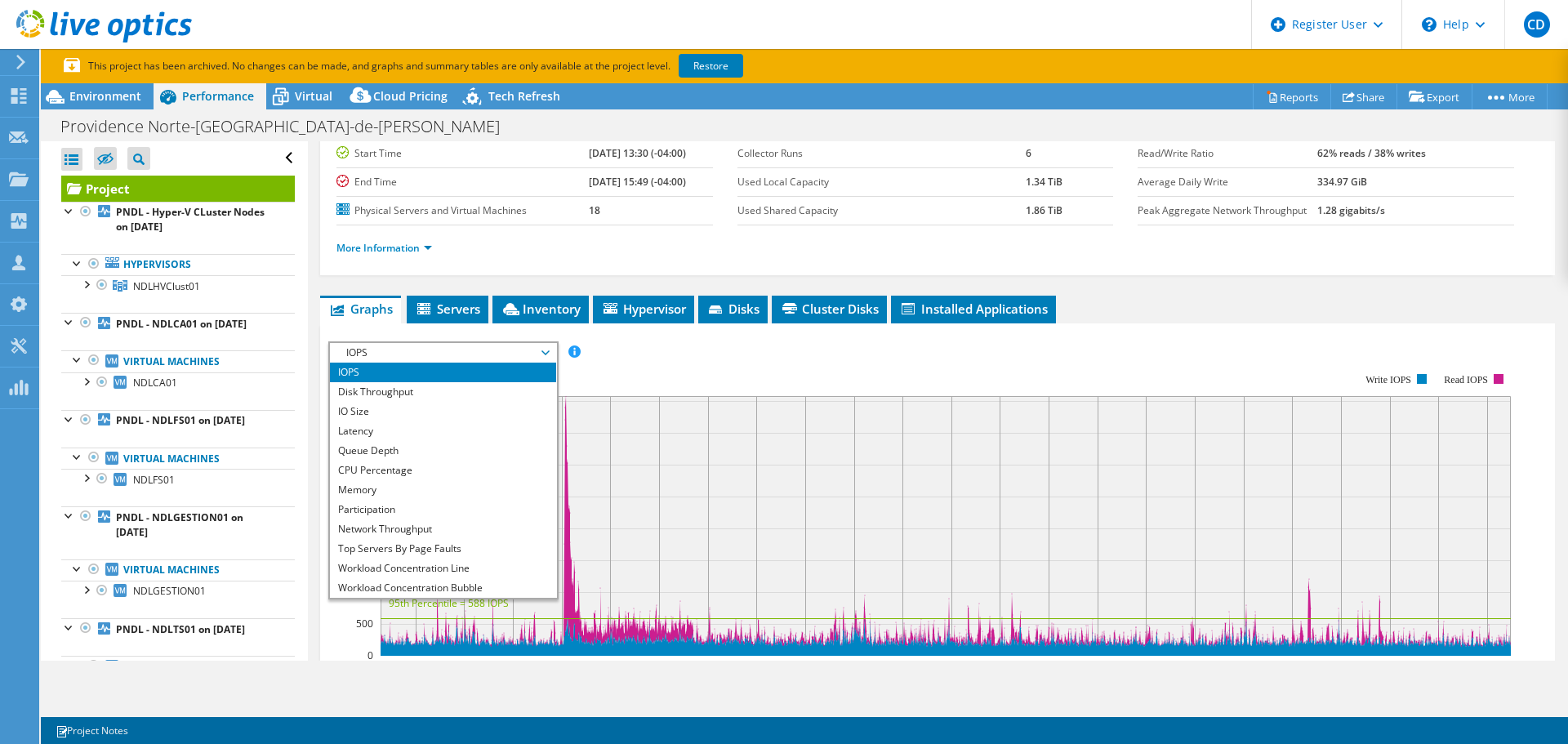
click at [427, 381] on li "IOPS" at bounding box center [443, 372] width 226 height 20
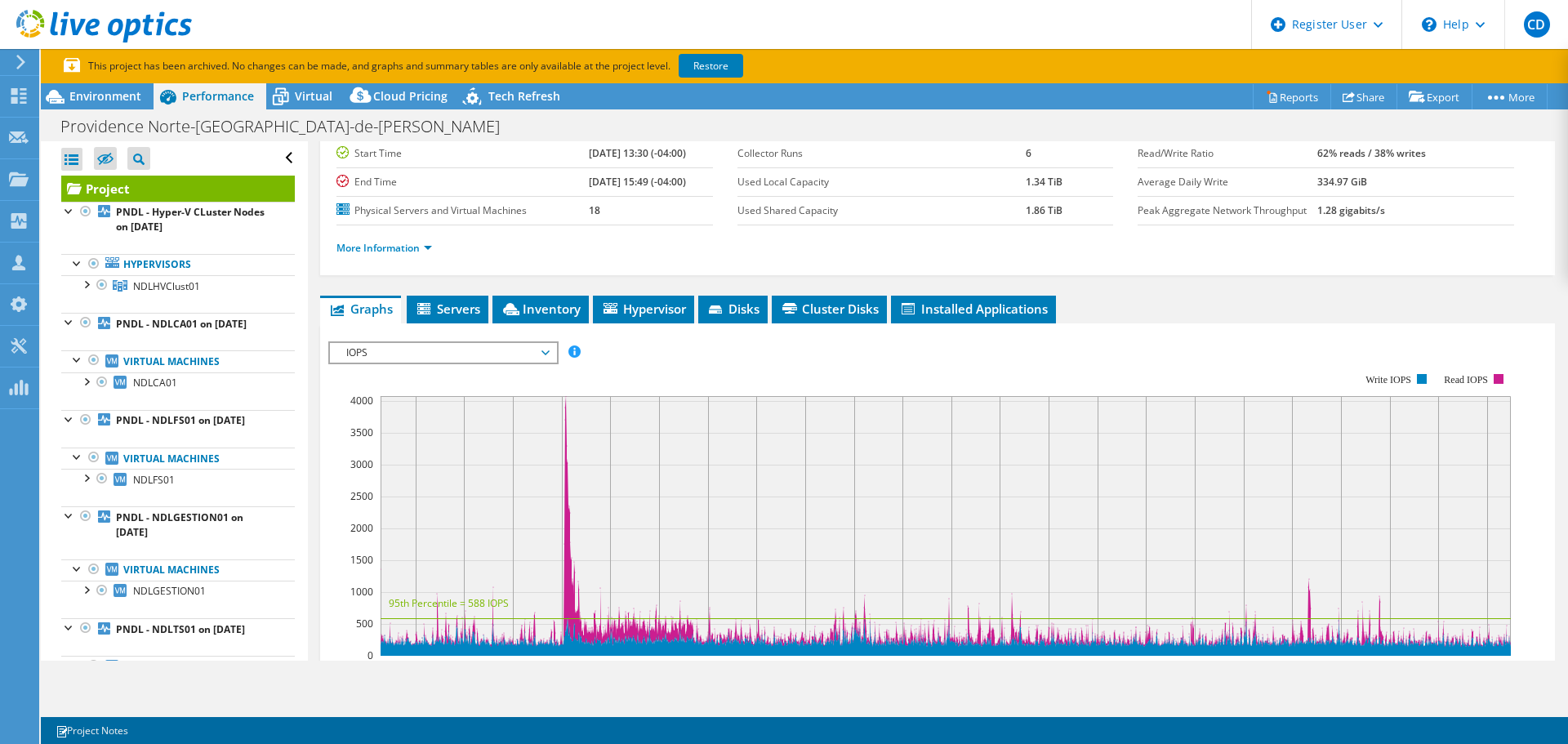
scroll to position [271, 0]
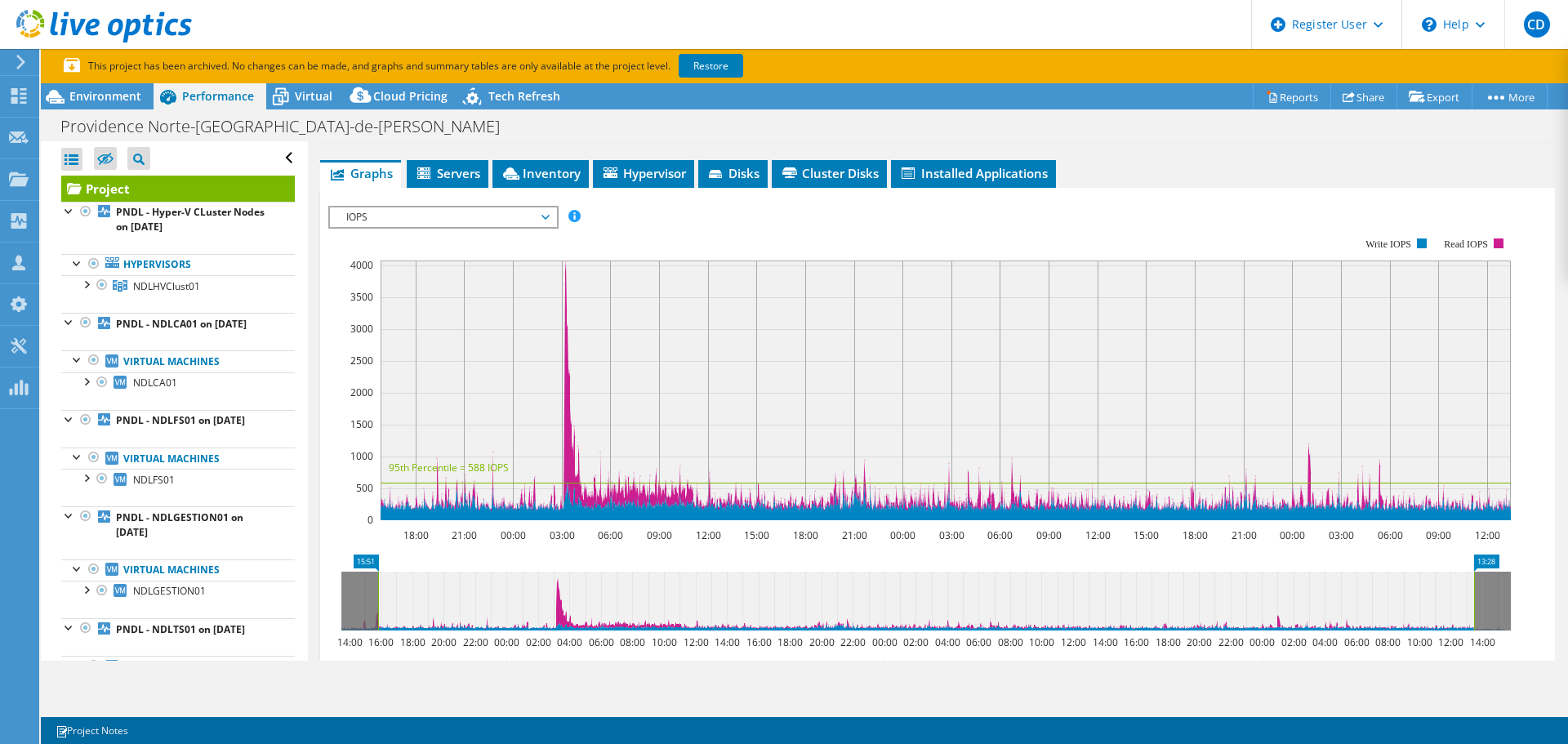
click at [483, 219] on span "IOPS" at bounding box center [443, 217] width 210 height 20
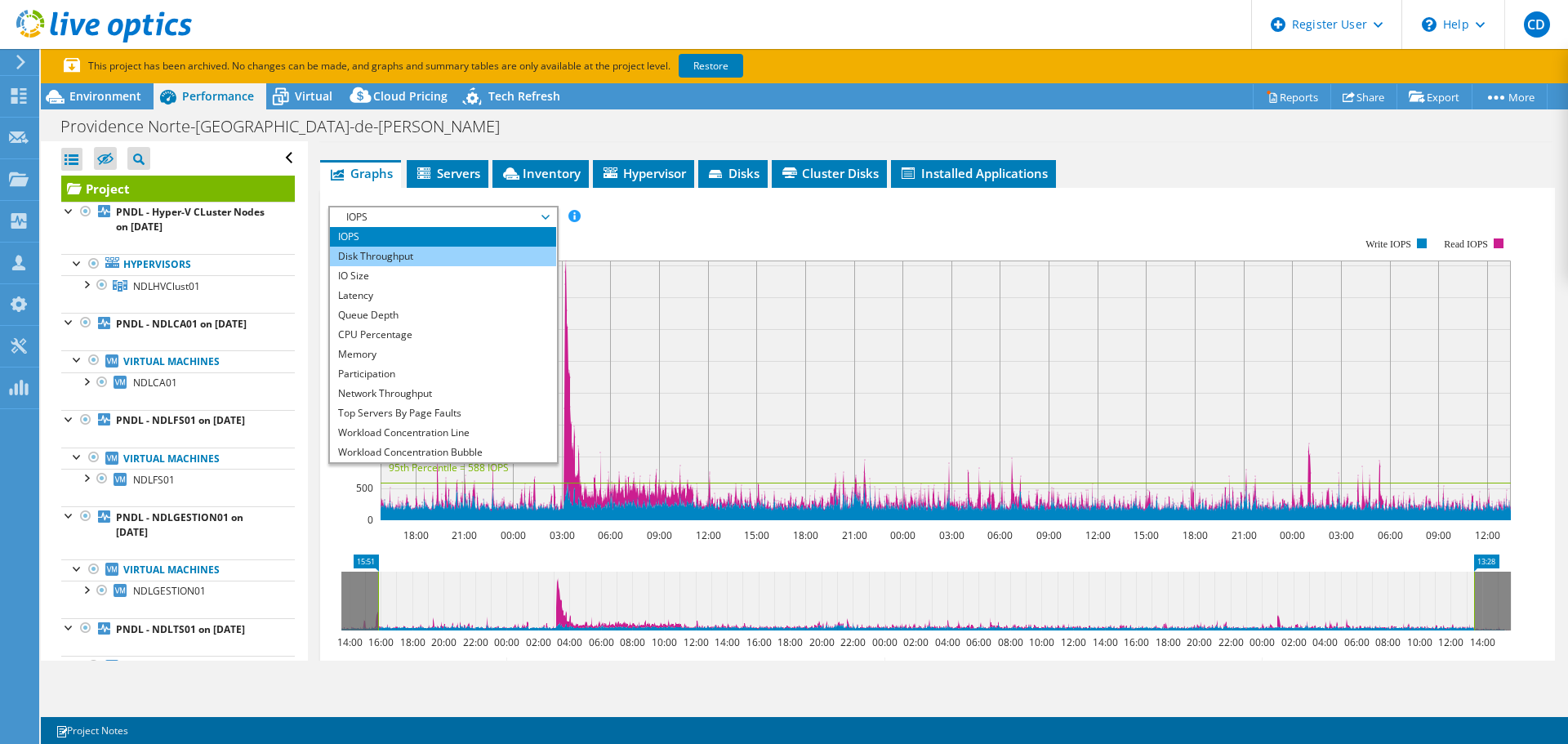
click at [436, 255] on li "Disk Throughput" at bounding box center [443, 256] width 226 height 20
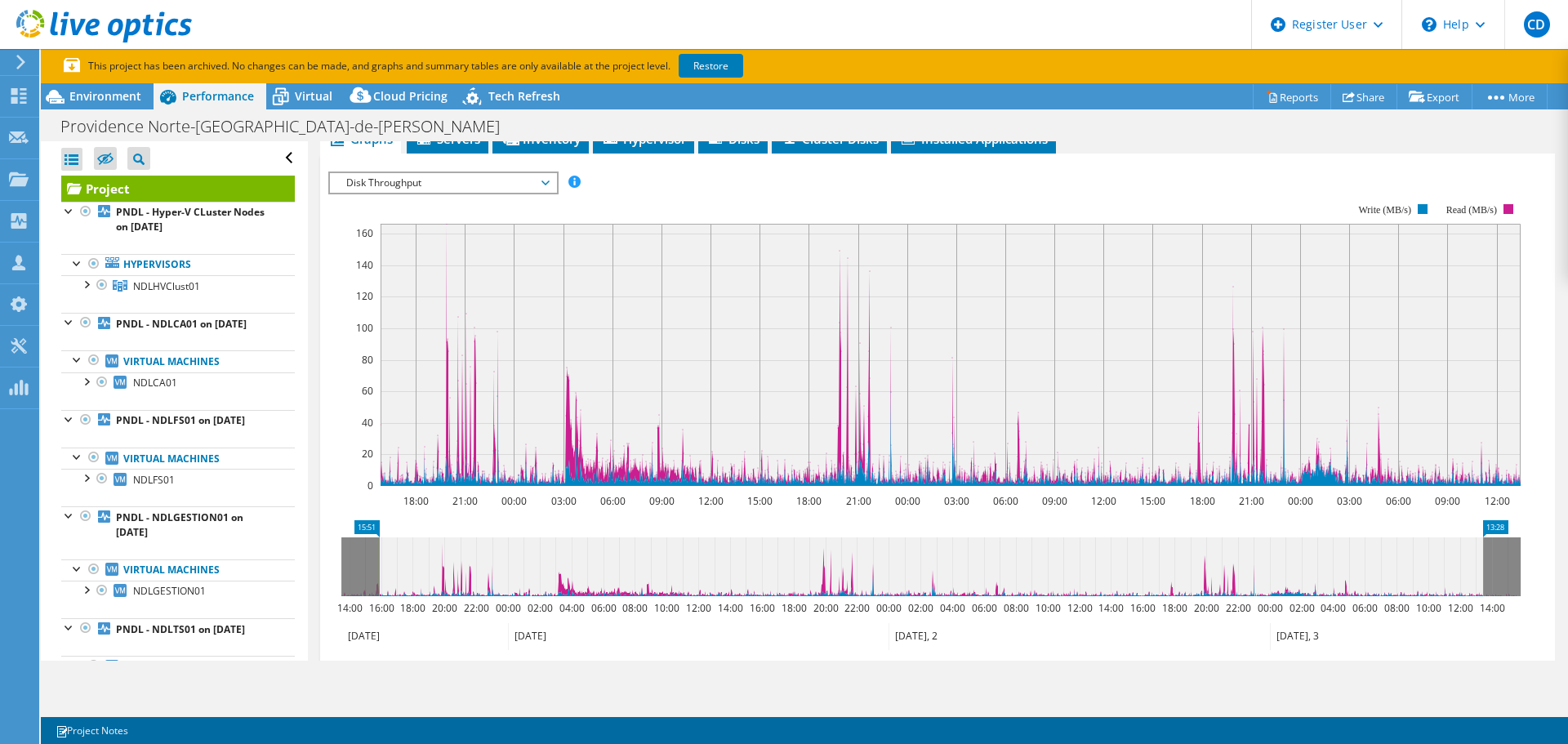
scroll to position [136, 0]
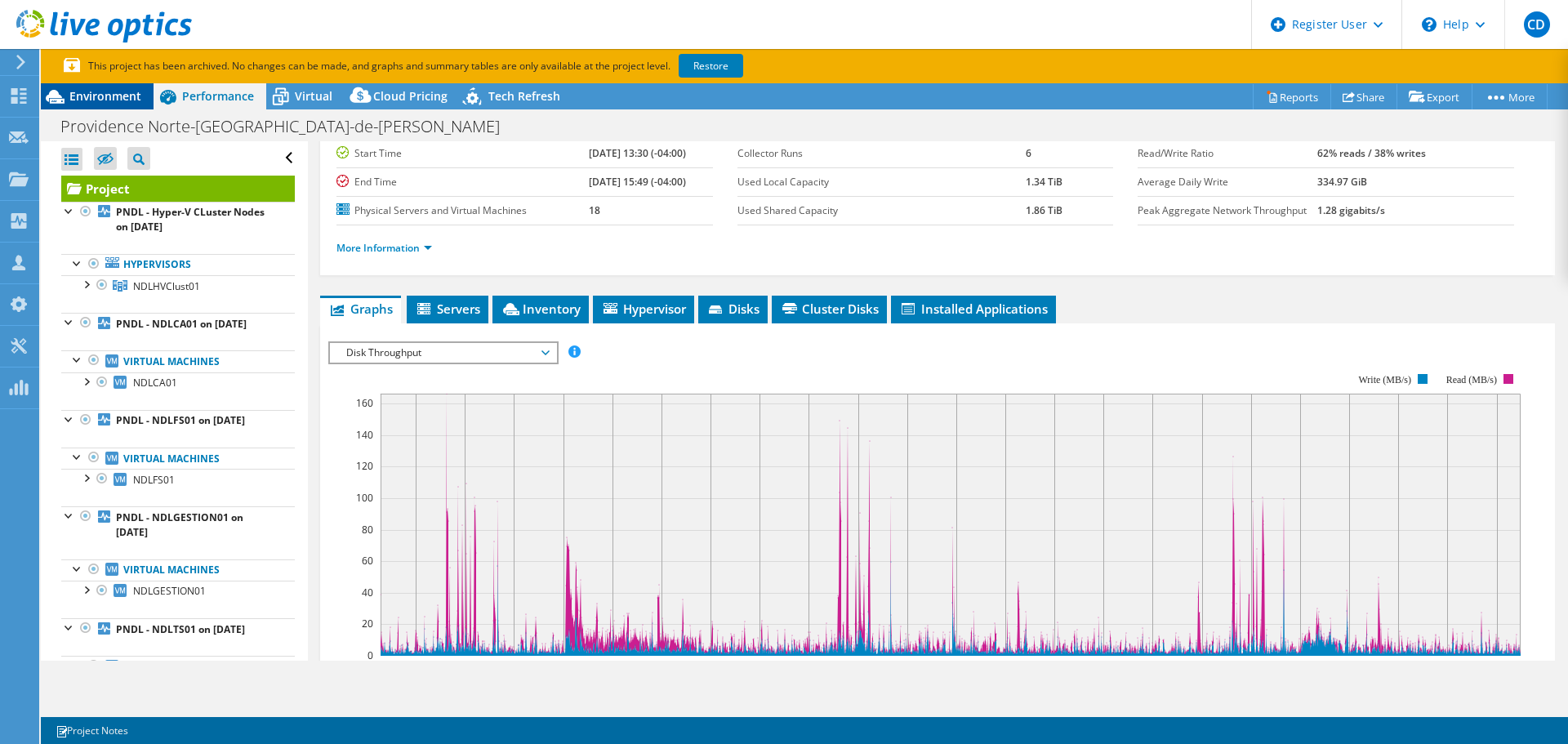
click at [104, 99] on span "Environment" at bounding box center [106, 96] width 72 height 15
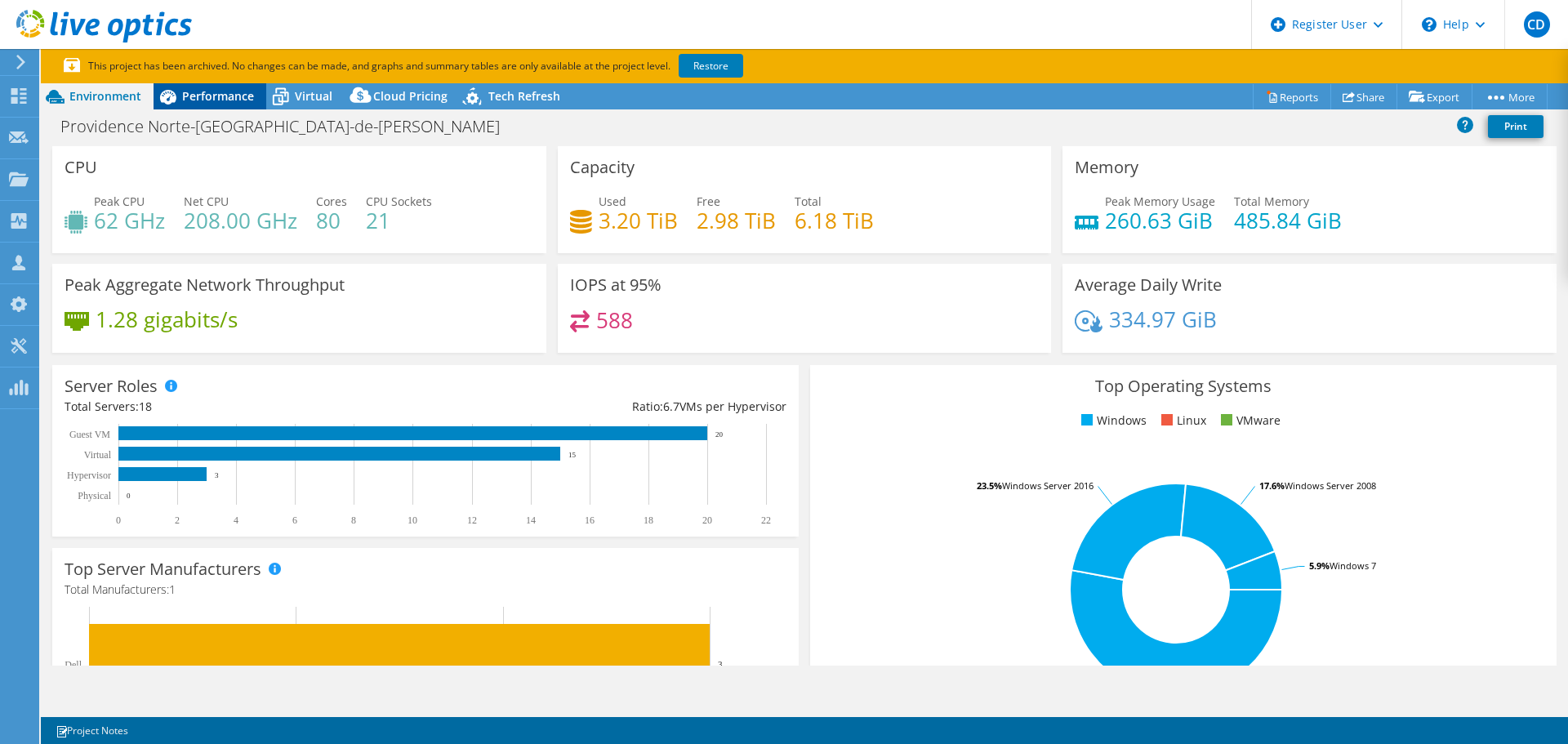
click at [208, 103] on span "Performance" at bounding box center [218, 96] width 72 height 15
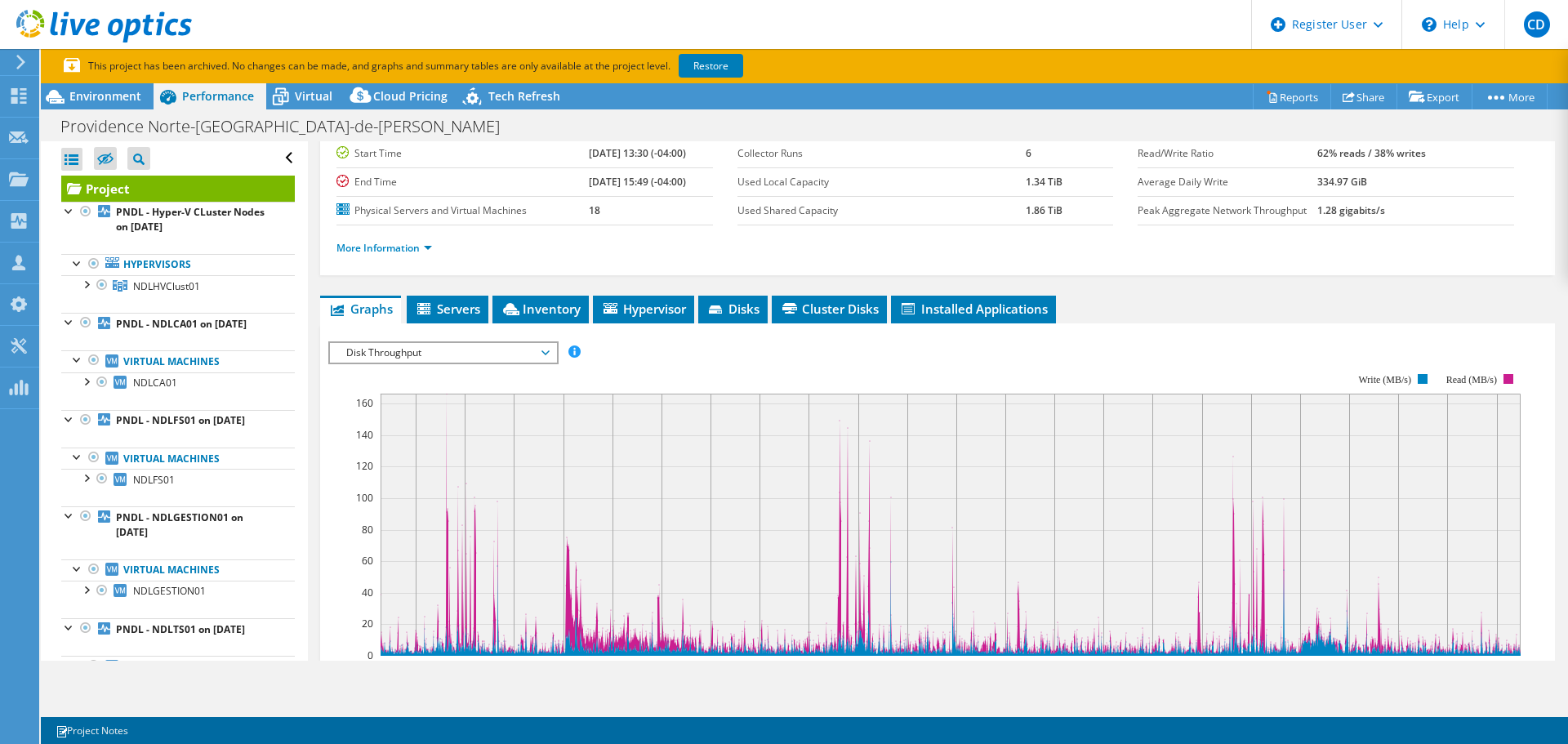
click at [453, 353] on span "Disk Throughput" at bounding box center [443, 353] width 210 height 20
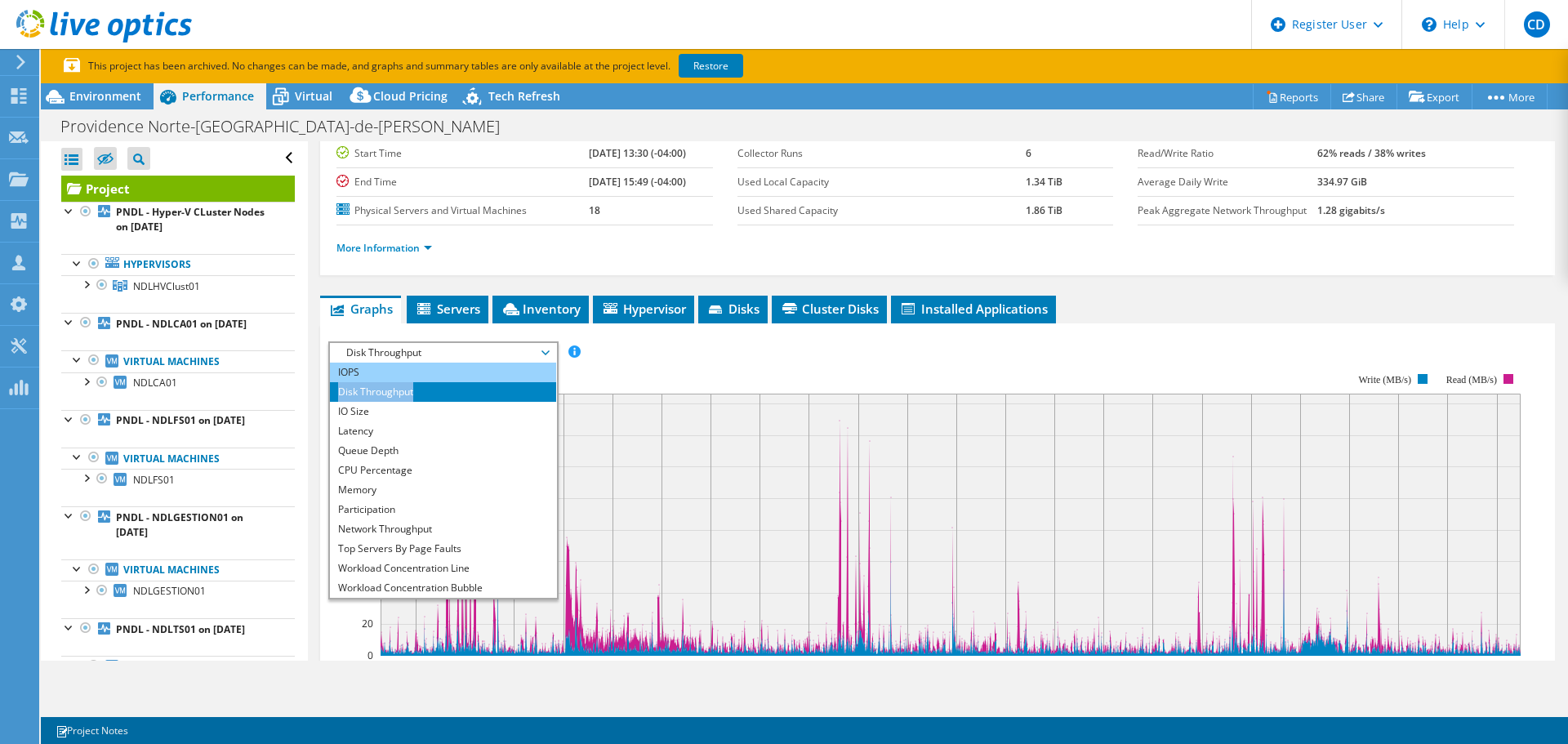
click at [434, 374] on ul "IOPS Disk Throughput IO Size Latency Queue Depth CPU Percentage Memory Page Fau…" at bounding box center [443, 480] width 226 height 235
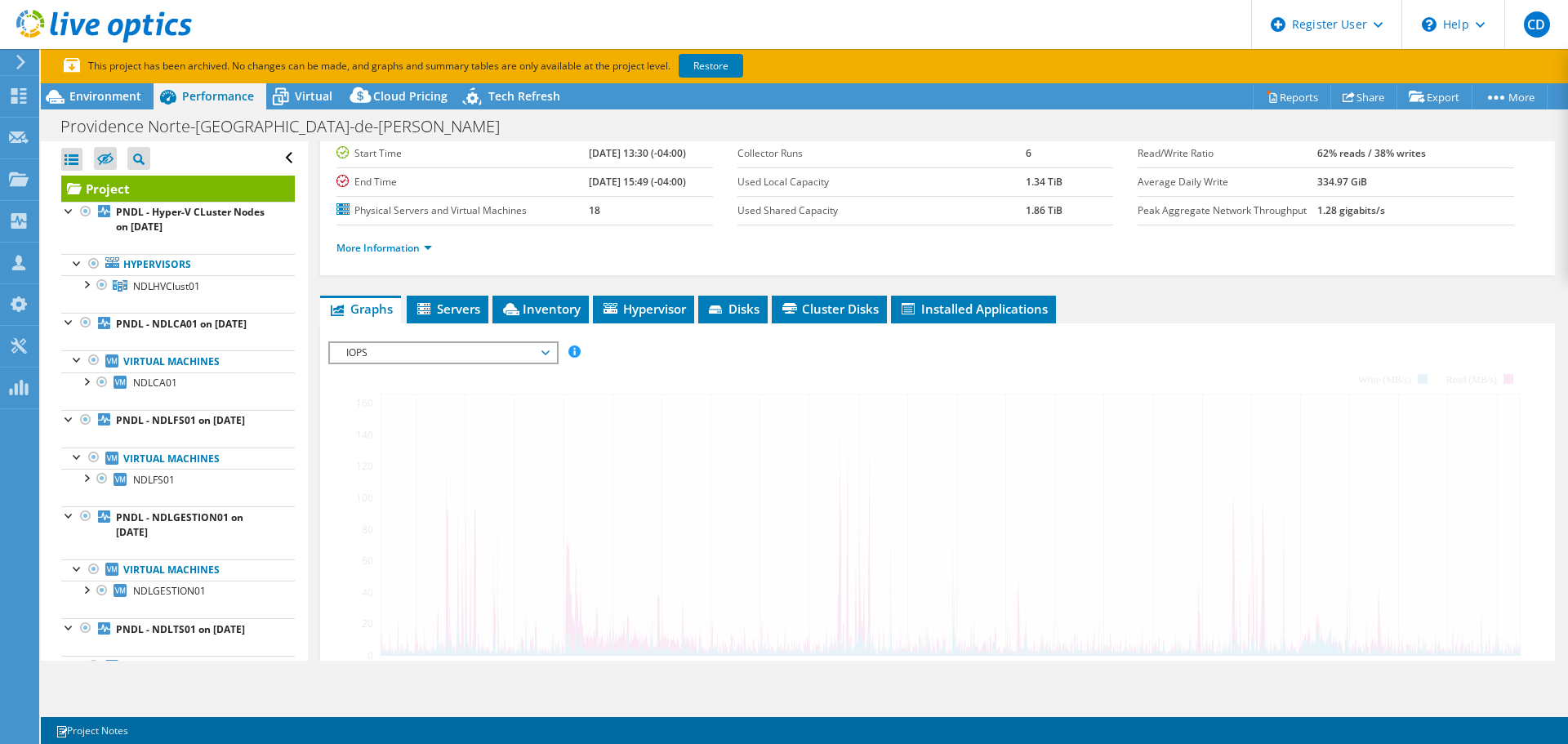
click at [434, 374] on div "IOPS Disk Throughput IO Size Latency Queue Depth CPU Percentage Memory Page Fau…" at bounding box center [937, 605] width 1219 height 529
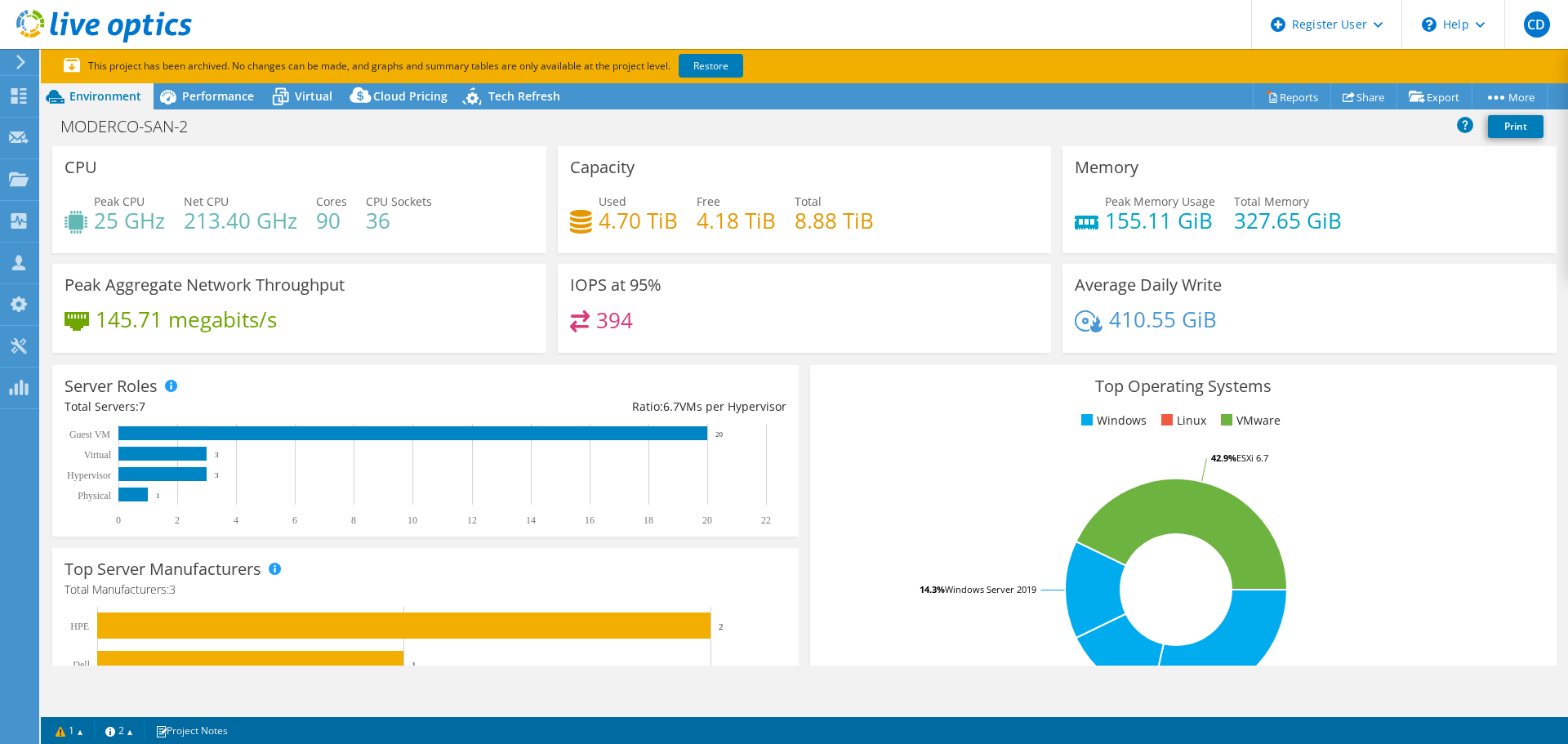
select select "USD"
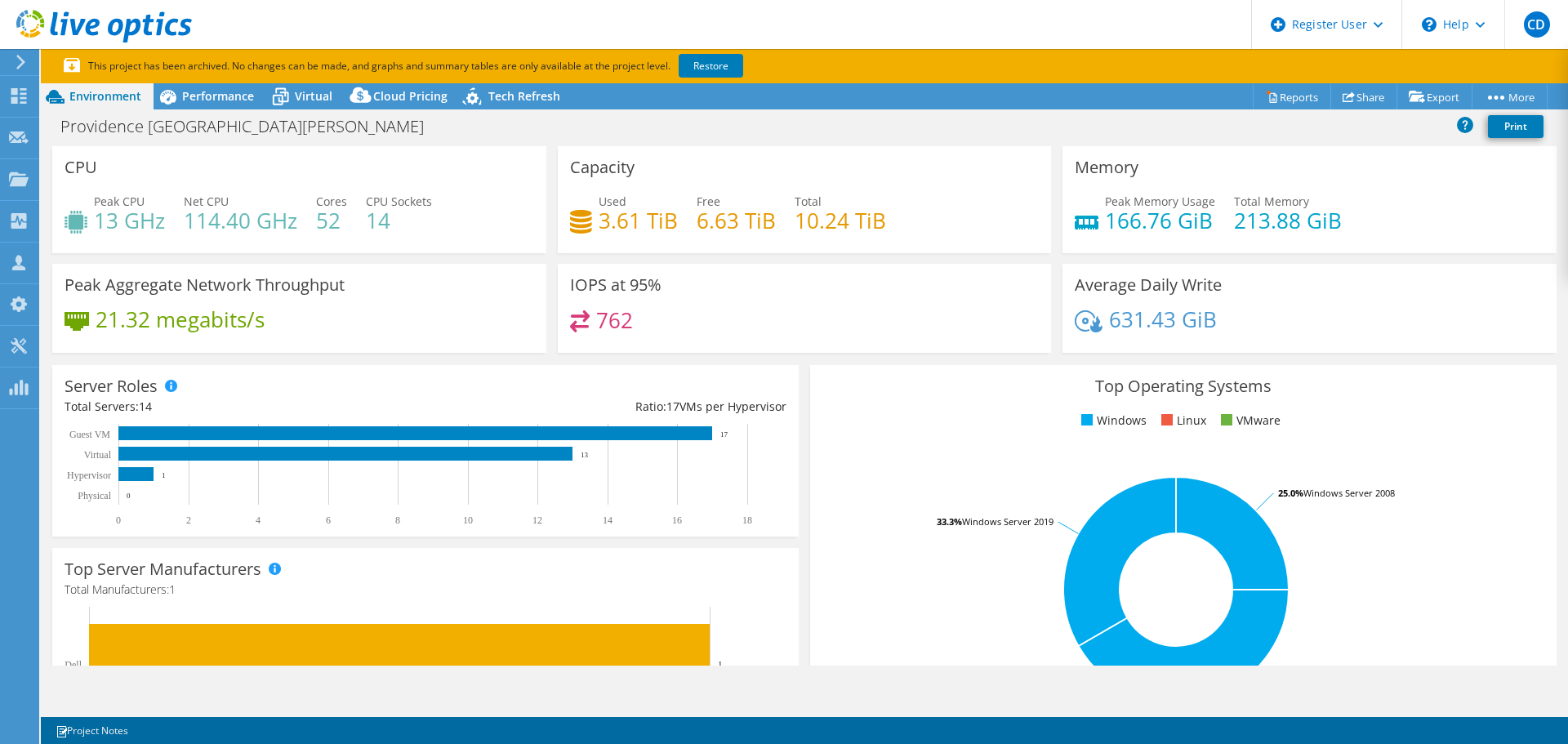
select select "USD"
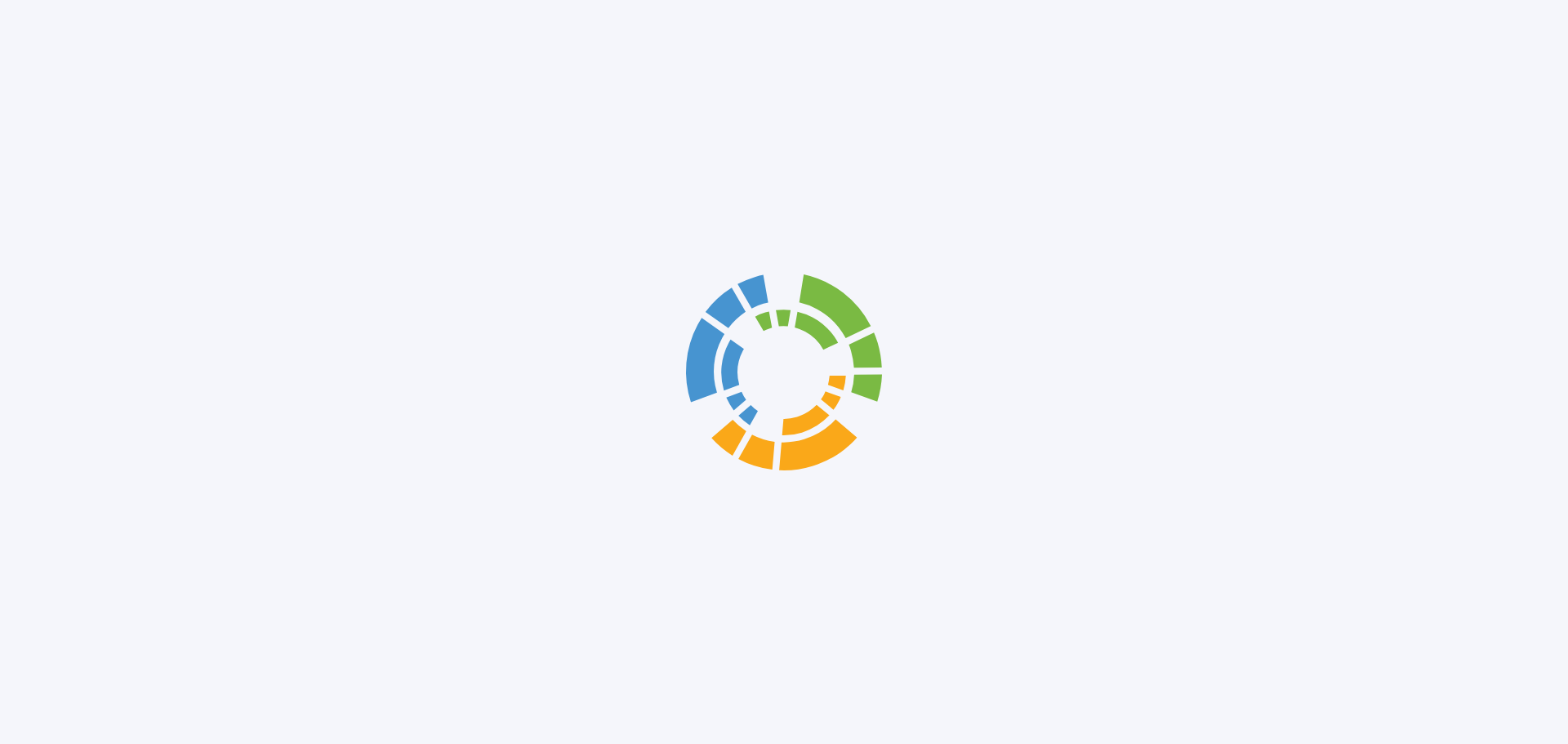
click at [16, 92] on div at bounding box center [784, 372] width 1568 height 744
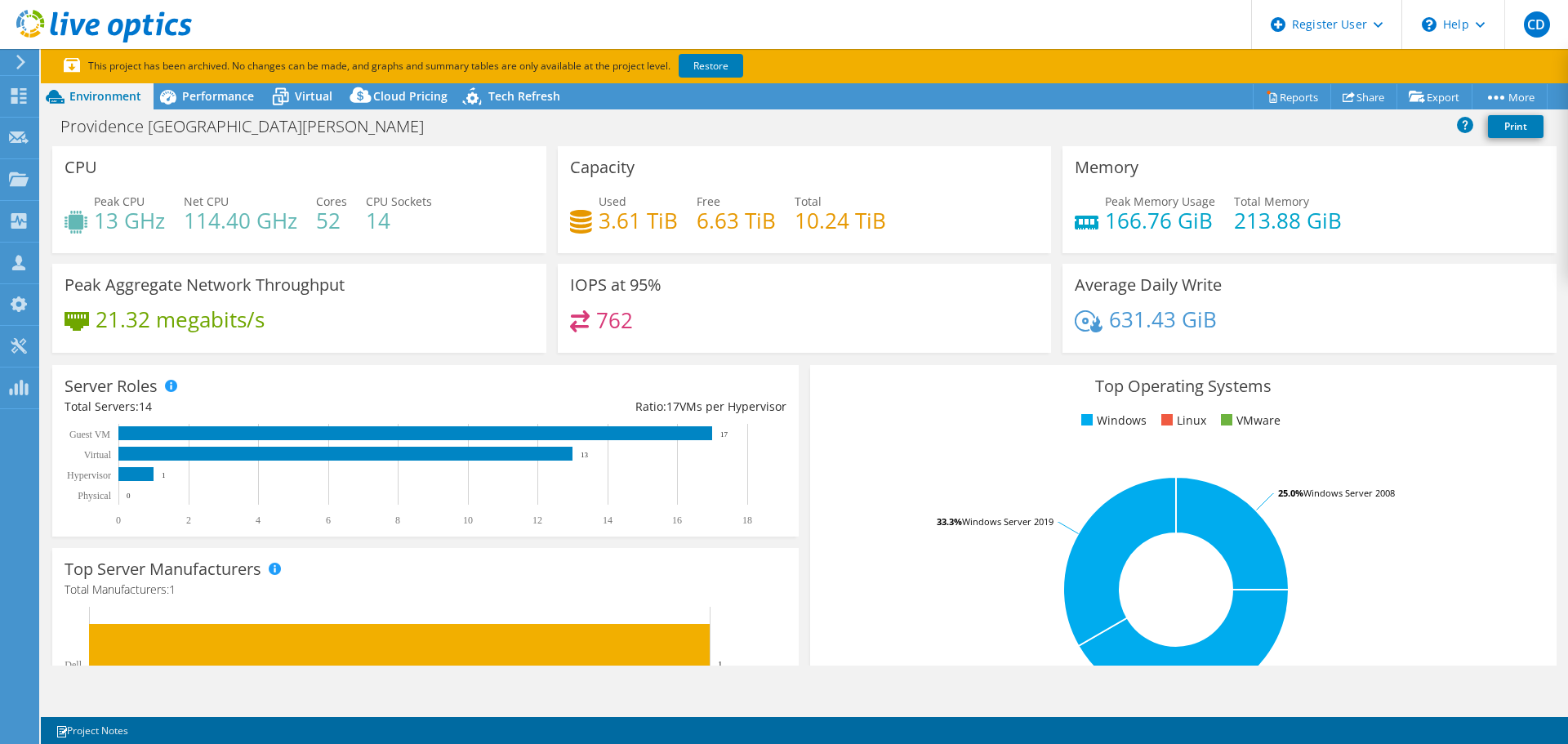
select select "USD"
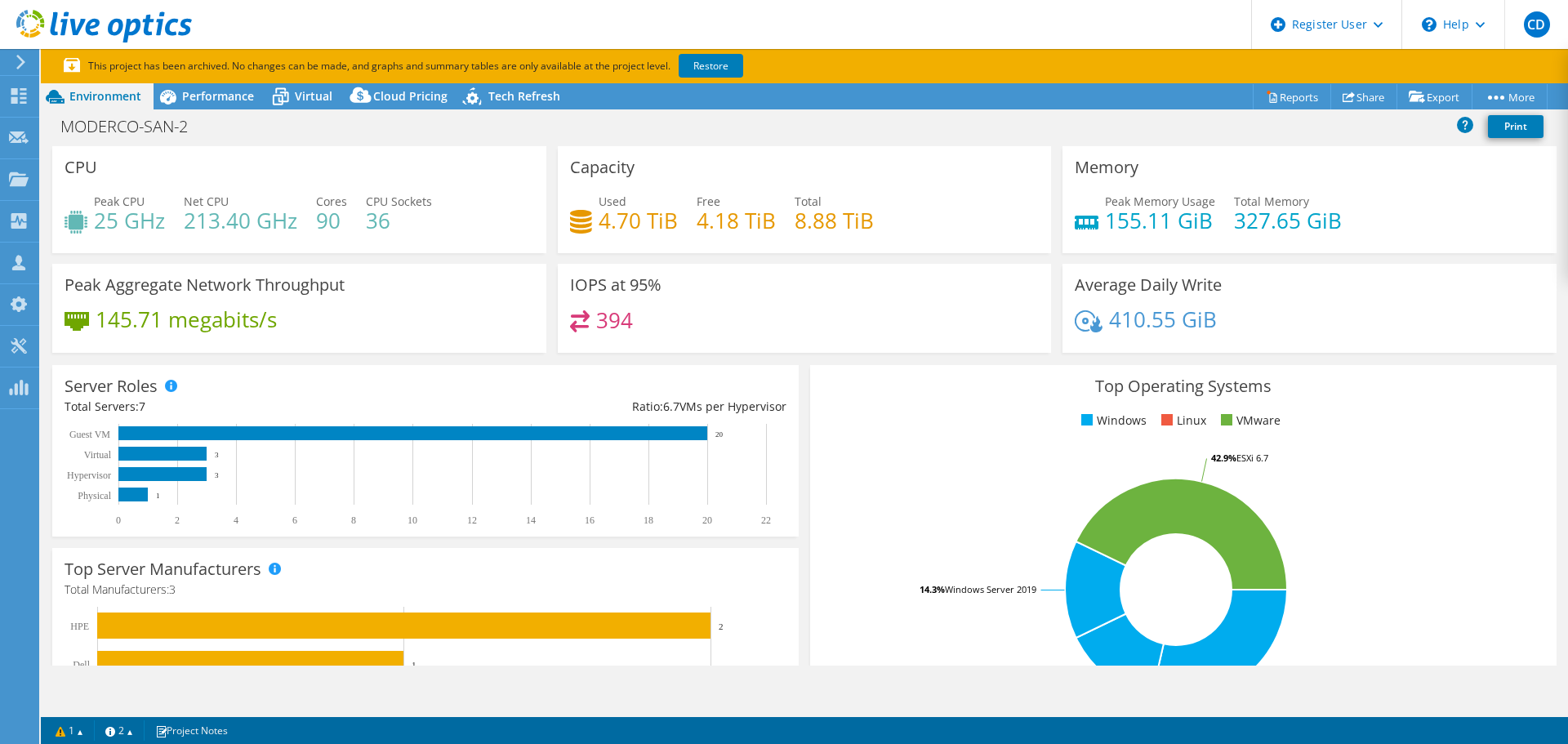
select select "USD"
